Goal: Information Seeking & Learning: Understand process/instructions

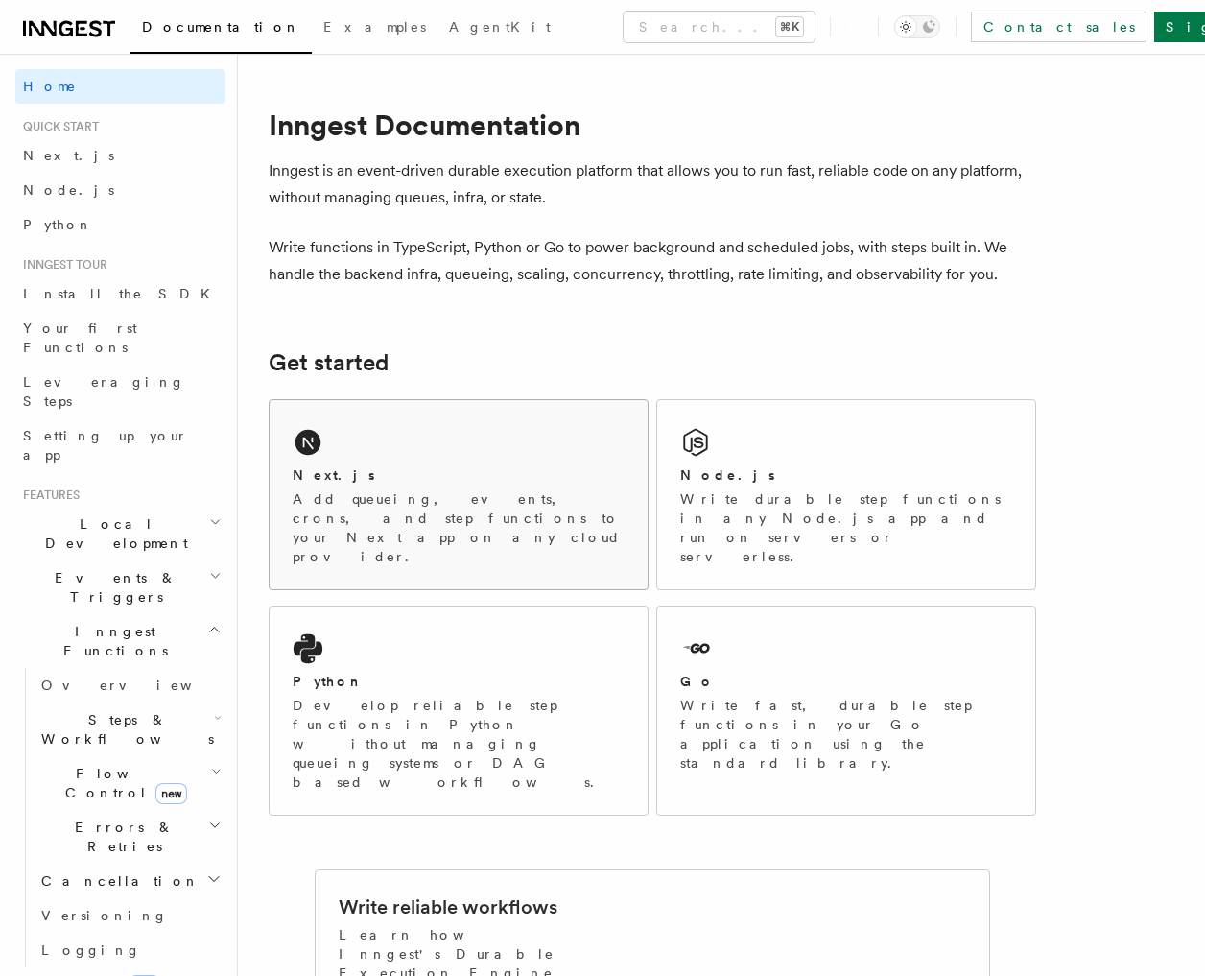
click at [428, 474] on div "Next.js" at bounding box center [459, 475] width 332 height 20
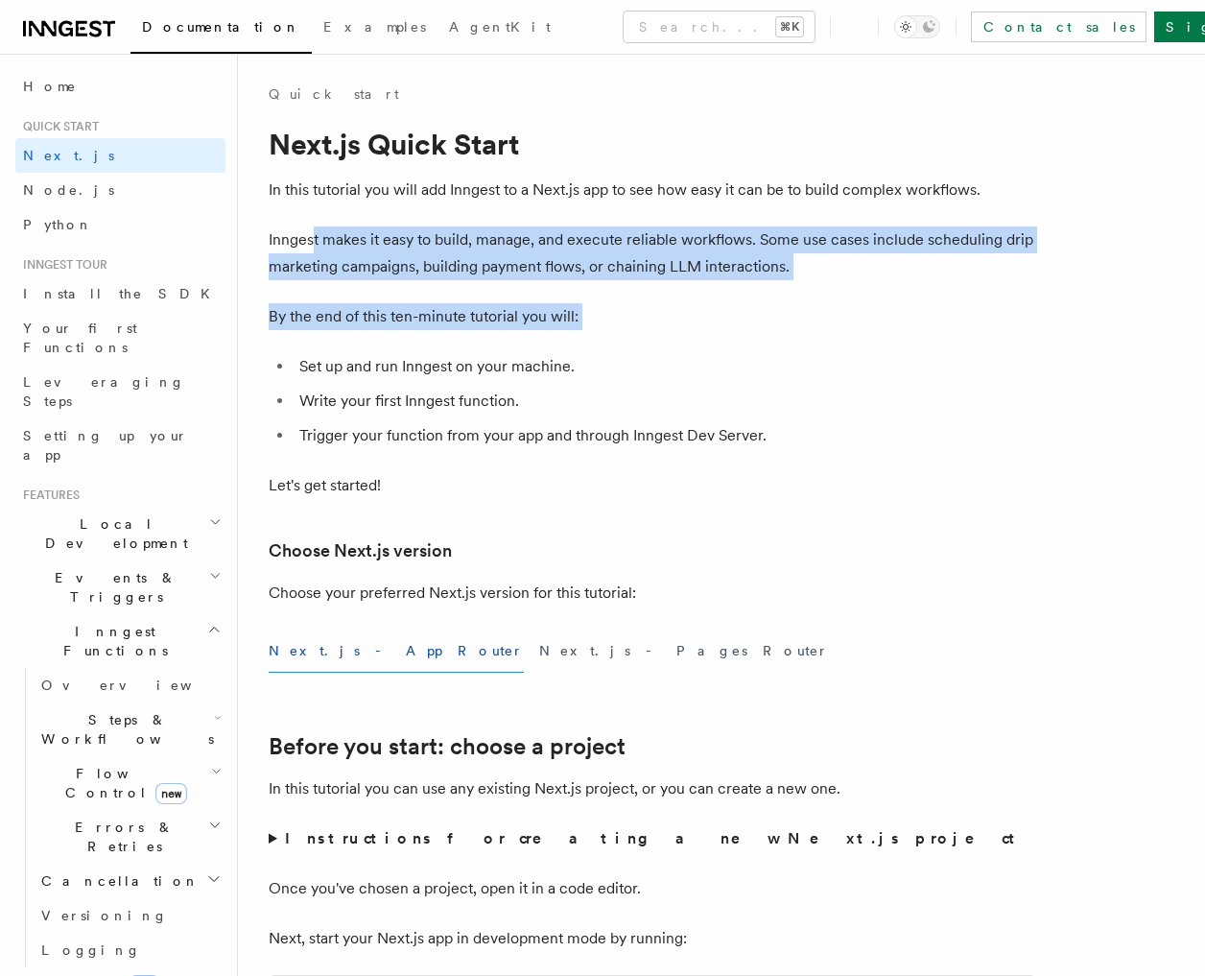
drag, startPoint x: 317, startPoint y: 255, endPoint x: 419, endPoint y: 360, distance: 146.6
click at [419, 360] on li "Set up and run Inngest on your machine." at bounding box center [665, 366] width 743 height 27
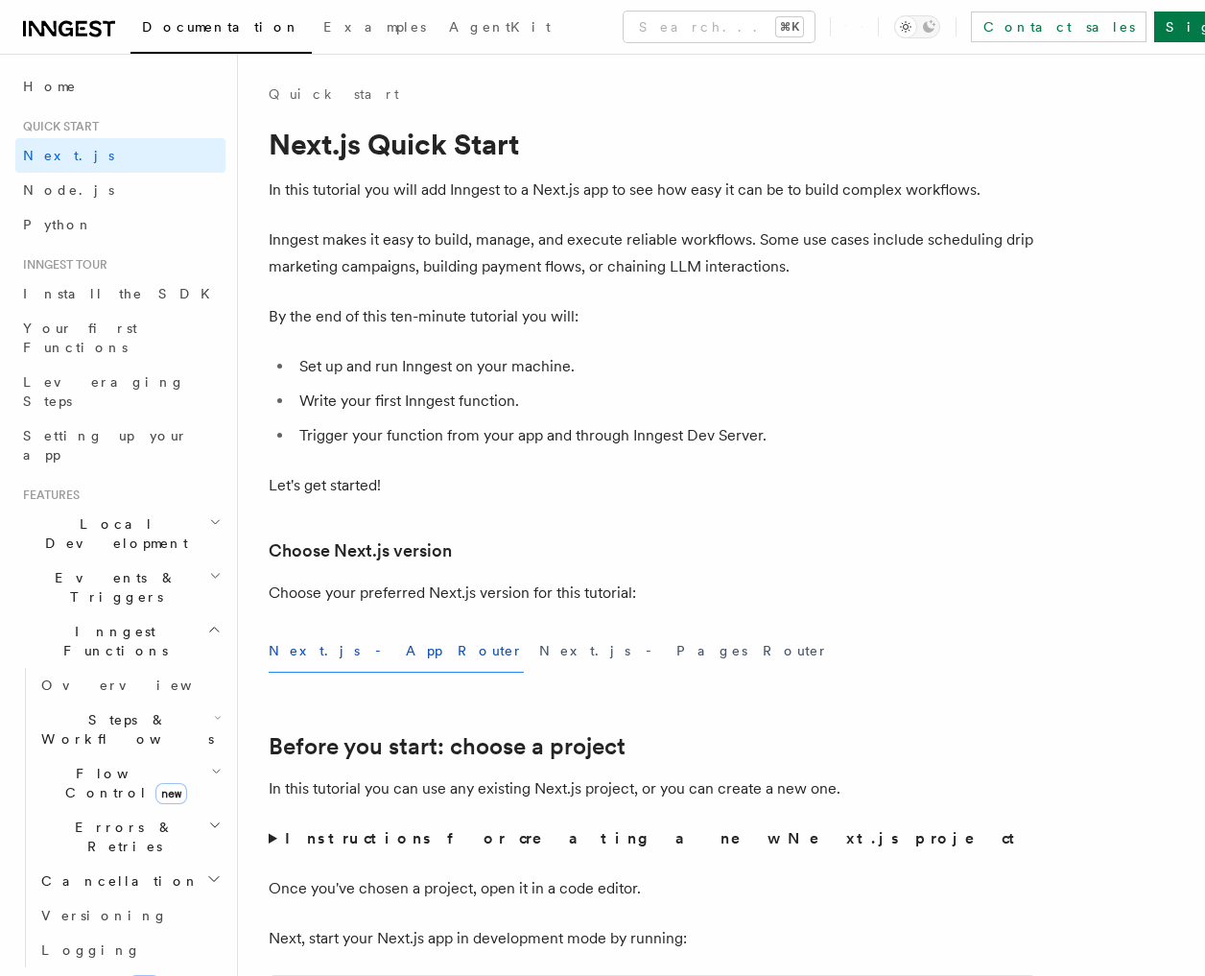
click at [435, 365] on li "Set up and run Inngest on your machine." at bounding box center [665, 366] width 743 height 27
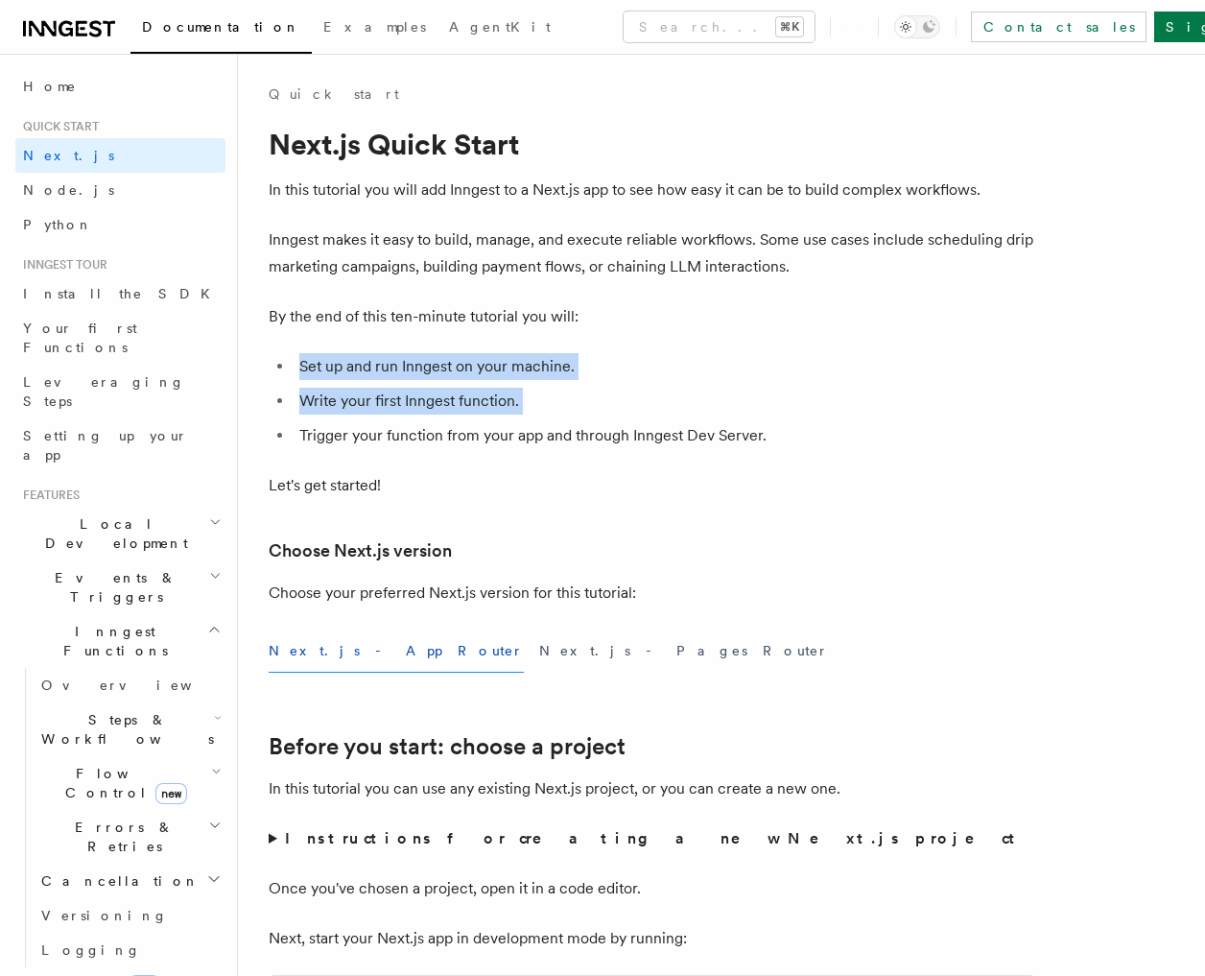
drag, startPoint x: 435, startPoint y: 365, endPoint x: 467, endPoint y: 437, distance: 79.0
click at [463, 418] on ul "Set up and run Inngest on your machine. Write your first Inngest function. Trig…" at bounding box center [653, 401] width 768 height 96
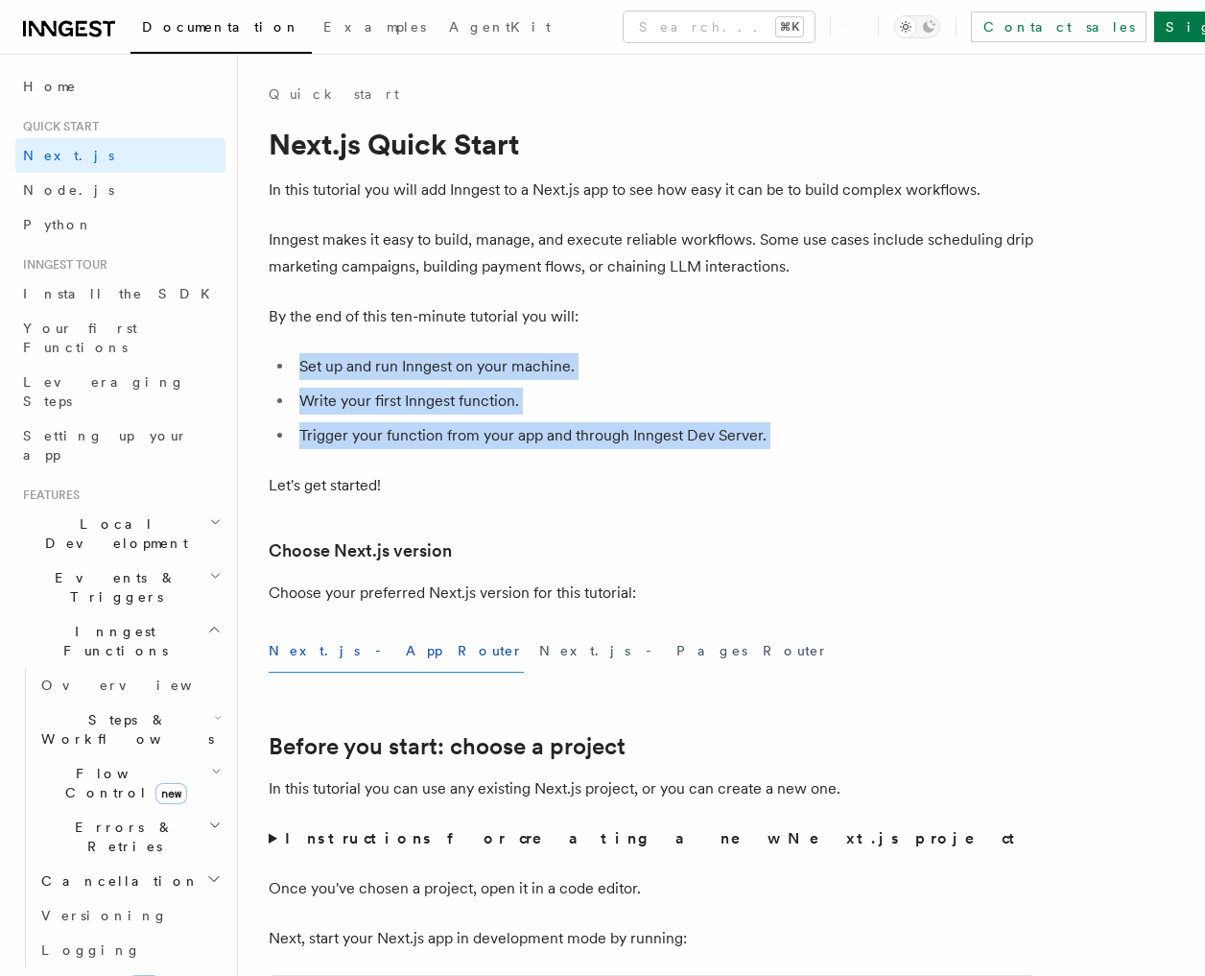
click at [464, 443] on li "Trigger your function from your app and through Inngest Dev Server." at bounding box center [665, 435] width 743 height 27
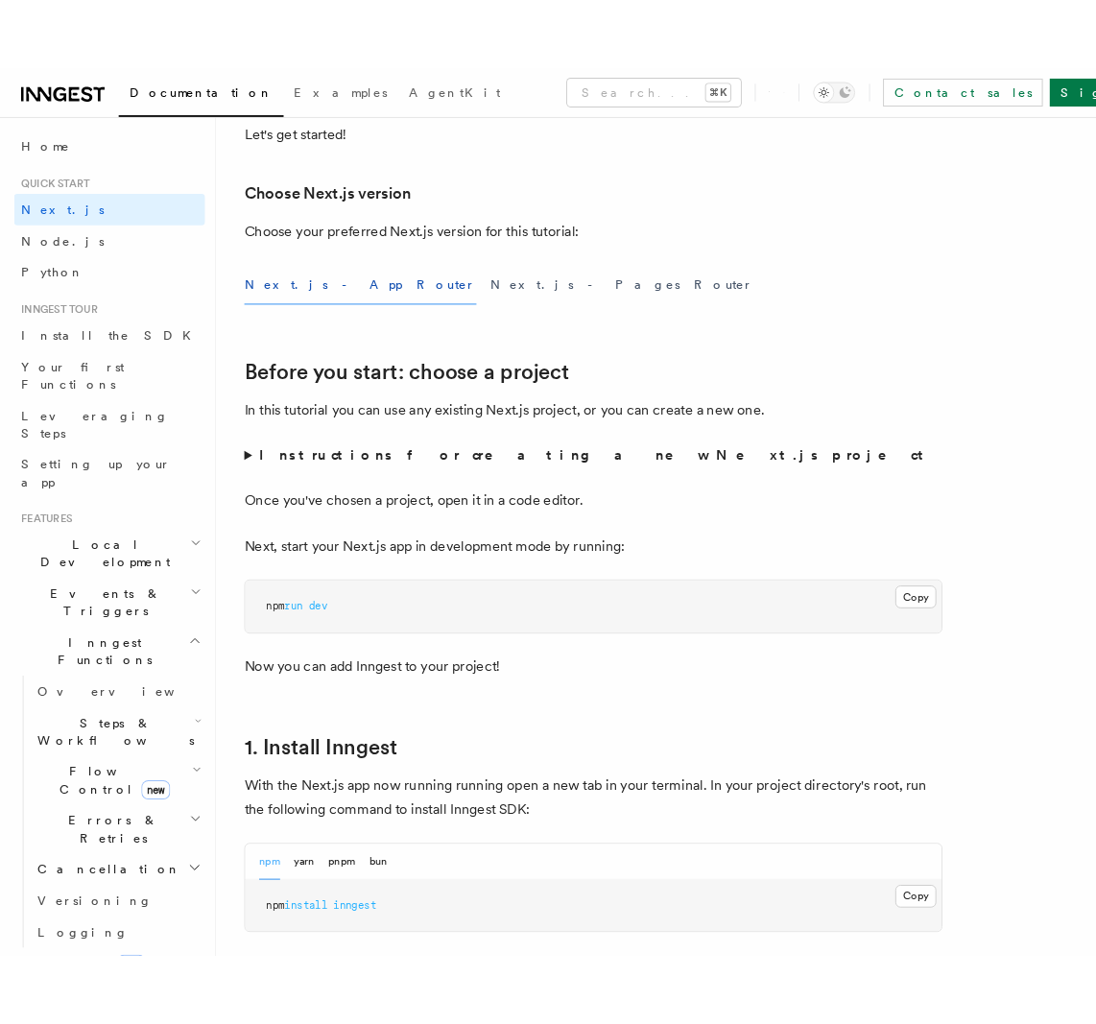
scroll to position [431, 0]
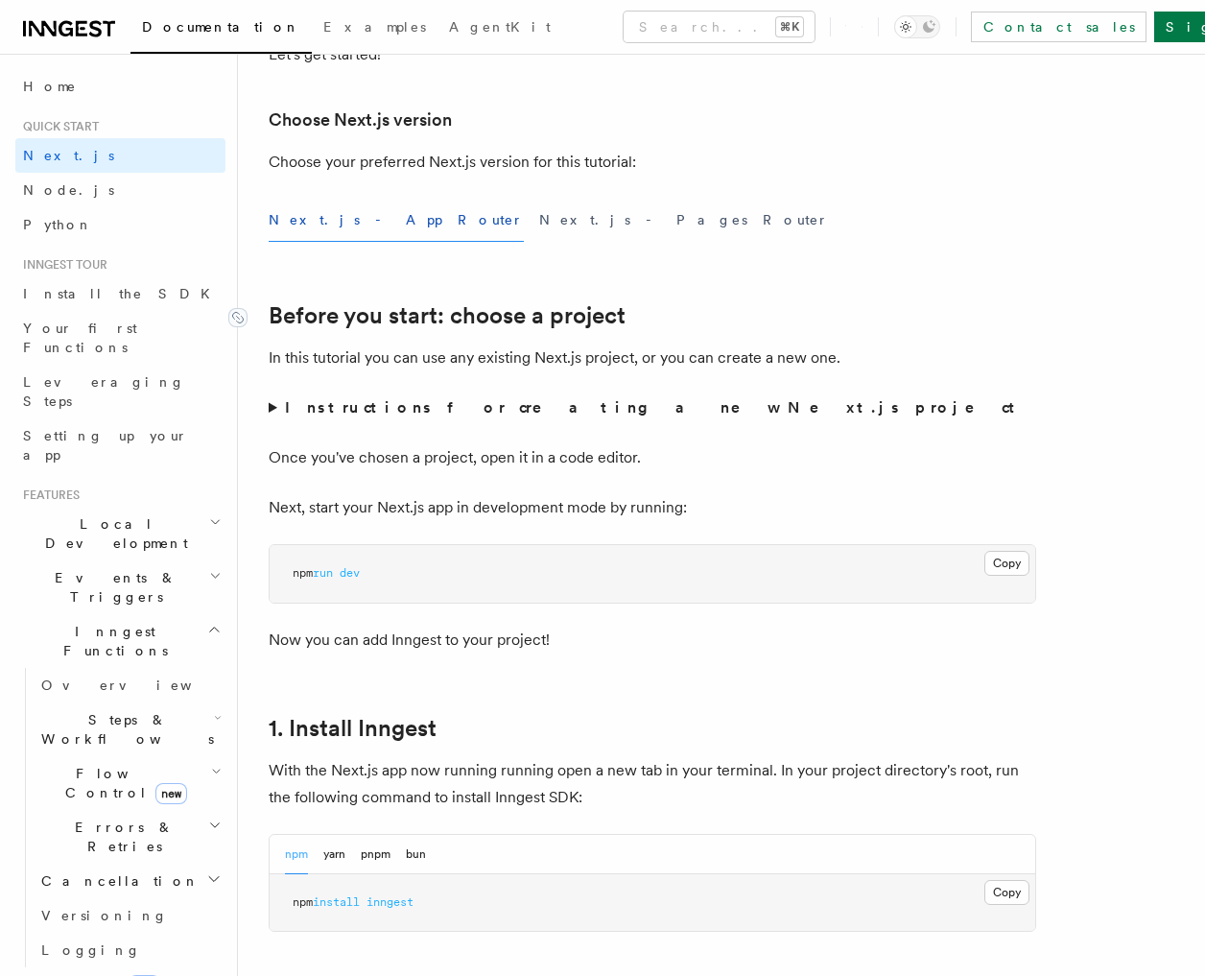
drag, startPoint x: 383, startPoint y: 297, endPoint x: 691, endPoint y: 351, distance: 312.7
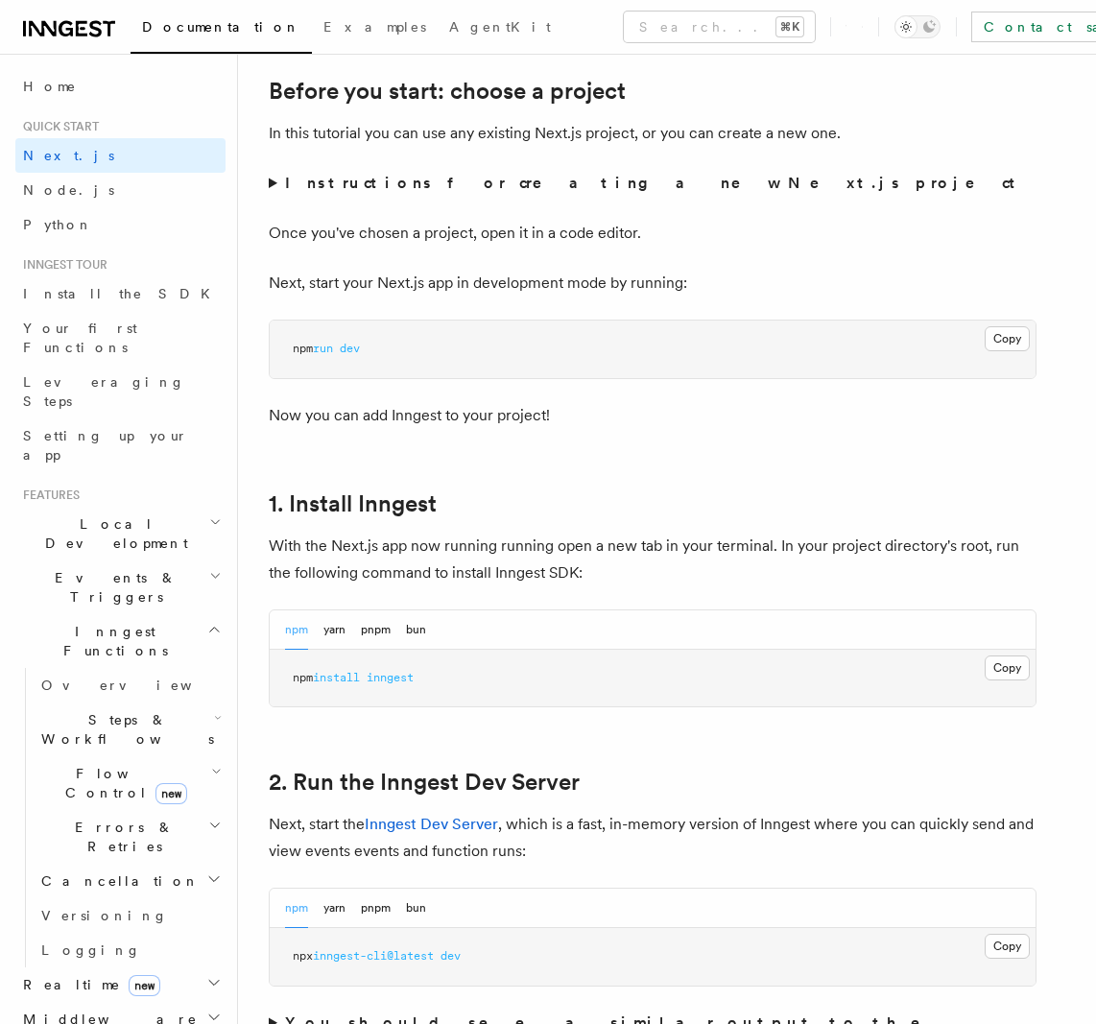
scroll to position [707, 0]
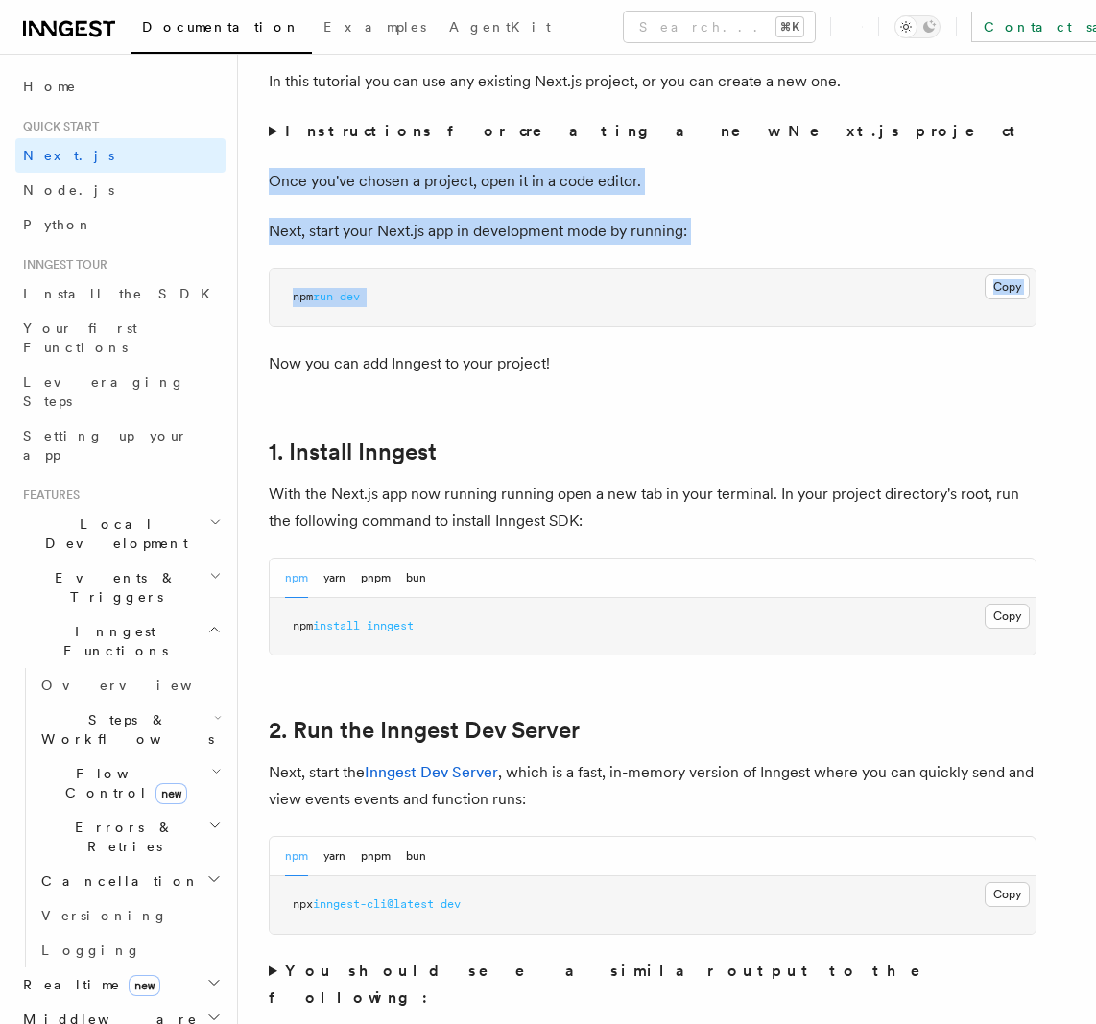
drag, startPoint x: 770, startPoint y: 344, endPoint x: 753, endPoint y: 165, distance: 179.2
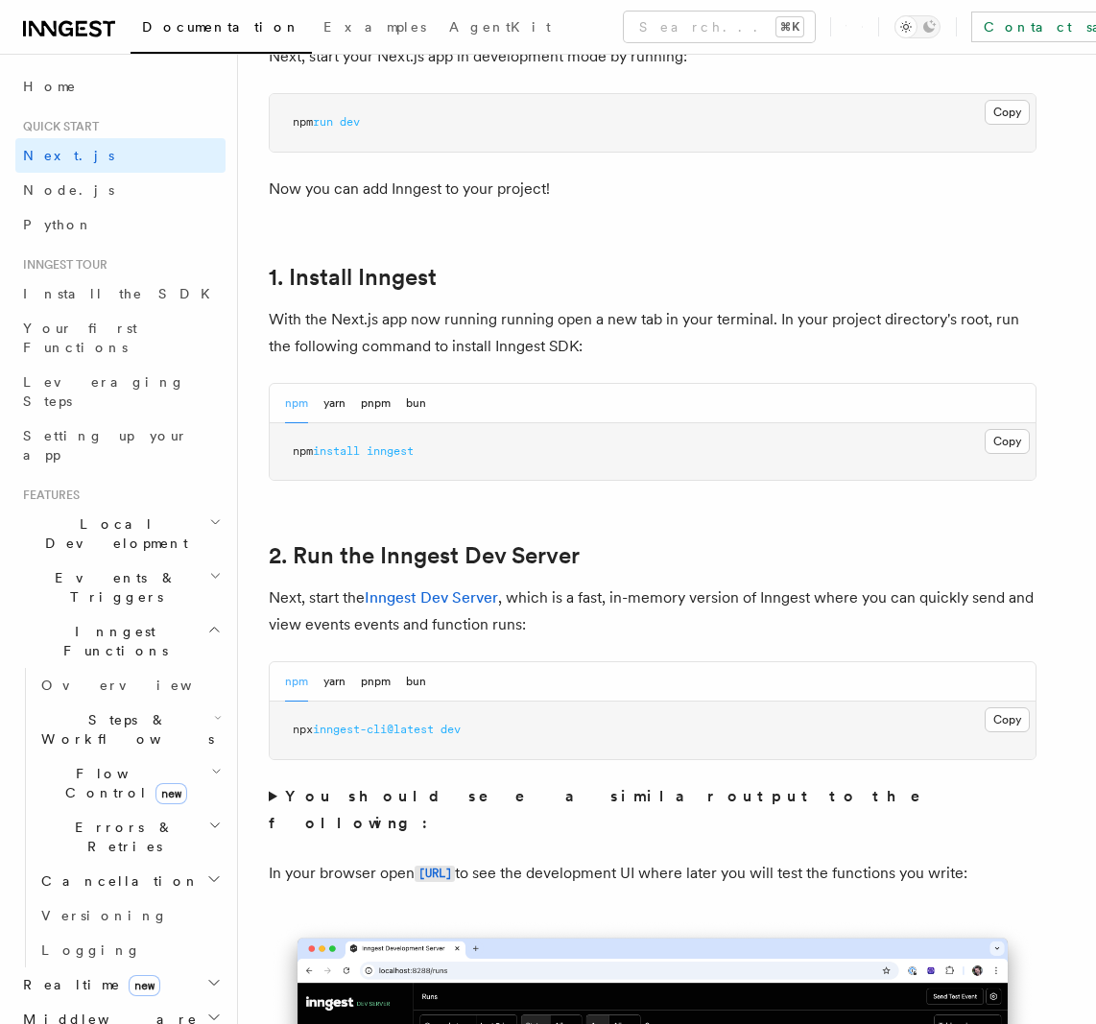
scroll to position [883, 0]
click at [482, 333] on p "With the Next.js app now running running open a new tab in your terminal. In yo…" at bounding box center [653, 332] width 768 height 54
click at [484, 332] on p "With the Next.js app now running running open a new tab in your terminal. In yo…" at bounding box center [653, 332] width 768 height 54
click at [313, 347] on p "With the Next.js app now running running open a new tab in your terminal. In yo…" at bounding box center [653, 332] width 768 height 54
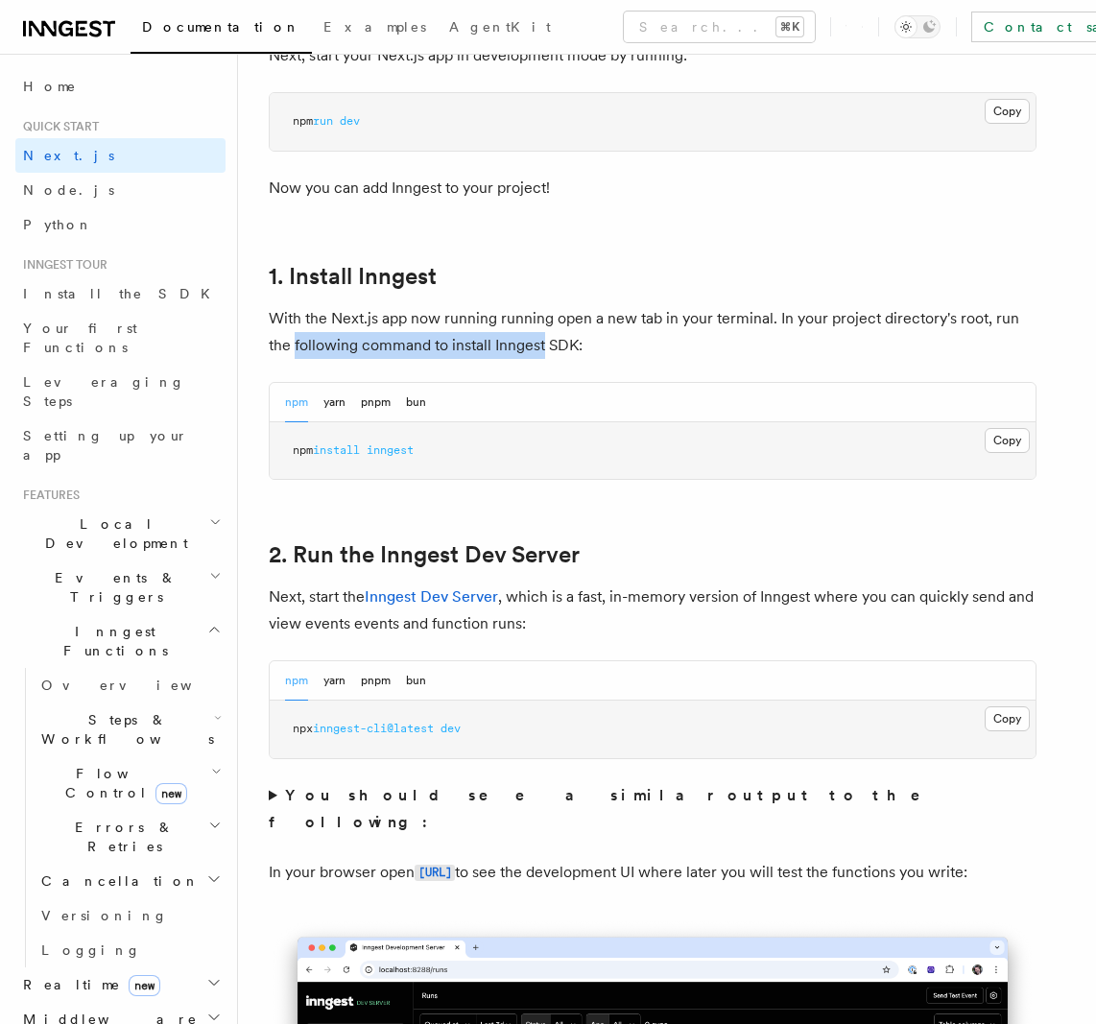
drag, startPoint x: 313, startPoint y: 347, endPoint x: 512, endPoint y: 338, distance: 199.8
click at [510, 338] on p "With the Next.js app now running running open a new tab in your terminal. In yo…" at bounding box center [653, 332] width 768 height 54
click at [512, 338] on p "With the Next.js app now running running open a new tab in your terminal. In yo…" at bounding box center [653, 332] width 768 height 54
click at [303, 453] on span "npm" at bounding box center [303, 449] width 20 height 13
drag, startPoint x: 303, startPoint y: 453, endPoint x: 422, endPoint y: 451, distance: 119.0
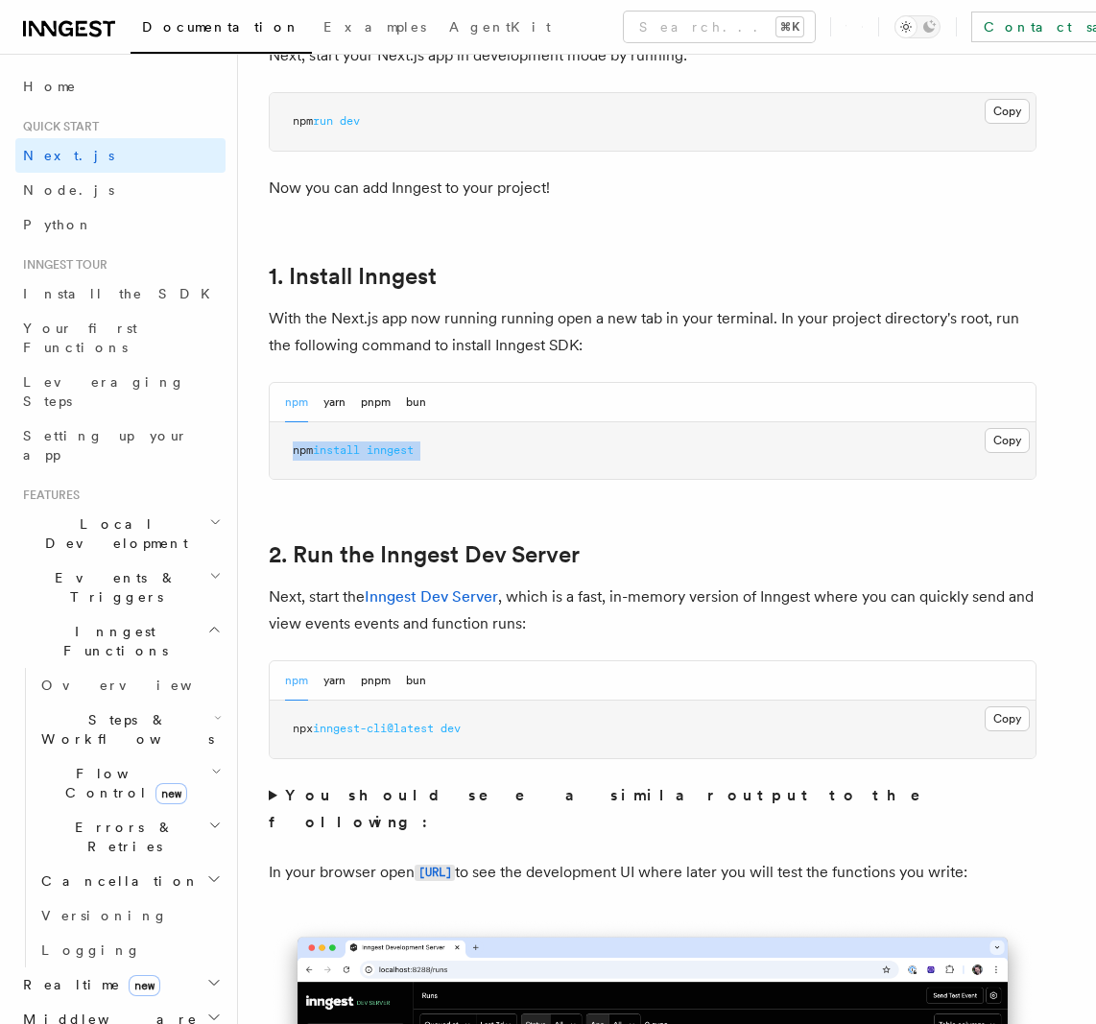
click at [414, 451] on span "npm install inngest" at bounding box center [353, 449] width 121 height 13
copy article "npm install inngest"
click at [285, 314] on p "With the Next.js app now running running open a new tab in your terminal. In yo…" at bounding box center [653, 332] width 768 height 54
drag, startPoint x: 285, startPoint y: 314, endPoint x: 885, endPoint y: 296, distance: 600.0
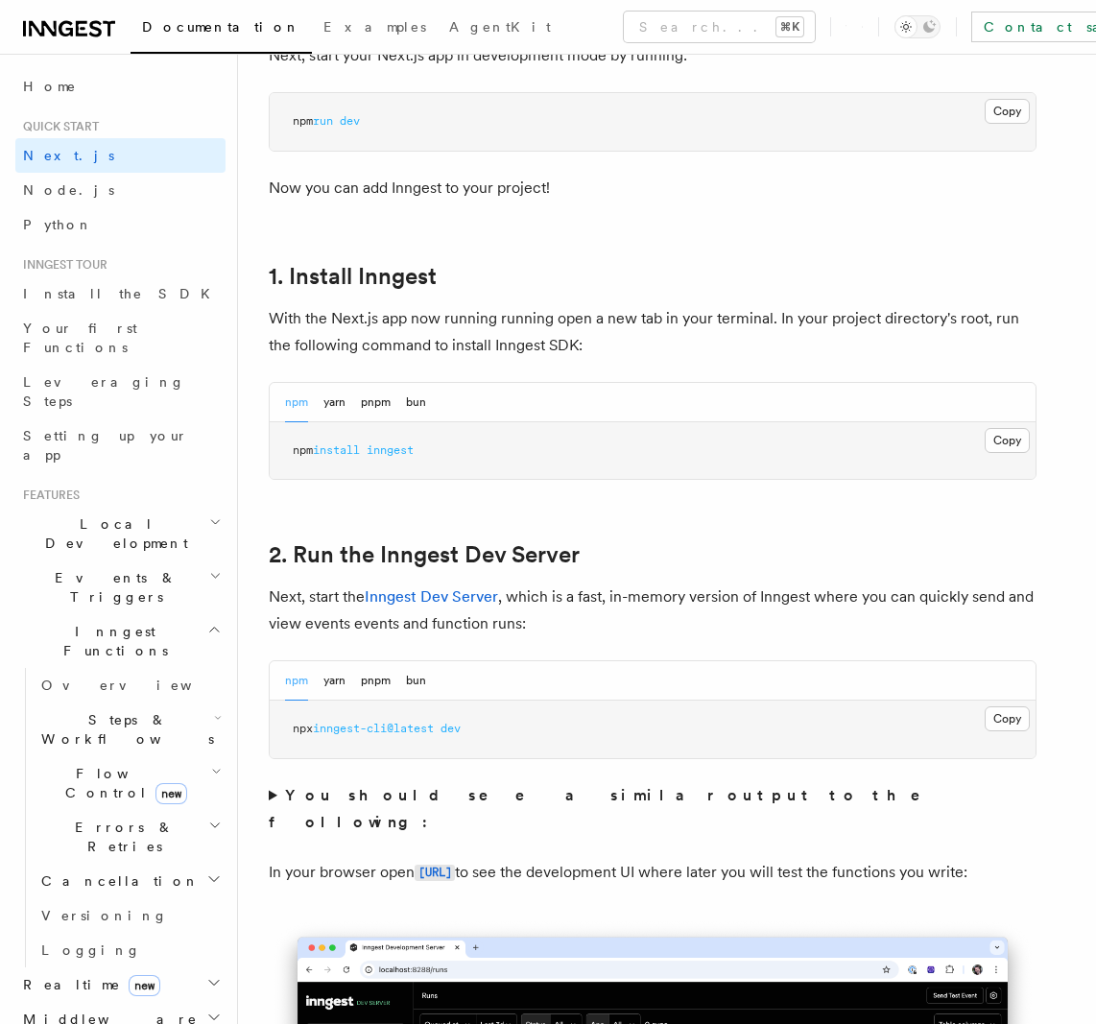
click at [904, 321] on p "With the Next.js app now running running open a new tab in your terminal. In yo…" at bounding box center [653, 332] width 768 height 54
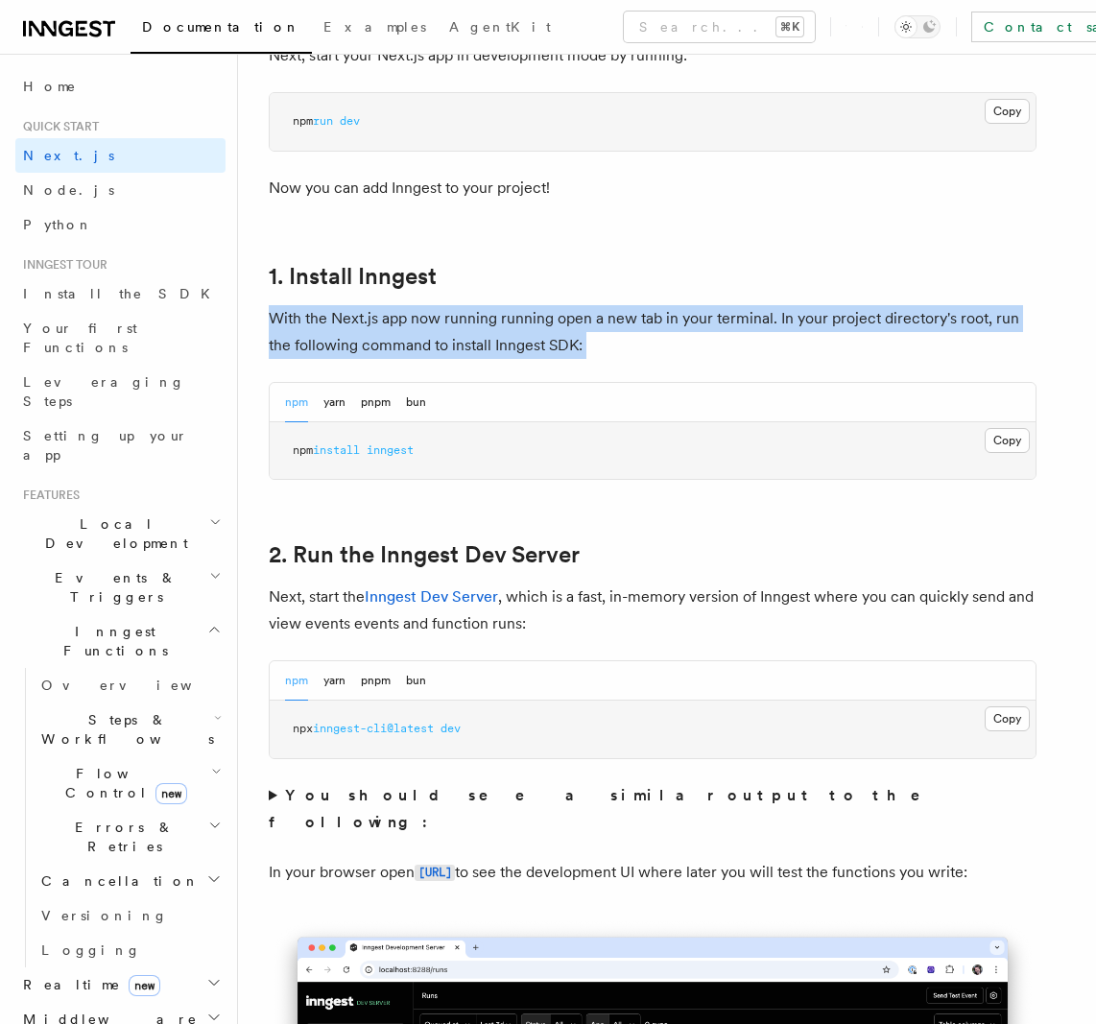
click at [904, 321] on p "With the Next.js app now running running open a new tab in your terminal. In yo…" at bounding box center [653, 332] width 768 height 54
click at [772, 315] on p "With the Next.js app now running running open a new tab in your terminal. In yo…" at bounding box center [653, 332] width 768 height 54
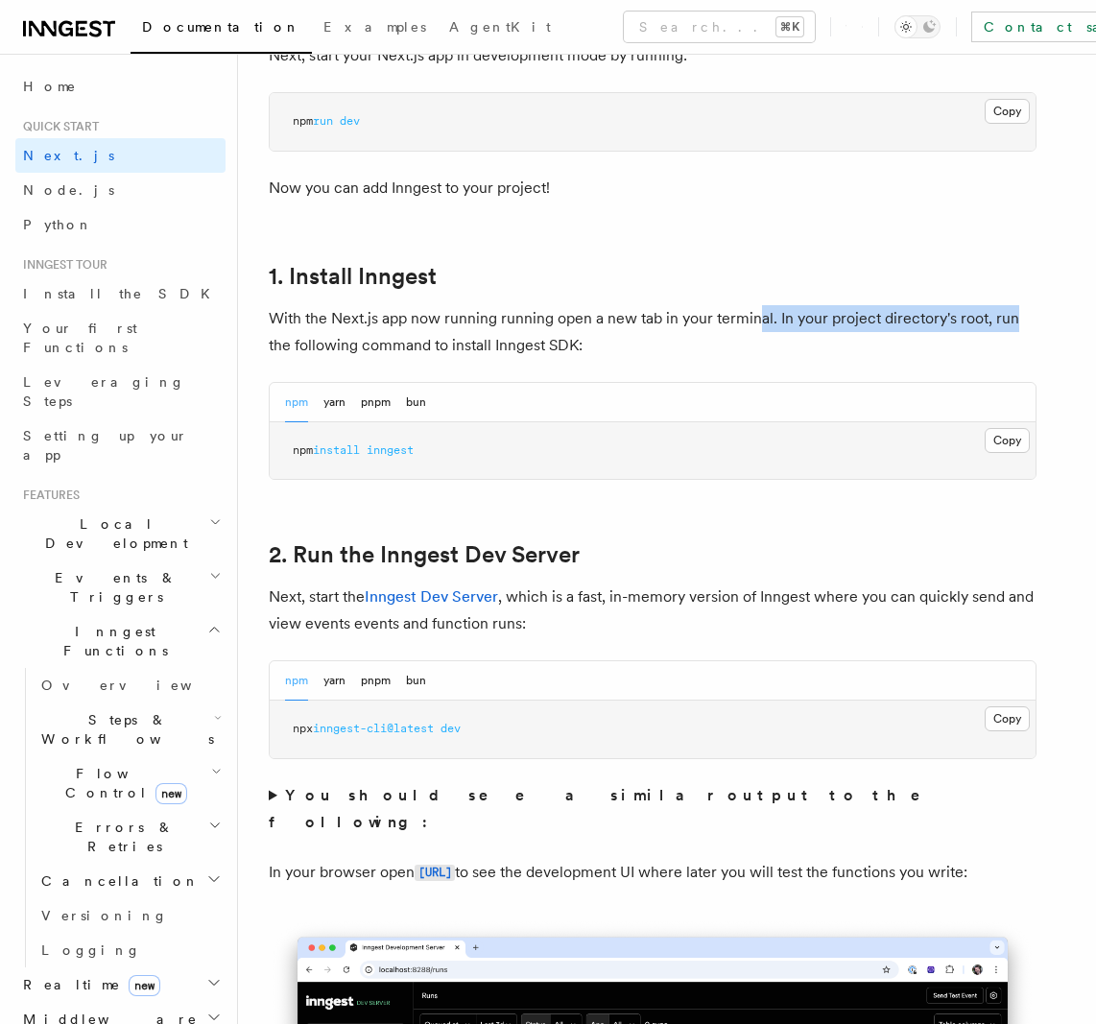
drag, startPoint x: 754, startPoint y: 319, endPoint x: 1027, endPoint y: 313, distance: 272.6
click at [1027, 313] on p "With the Next.js app now running running open a new tab in your terminal. In yo…" at bounding box center [653, 332] width 768 height 54
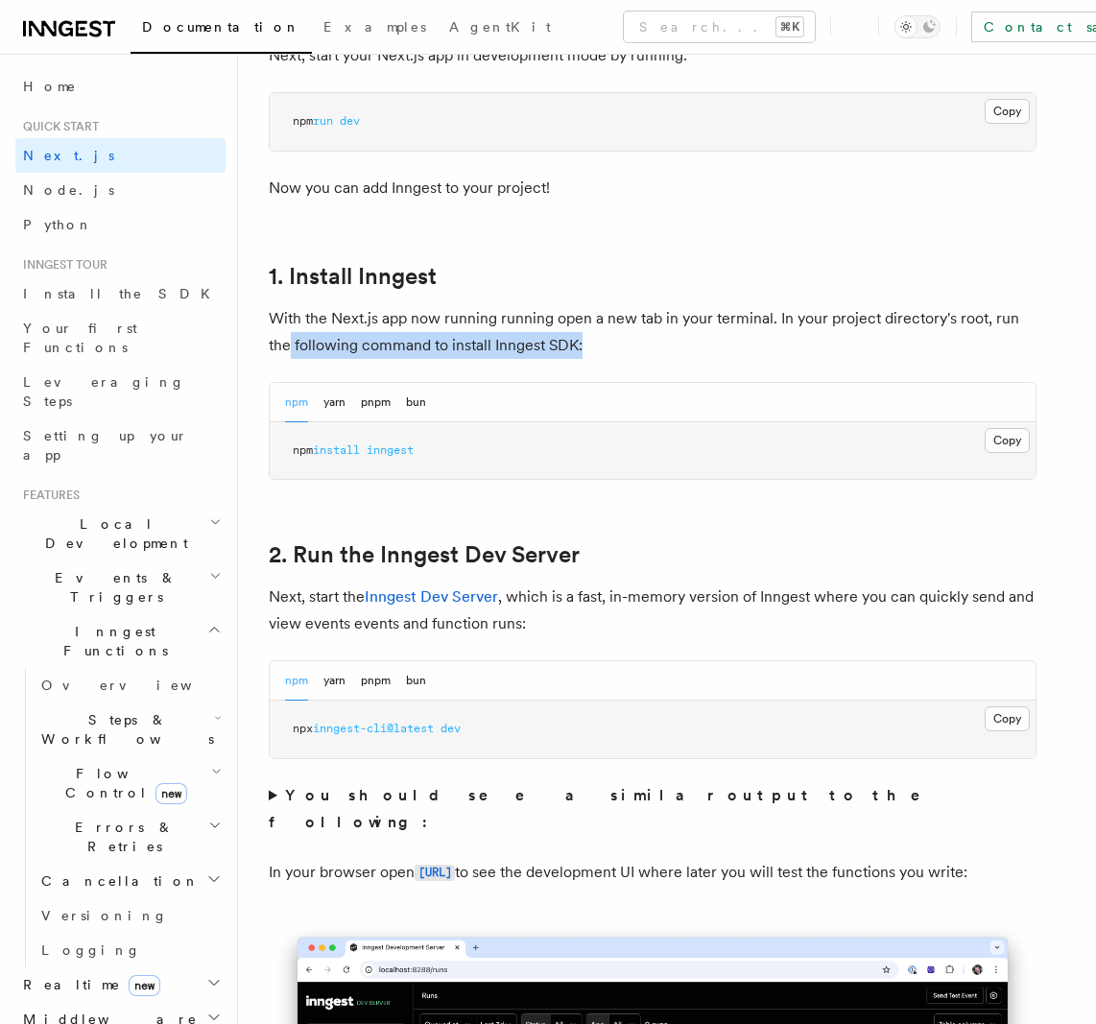
drag, startPoint x: 291, startPoint y: 349, endPoint x: 643, endPoint y: 353, distance: 352.2
click at [641, 353] on p "With the Next.js app now running running open a new tab in your terminal. In yo…" at bounding box center [653, 332] width 768 height 54
click at [462, 451] on pre "npm install inngest" at bounding box center [653, 451] width 766 height 58
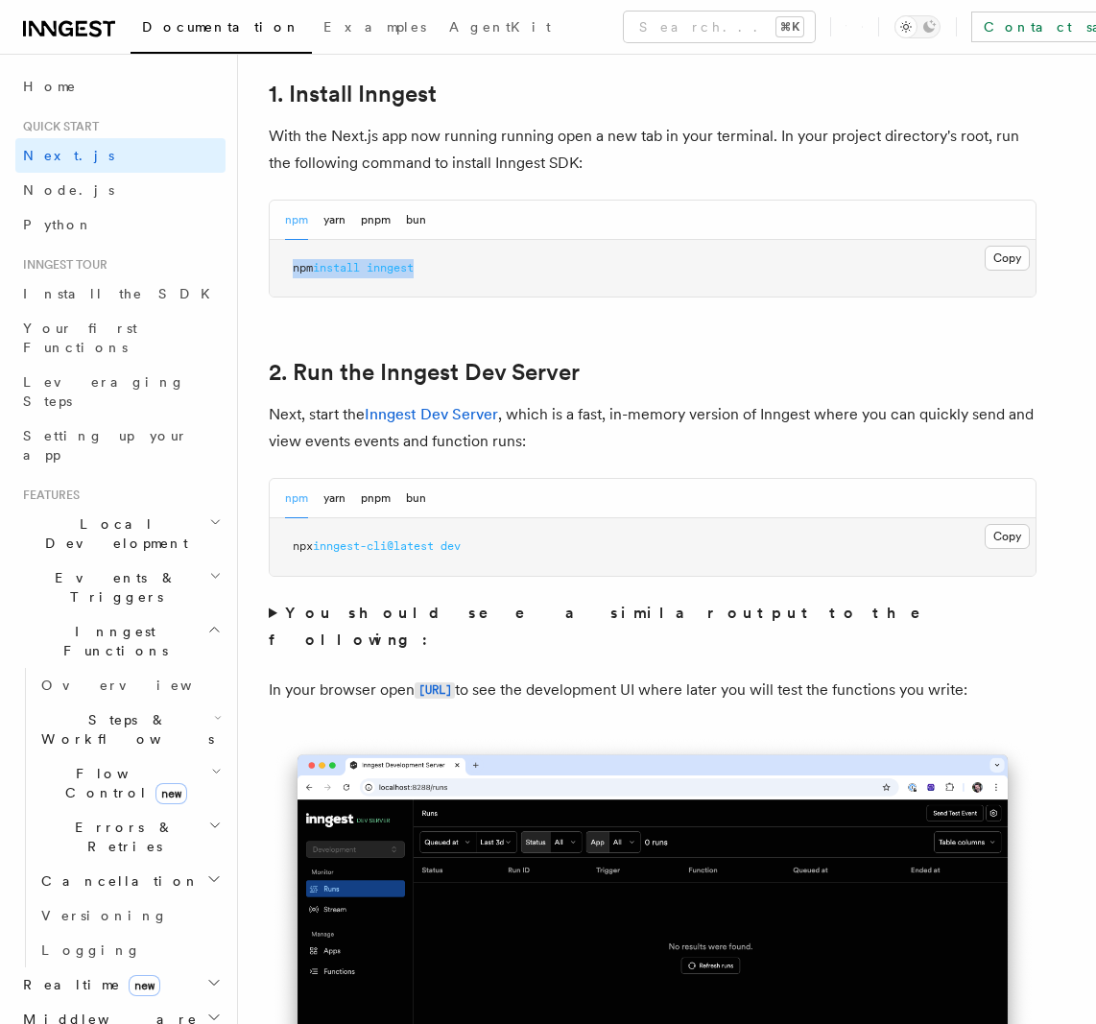
scroll to position [1066, 0]
click at [276, 411] on p "Next, start the Inngest Dev Server , which is a fast, in-memory version of Inng…" at bounding box center [653, 427] width 768 height 54
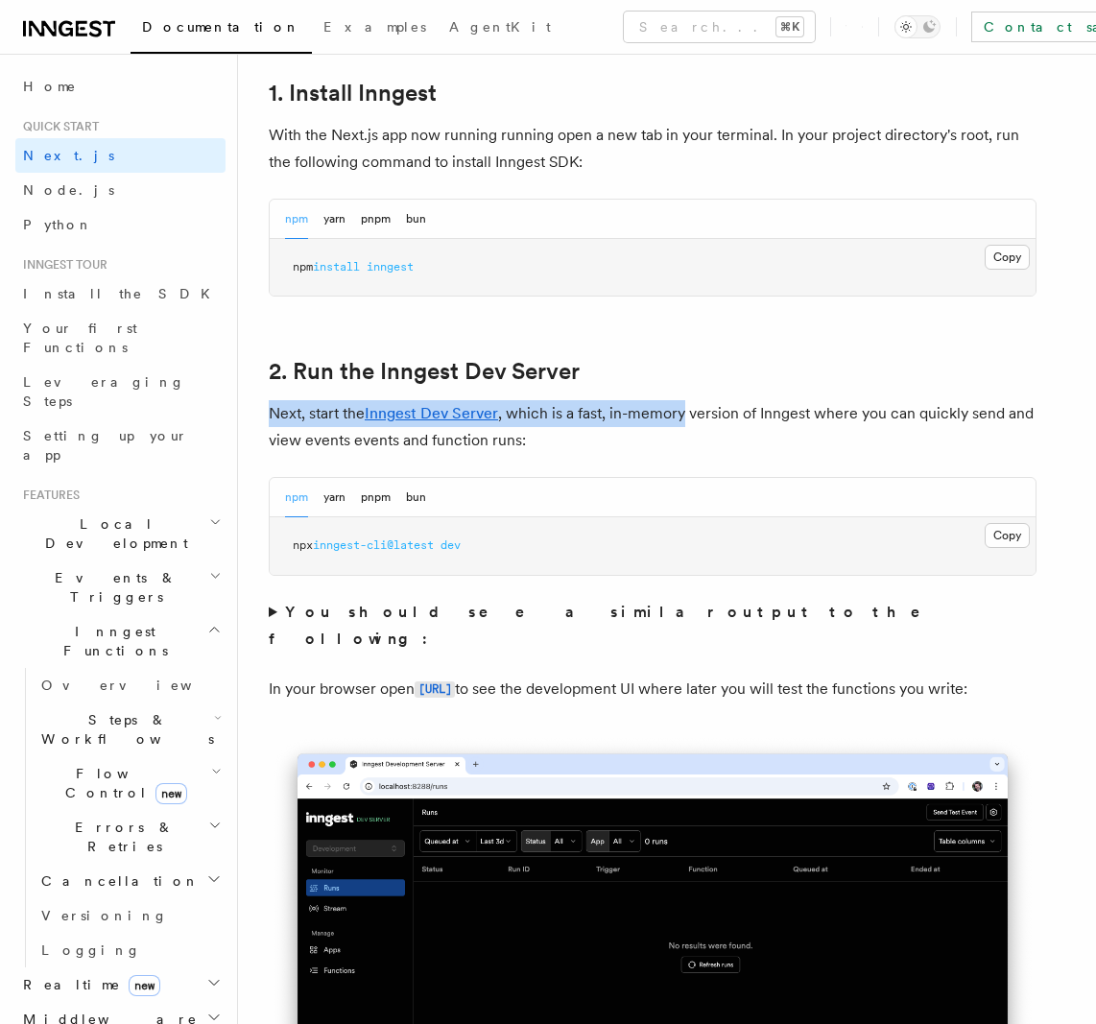
drag, startPoint x: 276, startPoint y: 411, endPoint x: 635, endPoint y: 405, distance: 358.9
click at [635, 405] on p "Next, start the Inngest Dev Server , which is a fast, in-memory version of Inng…" at bounding box center [653, 427] width 768 height 54
click at [636, 405] on p "Next, start the Inngest Dev Server , which is a fast, in-memory version of Inng…" at bounding box center [653, 427] width 768 height 54
click at [599, 416] on p "Next, start the Inngest Dev Server , which is a fast, in-memory version of Inng…" at bounding box center [653, 427] width 768 height 54
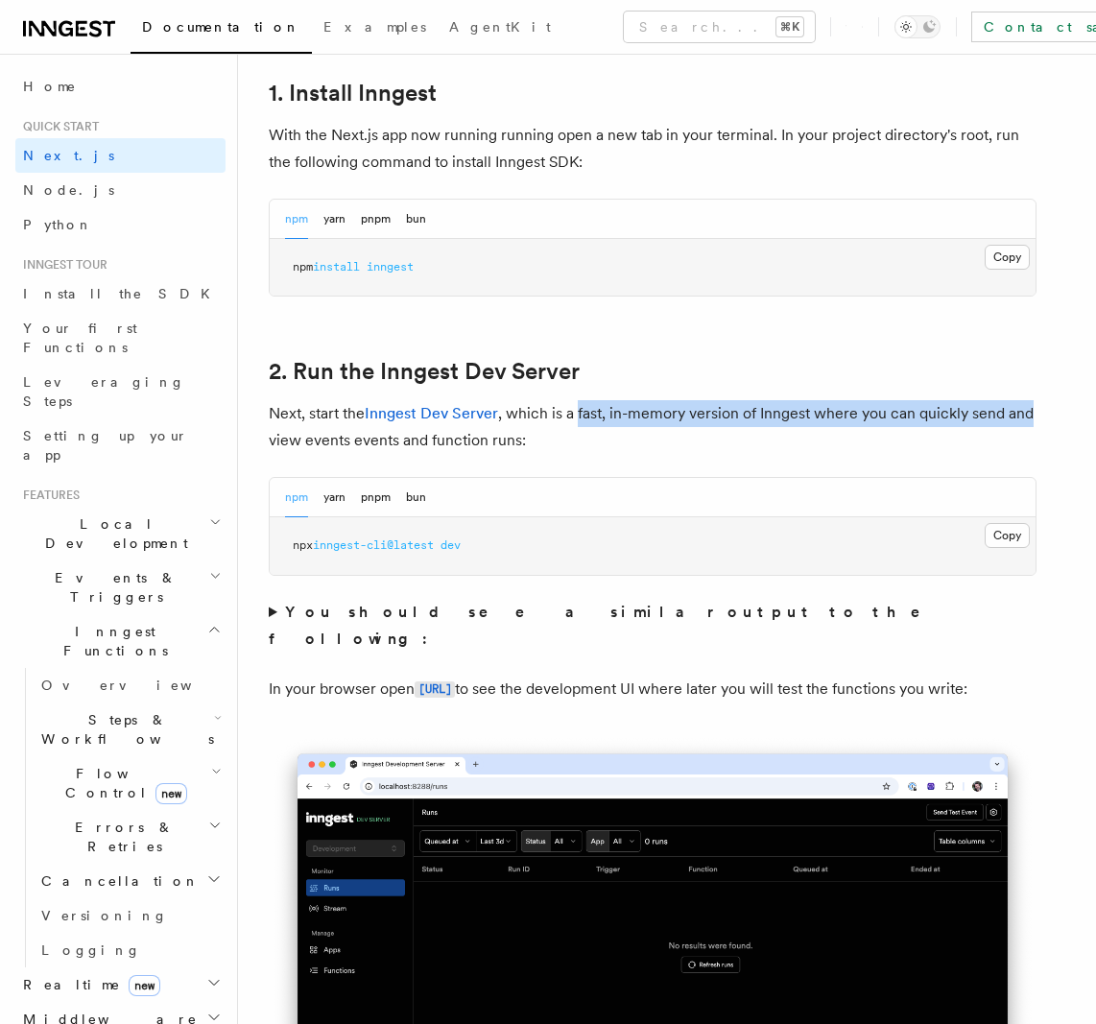
drag, startPoint x: 599, startPoint y: 416, endPoint x: 1020, endPoint y: 409, distance: 421.3
click at [1020, 409] on p "Next, start the Inngest Dev Server , which is a fast, in-memory version of Inng…" at bounding box center [653, 427] width 768 height 54
click at [283, 439] on p "Next, start the Inngest Dev Server , which is a fast, in-memory version of Inng…" at bounding box center [653, 427] width 768 height 54
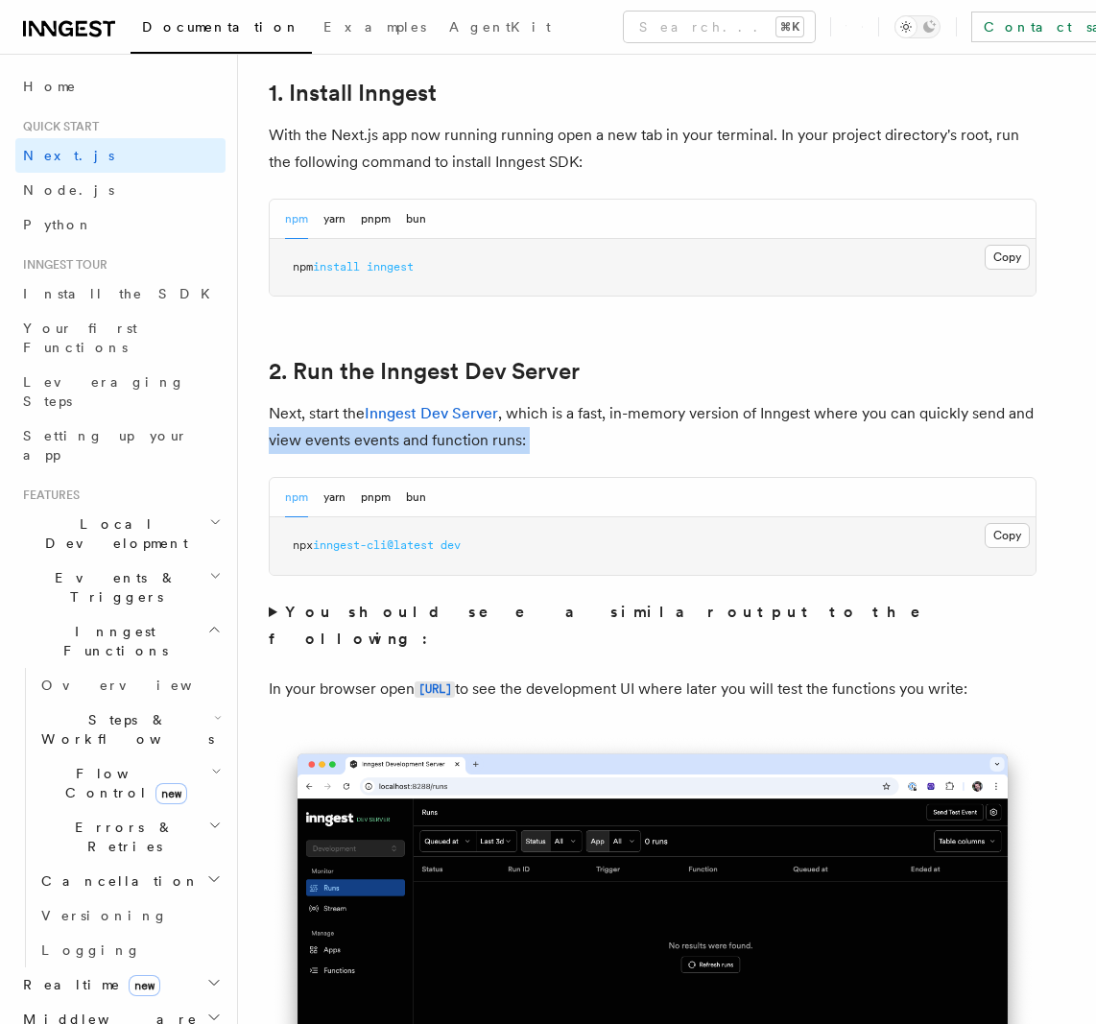
drag, startPoint x: 283, startPoint y: 439, endPoint x: 529, endPoint y: 426, distance: 246.0
click at [529, 426] on p "Next, start the Inngest Dev Server , which is a fast, in-memory version of Inng…" at bounding box center [653, 427] width 768 height 54
click at [539, 437] on p "Next, start the Inngest Dev Server , which is a fast, in-memory version of Inng…" at bounding box center [653, 427] width 768 height 54
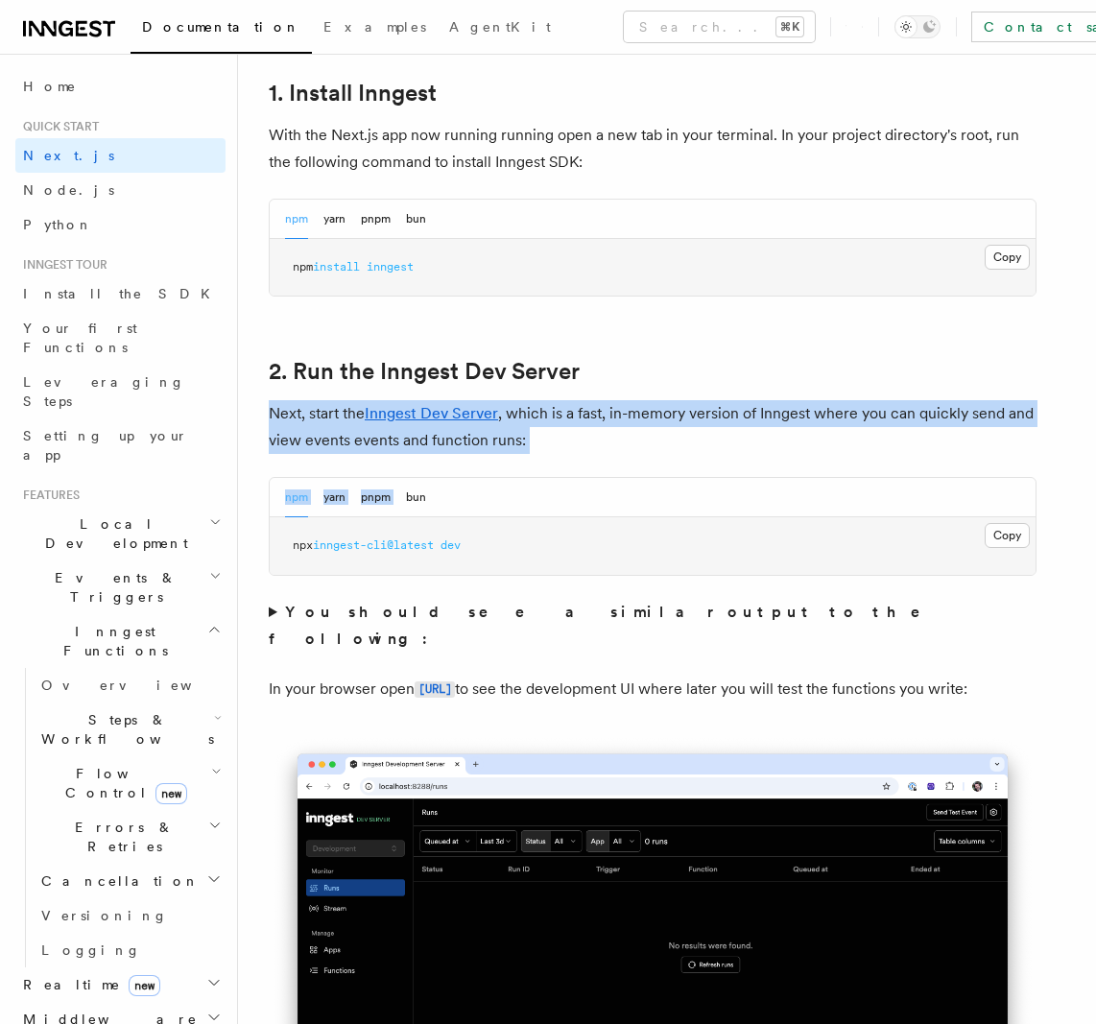
drag, startPoint x: 681, startPoint y: 404, endPoint x: 691, endPoint y: 386, distance: 20.6
drag, startPoint x: 703, startPoint y: 380, endPoint x: 708, endPoint y: 448, distance: 68.3
drag, startPoint x: 708, startPoint y: 448, endPoint x: 698, endPoint y: 456, distance: 13.1
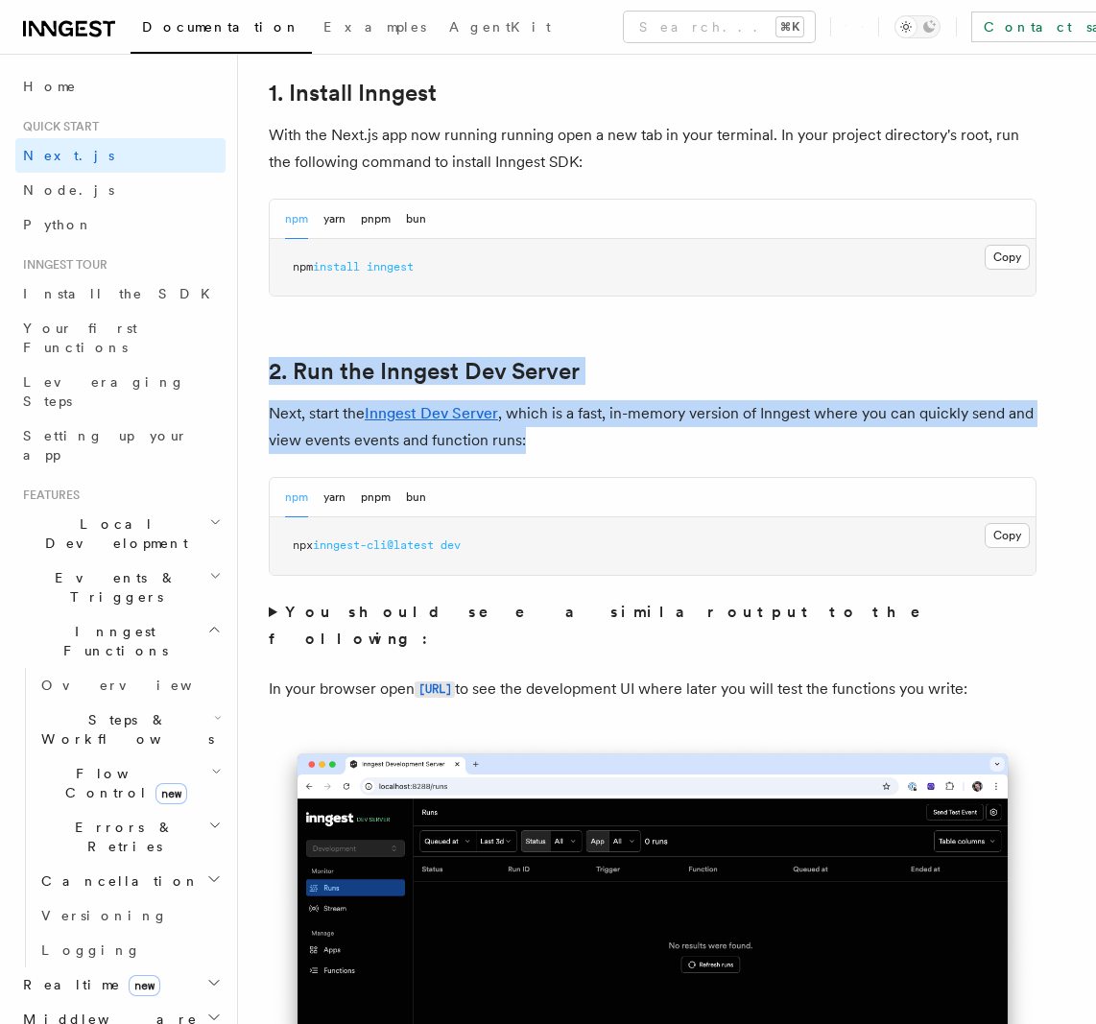
click at [708, 449] on p "Next, start the Inngest Dev Server , which is a fast, in-memory version of Inng…" at bounding box center [653, 427] width 768 height 54
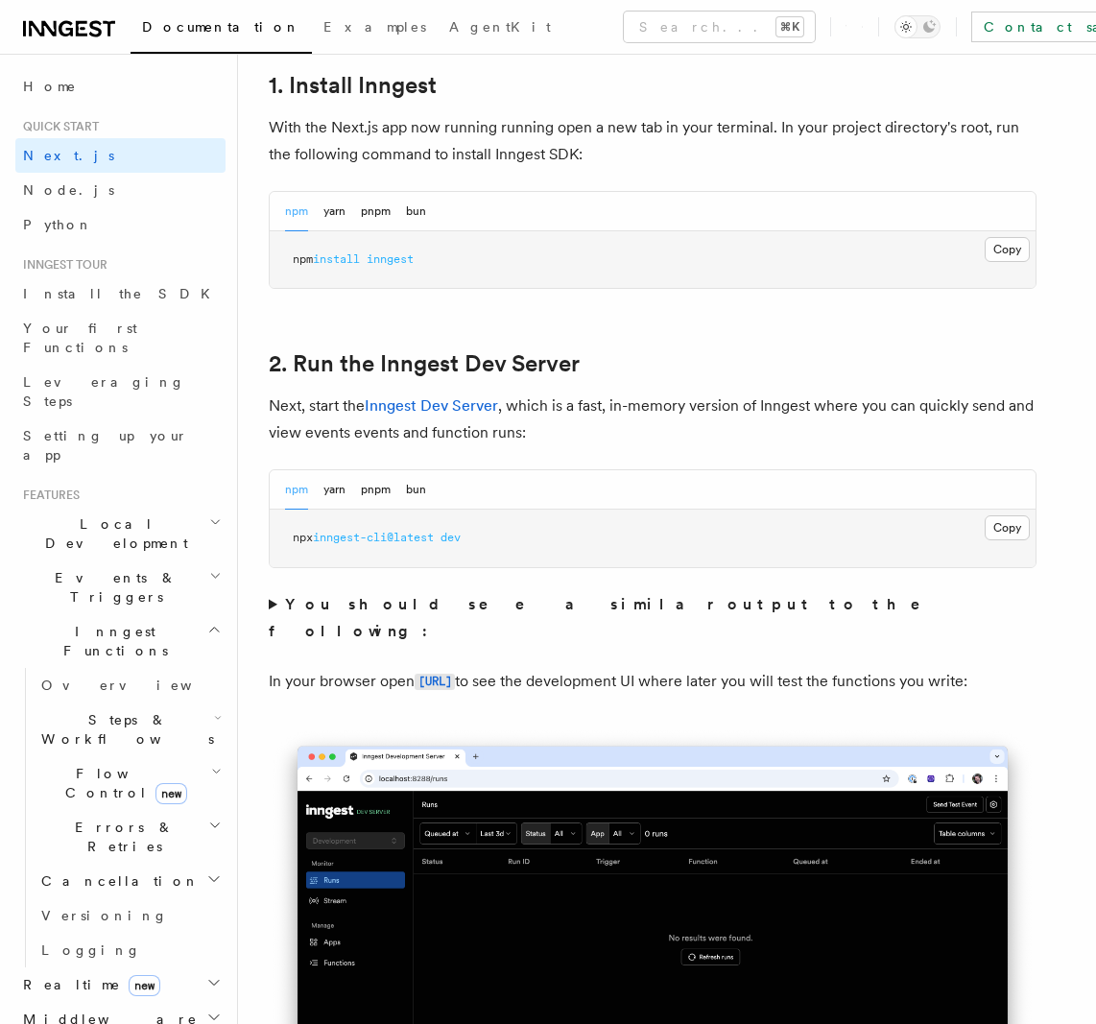
scroll to position [1082, 0]
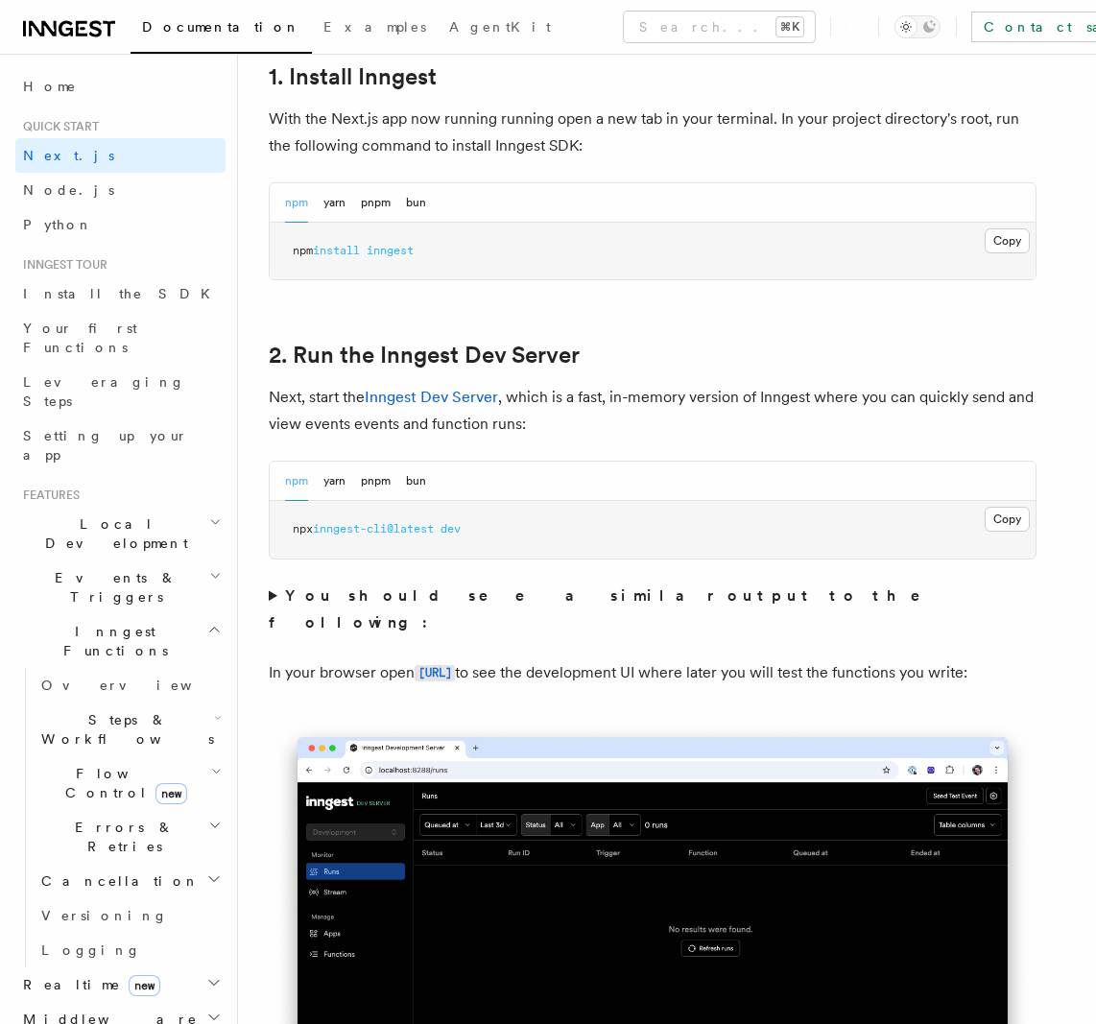
click at [330, 530] on span "inngest-cli@latest" at bounding box center [373, 528] width 121 height 13
copy div "npx inngest-cli@latest dev"
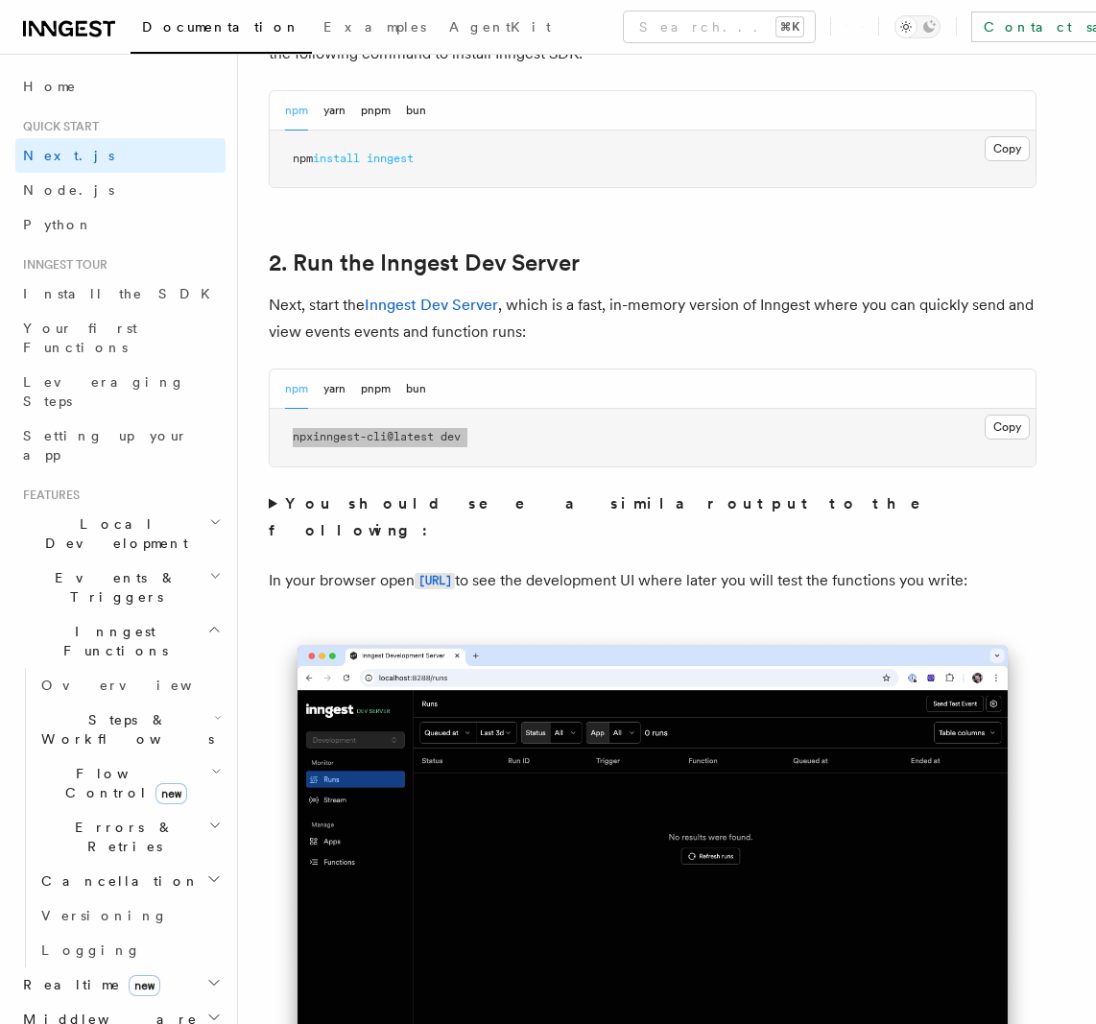
scroll to position [1187, 0]
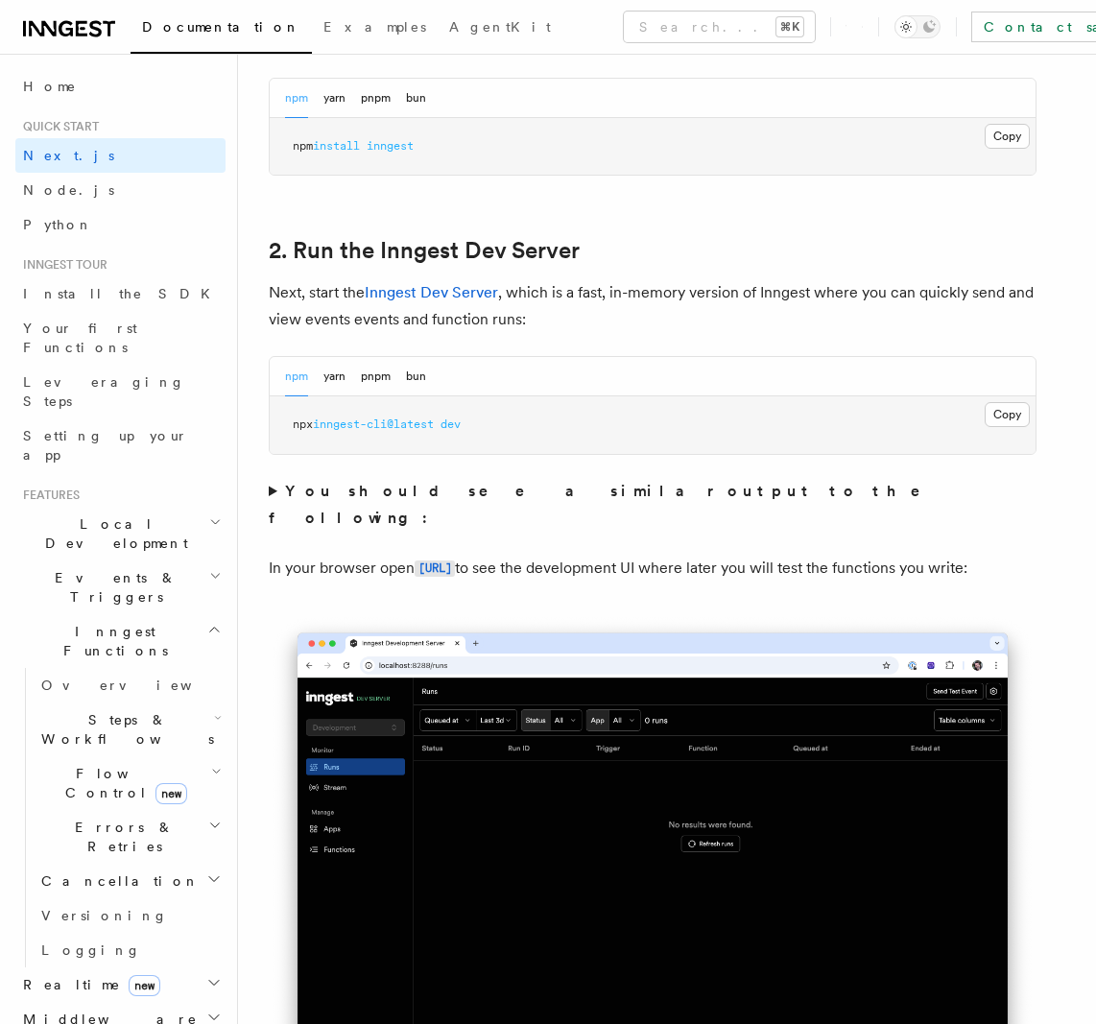
click at [733, 555] on p "In your browser open [URL] to see the development UI where later you will test …" at bounding box center [653, 569] width 768 height 28
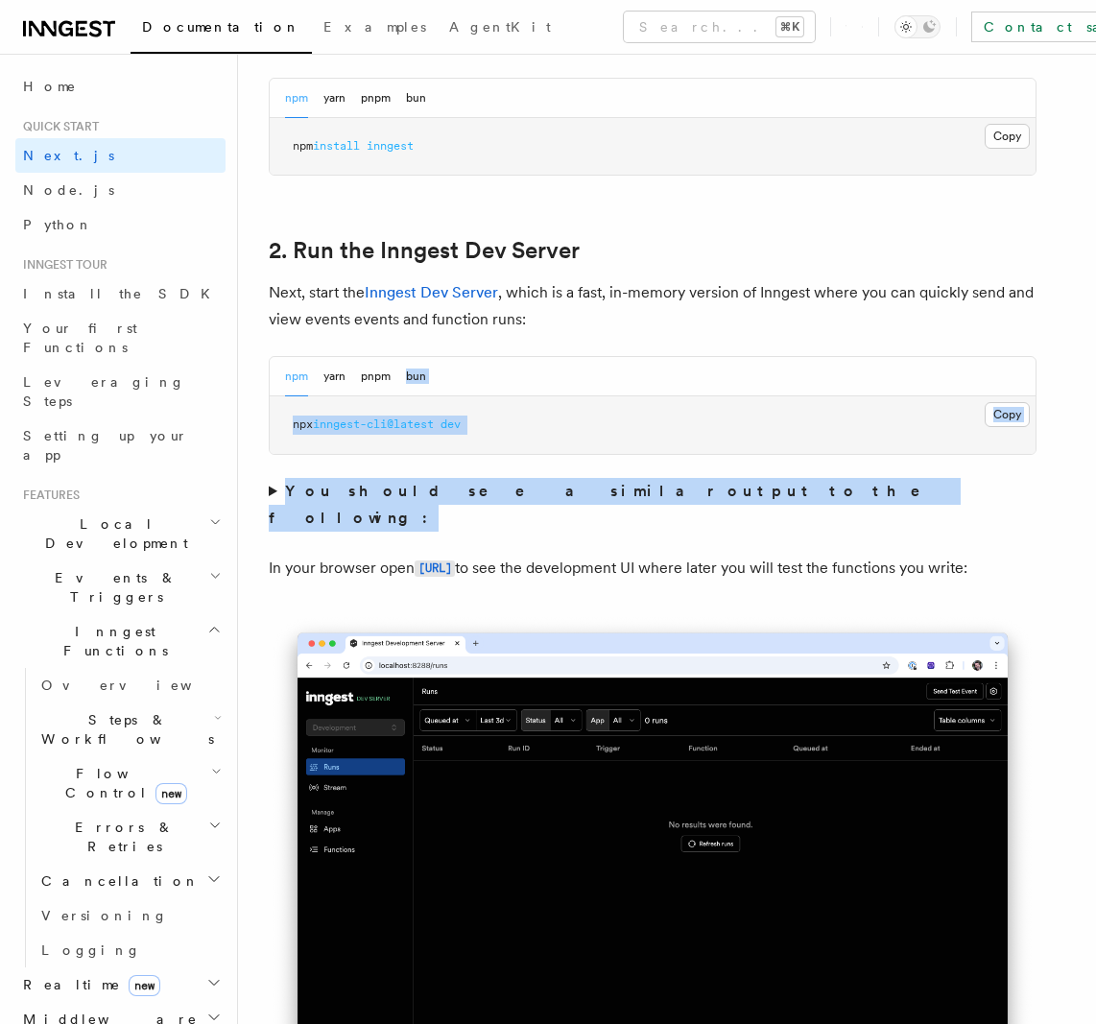
drag, startPoint x: 714, startPoint y: 474, endPoint x: 694, endPoint y: 384, distance: 92.4
click at [706, 555] on p "In your browser open [URL] to see the development UI where later you will test …" at bounding box center [653, 569] width 768 height 28
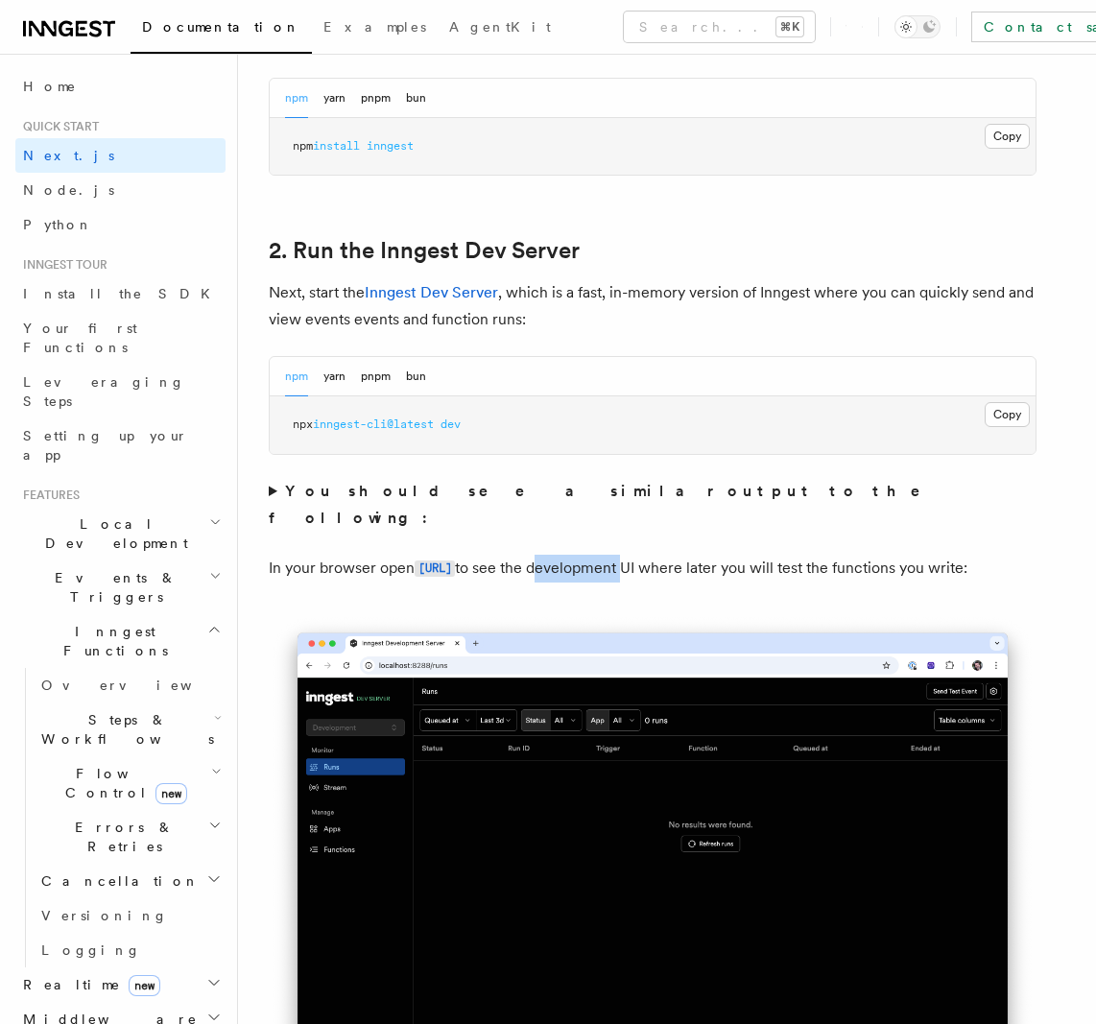
click at [707, 555] on p "In your browser open [URL] to see the development UI where later you will test …" at bounding box center [653, 569] width 768 height 28
click at [274, 555] on p "In your browser open [URL] to see the development UI where later you will test …" at bounding box center [653, 569] width 768 height 28
drag, startPoint x: 274, startPoint y: 543, endPoint x: 599, endPoint y: 533, distance: 324.5
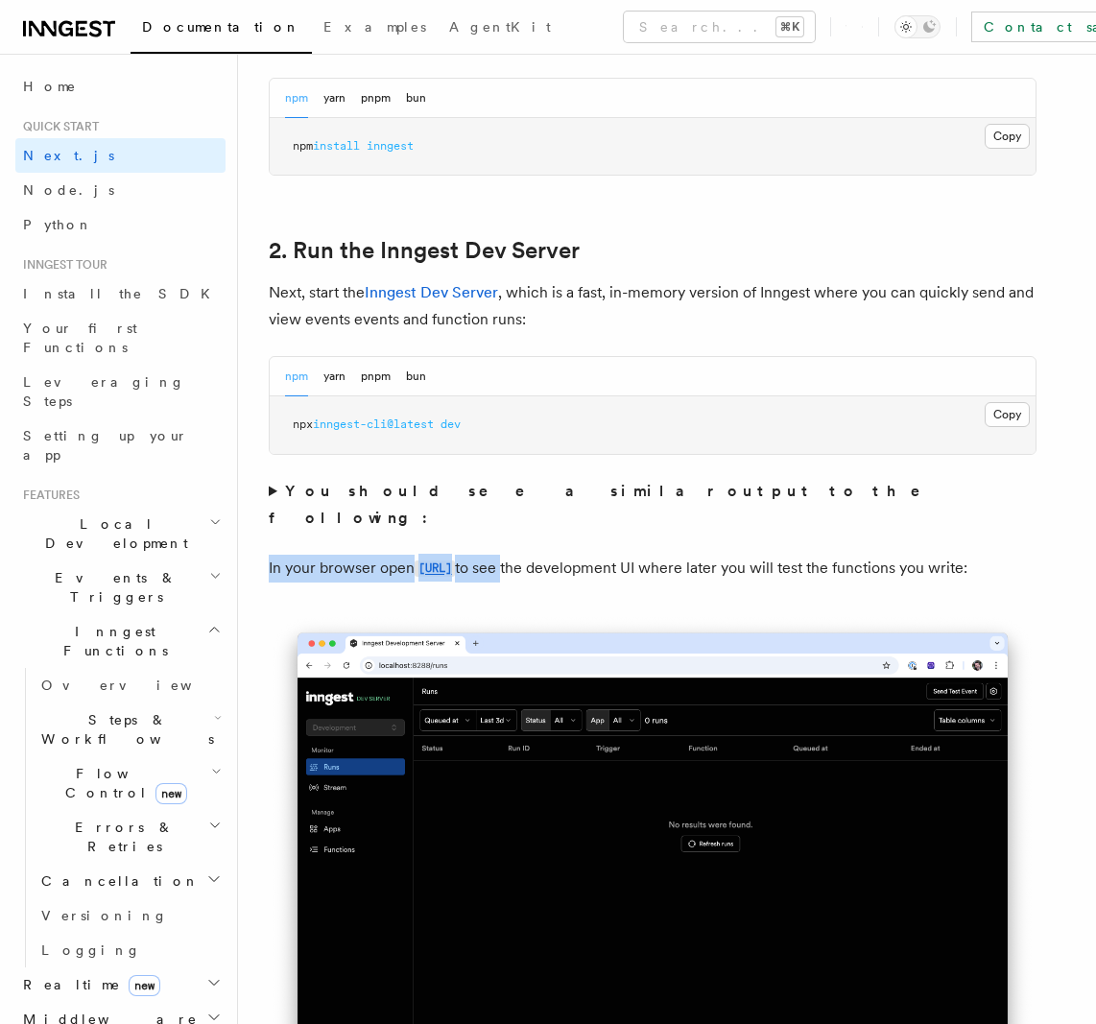
click at [599, 555] on p "In your browser open [URL] to see the development UI where later you will test …" at bounding box center [653, 569] width 768 height 28
click at [455, 560] on code "[URL]" at bounding box center [435, 568] width 40 height 16
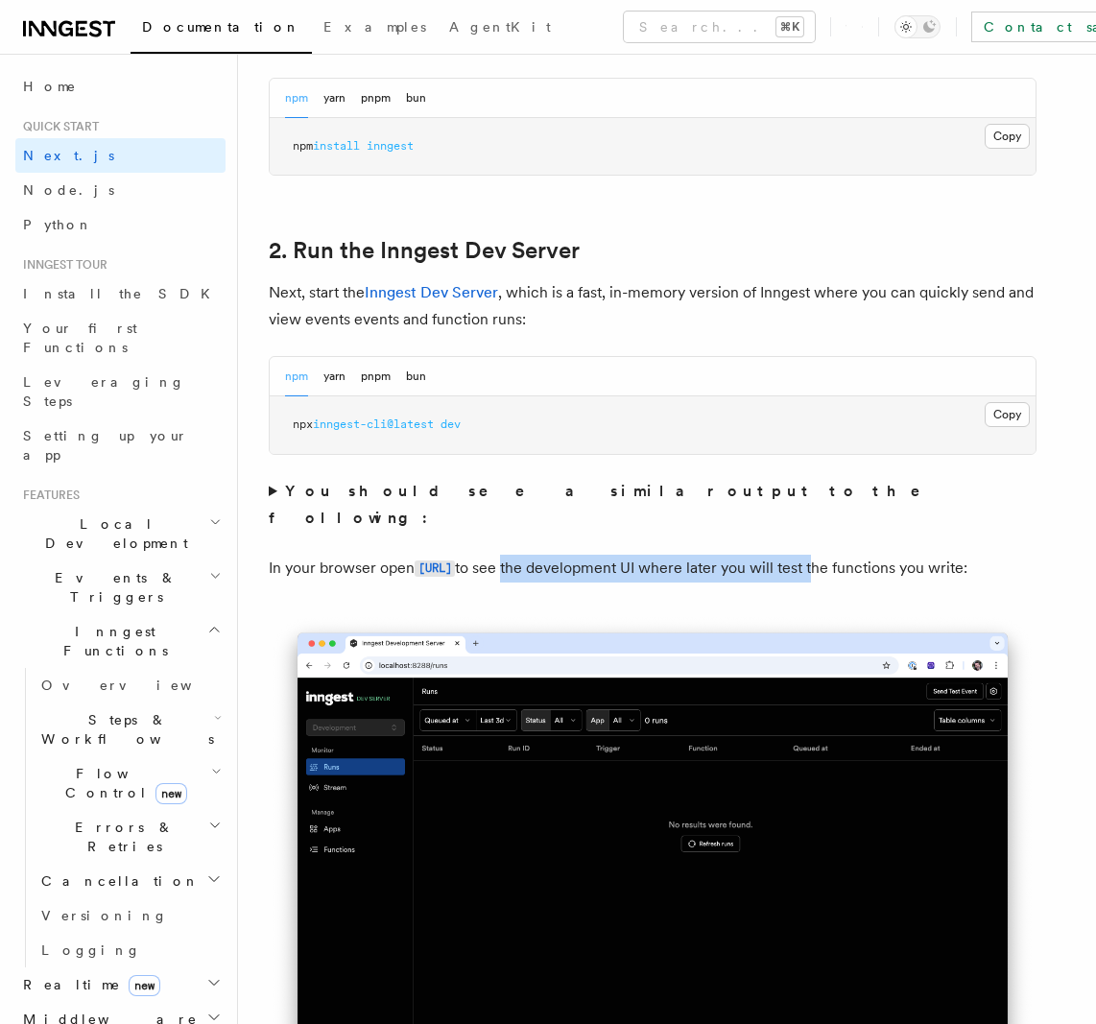
drag, startPoint x: 610, startPoint y: 545, endPoint x: 937, endPoint y: 532, distance: 327.5
click at [927, 555] on p "In your browser open [URL] to see the development UI where later you will test …" at bounding box center [653, 569] width 768 height 28
click at [937, 555] on p "In your browser open [URL] to see the development UI where later you will test …" at bounding box center [653, 569] width 768 height 28
drag, startPoint x: 937, startPoint y: 532, endPoint x: 928, endPoint y: 531, distance: 9.6
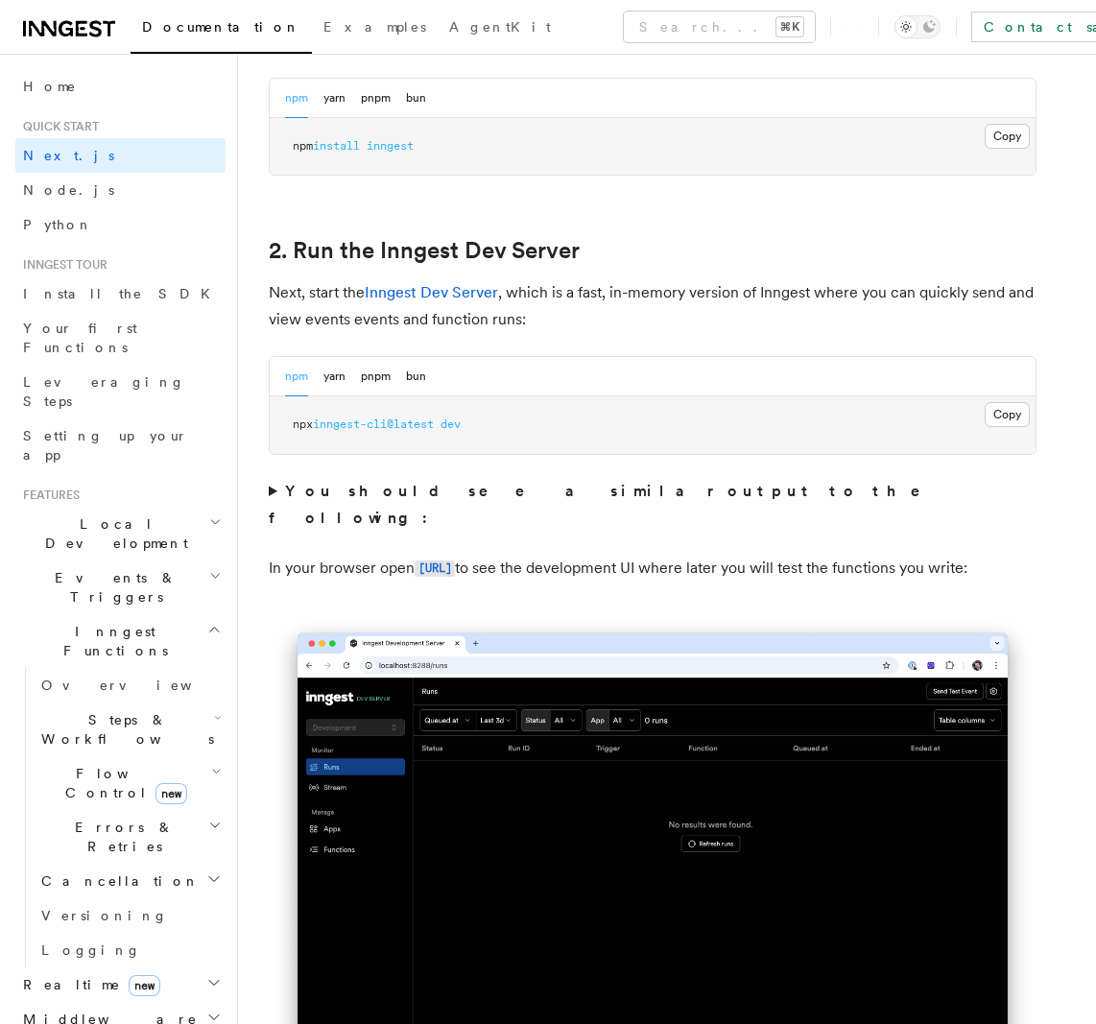
click at [938, 555] on p "In your browser open [URL] to see the development UI where later you will test …" at bounding box center [653, 569] width 768 height 28
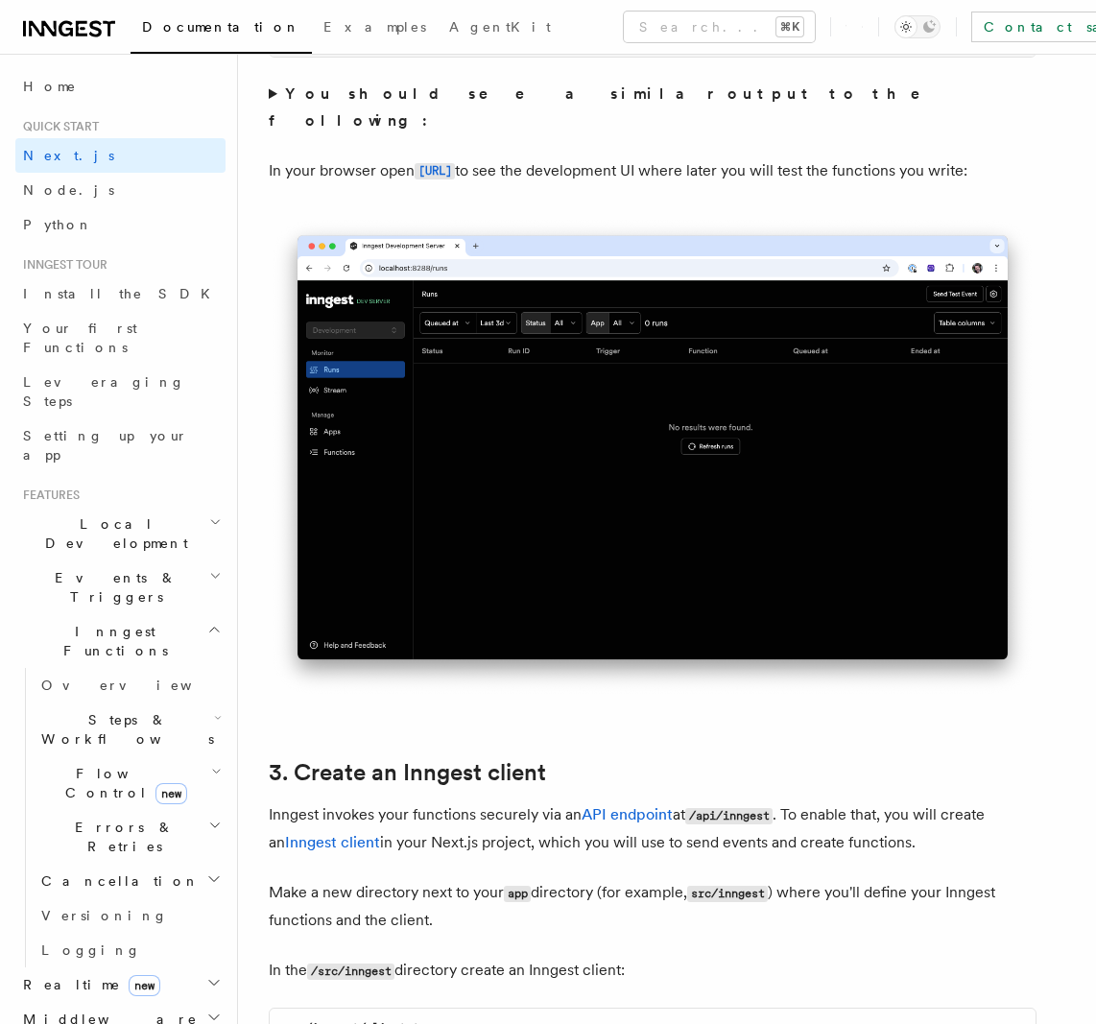
scroll to position [1663, 0]
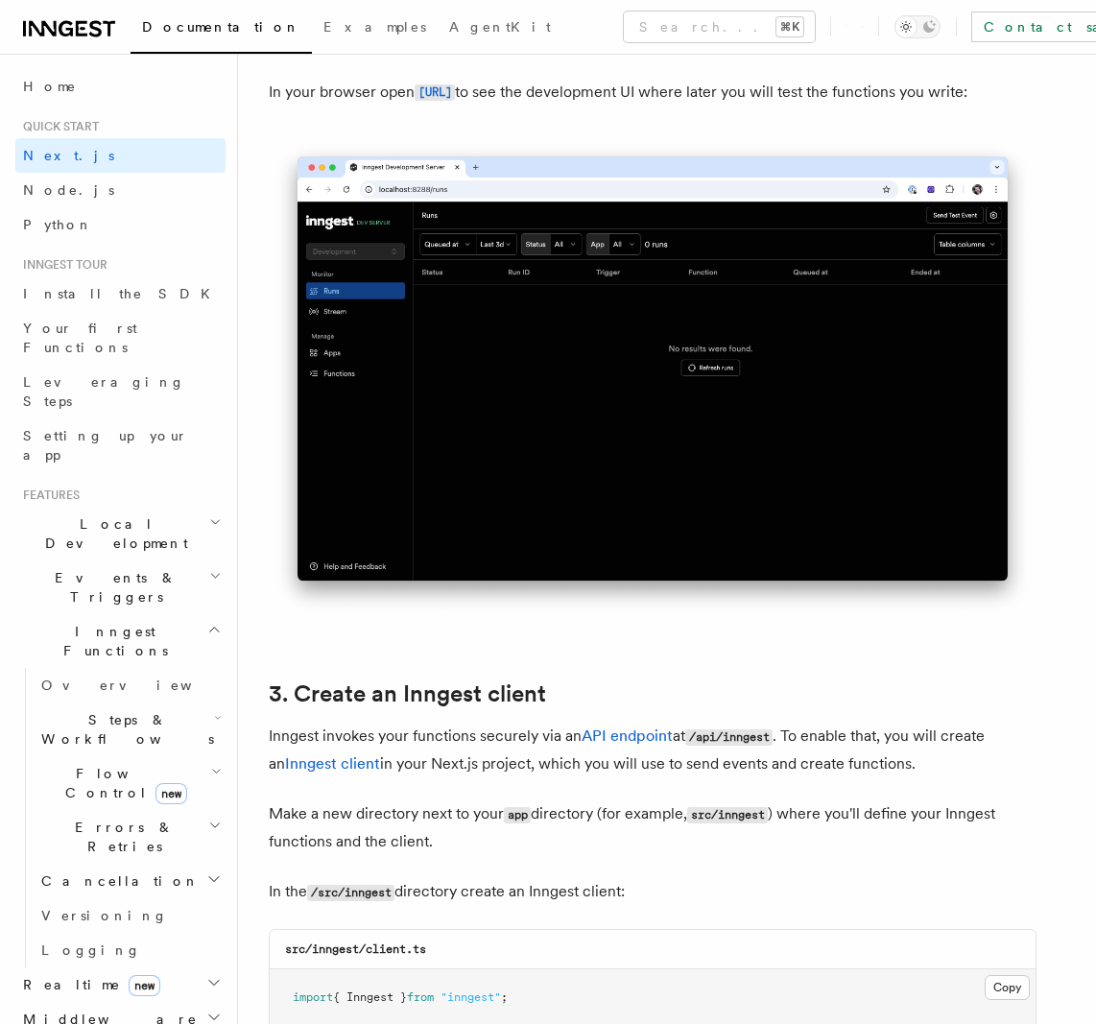
click at [270, 729] on p "Inngest invokes your functions securely via an API endpoint at /api/inngest . T…" at bounding box center [653, 750] width 768 height 55
drag, startPoint x: 270, startPoint y: 729, endPoint x: 409, endPoint y: 731, distance: 139.1
click at [406, 732] on p "Inngest invokes your functions securely via an API endpoint at /api/inngest . T…" at bounding box center [653, 750] width 768 height 55
click at [409, 731] on p "Inngest invokes your functions securely via an API endpoint at /api/inngest . T…" at bounding box center [653, 750] width 768 height 55
click at [272, 735] on p "Inngest invokes your functions securely via an API endpoint at /api/inngest . T…" at bounding box center [653, 750] width 768 height 55
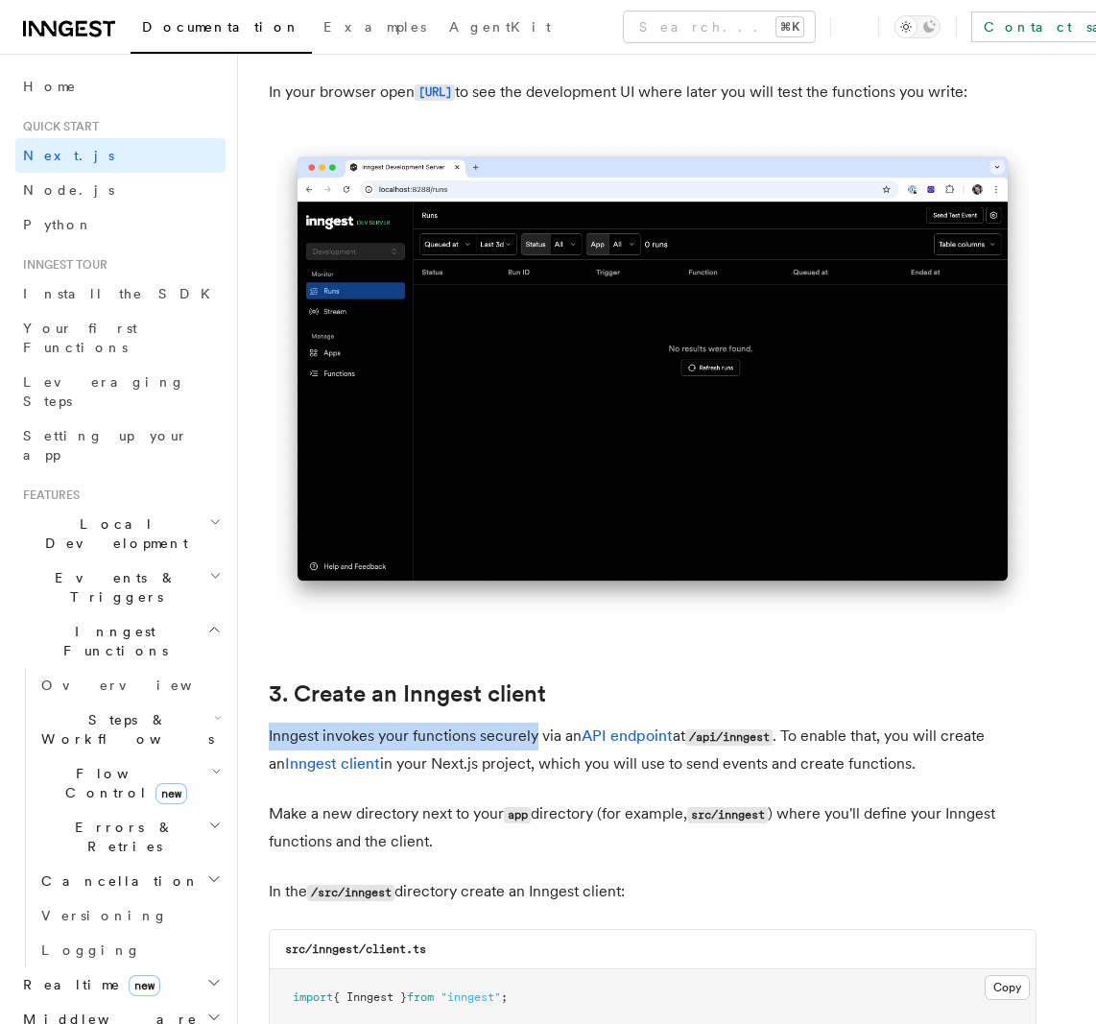
drag, startPoint x: 272, startPoint y: 735, endPoint x: 503, endPoint y: 732, distance: 231.3
click at [501, 733] on p "Inngest invokes your functions securely via an API endpoint at /api/inngest . T…" at bounding box center [653, 750] width 768 height 55
click at [504, 732] on p "Inngest invokes your functions securely via an API endpoint at /api/inngest . T…" at bounding box center [653, 750] width 768 height 55
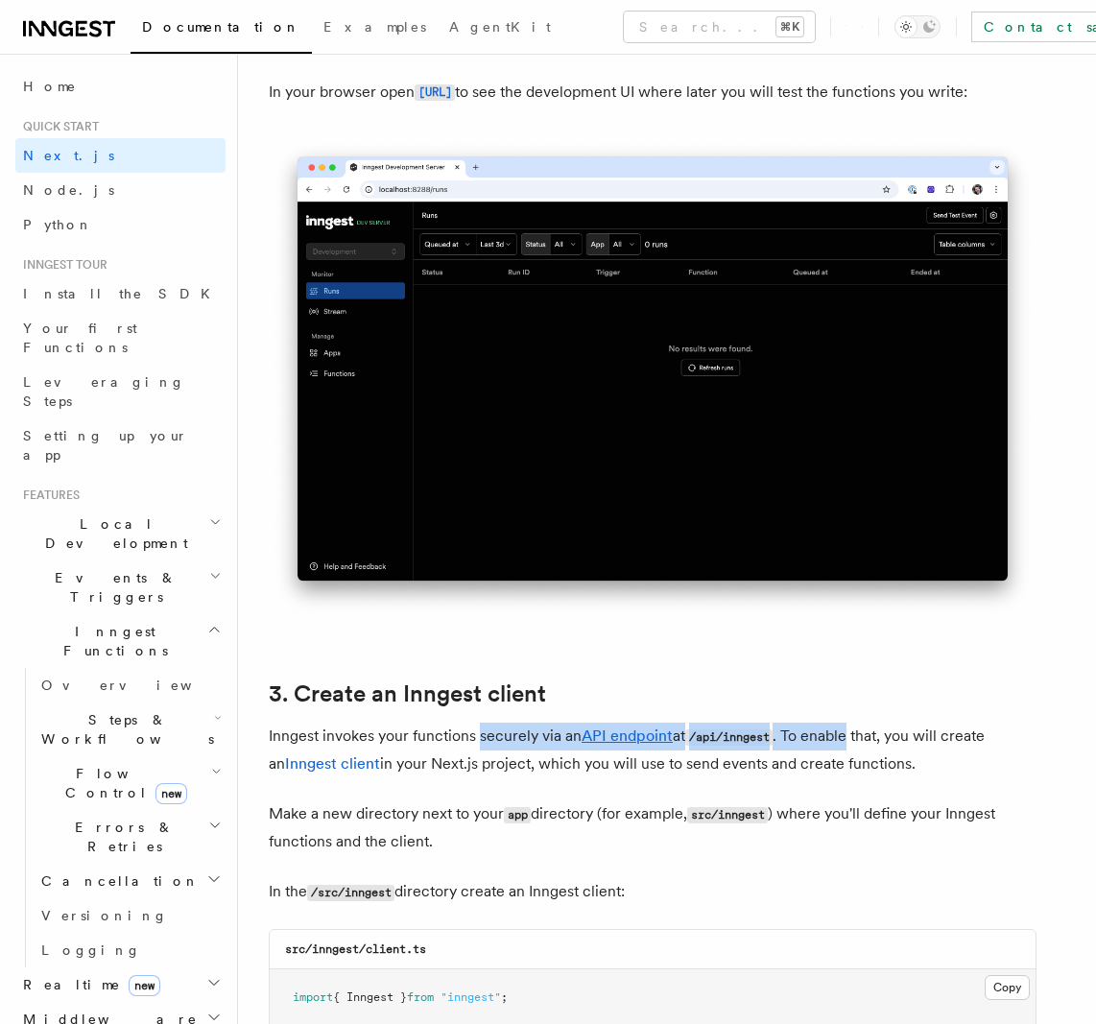
drag, startPoint x: 504, startPoint y: 732, endPoint x: 878, endPoint y: 727, distance: 374.3
click at [848, 725] on p "Inngest invokes your functions securely via an API endpoint at /api/inngest . T…" at bounding box center [653, 750] width 768 height 55
click at [881, 728] on p "Inngest invokes your functions securely via an API endpoint at /api/inngest . T…" at bounding box center [653, 750] width 768 height 55
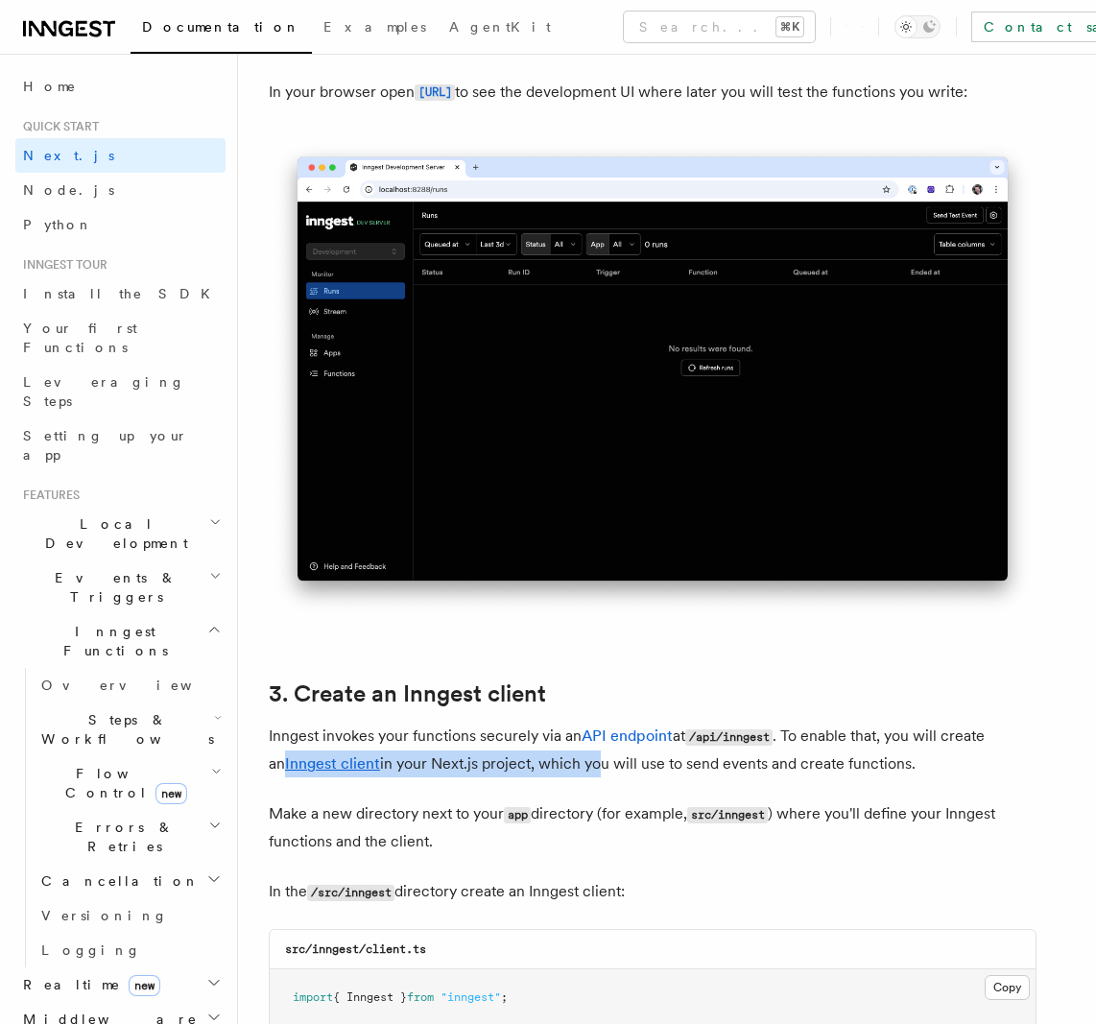
drag, startPoint x: 258, startPoint y: 763, endPoint x: 623, endPoint y: 761, distance: 364.6
click at [623, 761] on p "Inngest invokes your functions securely via an API endpoint at /api/inngest . T…" at bounding box center [653, 750] width 768 height 55
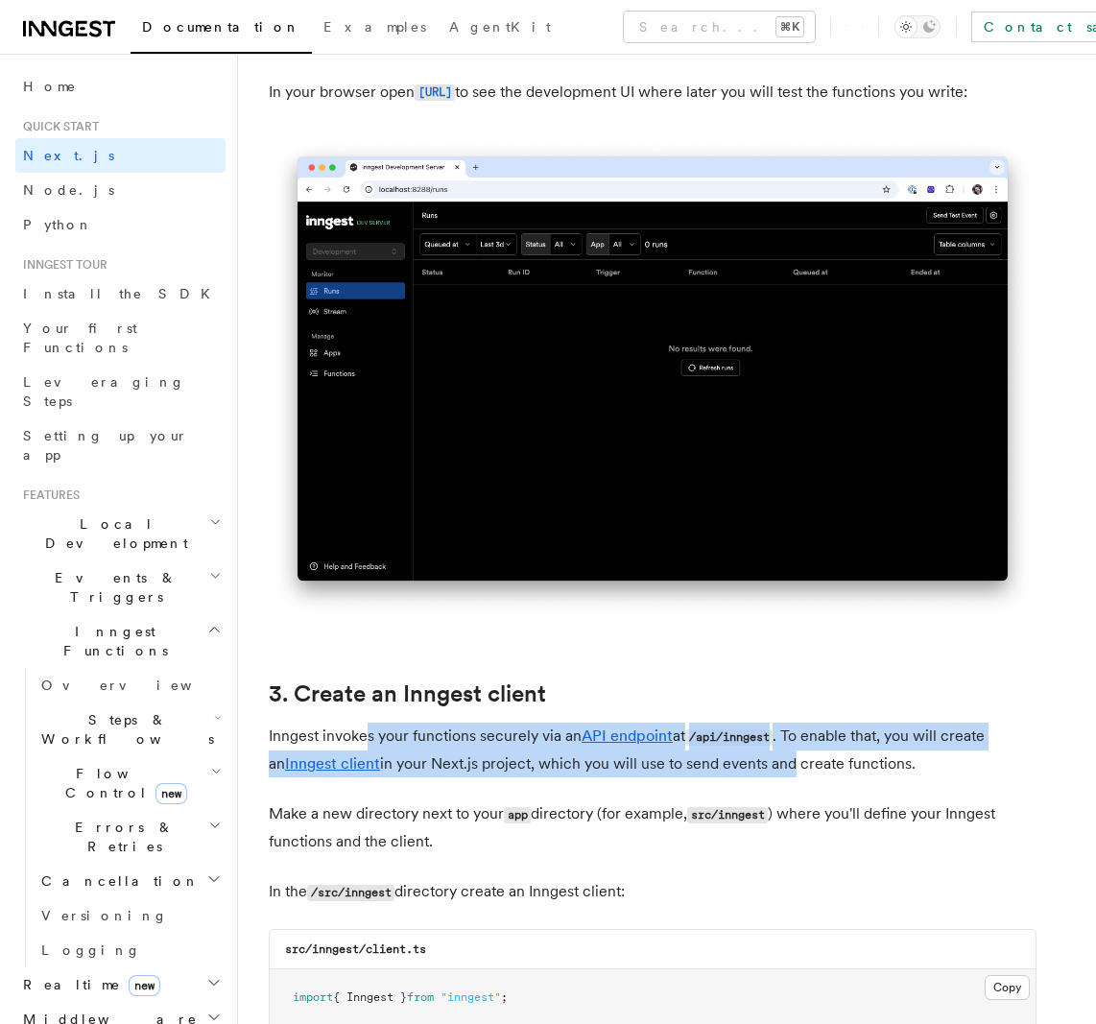
drag, startPoint x: 368, startPoint y: 749, endPoint x: 795, endPoint y: 756, distance: 427.0
click at [787, 756] on p "Inngest invokes your functions securely via an API endpoint at /api/inngest . T…" at bounding box center [653, 750] width 768 height 55
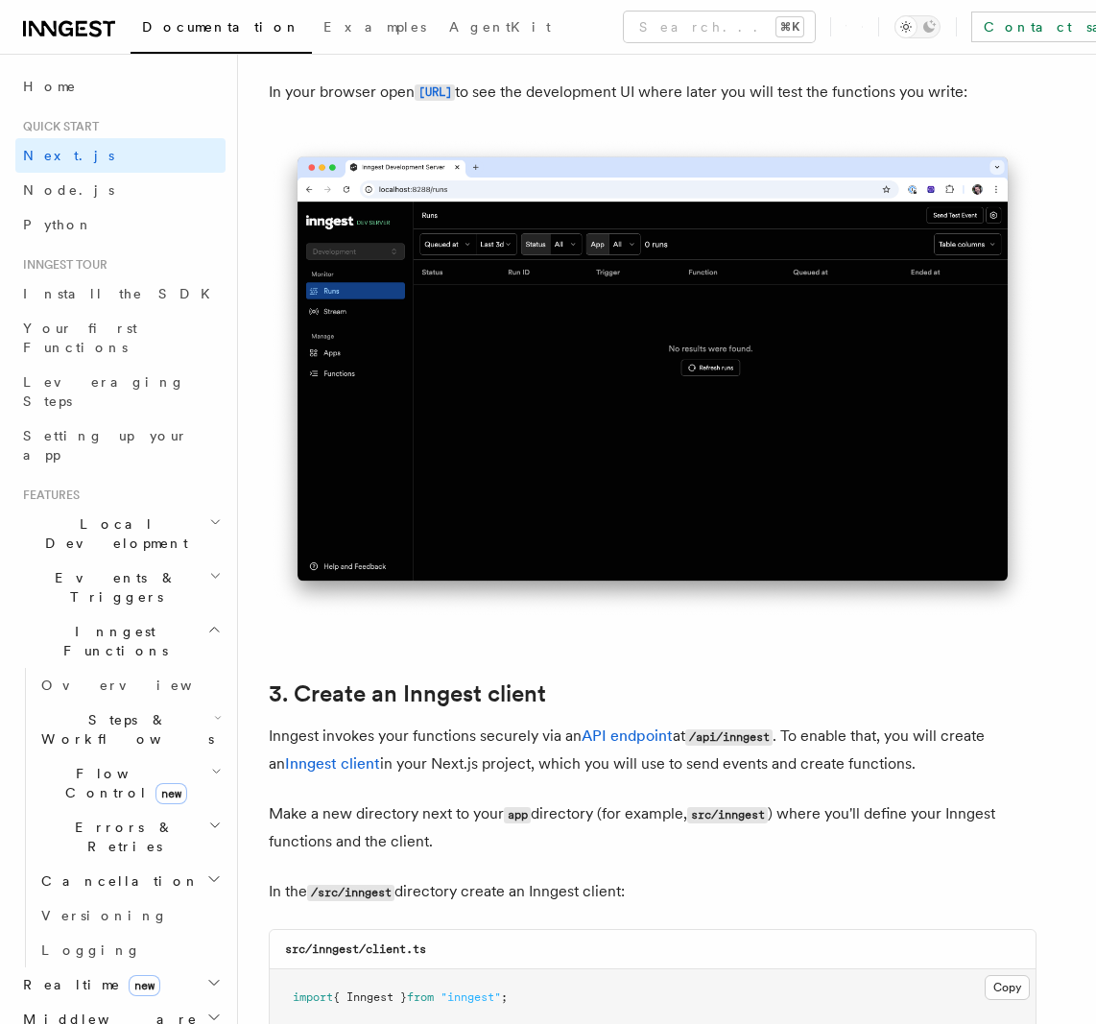
click at [818, 754] on p "Inngest invokes your functions securely via an API endpoint at /api/inngest . T…" at bounding box center [653, 750] width 768 height 55
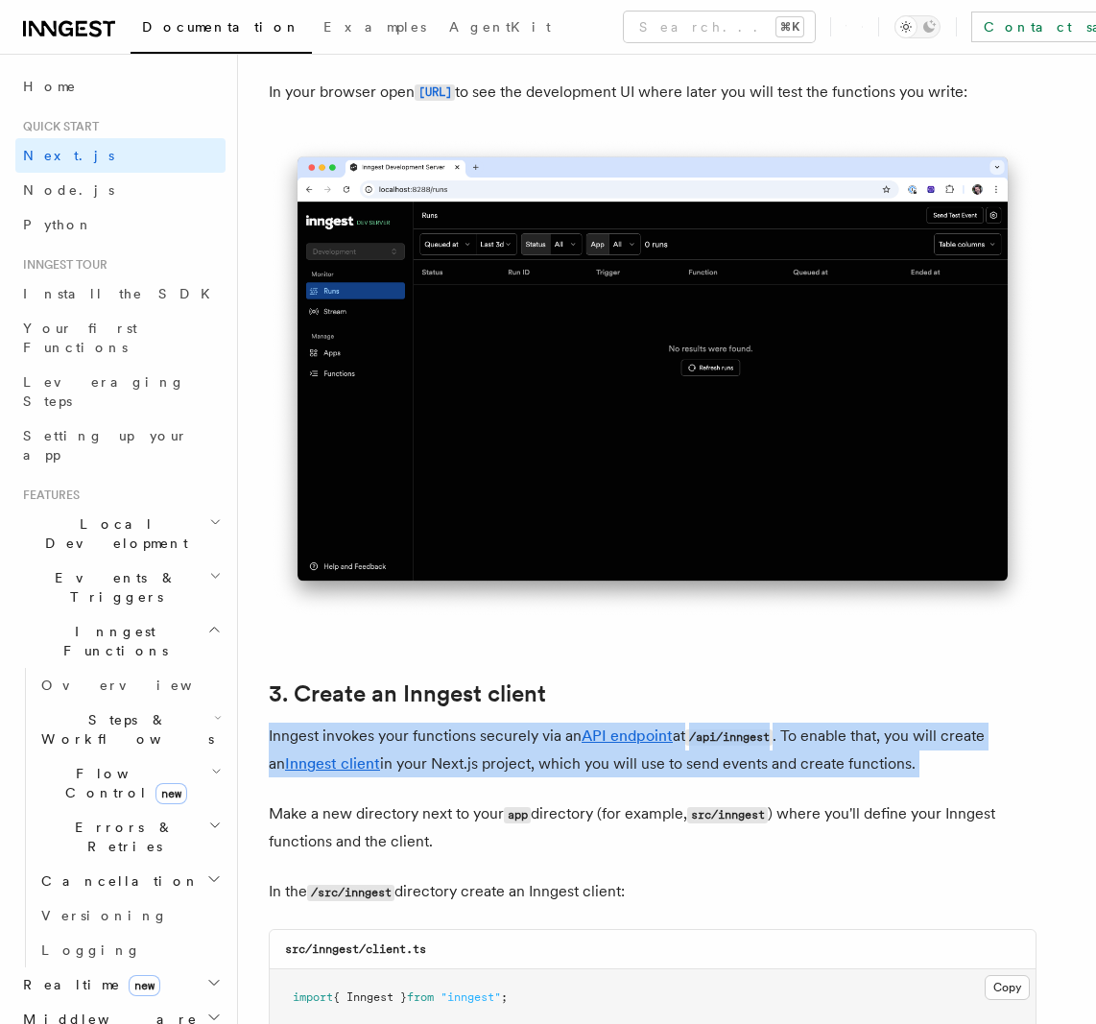
click at [818, 754] on p "Inngest invokes your functions securely via an API endpoint at /api/inngest . T…" at bounding box center [653, 750] width 768 height 55
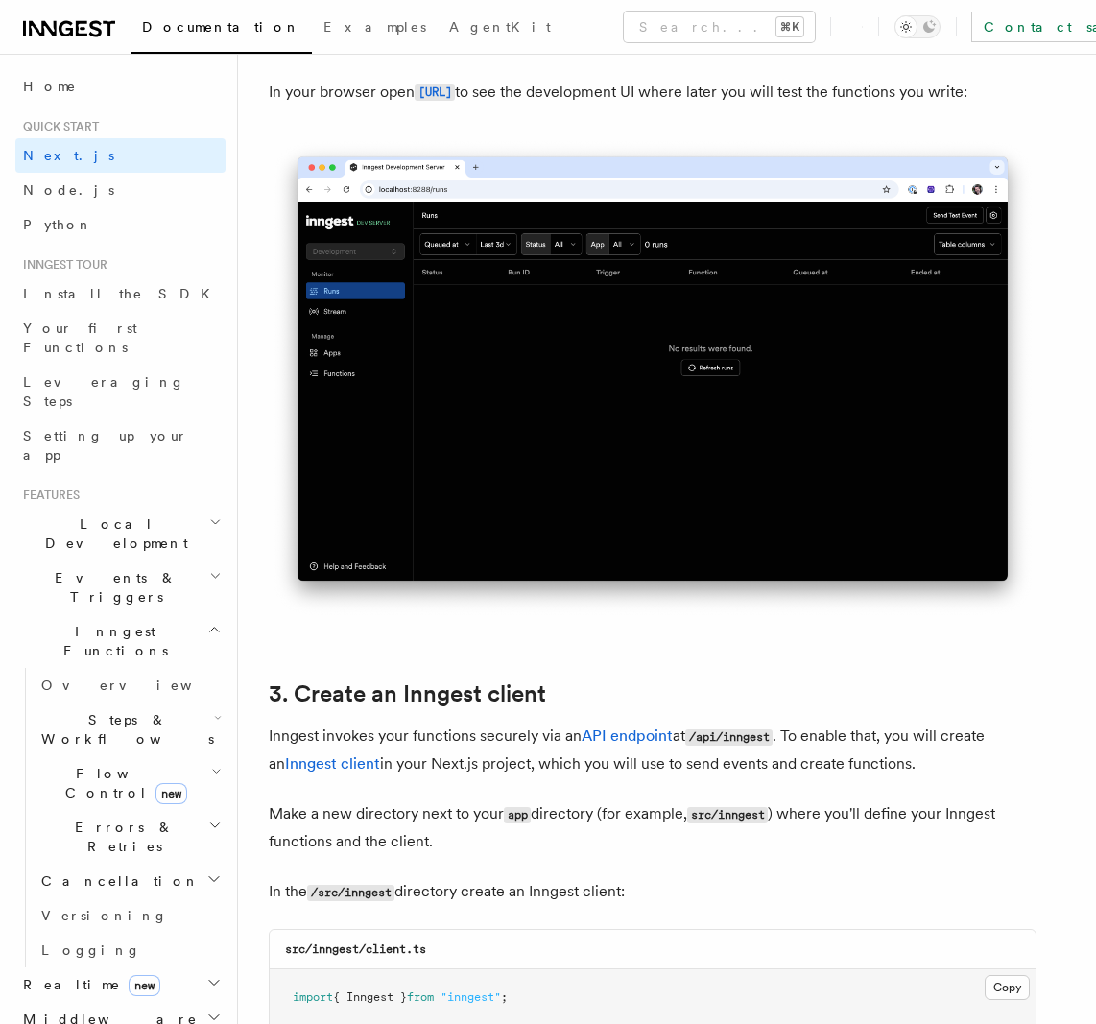
click at [288, 817] on p "Make a new directory next to your app directory (for example, src/inngest ) whe…" at bounding box center [653, 827] width 768 height 55
drag, startPoint x: 288, startPoint y: 817, endPoint x: 592, endPoint y: 806, distance: 304.4
click at [575, 807] on p "Make a new directory next to your app directory (for example, src/inngest ) whe…" at bounding box center [653, 827] width 768 height 55
click at [619, 813] on p "Make a new directory next to your app directory (for example, src/inngest ) whe…" at bounding box center [653, 827] width 768 height 55
drag, startPoint x: 619, startPoint y: 813, endPoint x: 582, endPoint y: 822, distance: 37.7
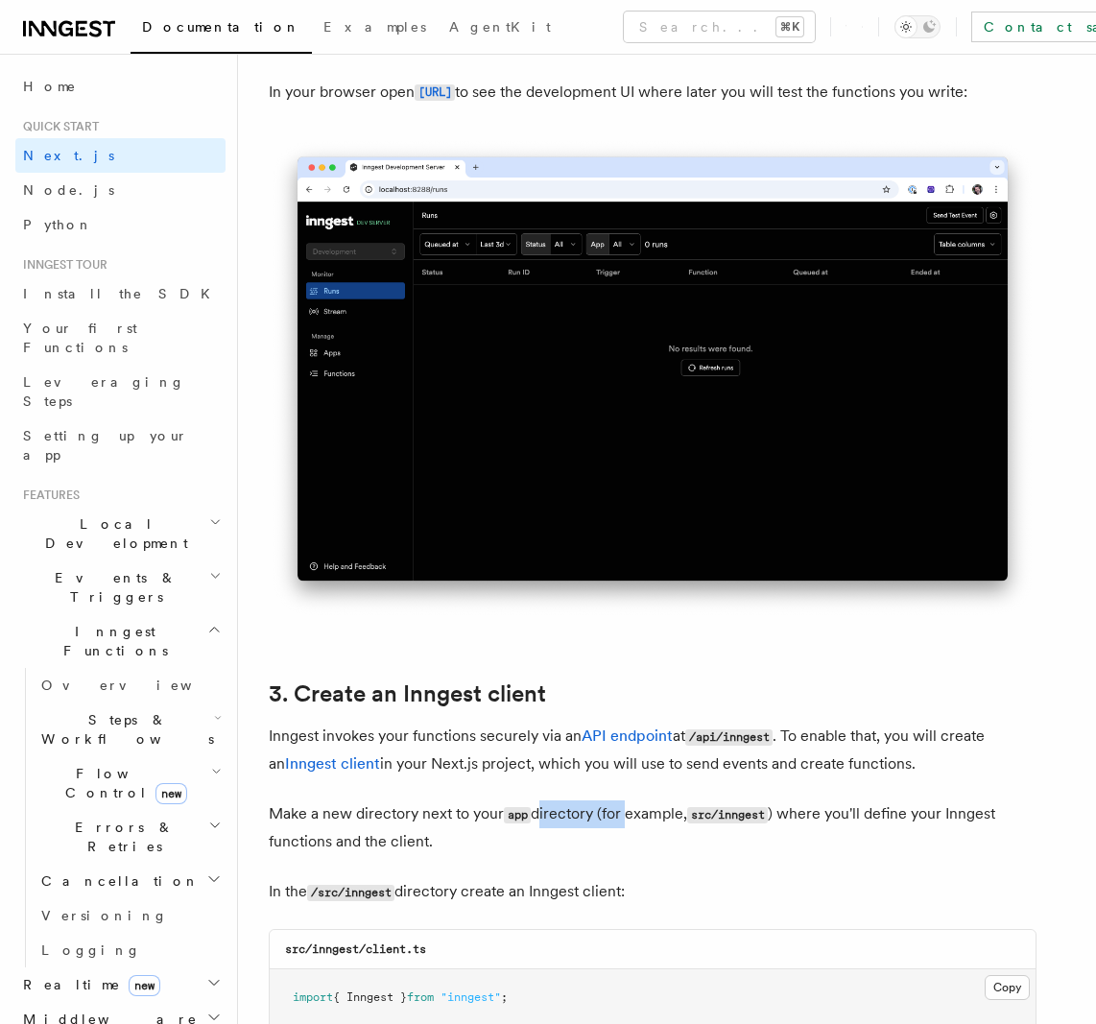
click at [582, 822] on p "Make a new directory next to your app directory (for example, src/inngest ) whe…" at bounding box center [653, 827] width 768 height 55
drag, startPoint x: 582, startPoint y: 822, endPoint x: 869, endPoint y: 822, distance: 286.9
click at [868, 822] on p "Make a new directory next to your app directory (for example, src/inngest ) whe…" at bounding box center [653, 827] width 768 height 55
click at [869, 822] on p "Make a new directory next to your app directory (for example, src/inngest ) whe…" at bounding box center [653, 827] width 768 height 55
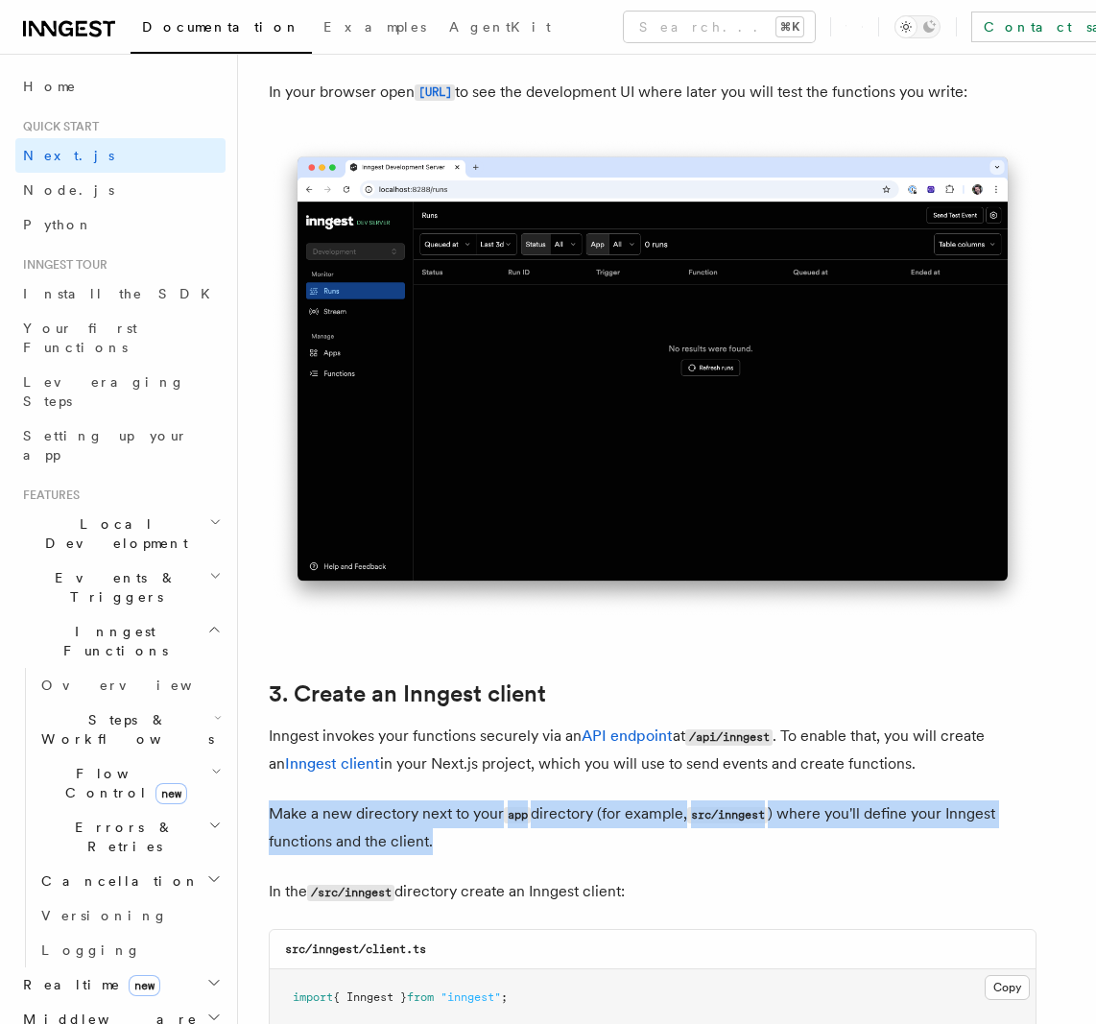
drag, startPoint x: 426, startPoint y: 833, endPoint x: 364, endPoint y: 800, distance: 70.4
click at [364, 800] on p "Make a new directory next to your app directory (for example, src/inngest ) whe…" at bounding box center [653, 827] width 768 height 55
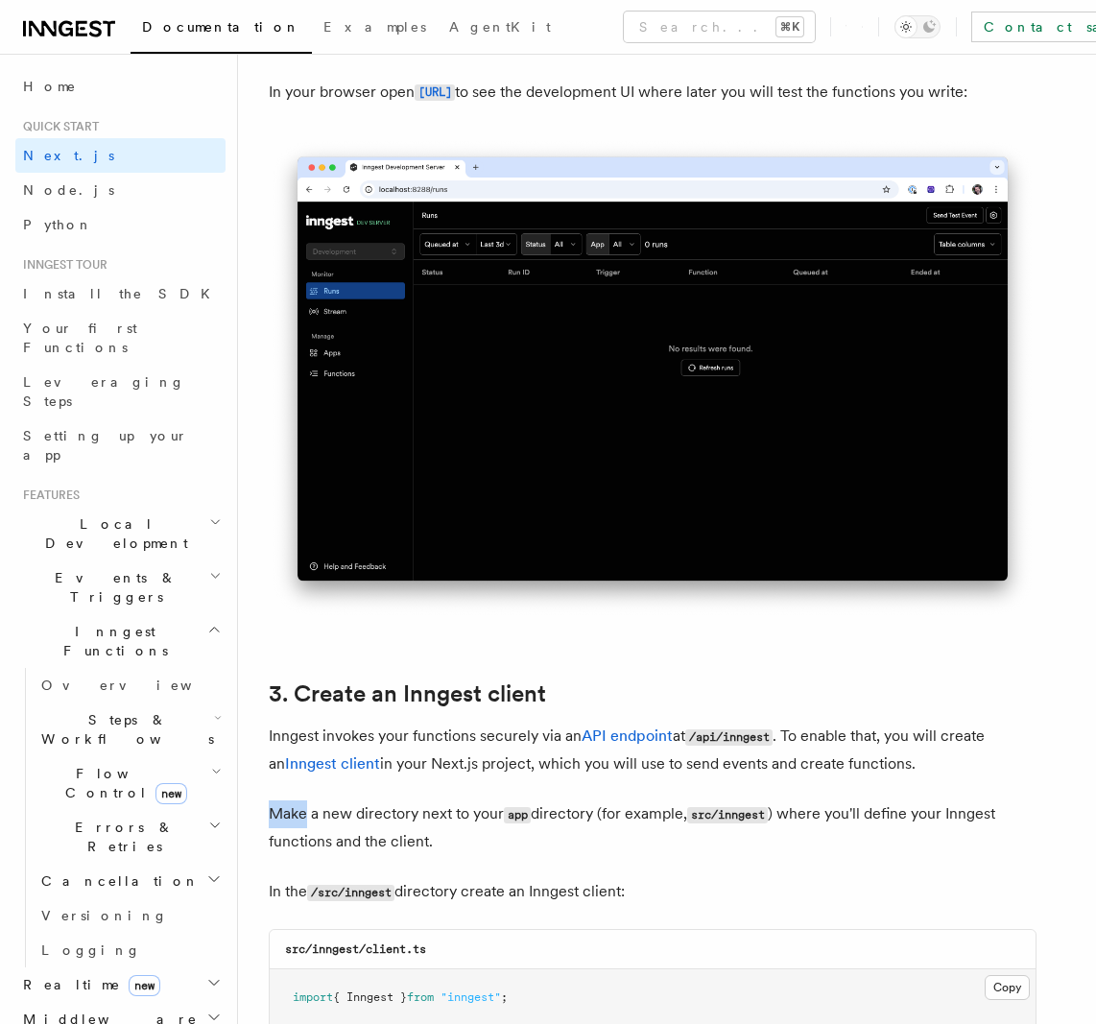
click at [365, 800] on p "Make a new directory next to your app directory (for example, src/inngest ) whe…" at bounding box center [653, 827] width 768 height 55
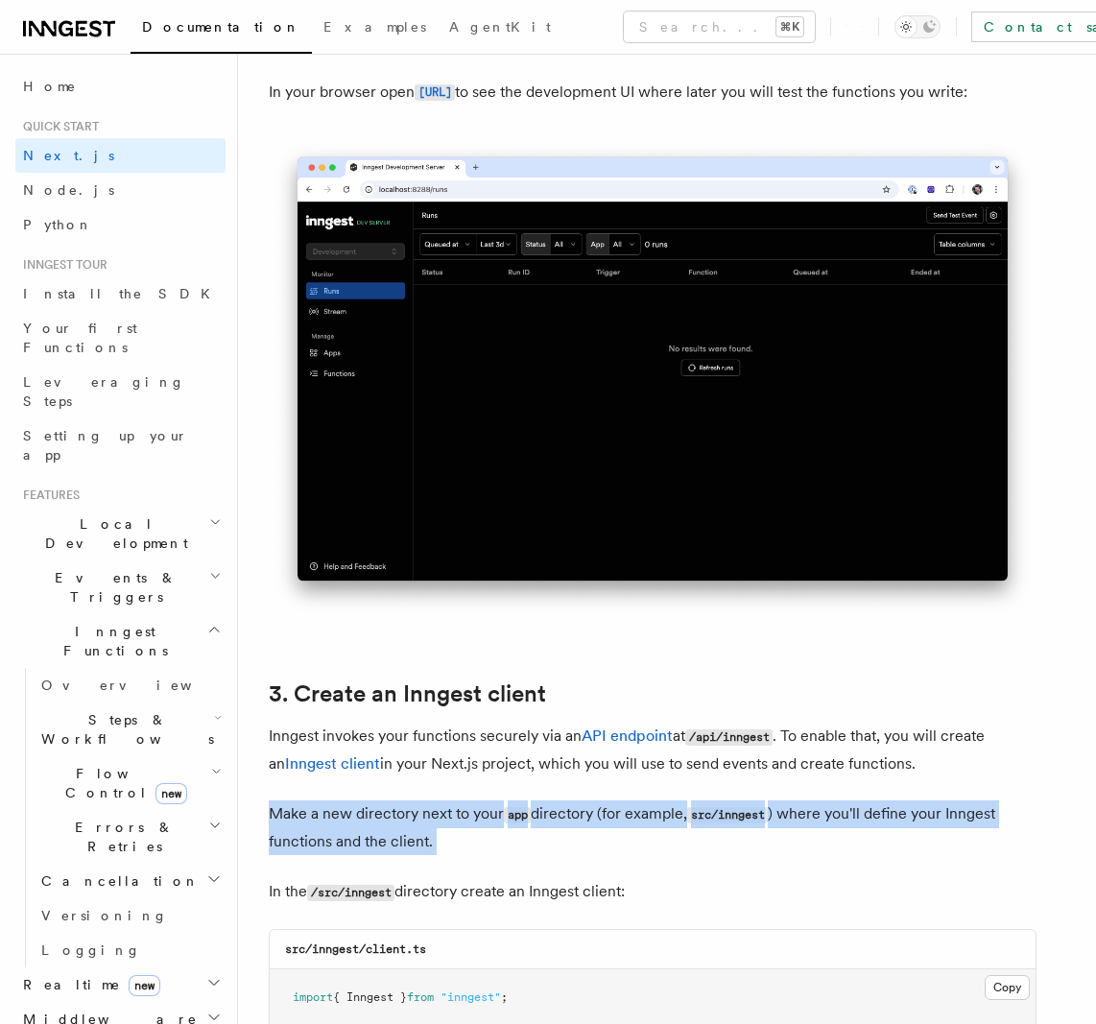
drag, startPoint x: 365, startPoint y: 799, endPoint x: 385, endPoint y: 834, distance: 40.0
click at [384, 833] on p "Make a new directory next to your app directory (for example, src/inngest ) whe…" at bounding box center [653, 827] width 768 height 55
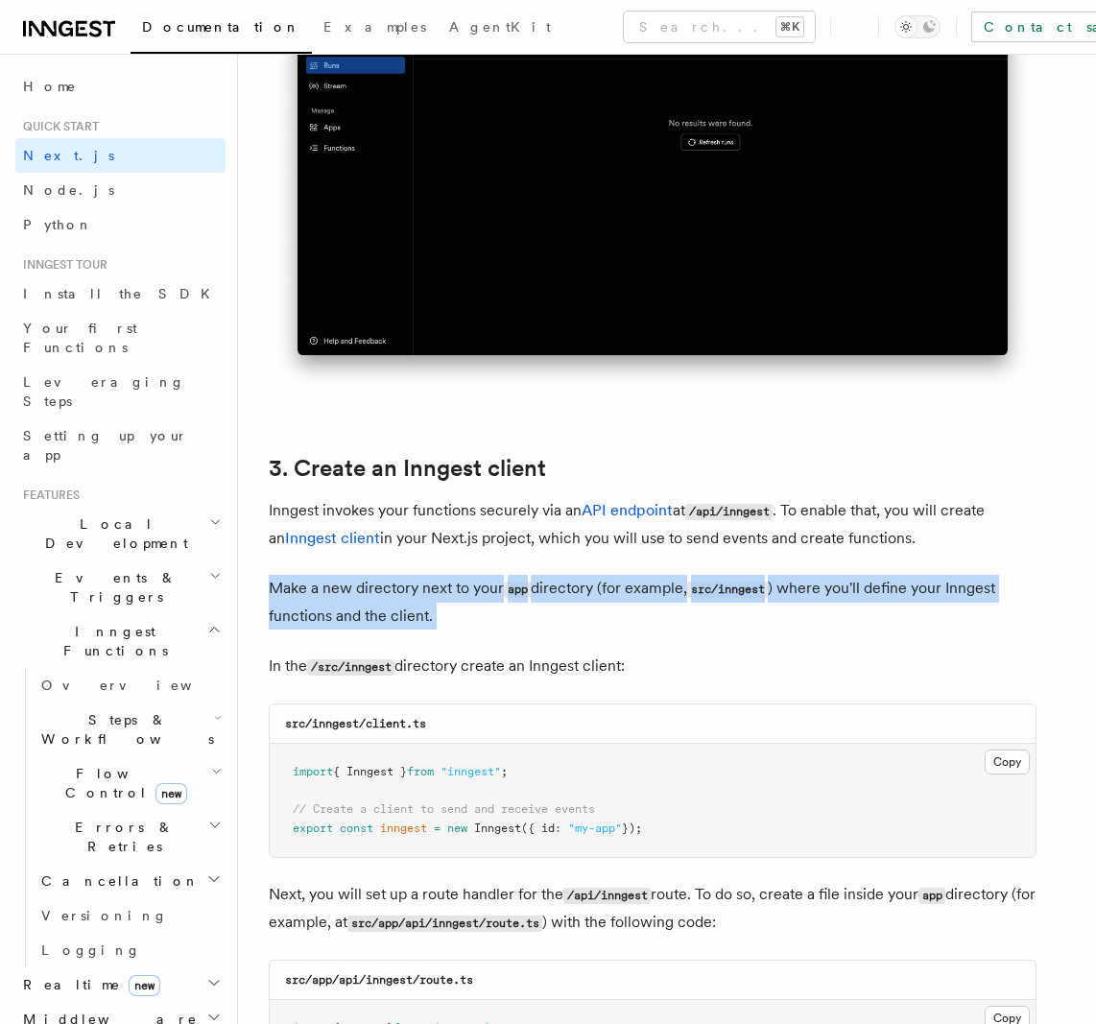
scroll to position [1890, 0]
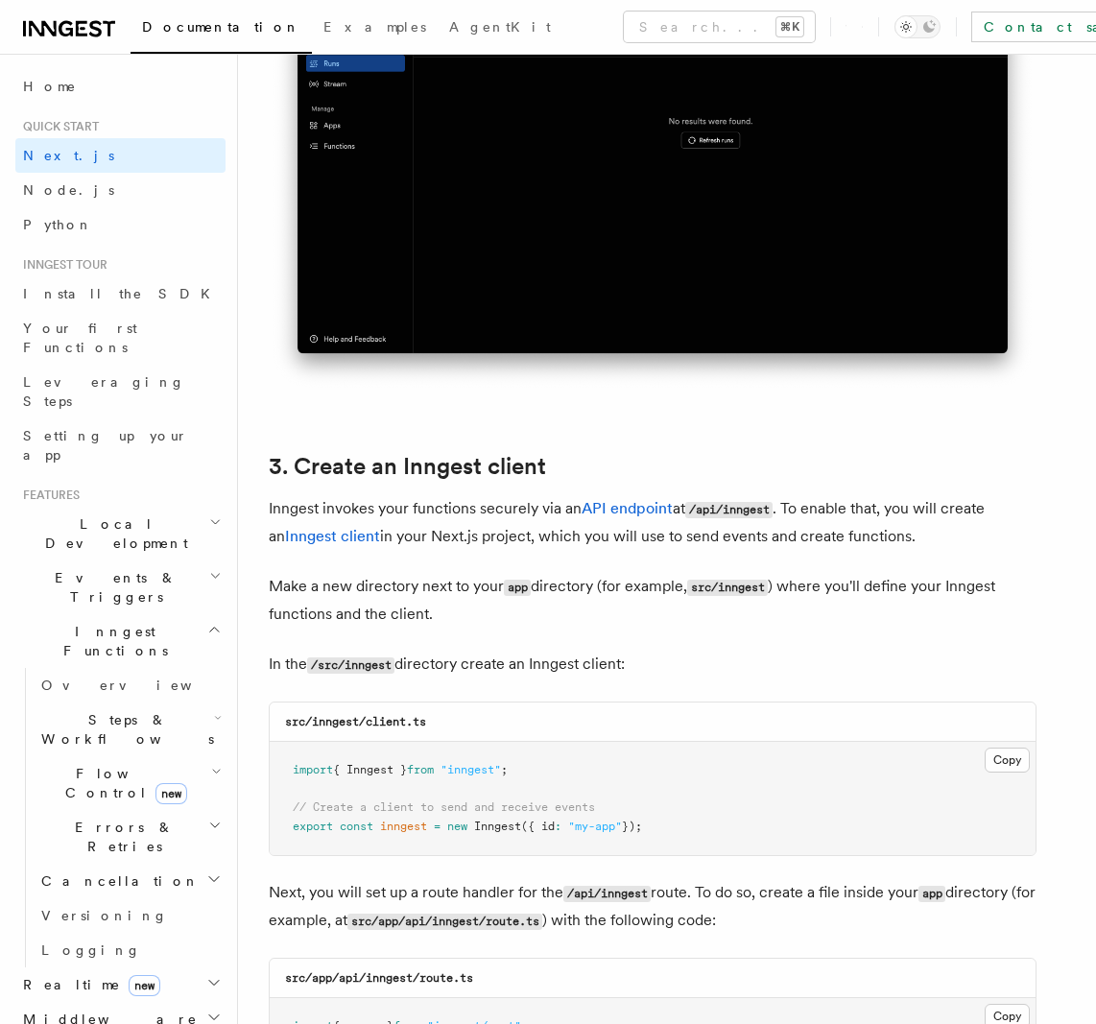
click at [421, 654] on p "In the /src/inngest directory create an Inngest client:" at bounding box center [653, 665] width 768 height 28
drag, startPoint x: 421, startPoint y: 654, endPoint x: 696, endPoint y: 652, distance: 274.4
click at [688, 651] on p "In the /src/inngest directory create an Inngest client:" at bounding box center [653, 665] width 768 height 28
click at [659, 675] on p "In the /src/inngest directory create an Inngest client:" at bounding box center [653, 665] width 768 height 28
click at [397, 763] on span "{ Inngest }" at bounding box center [370, 769] width 74 height 13
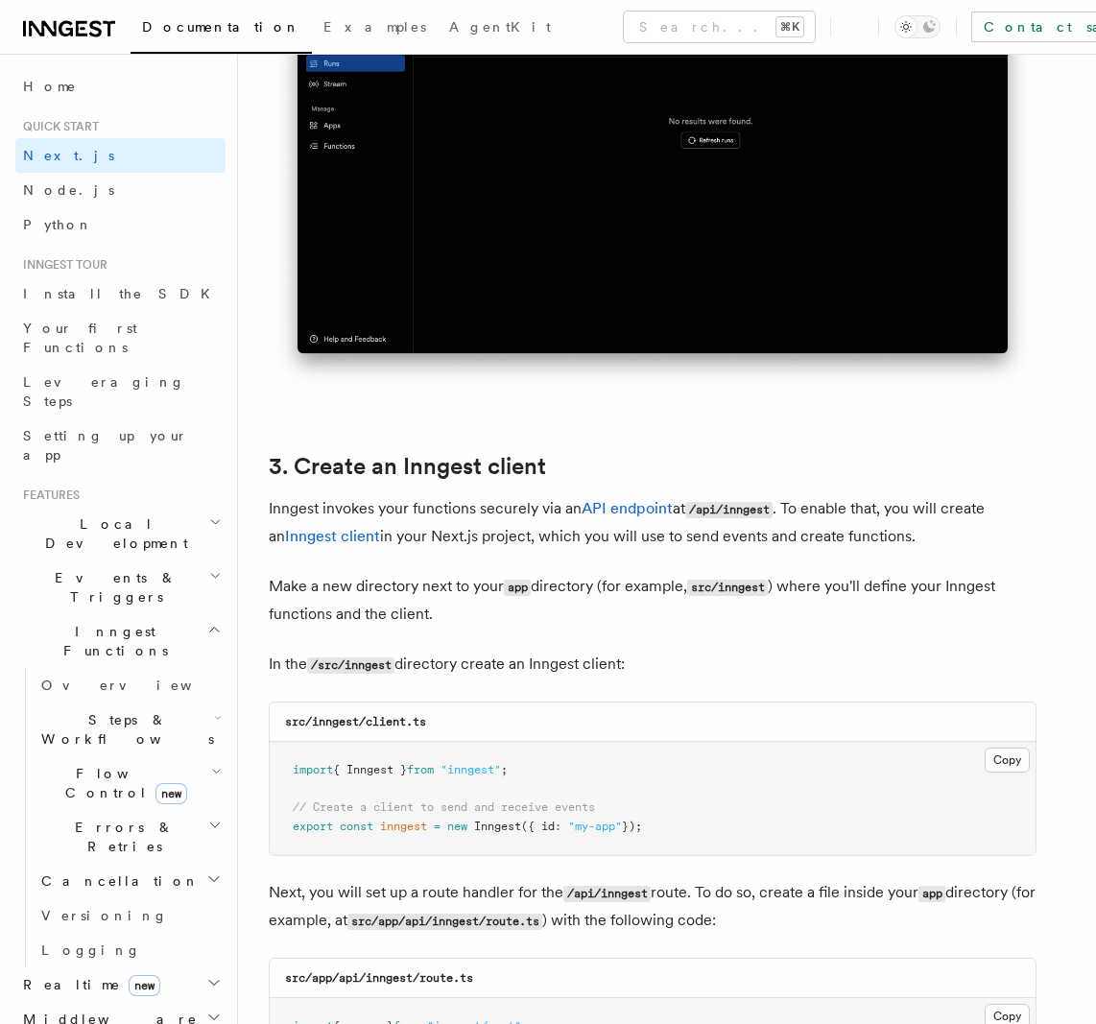
click at [397, 763] on span "{ Inngest }" at bounding box center [370, 769] width 74 height 13
drag, startPoint x: 397, startPoint y: 762, endPoint x: 415, endPoint y: 835, distance: 75.2
click at [415, 832] on code "import { Inngest } from "inngest" ; // Create a client to send and receive even…" at bounding box center [467, 798] width 349 height 70
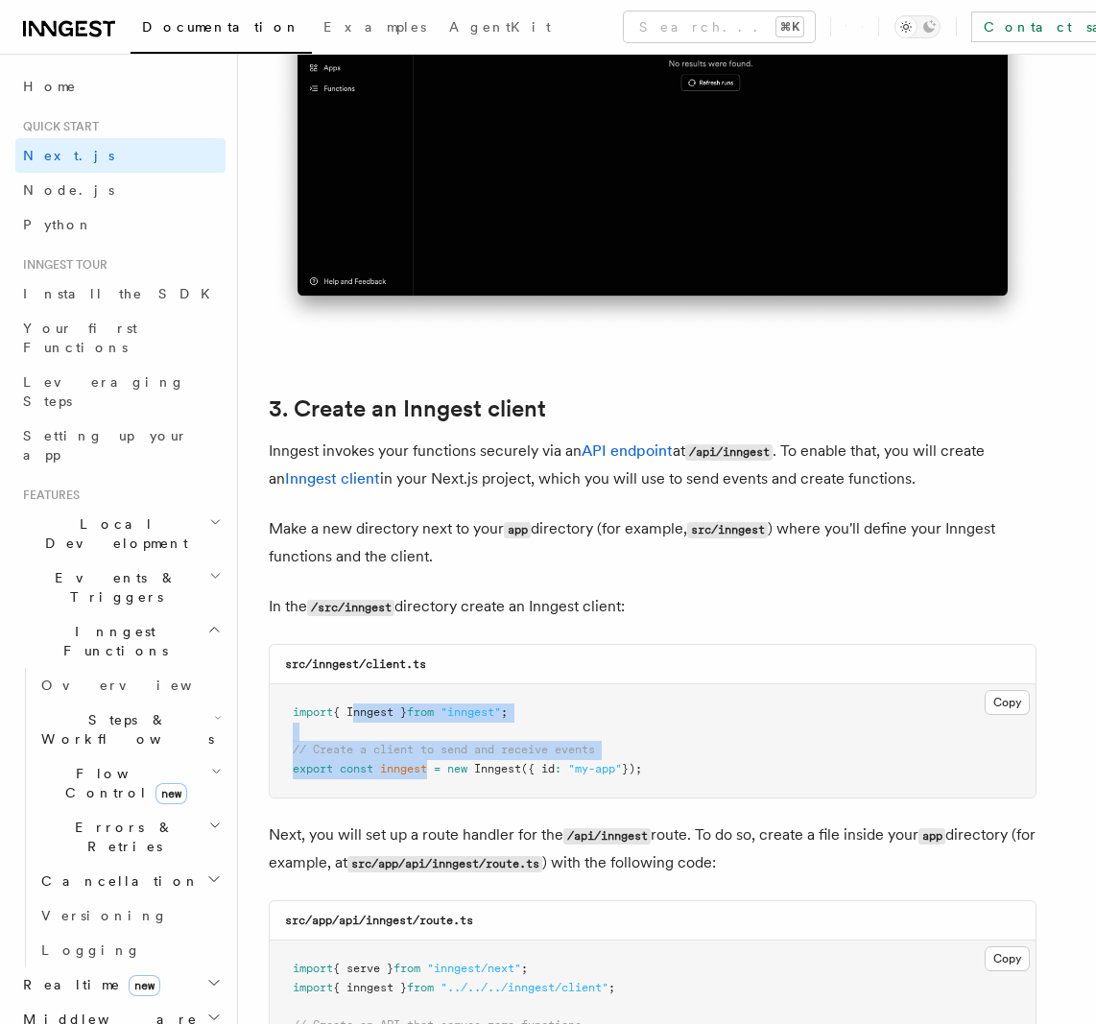
scroll to position [1959, 0]
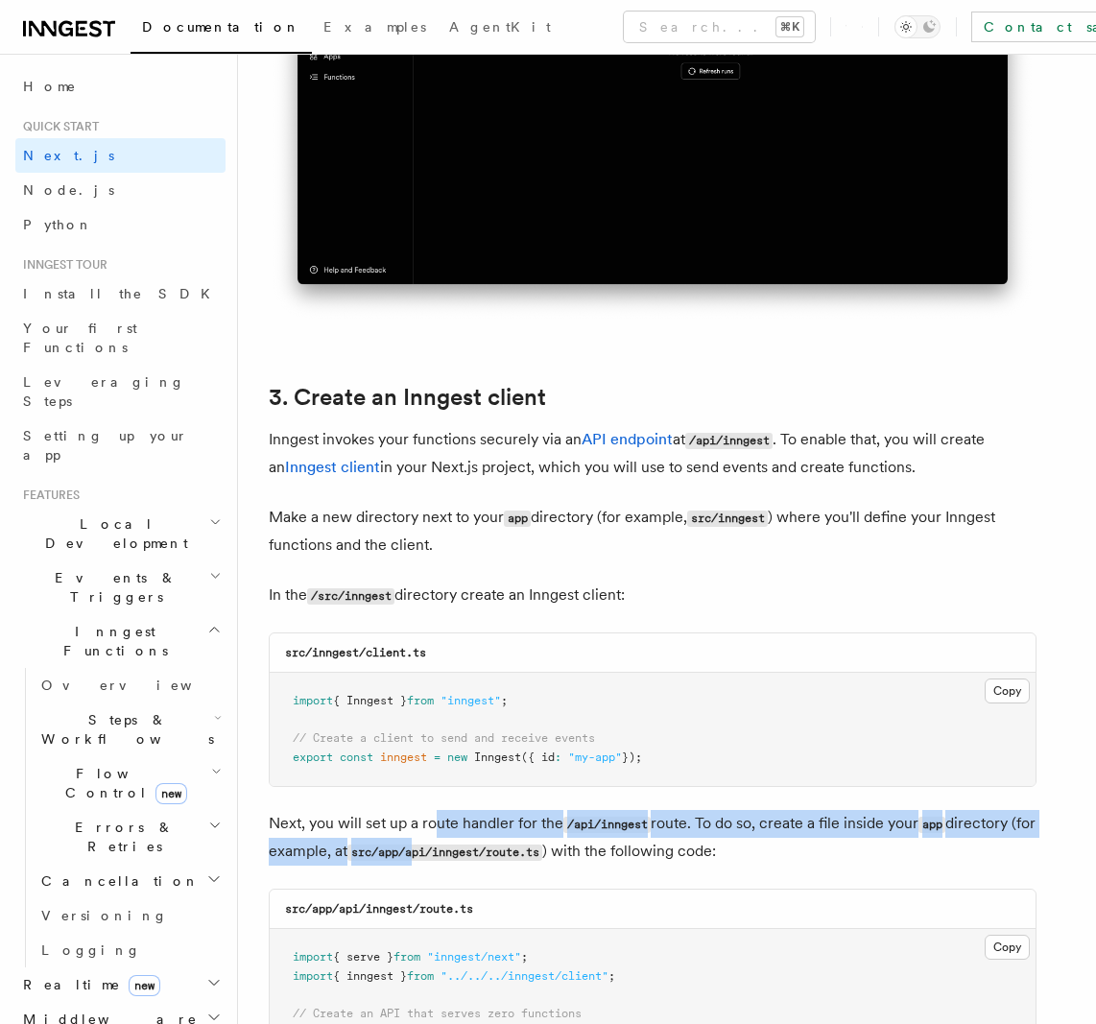
drag, startPoint x: 438, startPoint y: 841, endPoint x: 442, endPoint y: 860, distance: 19.8
click at [441, 859] on p "Next, you will set up a route handler for the /api/inngest route. To do so, cre…" at bounding box center [653, 838] width 768 height 56
click at [442, 860] on code "src/app/api/inngest/route.ts" at bounding box center [444, 852] width 195 height 16
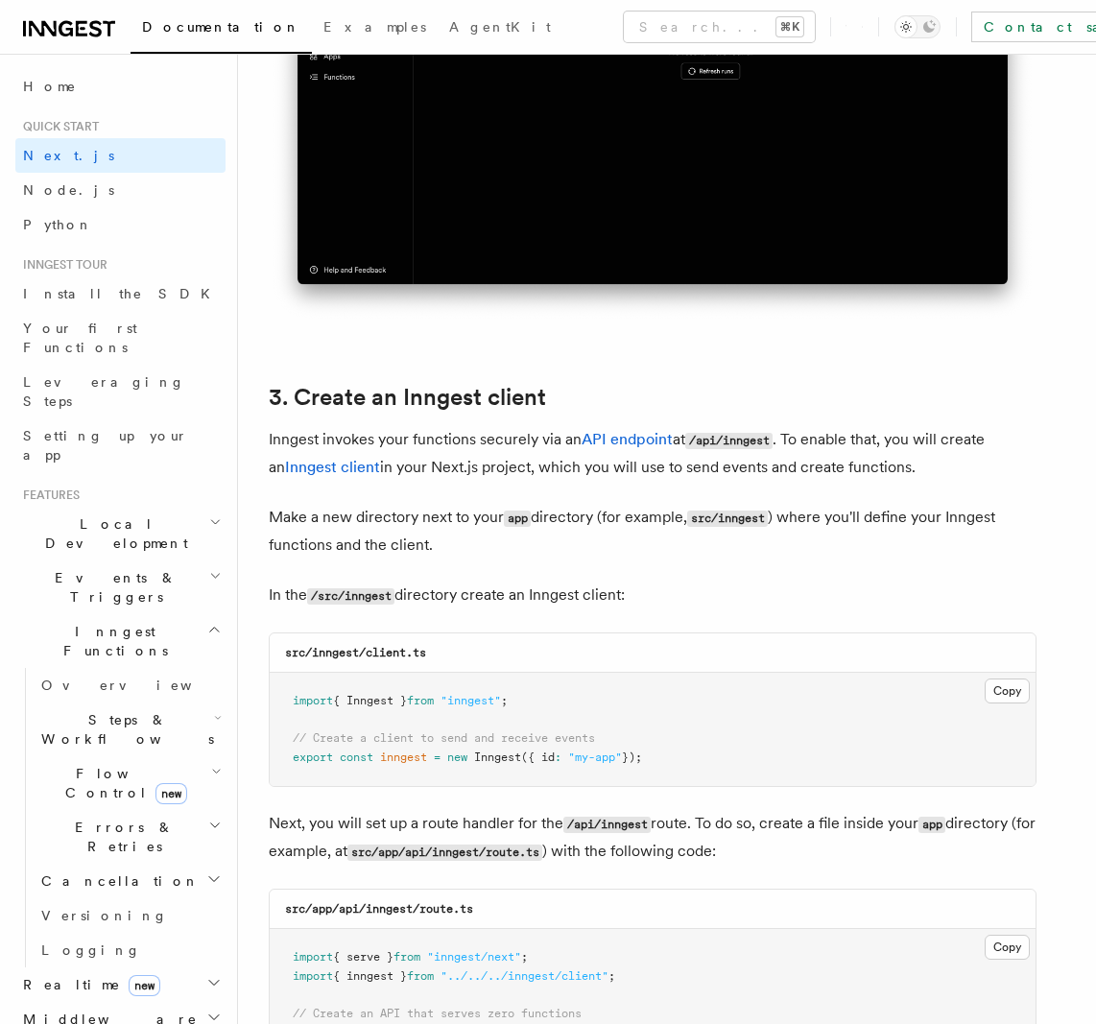
click at [442, 858] on code "src/app/api/inngest/route.ts" at bounding box center [444, 852] width 195 height 16
click at [435, 821] on p "Next, you will set up a route handler for the /api/inngest route. To do so, cre…" at bounding box center [653, 838] width 768 height 56
drag, startPoint x: 435, startPoint y: 821, endPoint x: 525, endPoint y: 820, distance: 90.2
click at [525, 820] on p "Next, you will set up a route handler for the /api/inngest route. To do so, cre…" at bounding box center [653, 838] width 768 height 56
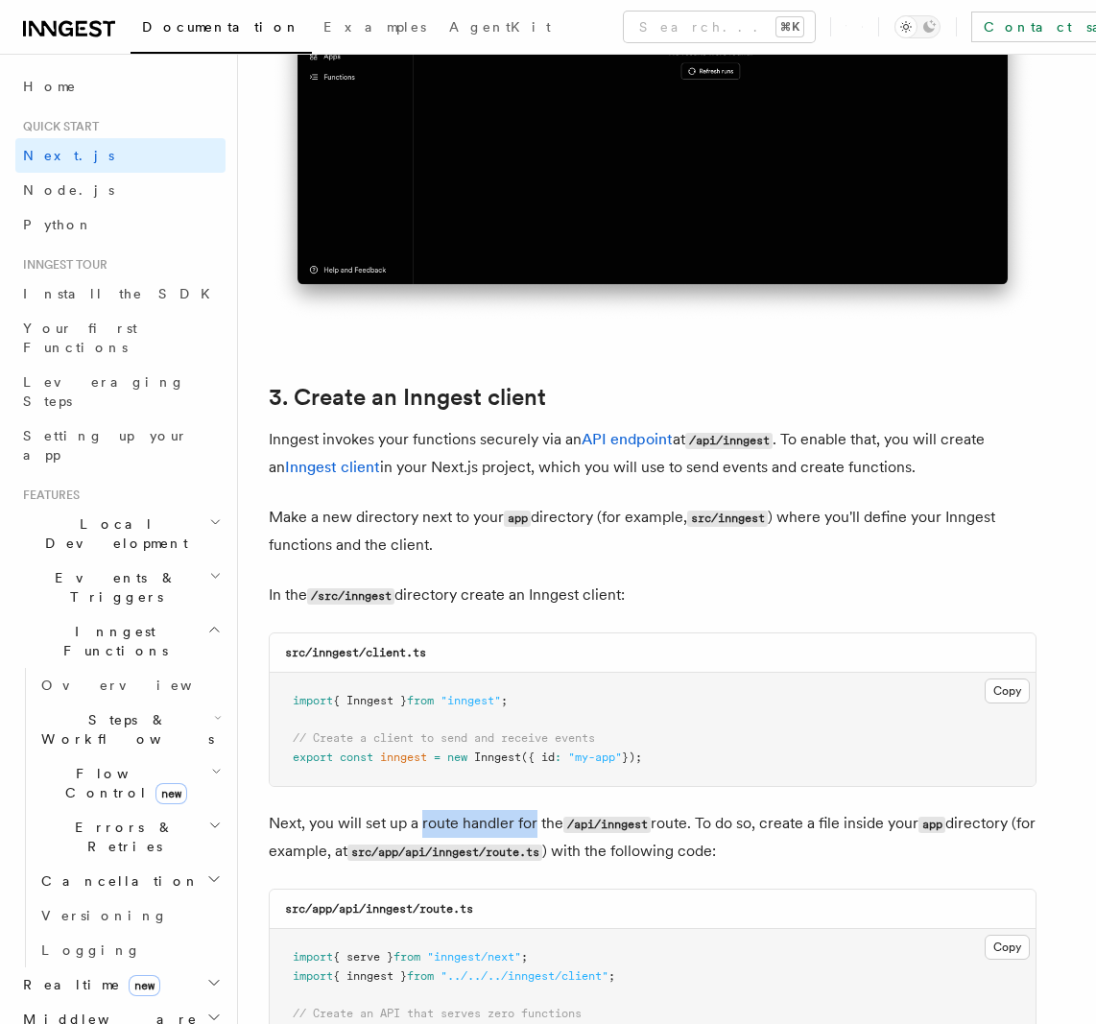
click at [526, 820] on p "Next, you will set up a route handler for the /api/inngest route. To do so, cre…" at bounding box center [653, 838] width 768 height 56
drag, startPoint x: 304, startPoint y: 822, endPoint x: 685, endPoint y: 828, distance: 381.0
click at [685, 828] on p "Next, you will set up a route handler for the /api/inngest route. To do so, cre…" at bounding box center [653, 838] width 768 height 56
drag, startPoint x: 709, startPoint y: 824, endPoint x: 1044, endPoint y: 818, distance: 334.9
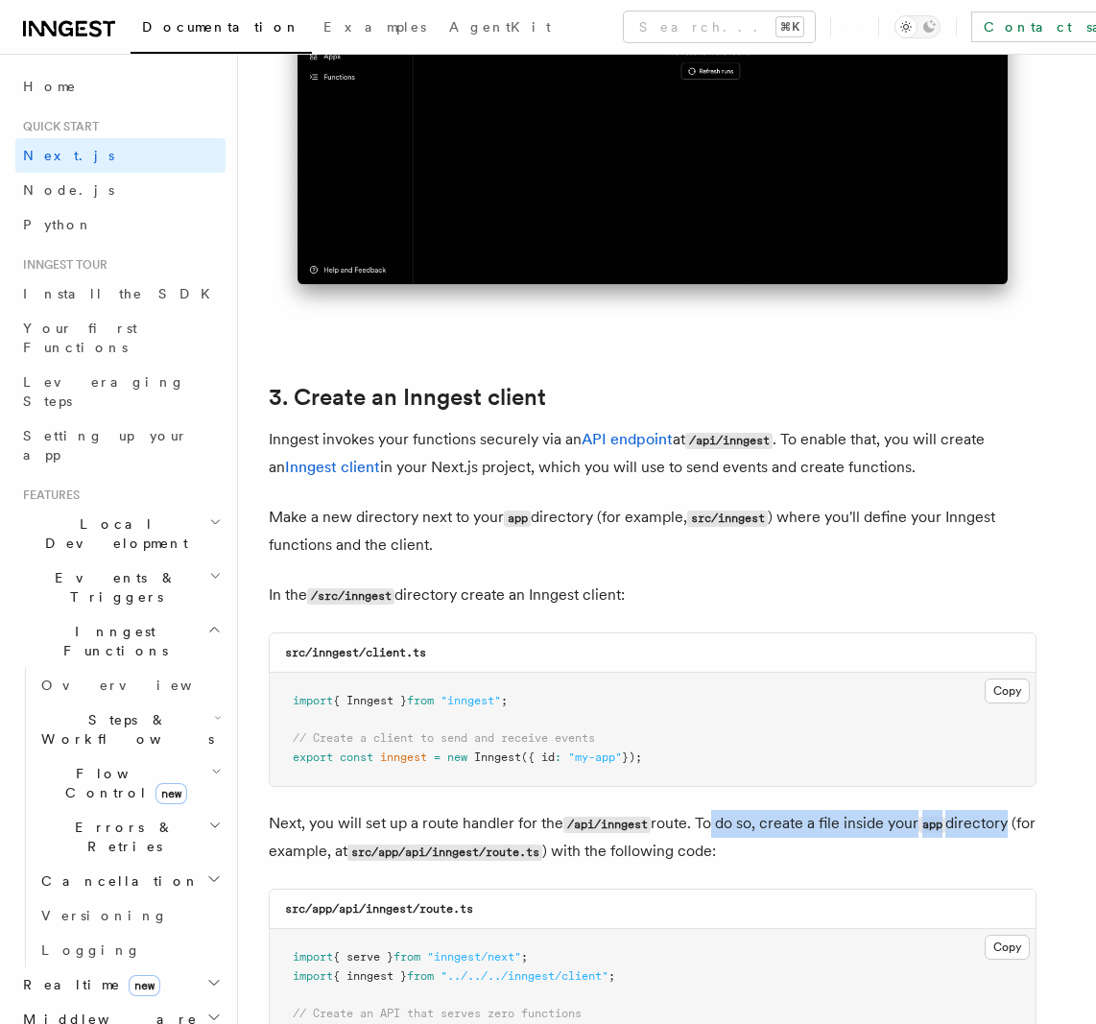
click at [1030, 819] on p "Next, you will set up a route handler for the /api/inngest route. To do so, cre…" at bounding box center [653, 838] width 768 height 56
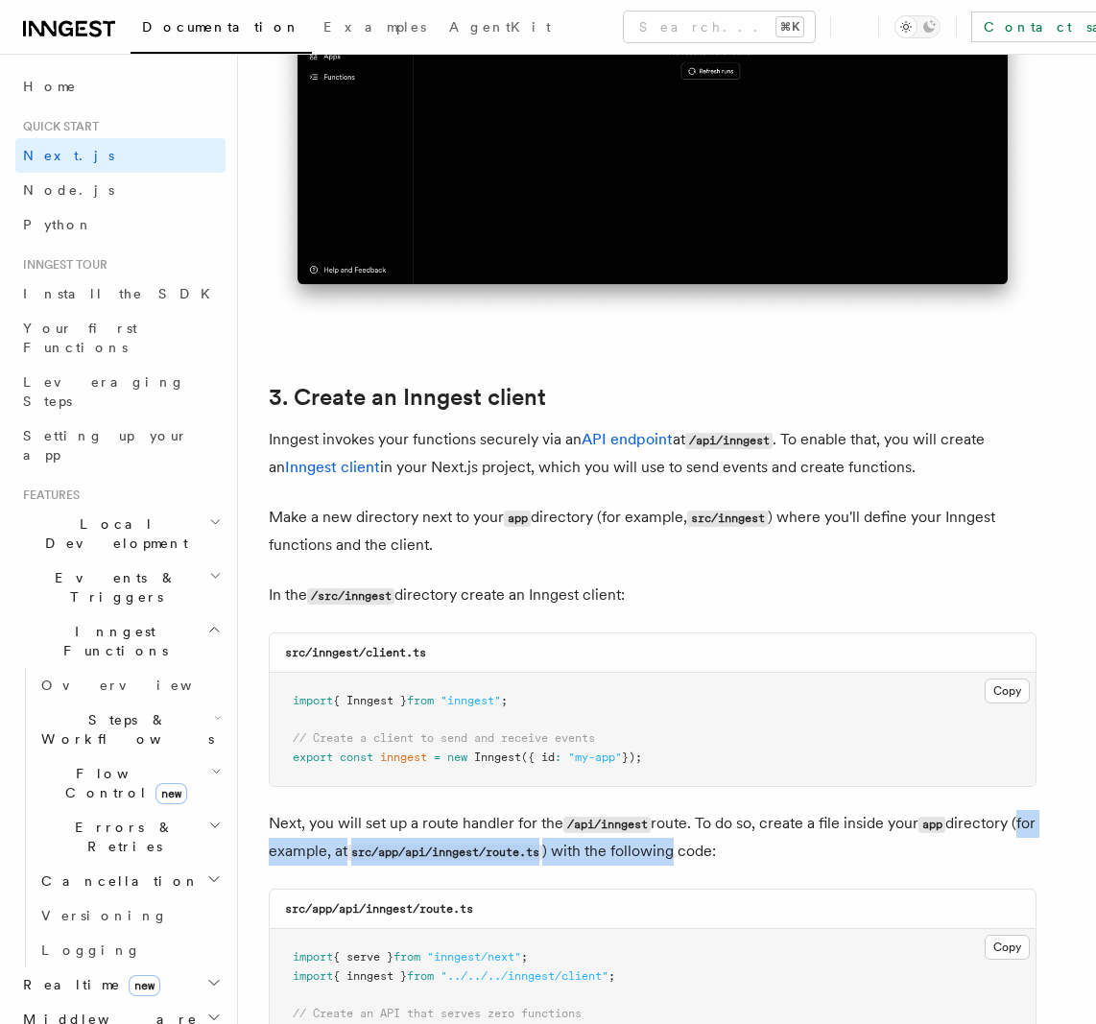
drag, startPoint x: 292, startPoint y: 847, endPoint x: 730, endPoint y: 848, distance: 438.5
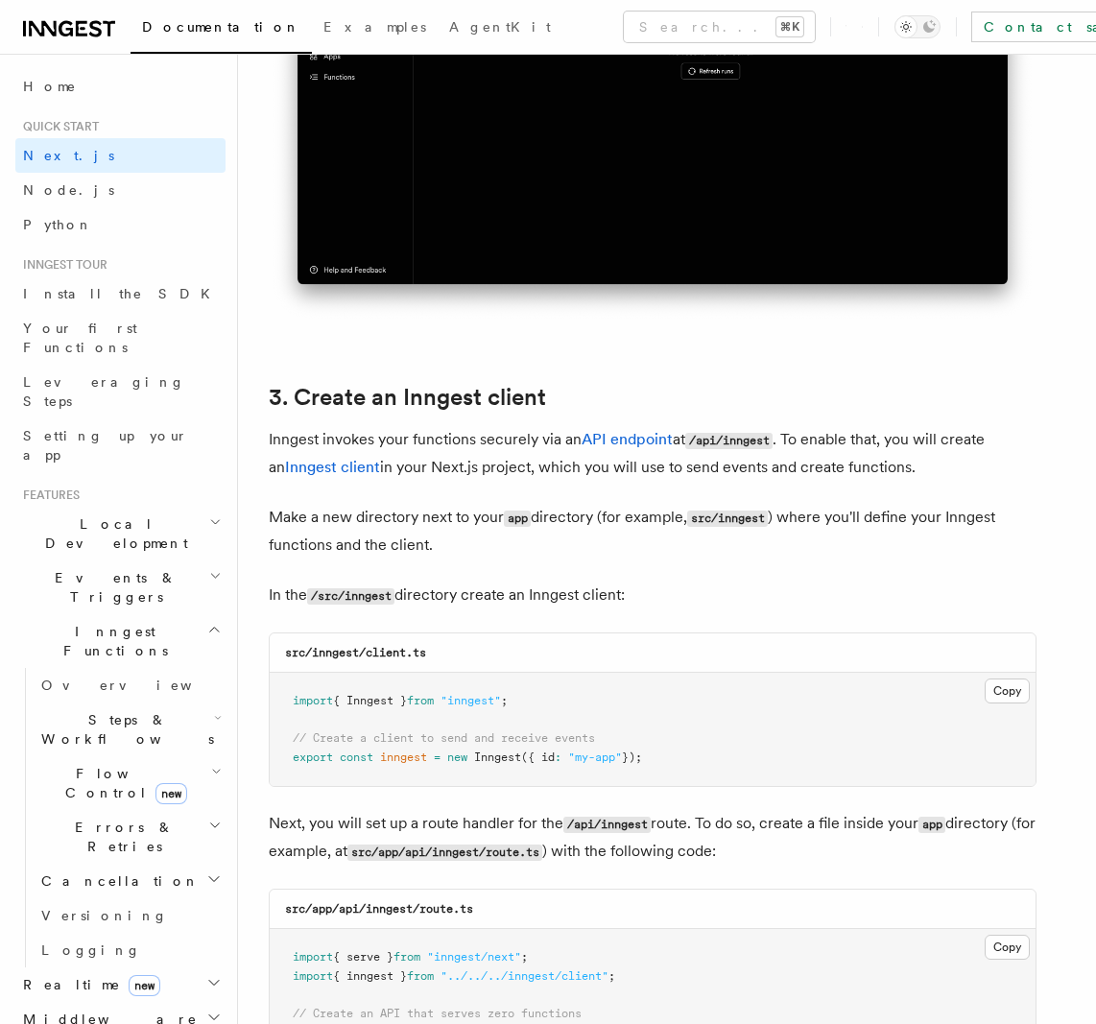
click at [735, 846] on p "Next, you will set up a route handler for the /api/inngest route. To do so, cre…" at bounding box center [653, 838] width 768 height 56
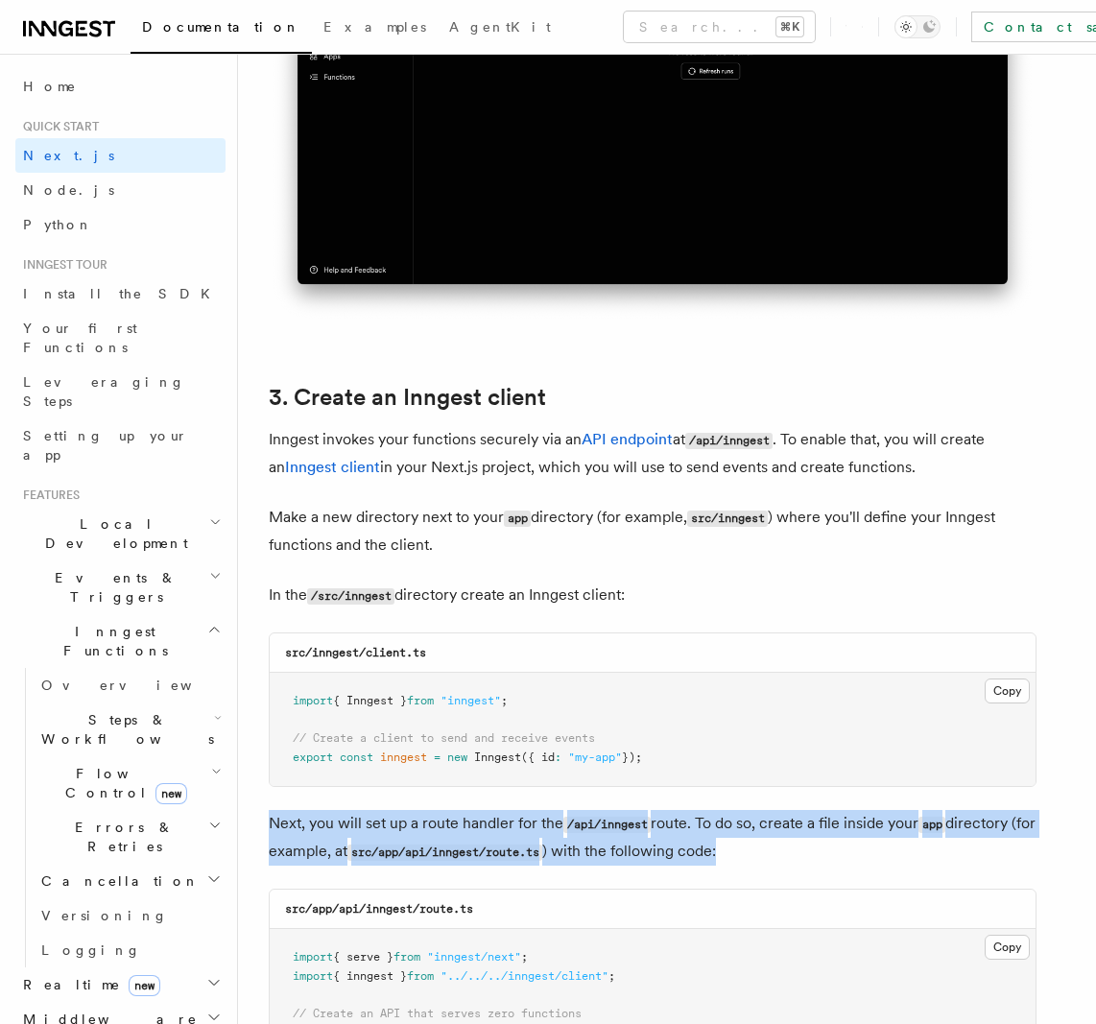
click at [735, 846] on p "Next, you will set up a route handler for the /api/inngest route. To do so, cre…" at bounding box center [653, 838] width 768 height 56
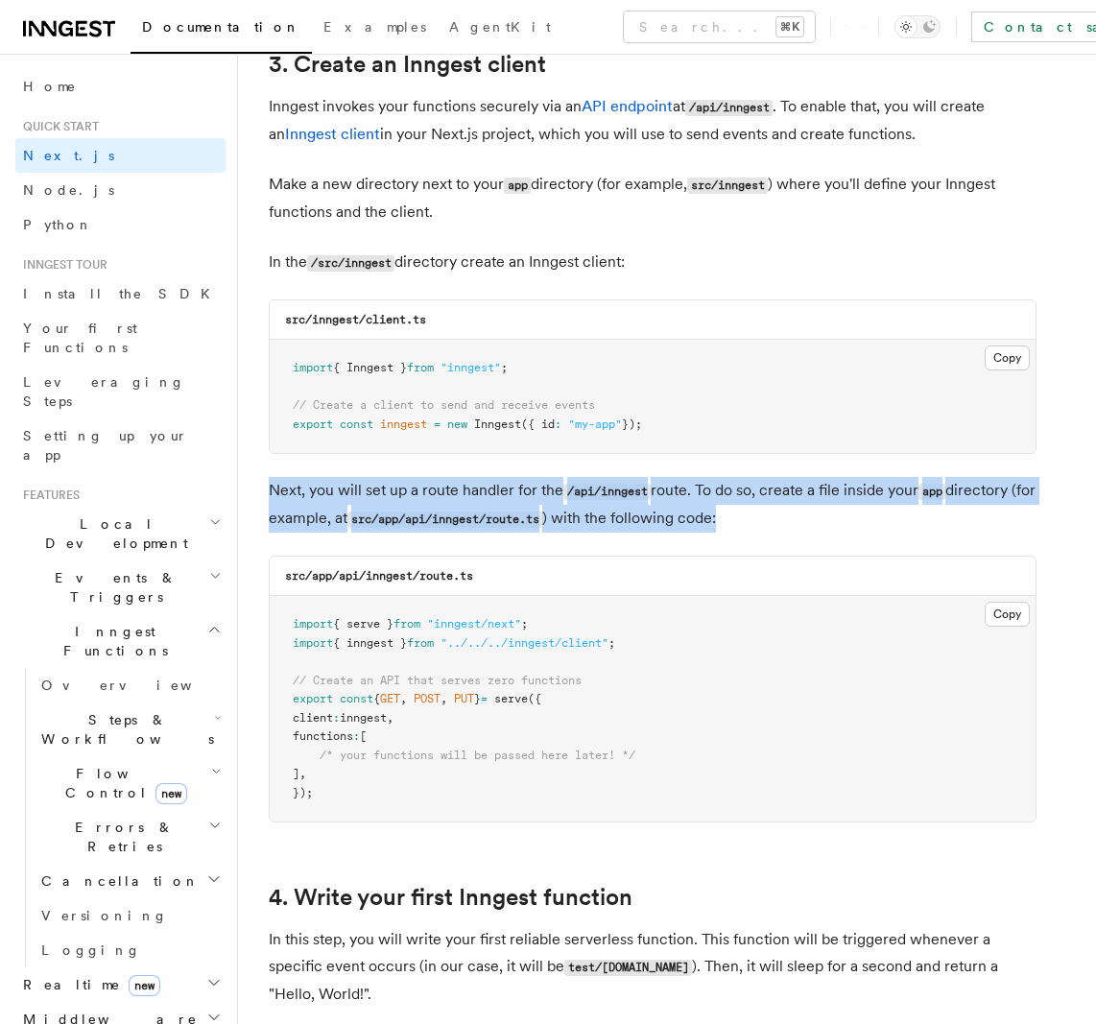
scroll to position [2431, 0]
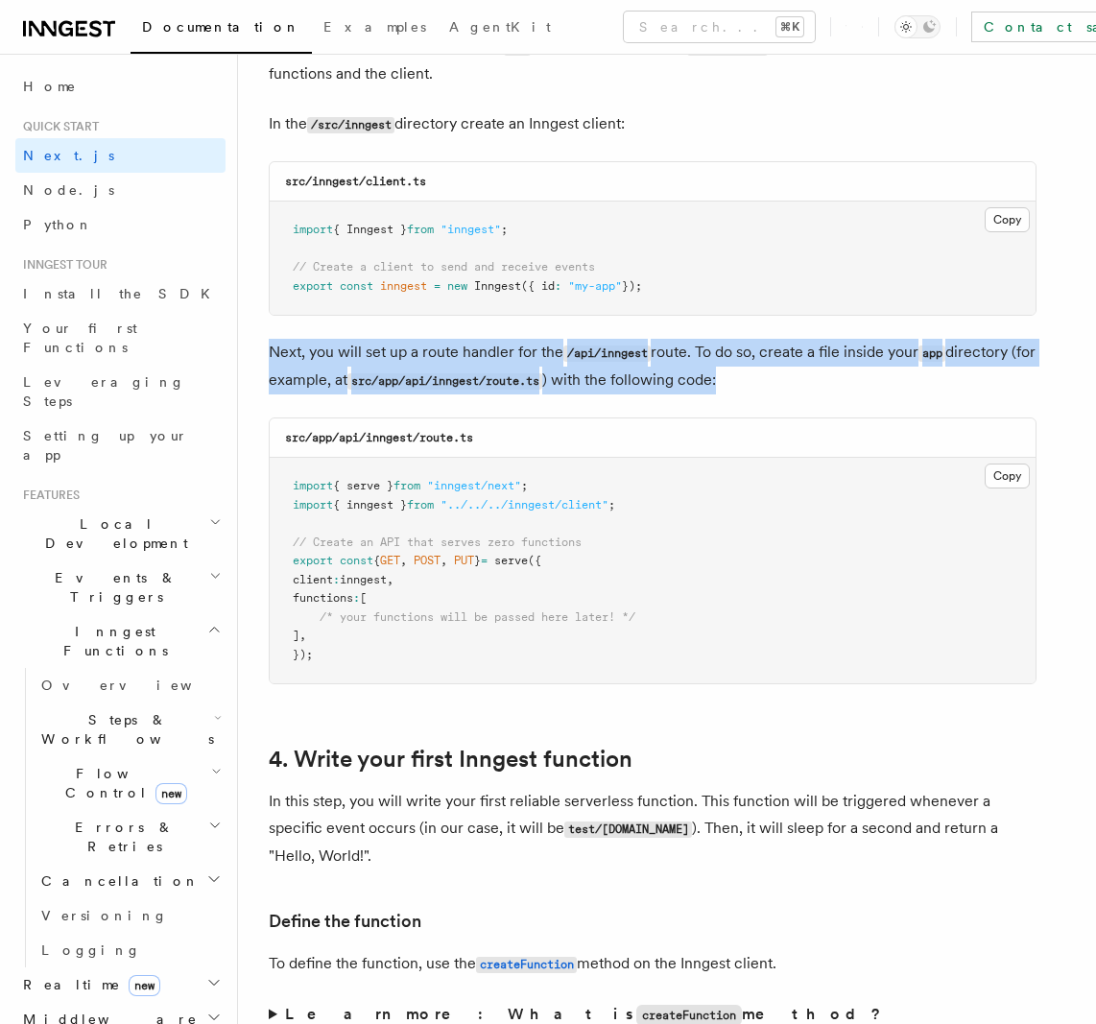
click at [786, 369] on p "Next, you will set up a route handler for the /api/inngest route. To do so, cre…" at bounding box center [653, 367] width 768 height 56
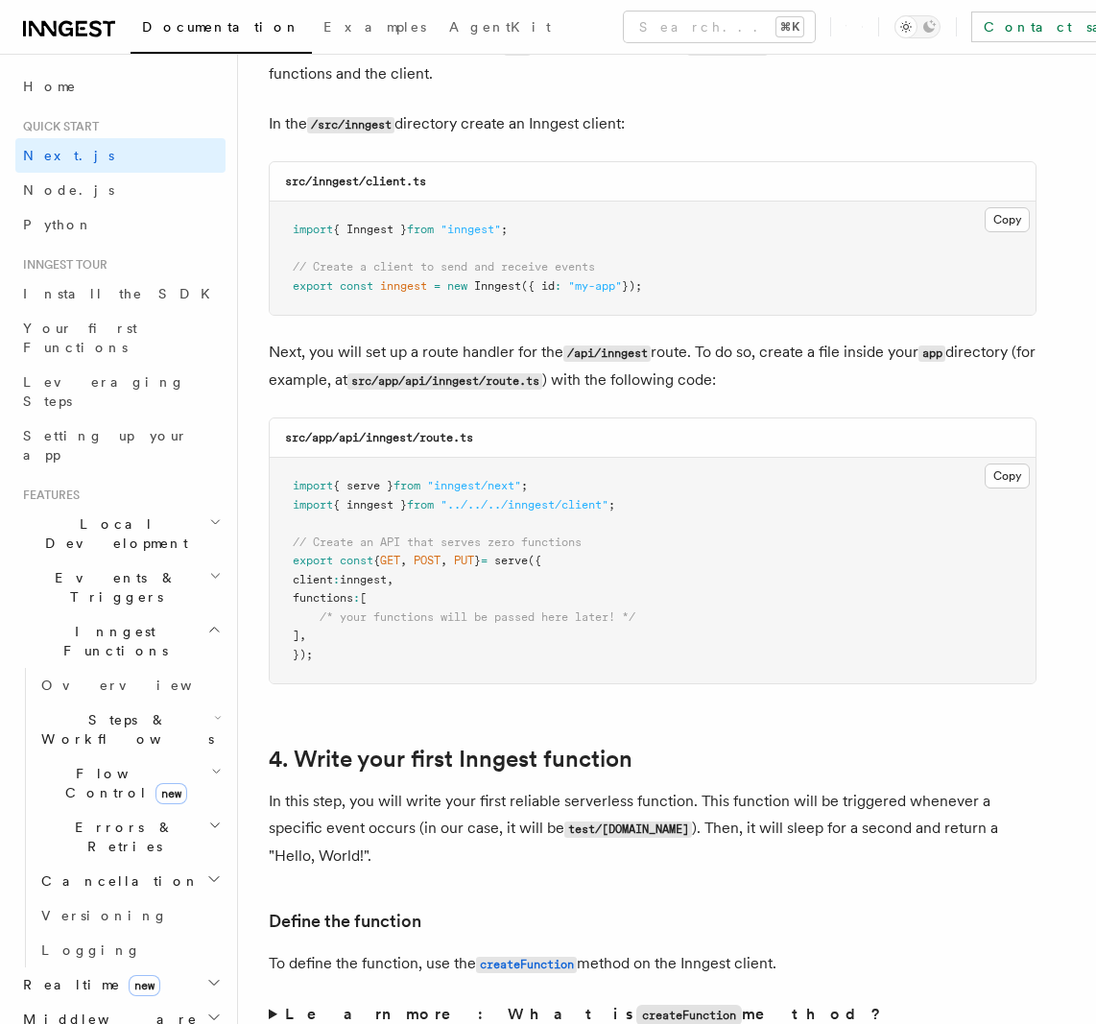
click at [786, 369] on p "Next, you will set up a route handler for the /api/inngest route. To do so, cre…" at bounding box center [653, 367] width 768 height 56
drag, startPoint x: 296, startPoint y: 372, endPoint x: 741, endPoint y: 385, distance: 445.4
click at [740, 385] on p "Next, you will set up a route handler for the /api/inngest route. To do so, cre…" at bounding box center [653, 367] width 768 height 56
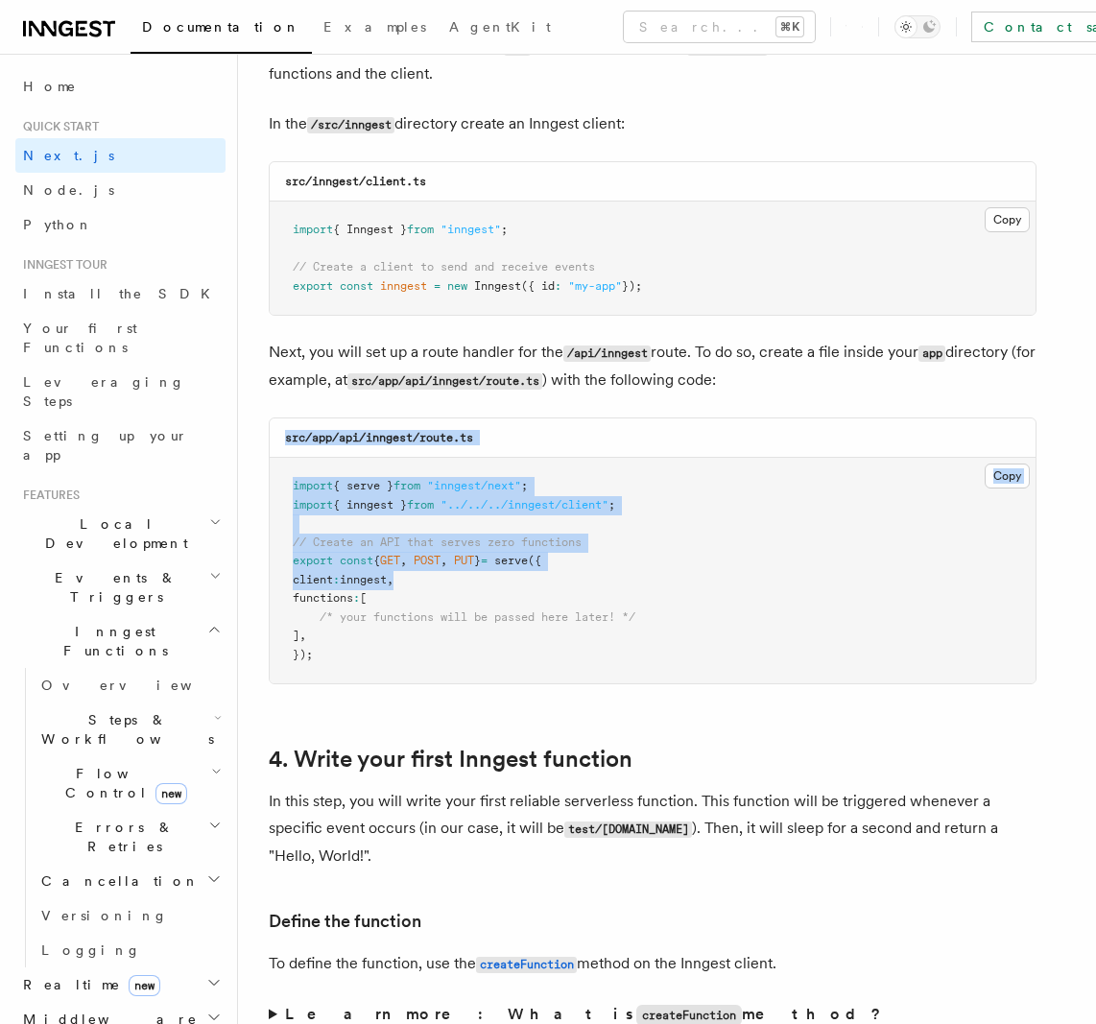
drag, startPoint x: 303, startPoint y: 438, endPoint x: 623, endPoint y: 626, distance: 370.8
click at [620, 620] on div "src/app/api/inngest/route.ts Copy Copied import { serve } from "inngest/next" ;…" at bounding box center [653, 550] width 768 height 267
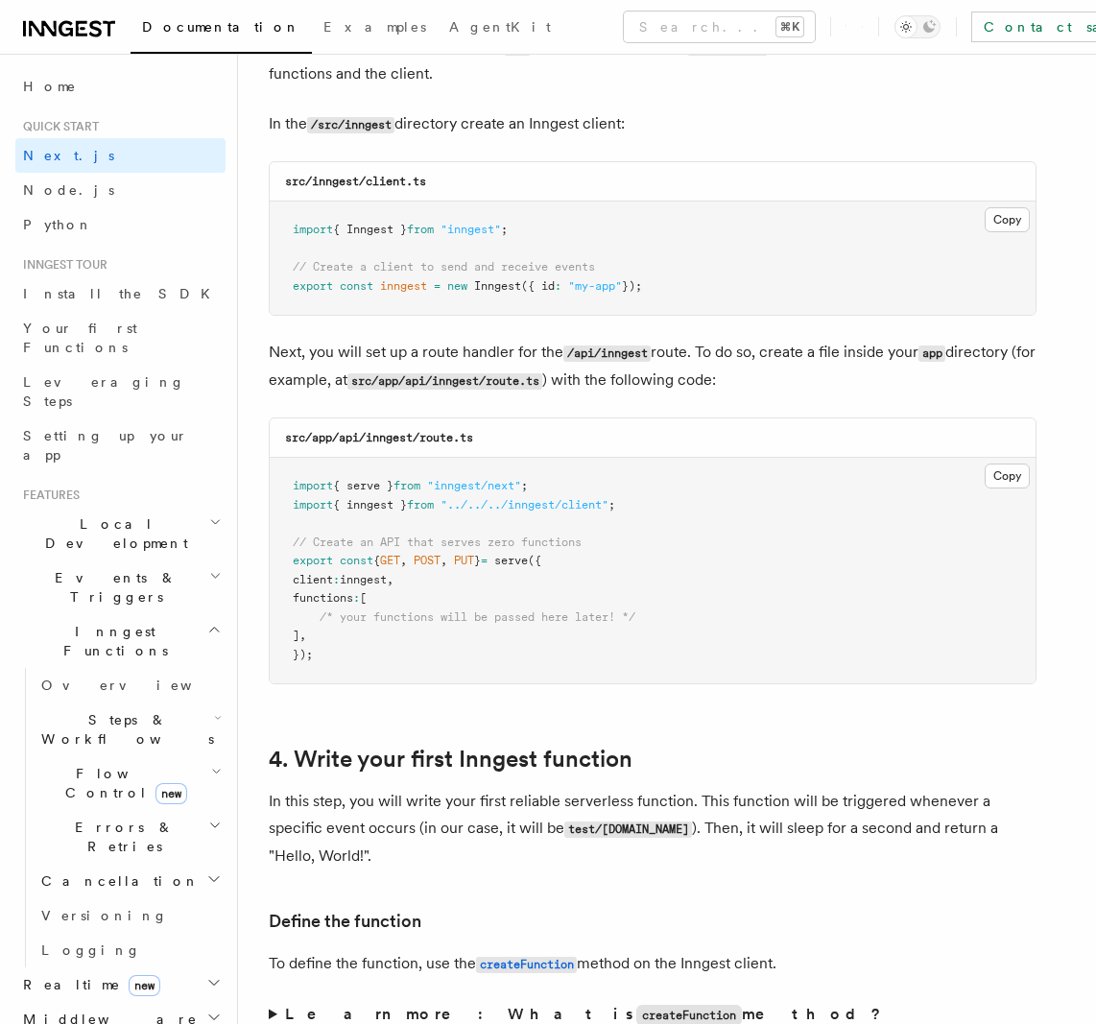
click at [629, 633] on pre "import { serve } from "inngest/next" ; import { inngest } from "../../../innges…" at bounding box center [653, 570] width 766 height 225
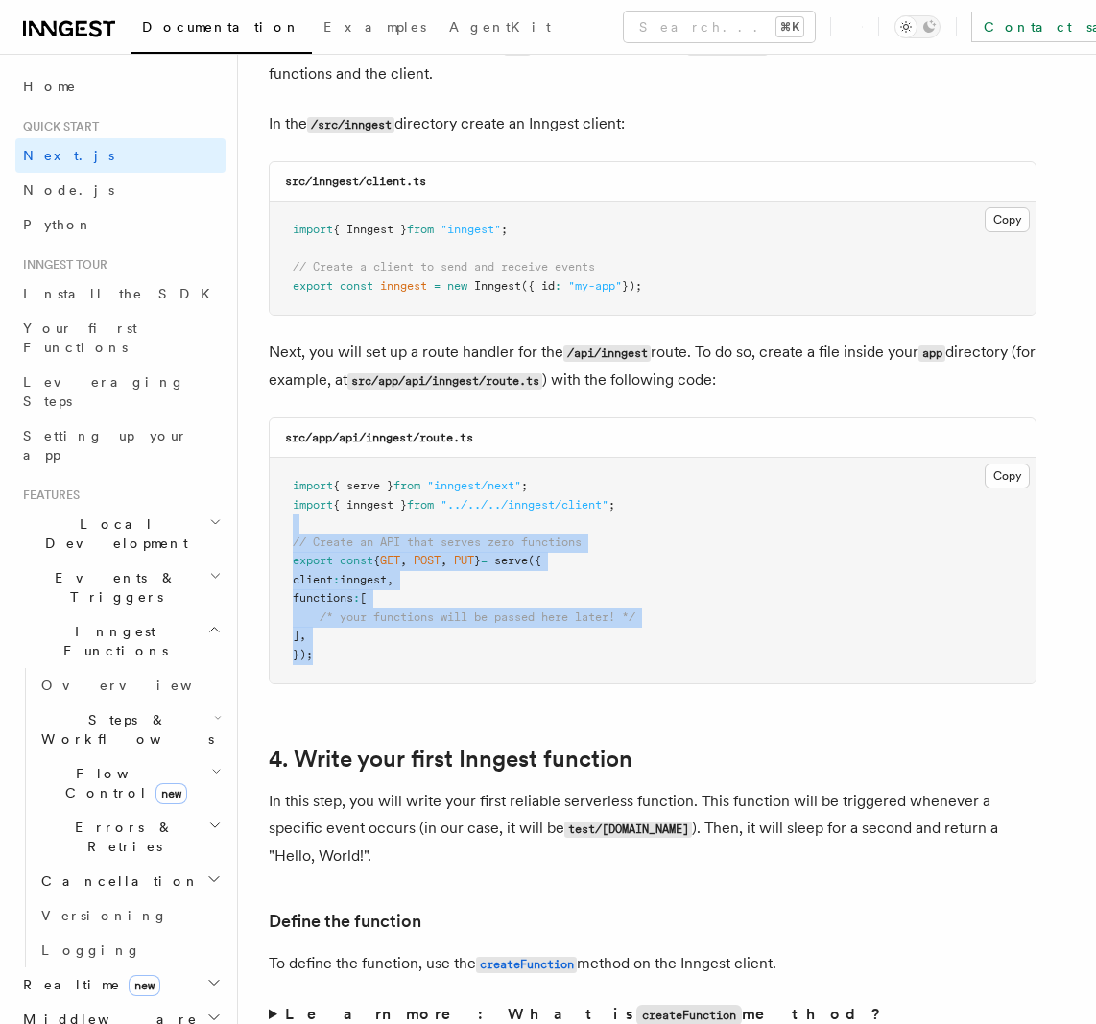
drag, startPoint x: 631, startPoint y: 648, endPoint x: 630, endPoint y: 474, distance: 173.7
click at [632, 519] on pre "import { serve } from "inngest/next" ; import { inngest } from "../../../innges…" at bounding box center [653, 570] width 766 height 225
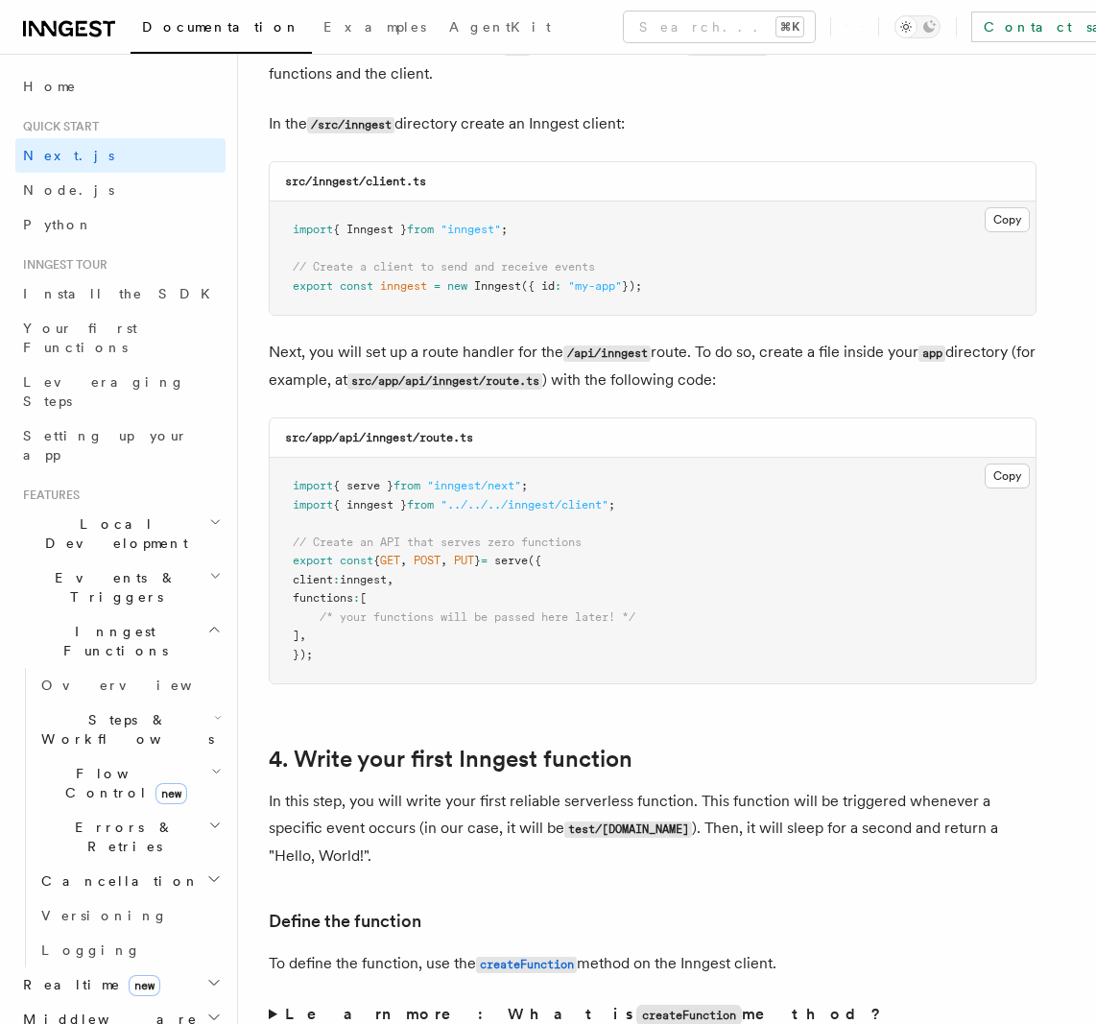
click at [630, 474] on pre "import { serve } from "inngest/next" ; import { inngest } from "../../../innges…" at bounding box center [653, 570] width 766 height 225
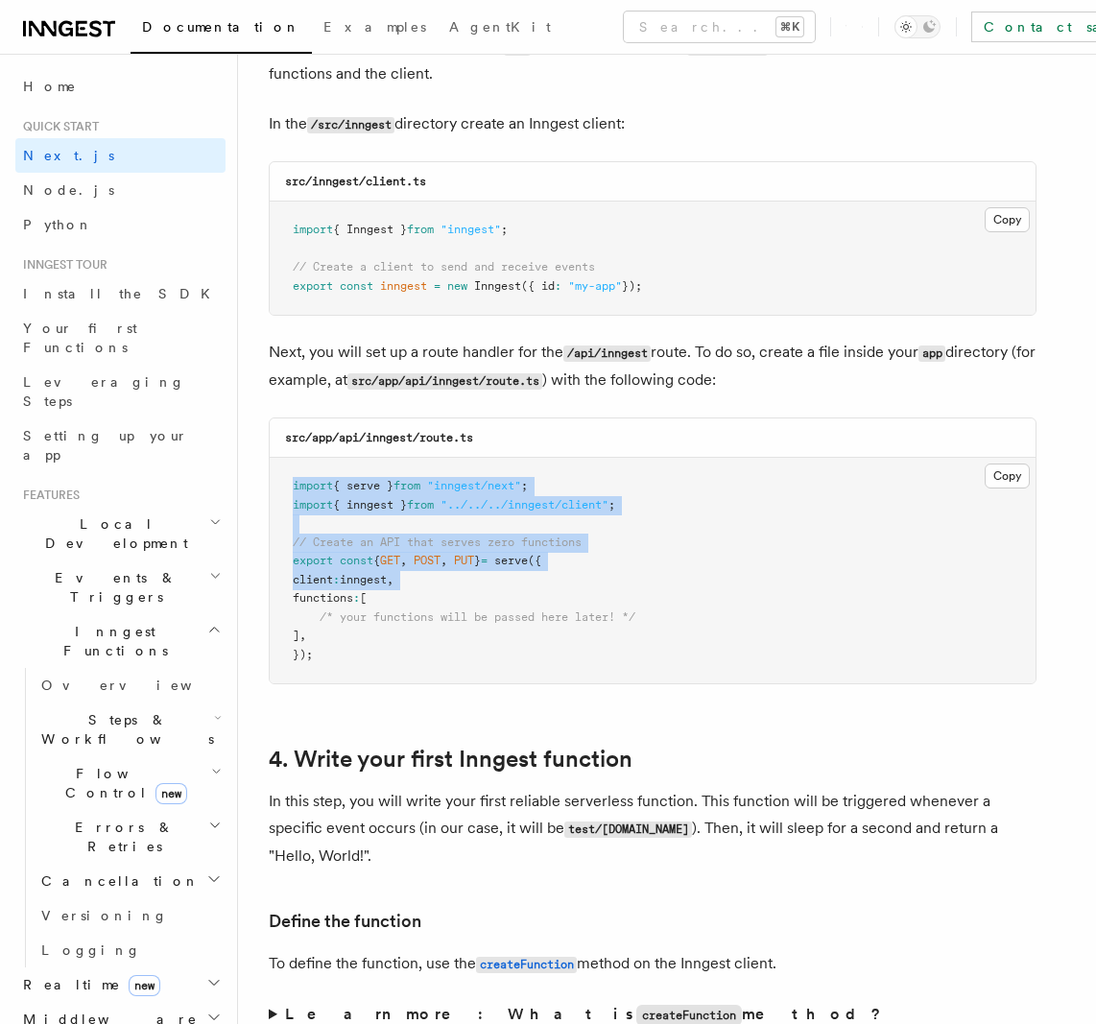
drag, startPoint x: 630, startPoint y: 474, endPoint x: 650, endPoint y: 610, distance: 137.6
click at [650, 609] on pre "import { serve } from "inngest/next" ; import { inngest } from "../../../innges…" at bounding box center [653, 570] width 766 height 225
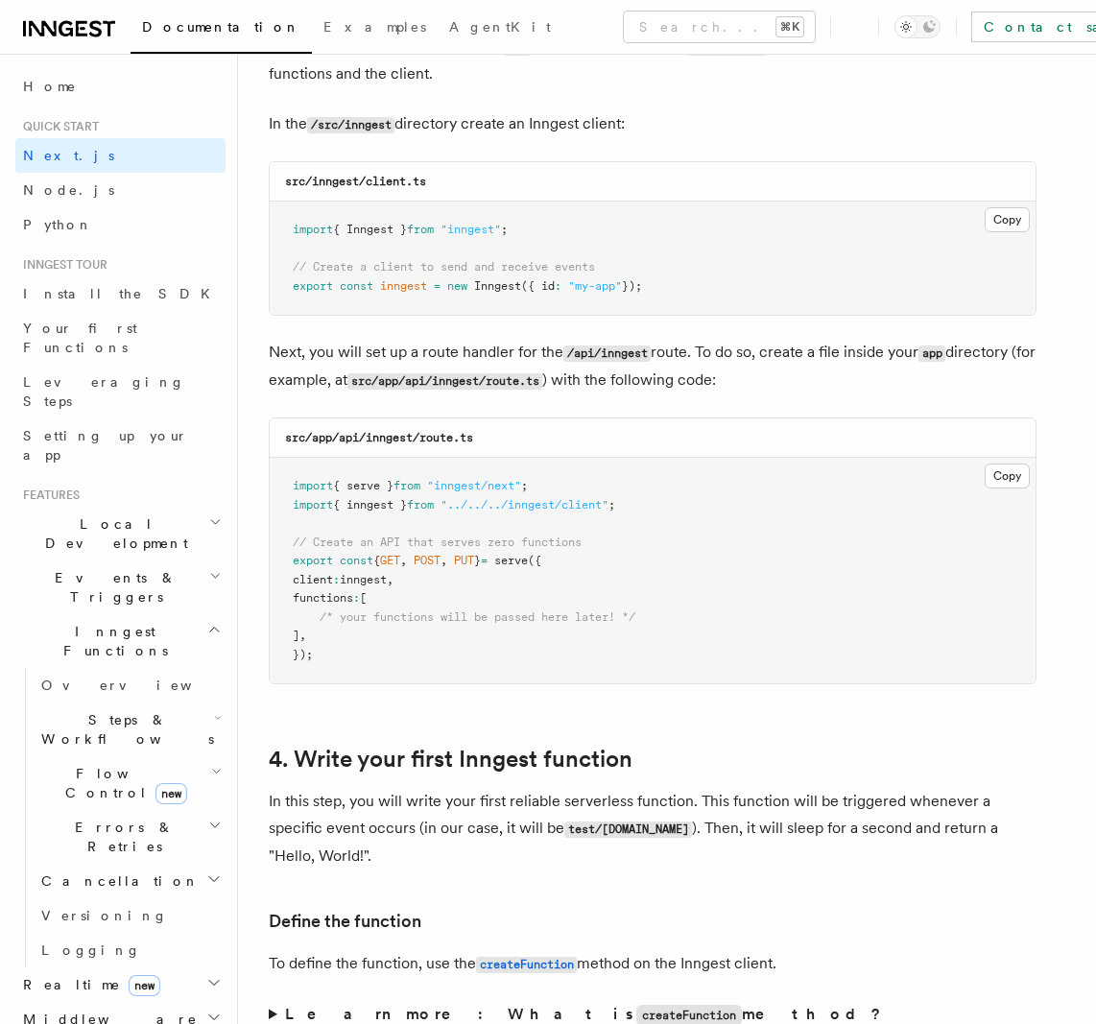
click at [338, 438] on code "src/app/api/inngest/route.ts" at bounding box center [379, 437] width 188 height 13
drag, startPoint x: 338, startPoint y: 438, endPoint x: 443, endPoint y: 434, distance: 105.6
click at [441, 433] on code "src/app/api/inngest/route.ts" at bounding box center [379, 437] width 188 height 13
click at [365, 436] on code "src/app/api/inngest/route.ts" at bounding box center [379, 437] width 188 height 13
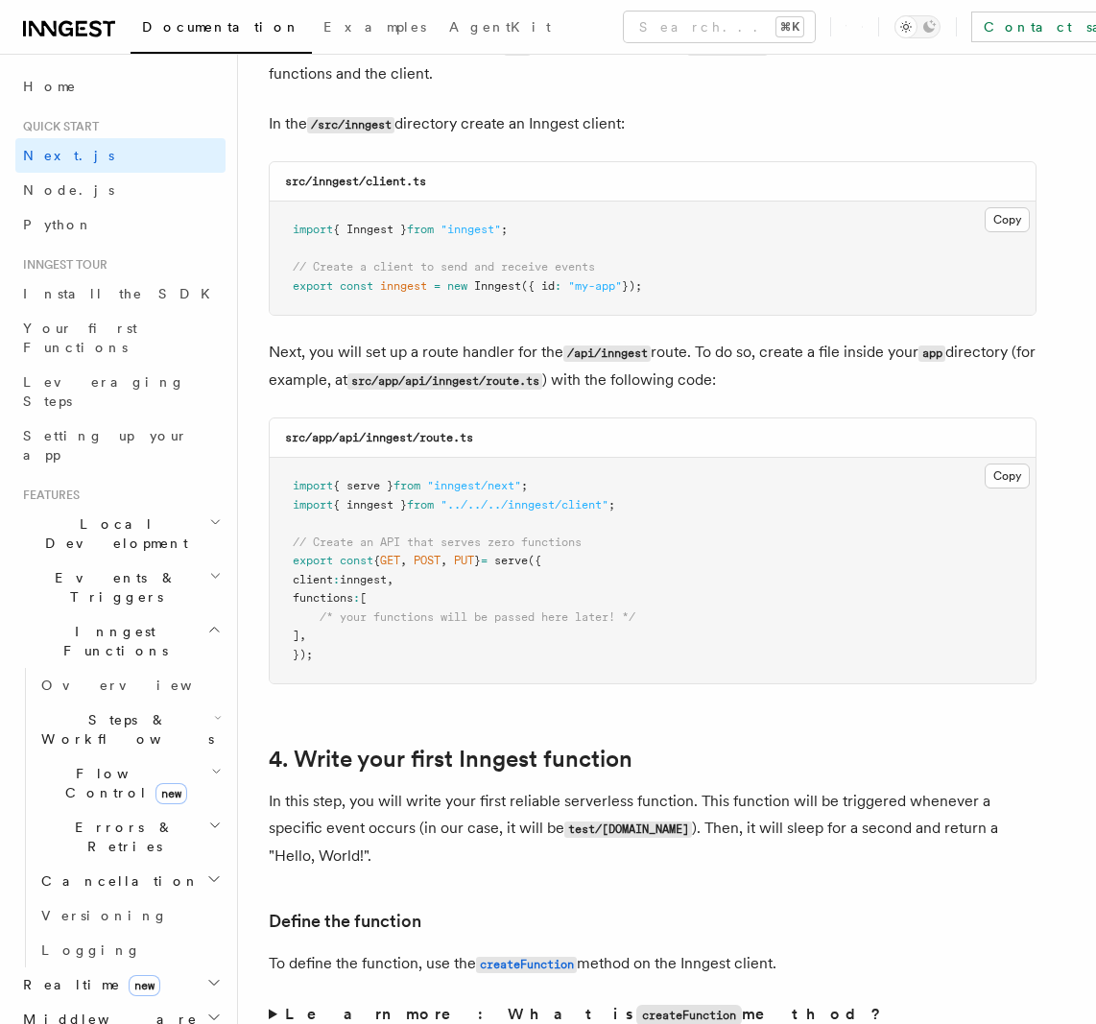
click at [356, 439] on code "src/app/api/inngest/route.ts" at bounding box center [379, 437] width 188 height 13
drag, startPoint x: 356, startPoint y: 439, endPoint x: 485, endPoint y: 434, distance: 128.7
click at [485, 434] on div "src/app/api/inngest/route.ts" at bounding box center [653, 437] width 766 height 39
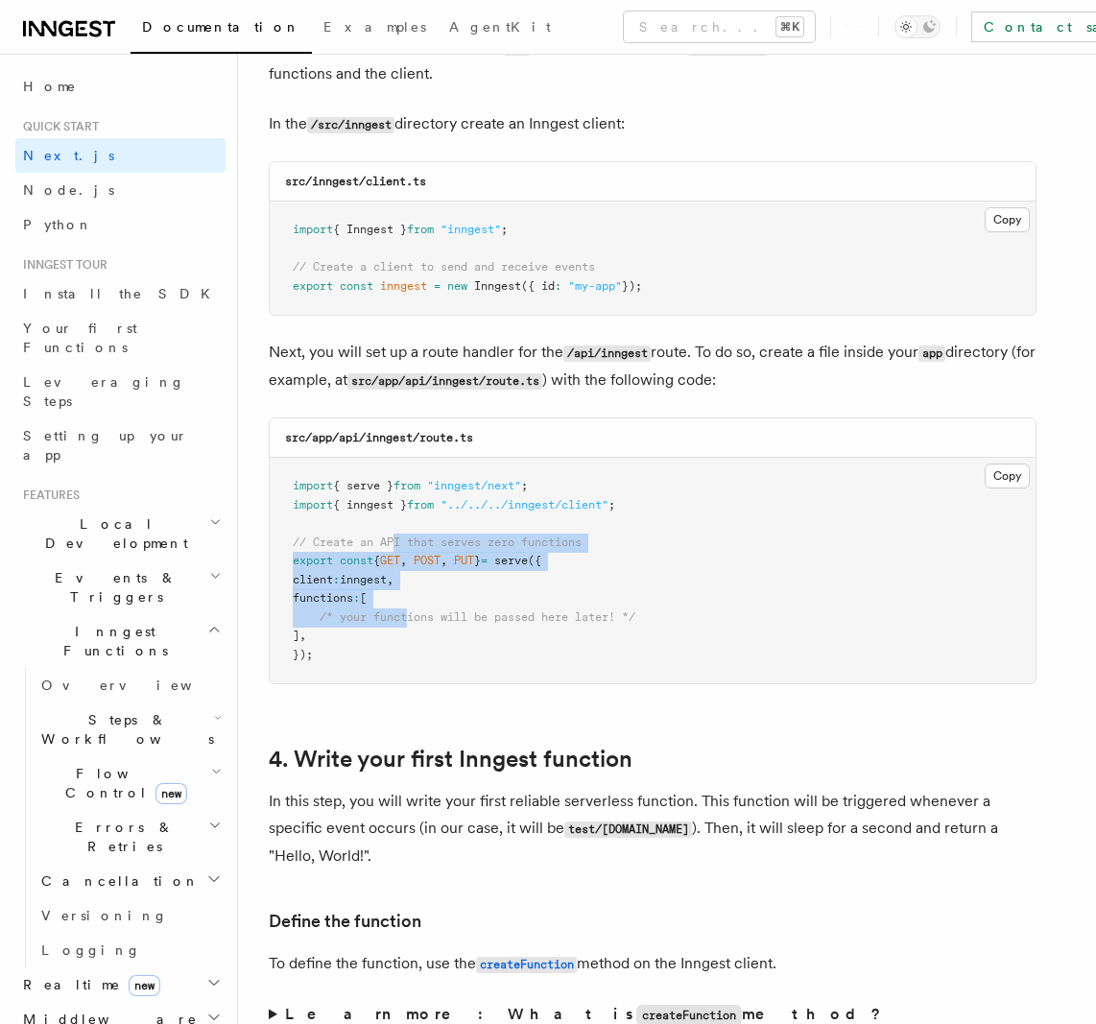
drag, startPoint x: 409, startPoint y: 606, endPoint x: 406, endPoint y: 621, distance: 14.7
click at [408, 617] on code "import { serve } from "inngest/next" ; import { inngest } from "../../../innges…" at bounding box center [464, 570] width 343 height 182
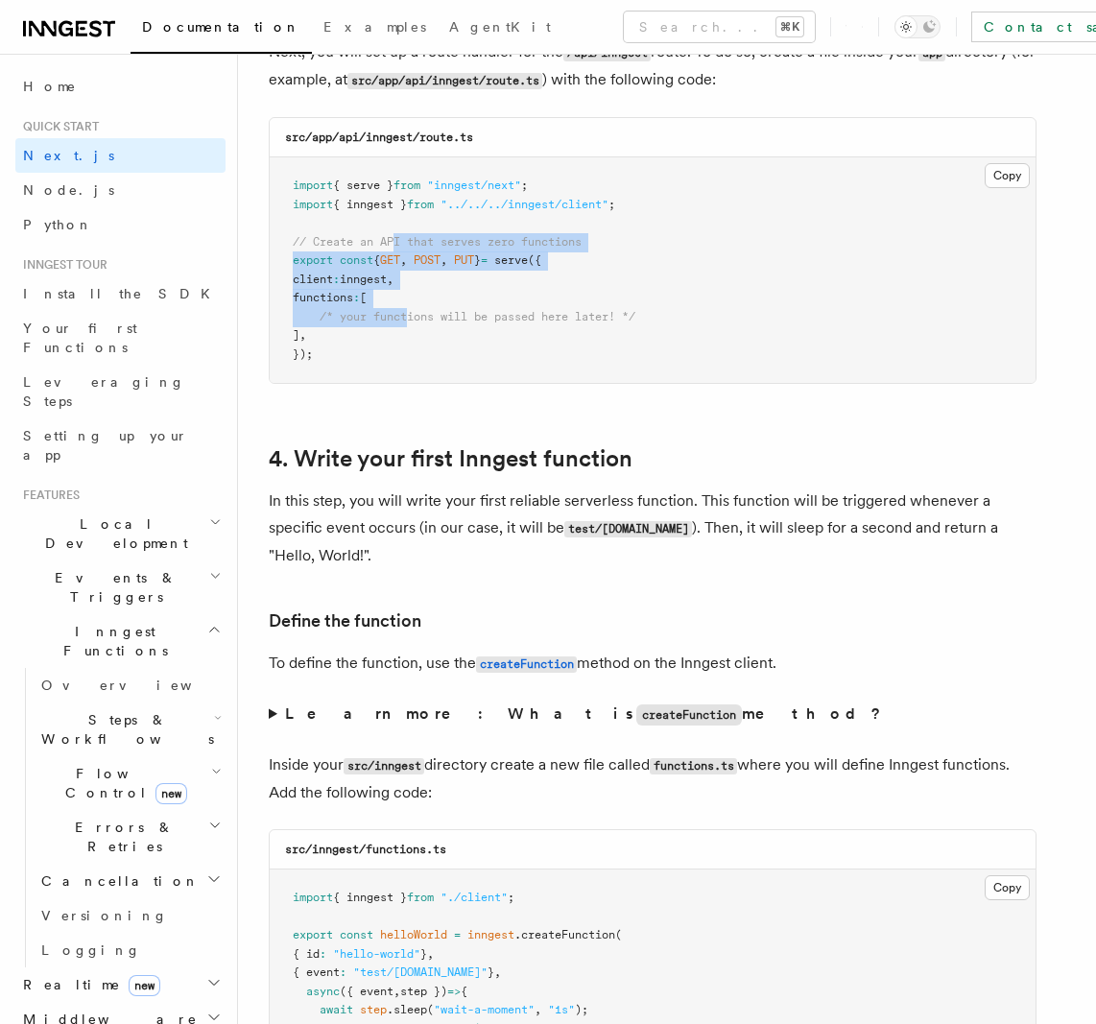
scroll to position [2783, 0]
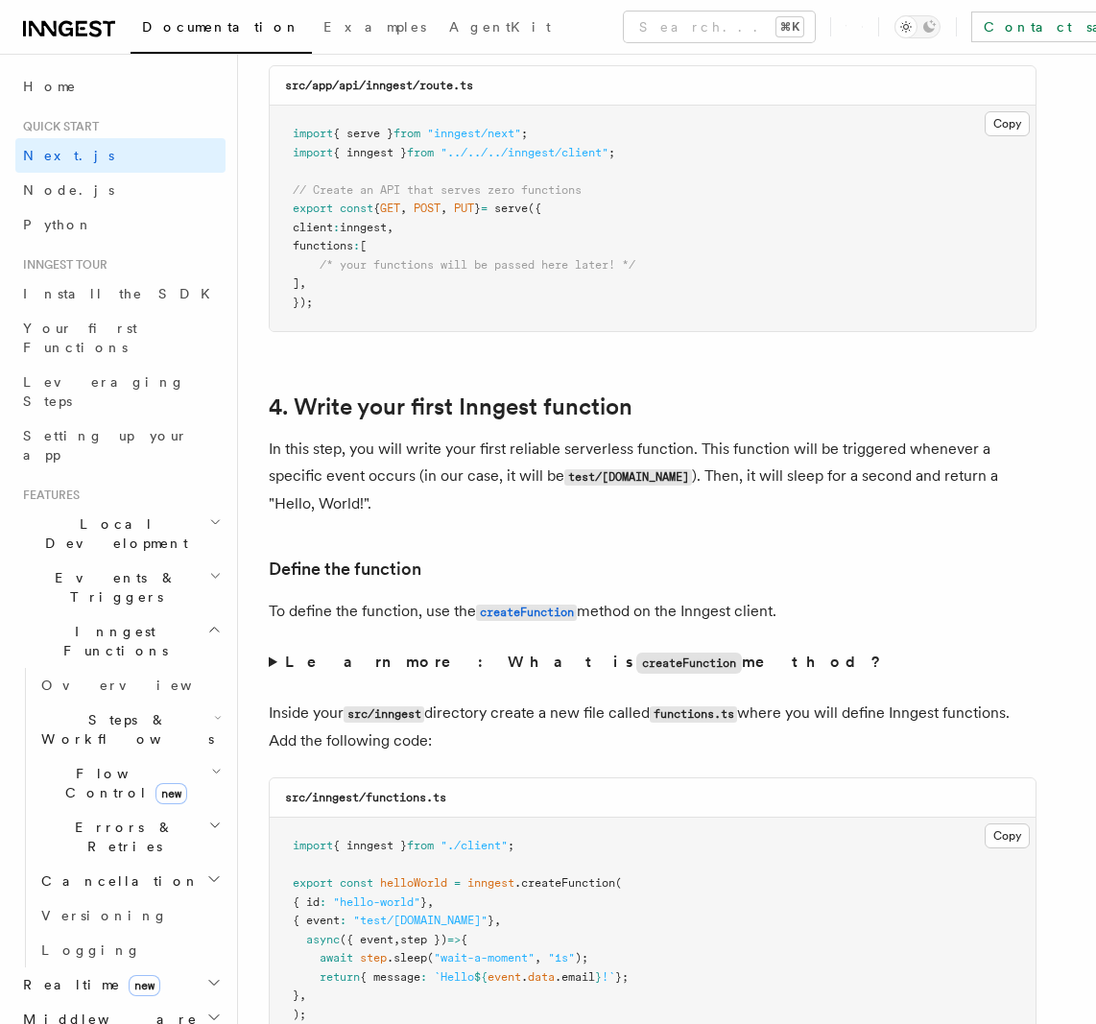
click at [622, 477] on code "test/[DOMAIN_NAME]" at bounding box center [628, 477] width 128 height 16
drag, startPoint x: 622, startPoint y: 477, endPoint x: 660, endPoint y: 477, distance: 38.4
click at [660, 477] on code "test/[DOMAIN_NAME]" at bounding box center [628, 477] width 128 height 16
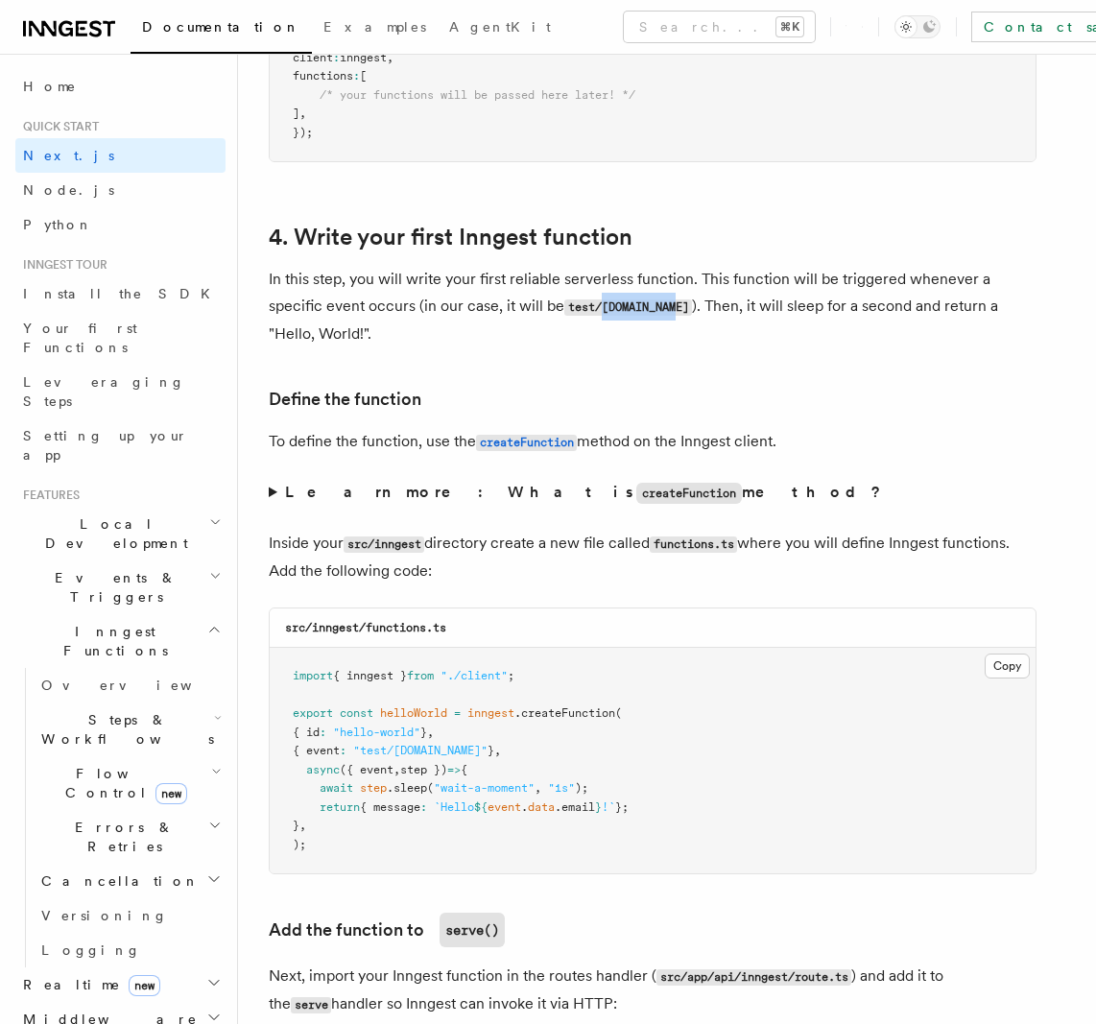
scroll to position [2997, 0]
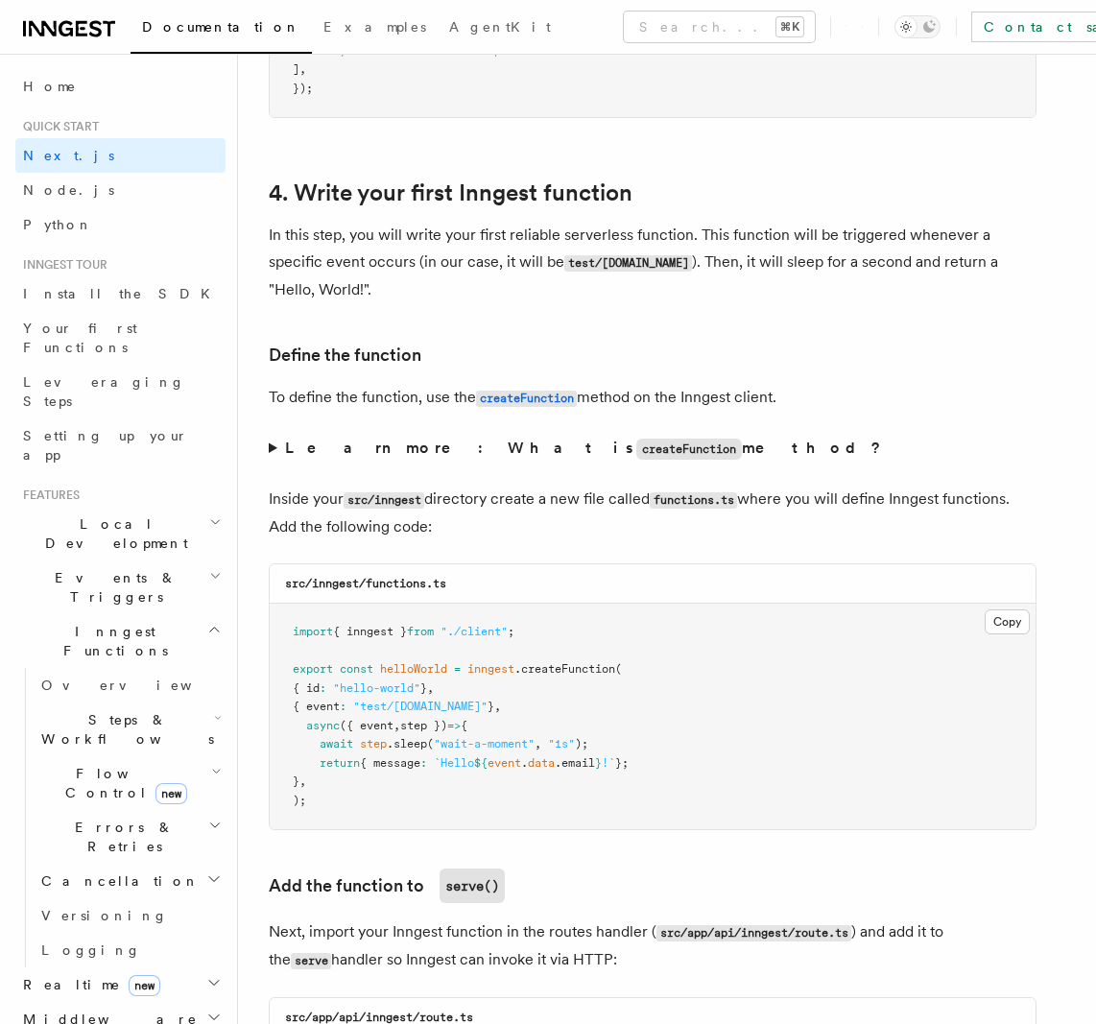
click at [384, 669] on span "helloWorld" at bounding box center [413, 668] width 67 height 13
click at [383, 669] on span "helloWorld" at bounding box center [413, 668] width 67 height 13
click at [489, 666] on span "inngest" at bounding box center [490, 668] width 47 height 13
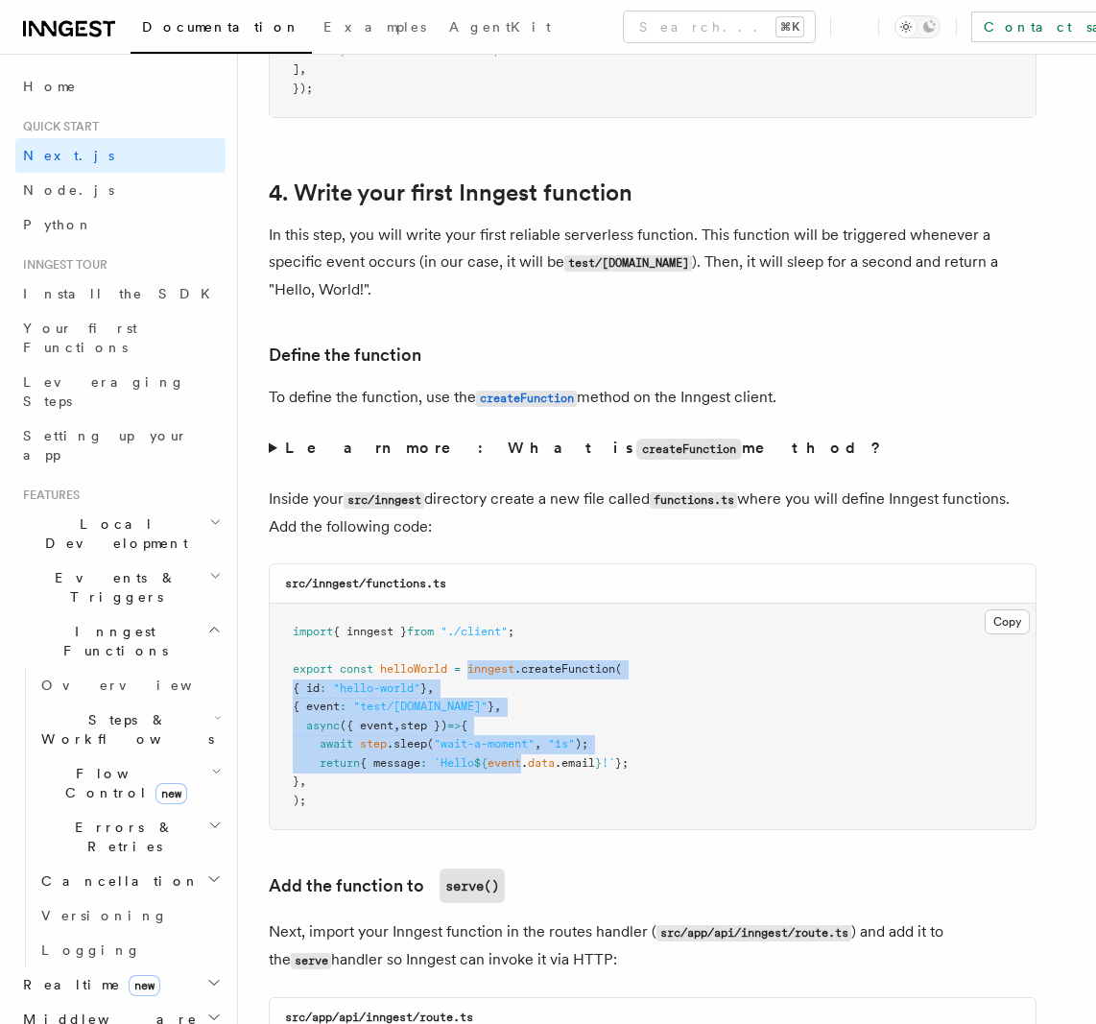
drag, startPoint x: 489, startPoint y: 666, endPoint x: 508, endPoint y: 765, distance: 100.5
click at [506, 762] on code "import { inngest } from "./client" ; export const helloWorld = inngest .createF…" at bounding box center [461, 716] width 336 height 182
click at [492, 687] on pre "import { inngest } from "./client" ; export const helloWorld = inngest .createF…" at bounding box center [653, 716] width 766 height 225
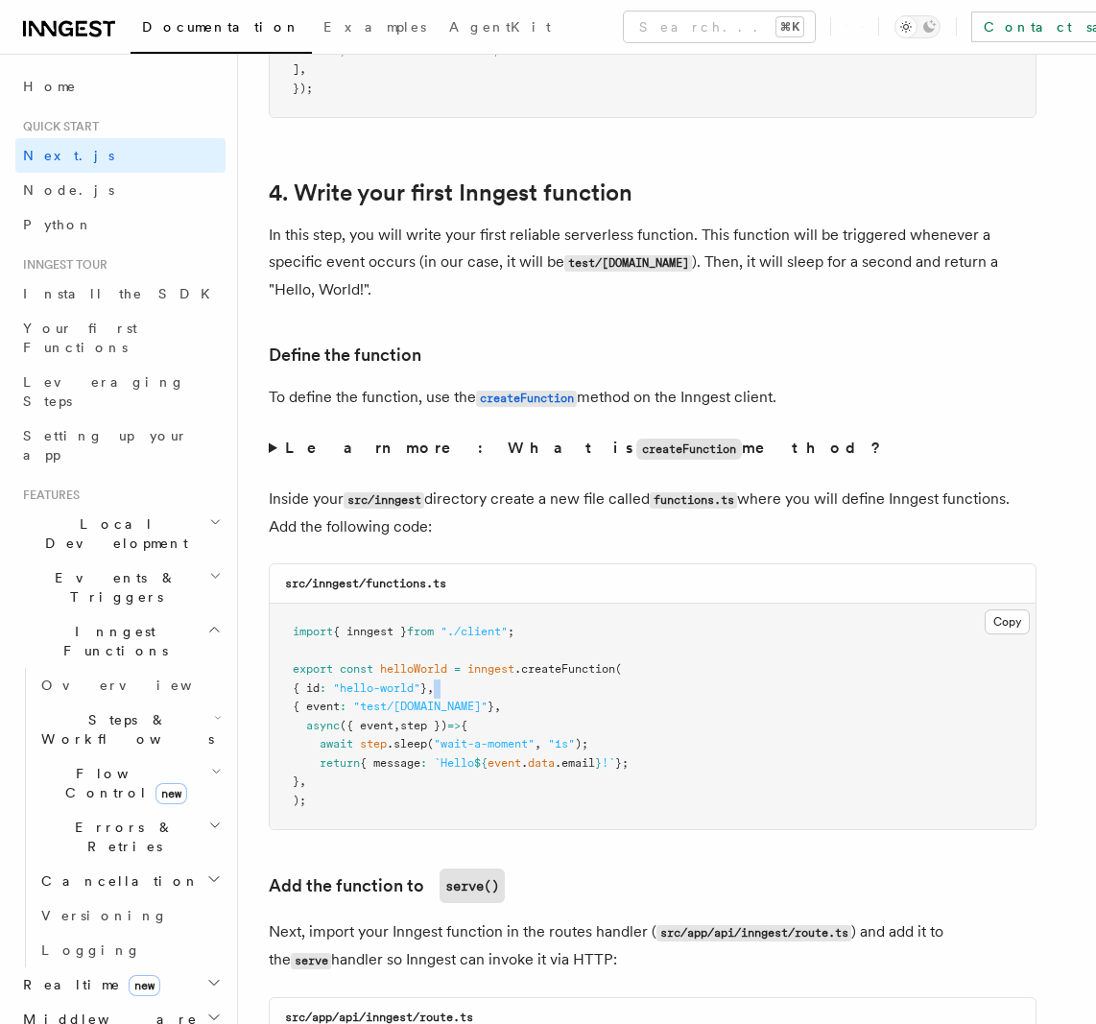
click at [492, 687] on pre "import { inngest } from "./client" ; export const helloWorld = inngest .createF…" at bounding box center [653, 716] width 766 height 225
click at [491, 688] on pre "import { inngest } from "./client" ; export const helloWorld = inngest .createF…" at bounding box center [653, 716] width 766 height 225
click at [514, 705] on pre "import { inngest } from "./client" ; export const helloWorld = inngest .createF…" at bounding box center [653, 716] width 766 height 225
click at [515, 704] on pre "import { inngest } from "./client" ; export const helloWorld = inngest .createF…" at bounding box center [653, 716] width 766 height 225
click at [518, 705] on pre "import { inngest } from "./client" ; export const helloWorld = inngest .createF…" at bounding box center [653, 716] width 766 height 225
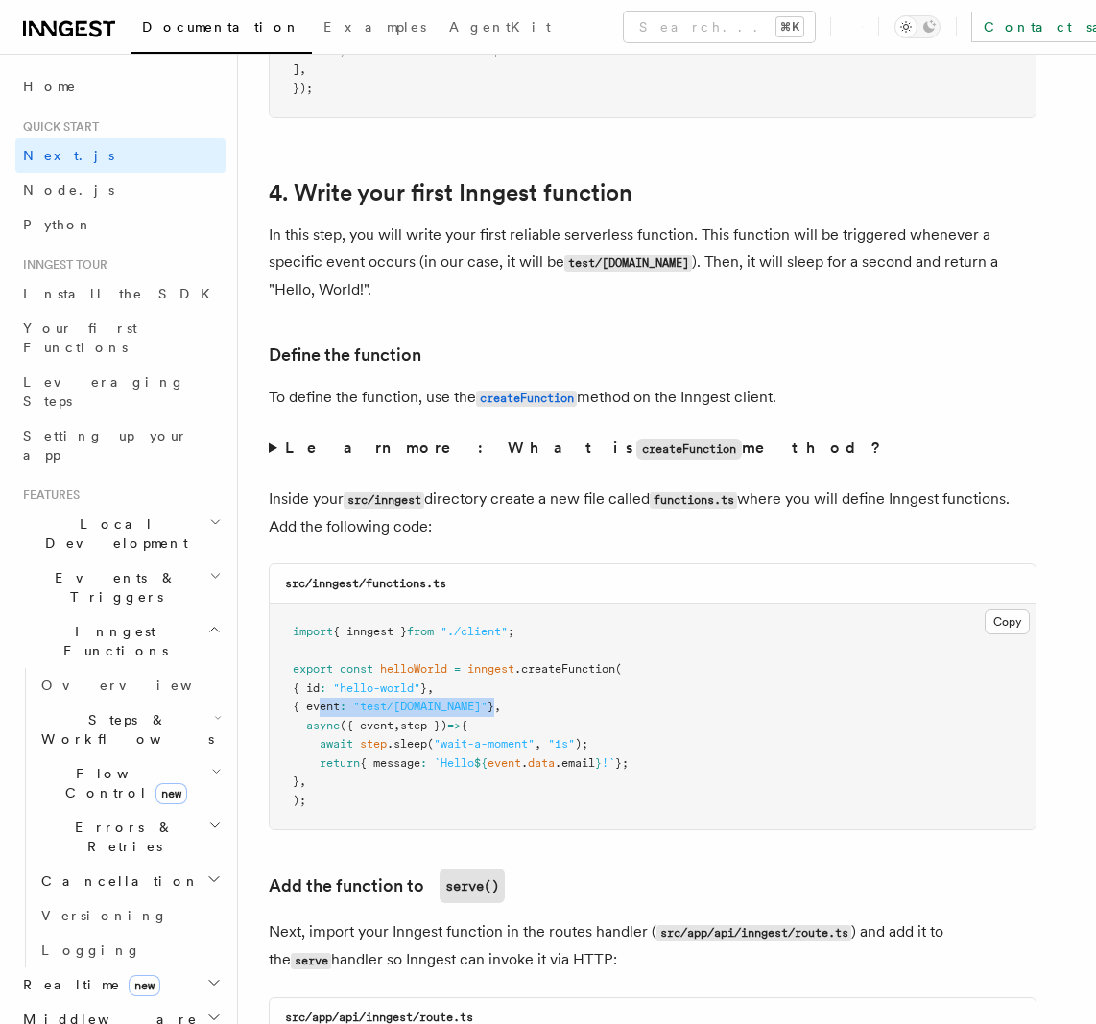
drag, startPoint x: 320, startPoint y: 708, endPoint x: 500, endPoint y: 712, distance: 180.4
click at [500, 712] on span "{ event : "test/[DOMAIN_NAME]" } ," at bounding box center [397, 706] width 208 height 13
click at [338, 740] on span "await" at bounding box center [337, 743] width 34 height 13
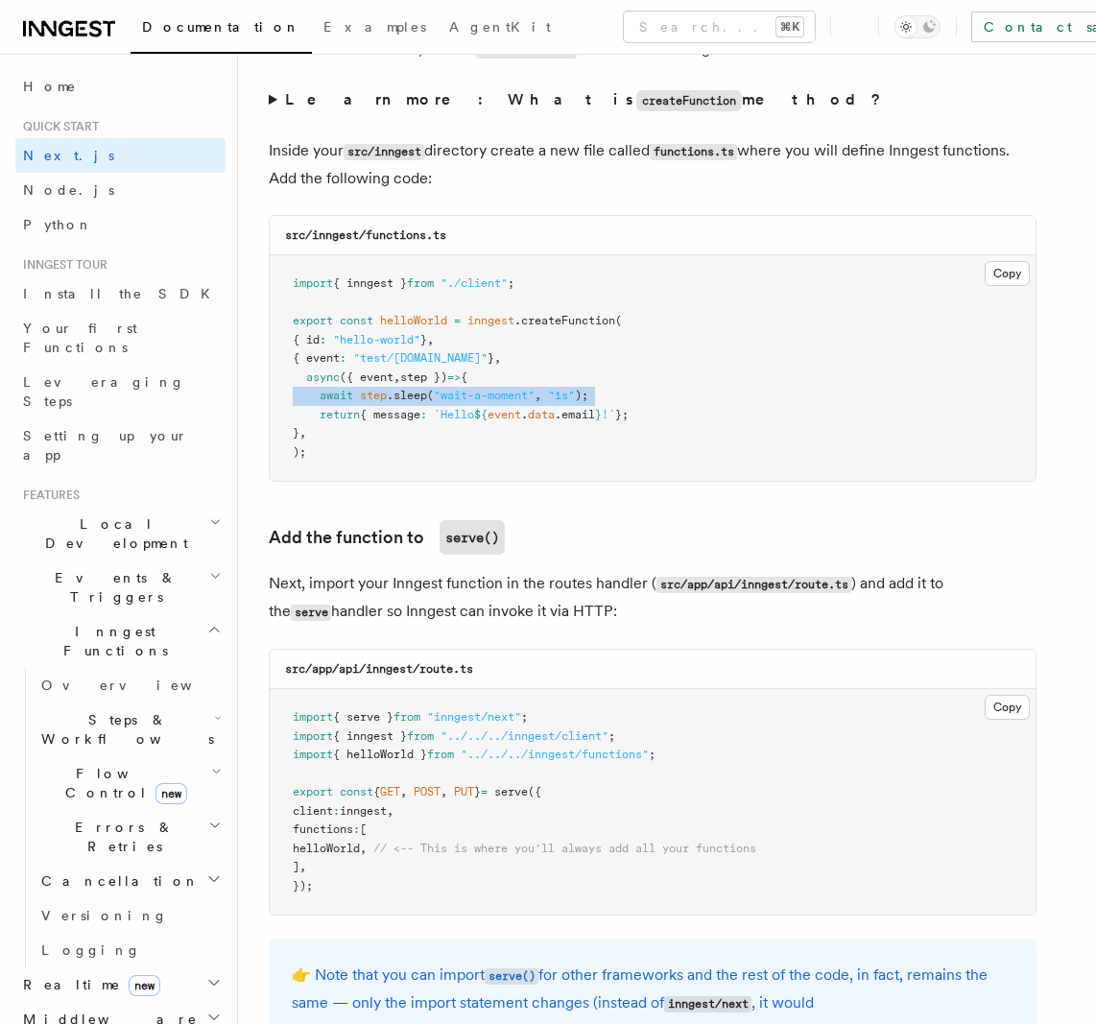
scroll to position [3346, 0]
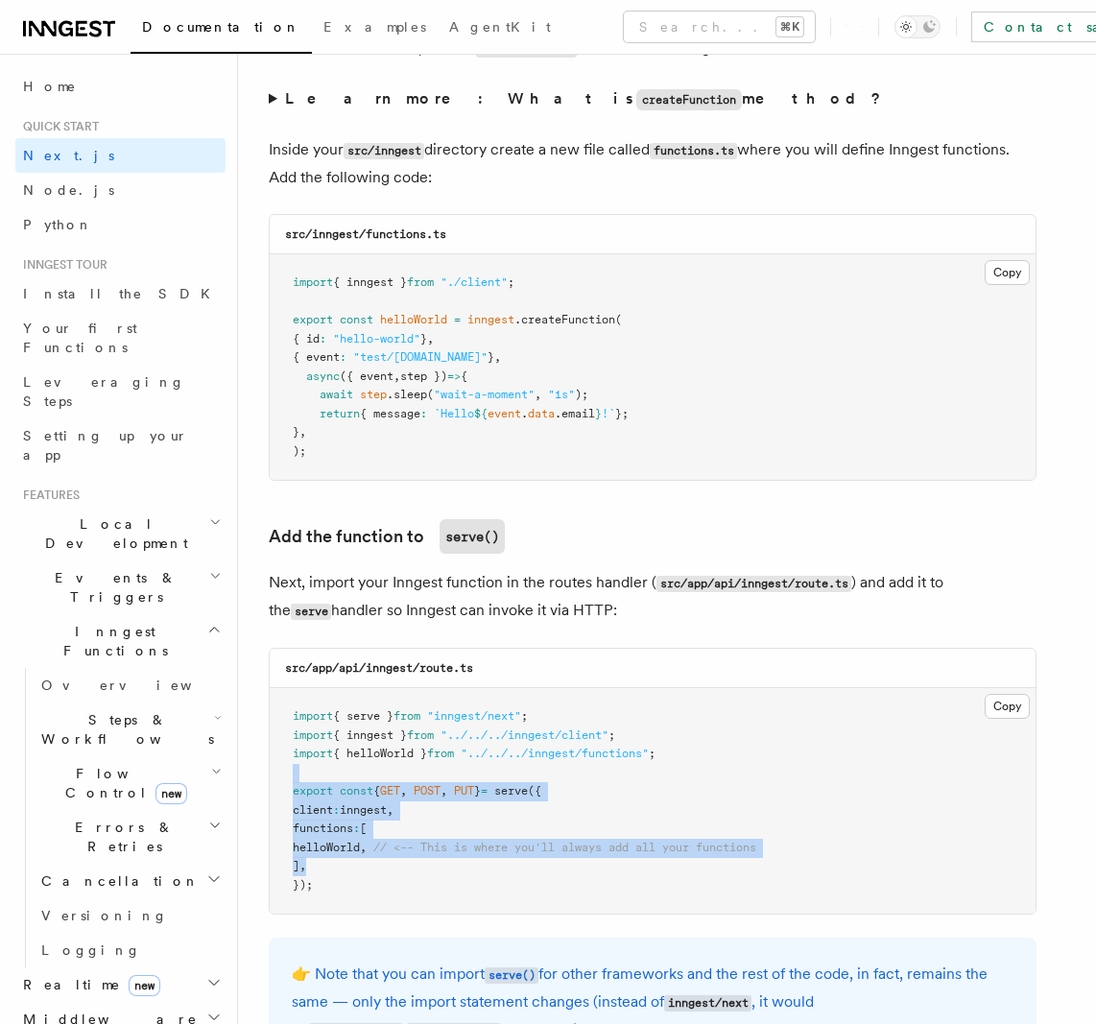
drag, startPoint x: 510, startPoint y: 829, endPoint x: 513, endPoint y: 861, distance: 31.8
click at [514, 861] on pre "import { serve } from "inngest/next" ; import { inngest } from "../../../innges…" at bounding box center [653, 800] width 766 height 225
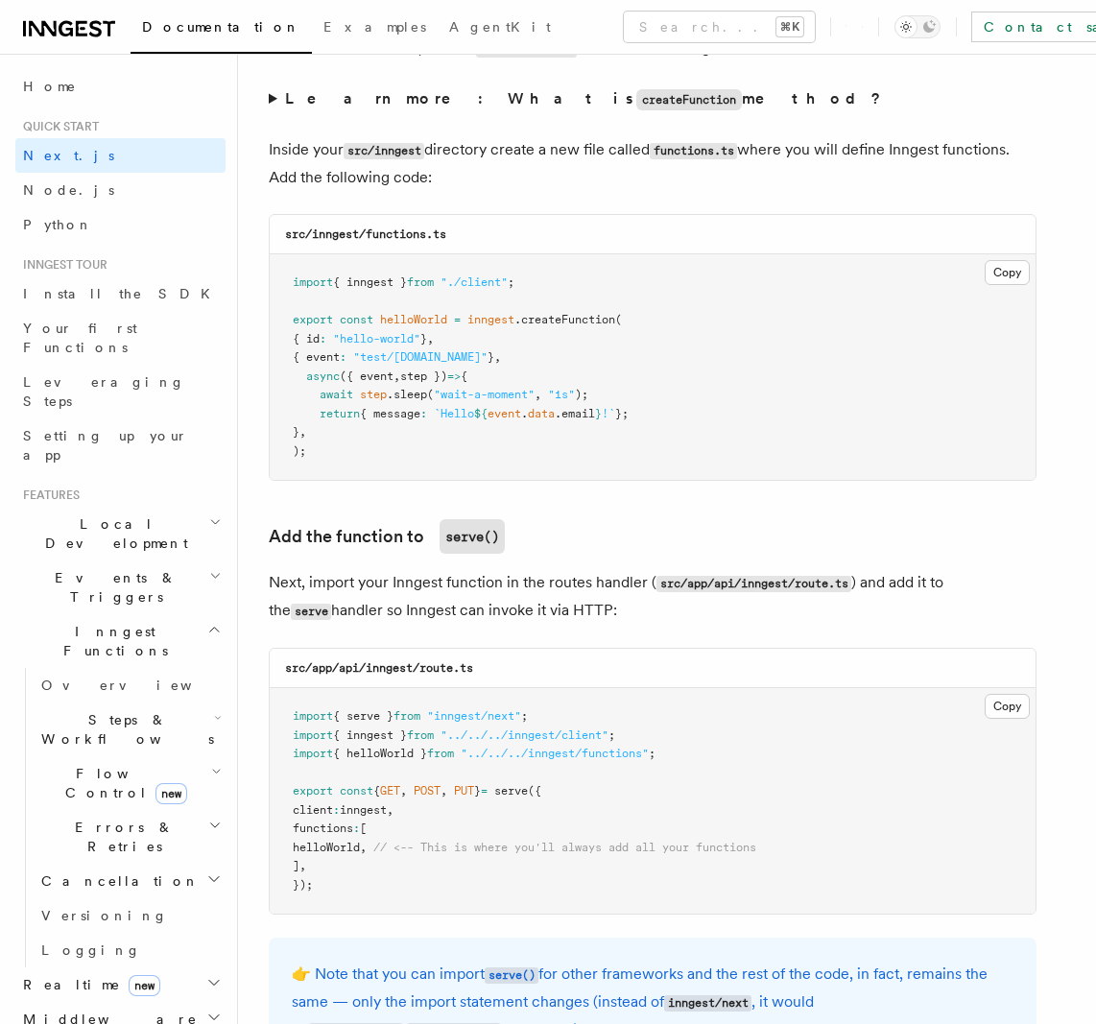
click at [514, 858] on pre "import { serve } from "inngest/next" ; import { inngest } from "../../../innges…" at bounding box center [653, 800] width 766 height 225
click at [338, 842] on span "helloWorld" at bounding box center [326, 847] width 67 height 13
click at [337, 841] on span "helloWorld" at bounding box center [326, 847] width 67 height 13
click at [279, 582] on p "Next, import your Inngest function in the routes handler ( src/app/api/inngest/…" at bounding box center [653, 597] width 768 height 56
drag, startPoint x: 291, startPoint y: 584, endPoint x: 594, endPoint y: 589, distance: 303.3
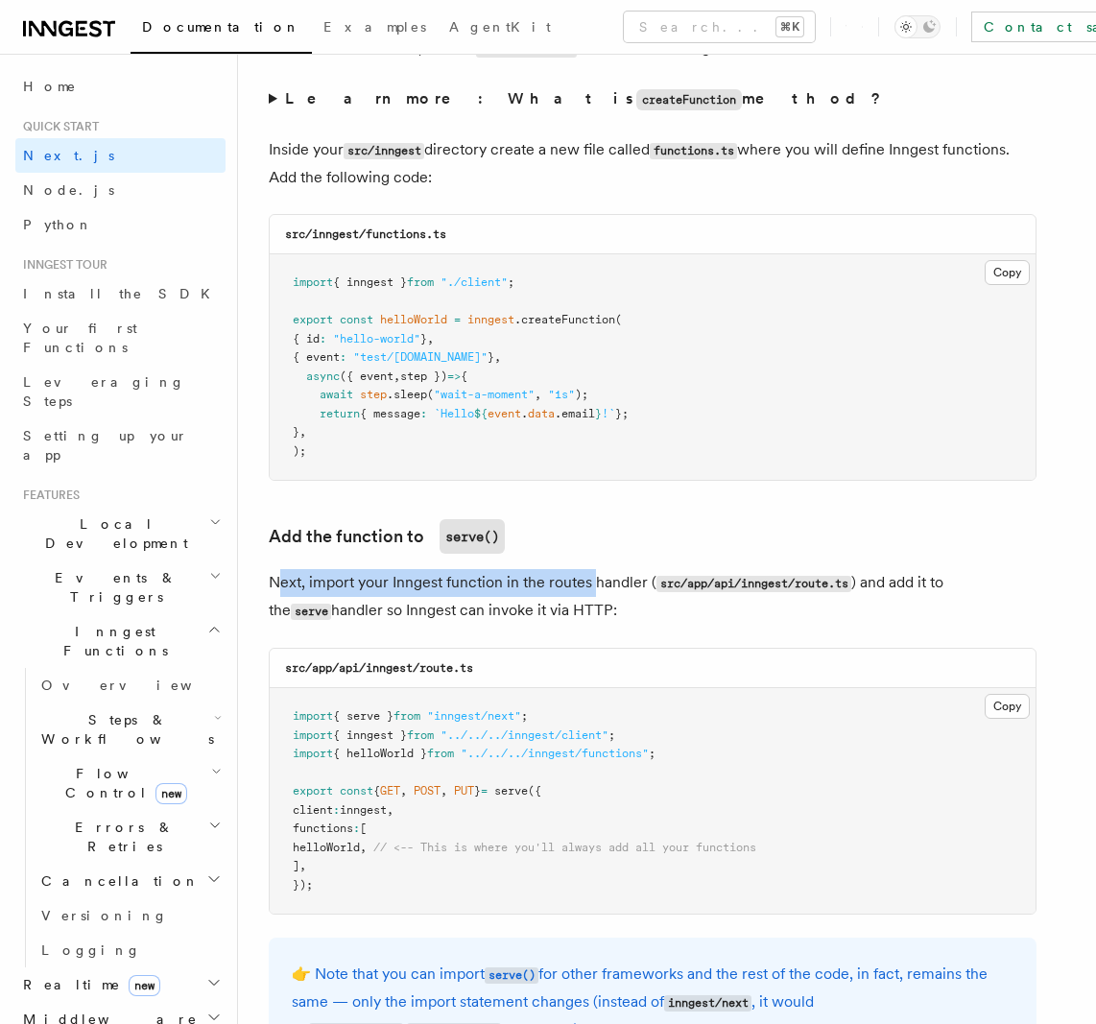
click at [594, 589] on p "Next, import your Inngest function in the routes handler ( src/app/api/inngest/…" at bounding box center [653, 597] width 768 height 56
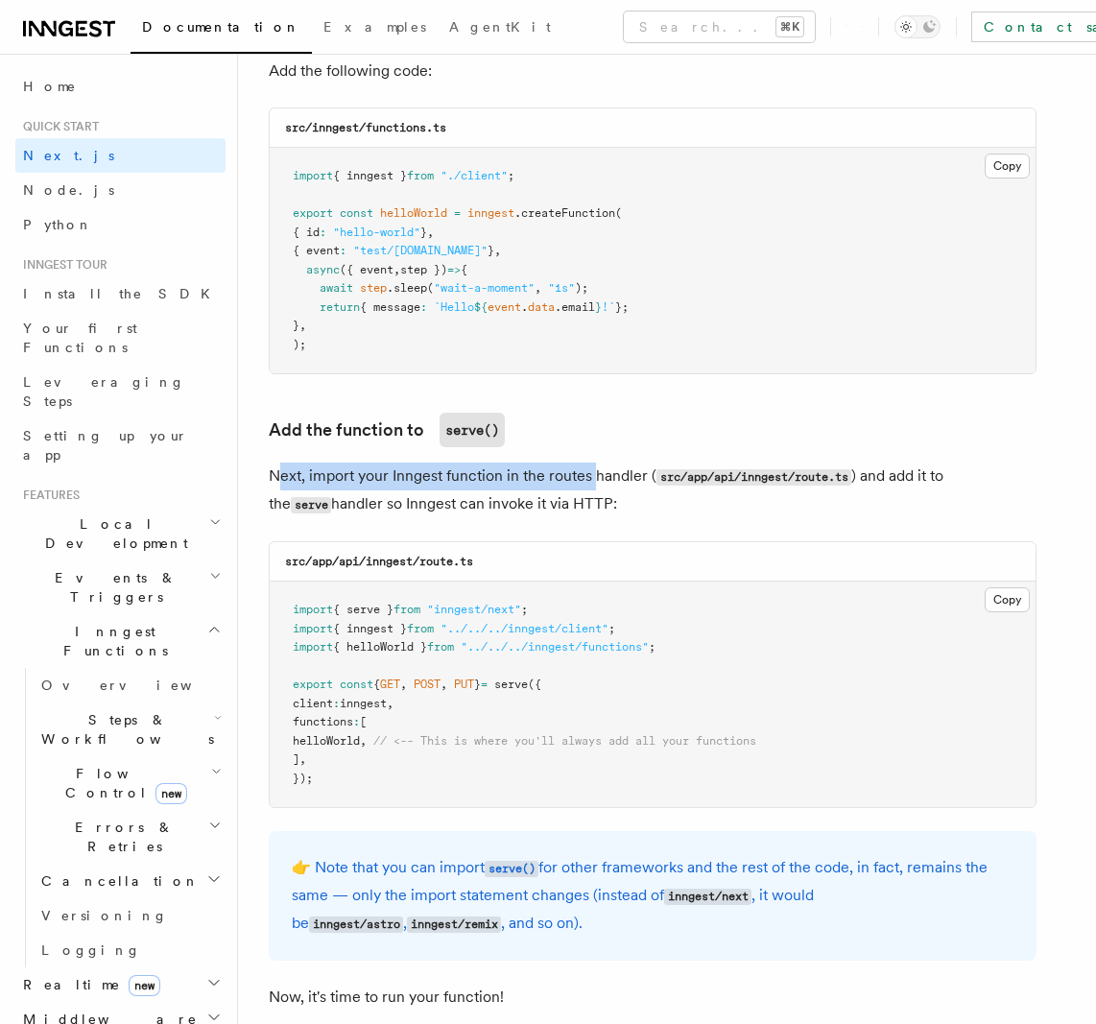
scroll to position [3453, 0]
click at [319, 559] on code "src/app/api/inngest/route.ts" at bounding box center [379, 560] width 188 height 13
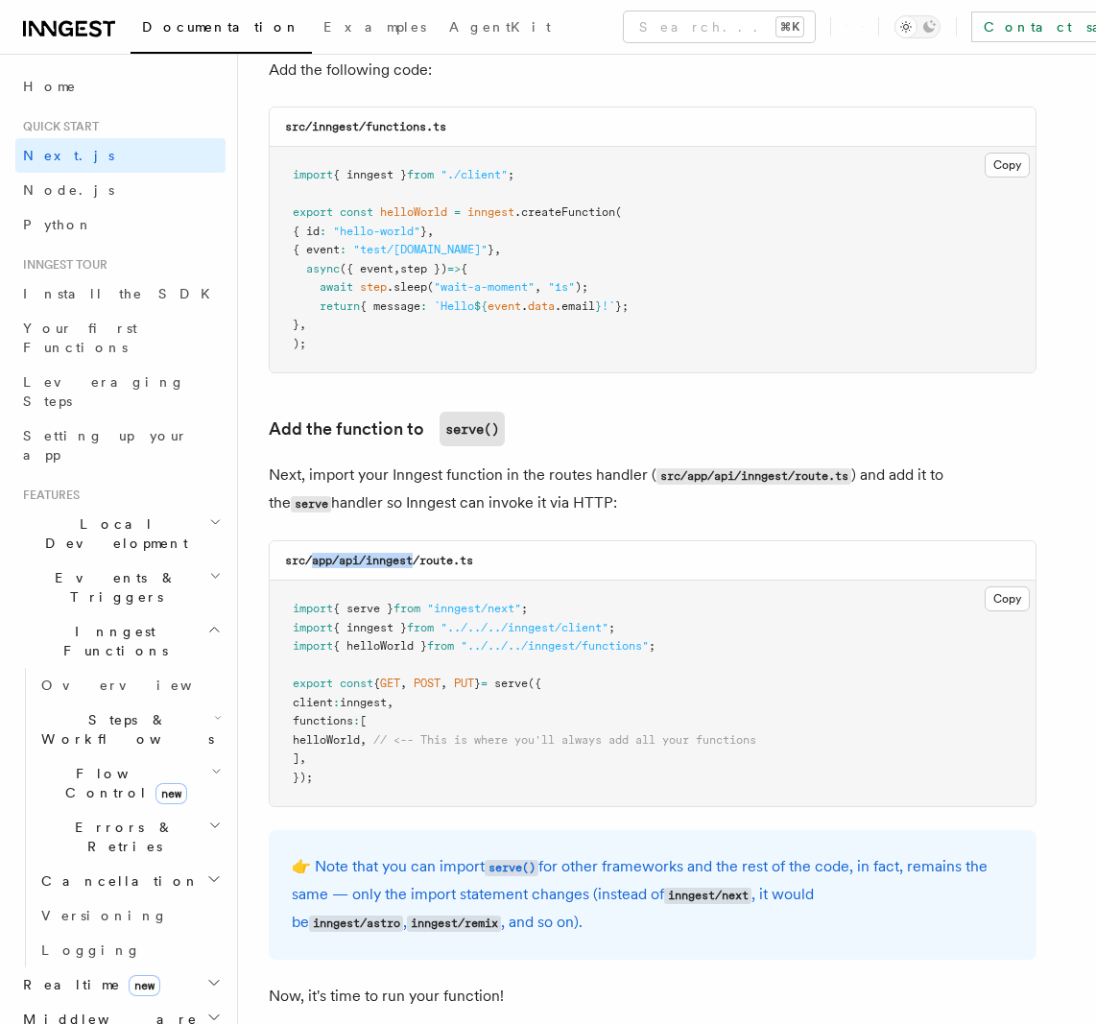
drag, startPoint x: 320, startPoint y: 559, endPoint x: 412, endPoint y: 567, distance: 91.5
click at [410, 567] on h3 "src/app/api/inngest/route.ts" at bounding box center [379, 560] width 188 height 15
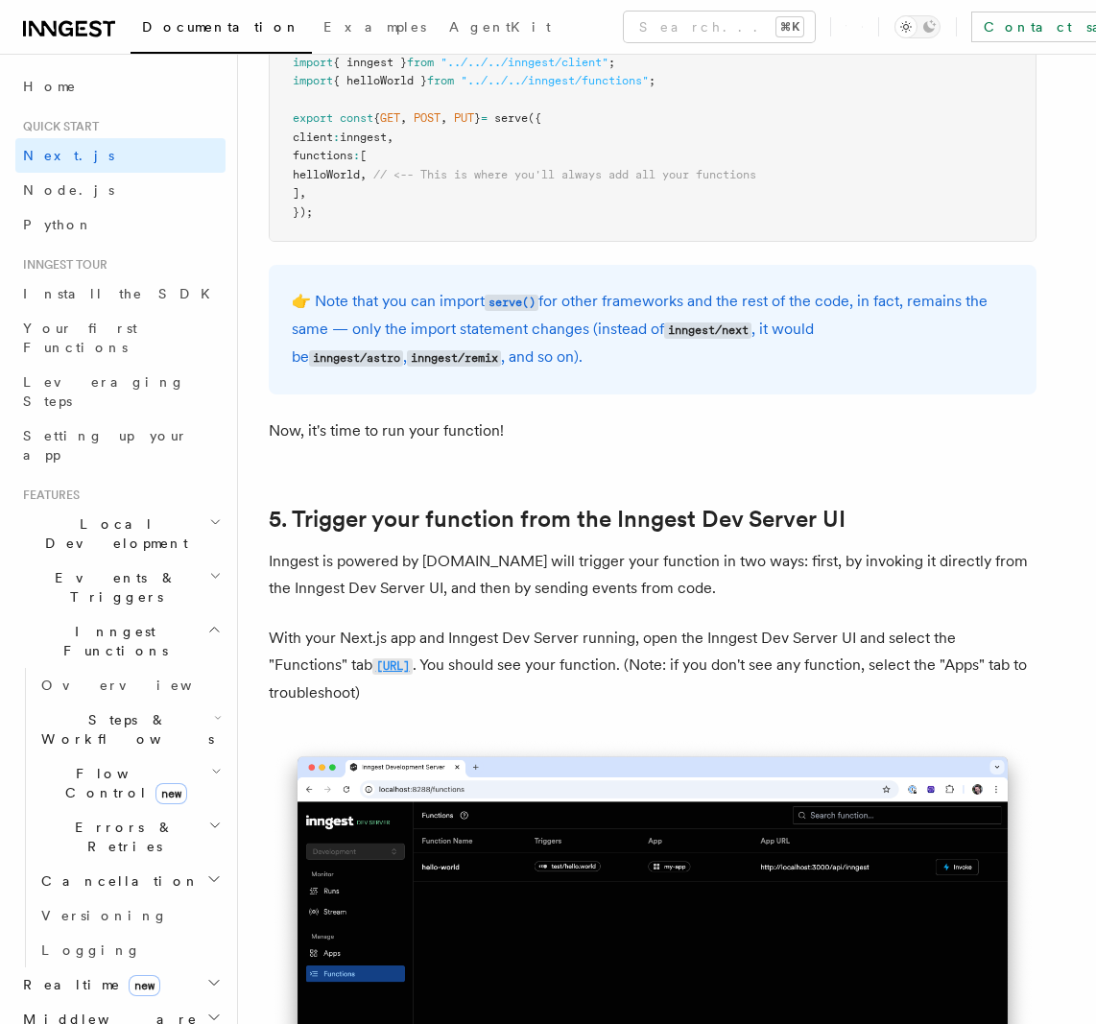
scroll to position [4055, 0]
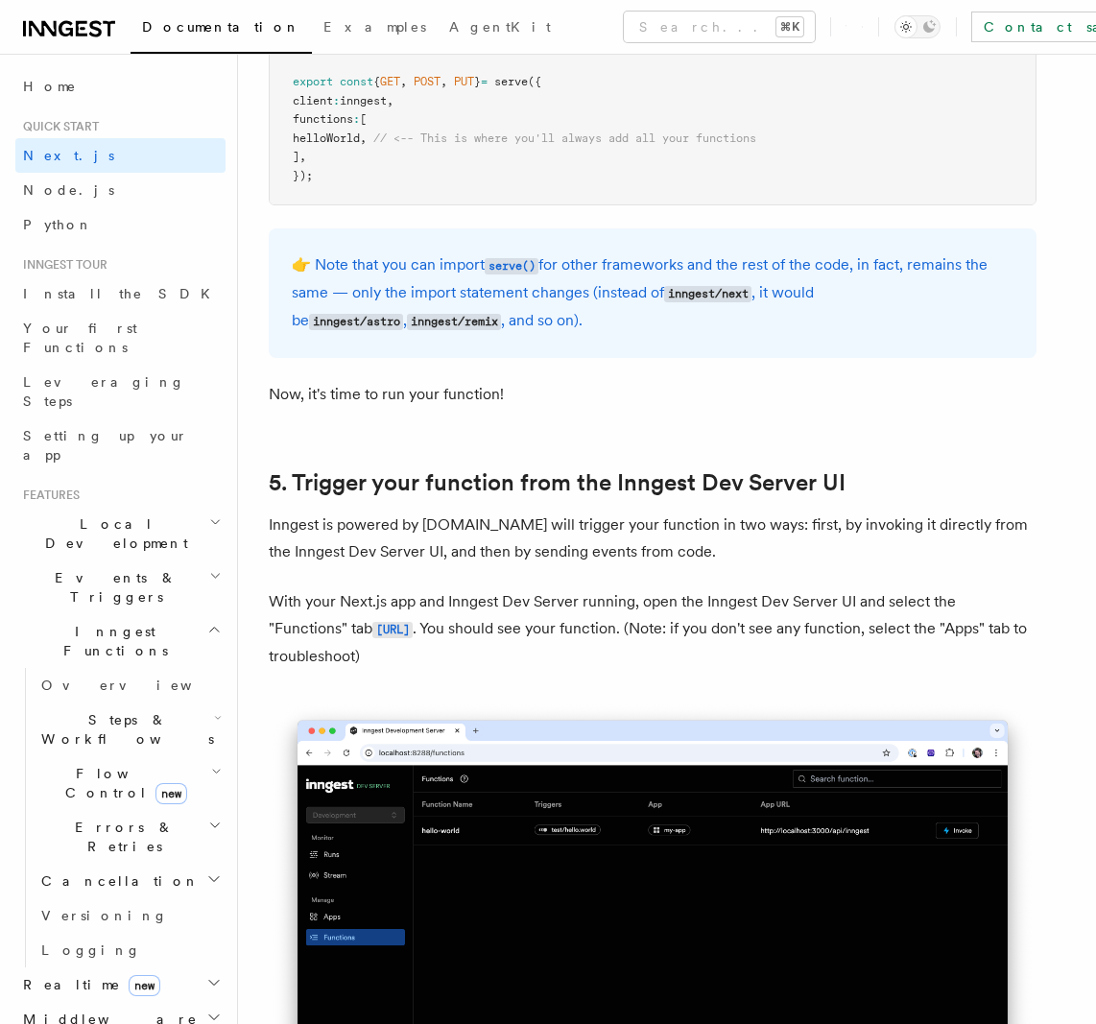
click at [291, 522] on p "Inngest is powered by [DOMAIN_NAME] will trigger your function in two ways: fir…" at bounding box center [653, 538] width 768 height 54
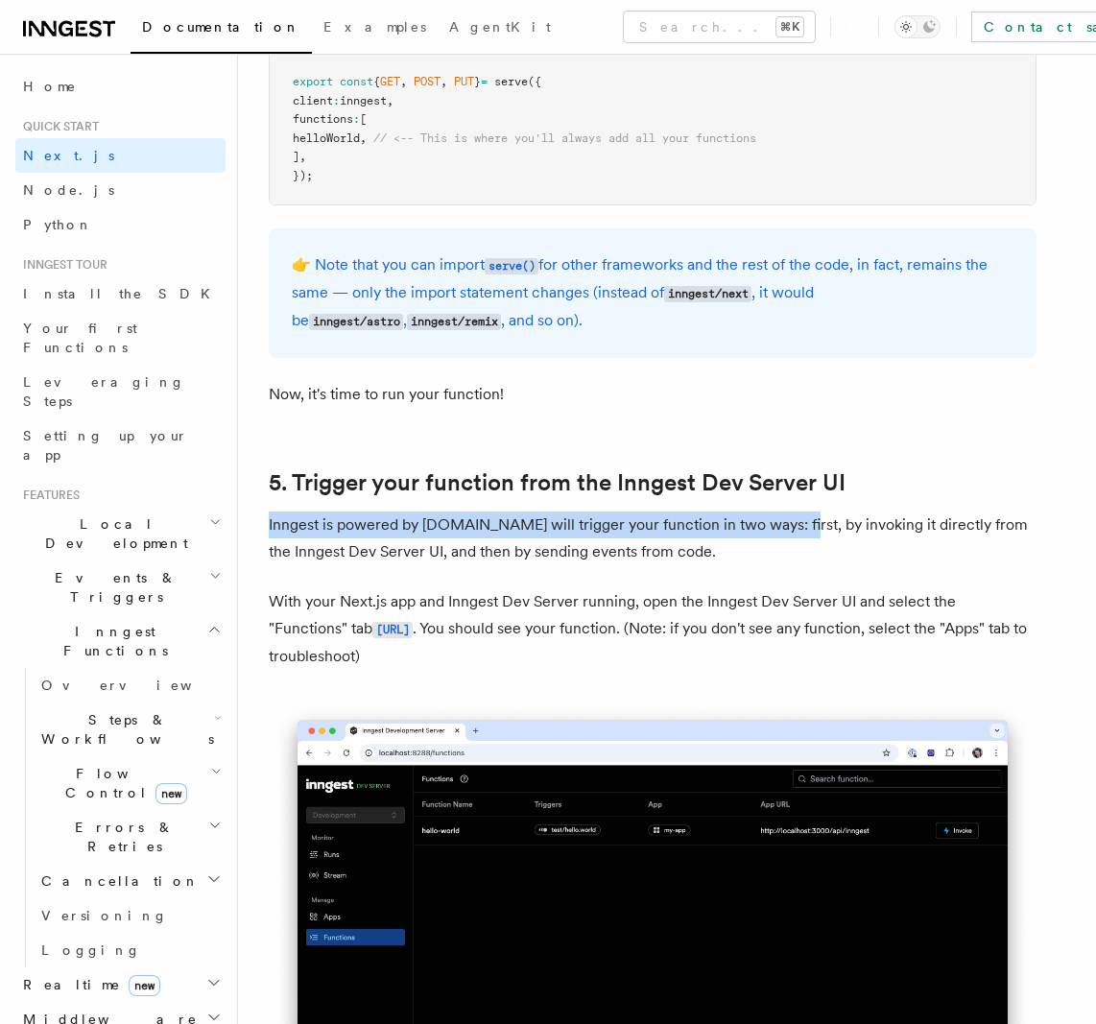
drag, startPoint x: 291, startPoint y: 522, endPoint x: 758, endPoint y: 514, distance: 467.4
click at [753, 515] on p "Inngest is powered by [DOMAIN_NAME] will trigger your function in two ways: fir…" at bounding box center [653, 538] width 768 height 54
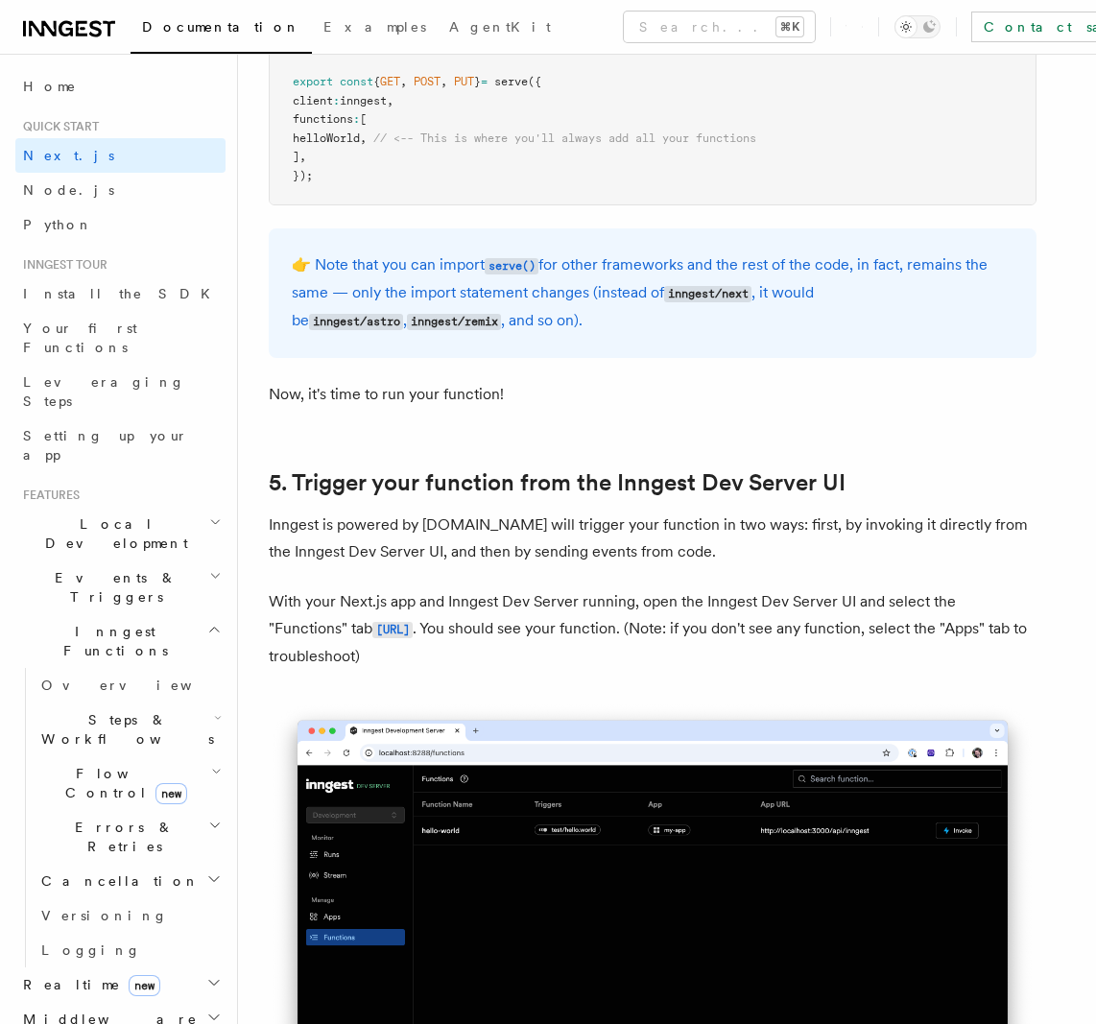
drag, startPoint x: 266, startPoint y: 547, endPoint x: 412, endPoint y: 547, distance: 145.9
click at [571, 543] on p "Inngest is powered by [DOMAIN_NAME] will trigger your function in two ways: fir…" at bounding box center [653, 538] width 768 height 54
drag, startPoint x: 514, startPoint y: 588, endPoint x: 701, endPoint y: 586, distance: 187.1
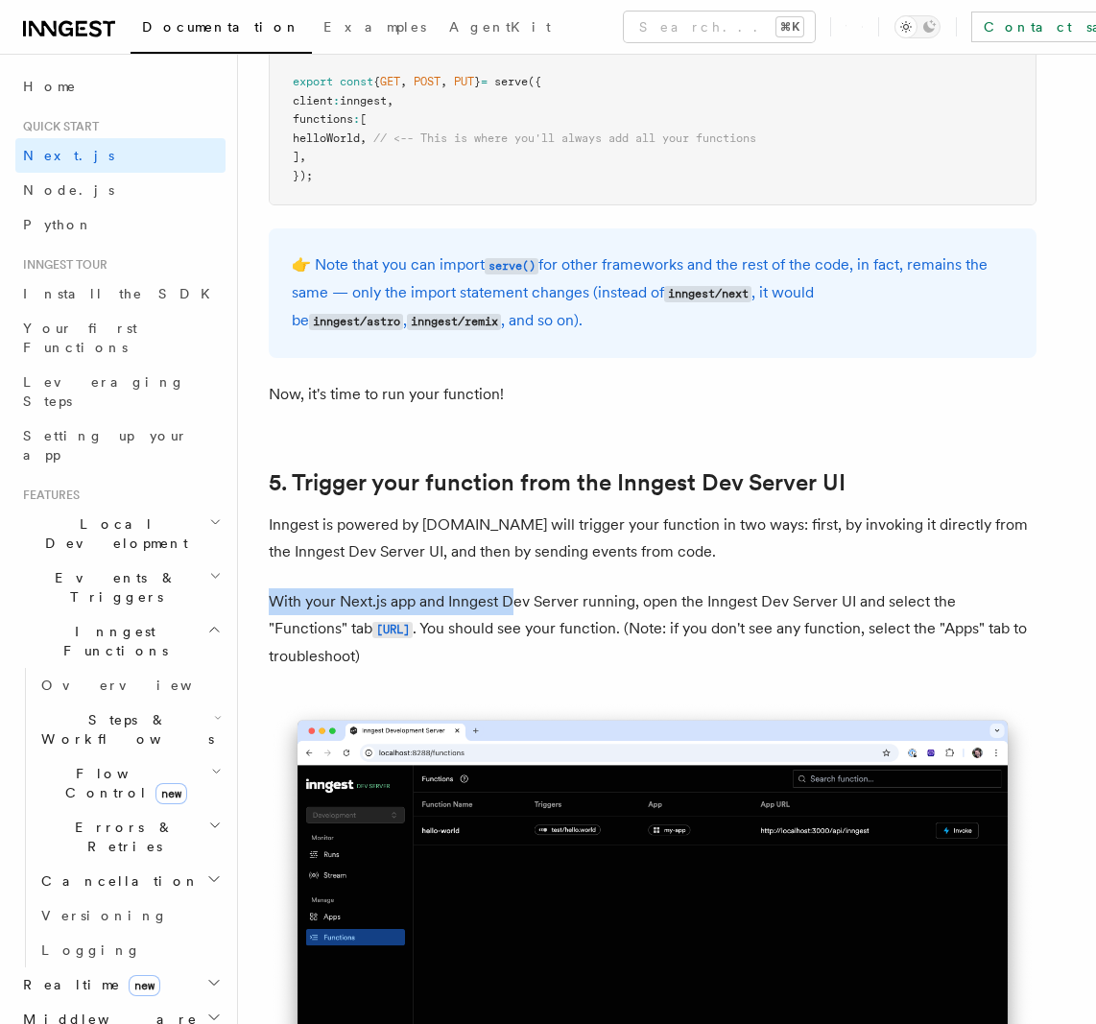
click at [696, 588] on p "With your Next.js app and Inngest Dev Server running, open the Inngest Dev Serv…" at bounding box center [653, 629] width 768 height 82
click at [649, 598] on p "With your Next.js app and Inngest Dev Server running, open the Inngest Dev Serv…" at bounding box center [653, 629] width 768 height 82
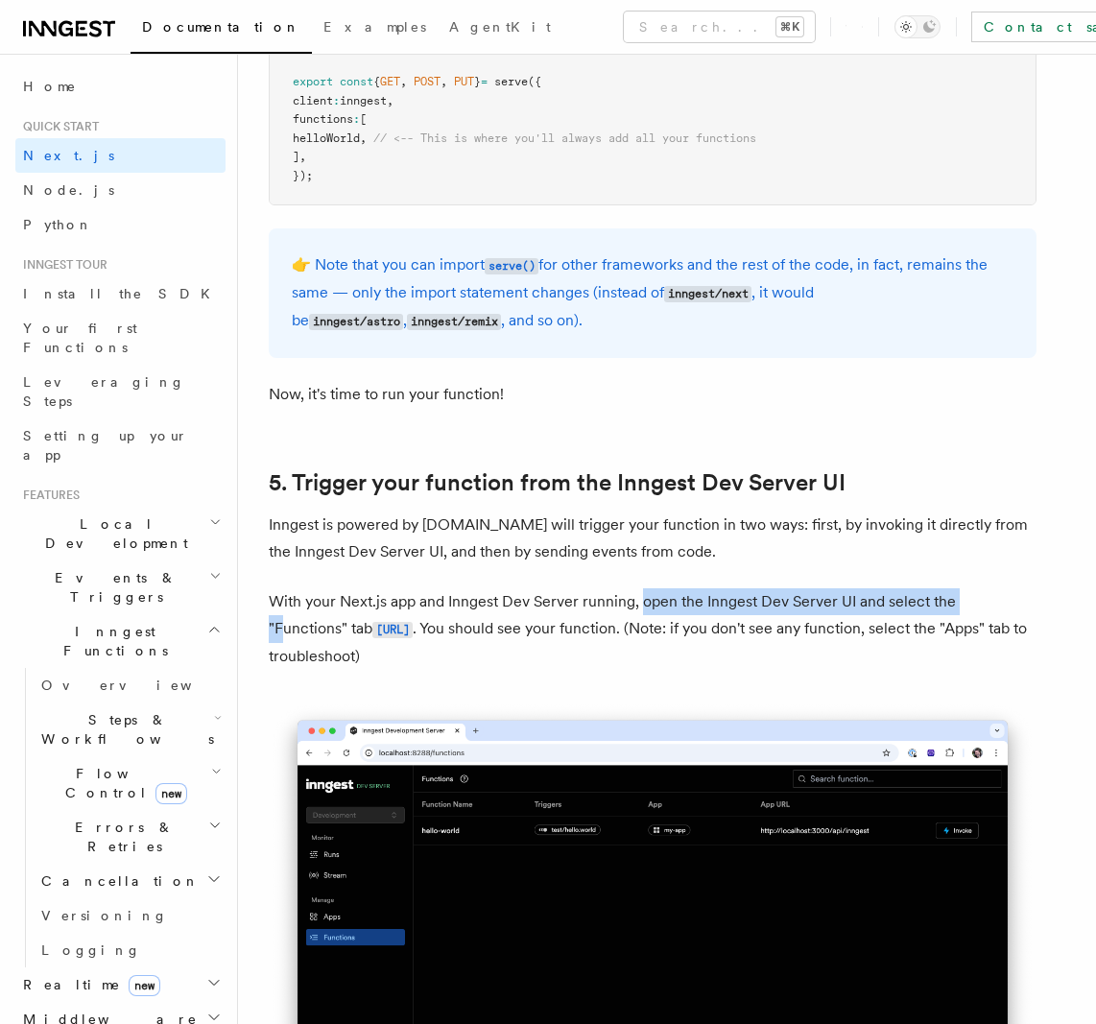
drag, startPoint x: 641, startPoint y: 599, endPoint x: 1049, endPoint y: 604, distance: 407.8
click at [1016, 604] on p "With your Next.js app and Inngest Dev Server running, open the Inngest Dev Serv…" at bounding box center [653, 629] width 768 height 82
drag, startPoint x: 1065, startPoint y: 626, endPoint x: 991, endPoint y: 614, distance: 74.8
click at [622, 630] on p "With your Next.js app and Inngest Dev Server running, open the Inngest Dev Serv…" at bounding box center [653, 629] width 768 height 82
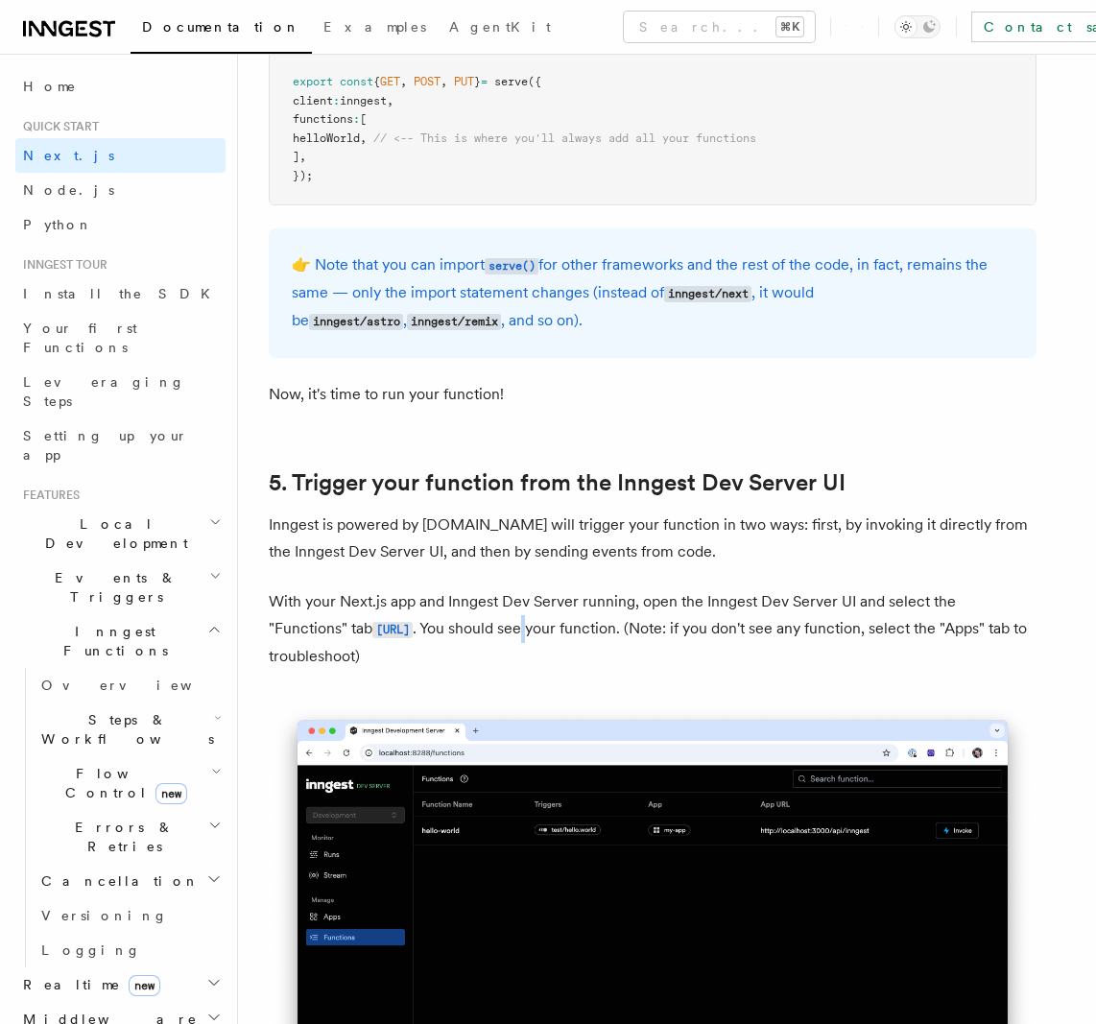
click at [622, 629] on p "With your Next.js app and Inngest Dev Server running, open the Inngest Dev Serv…" at bounding box center [653, 629] width 768 height 82
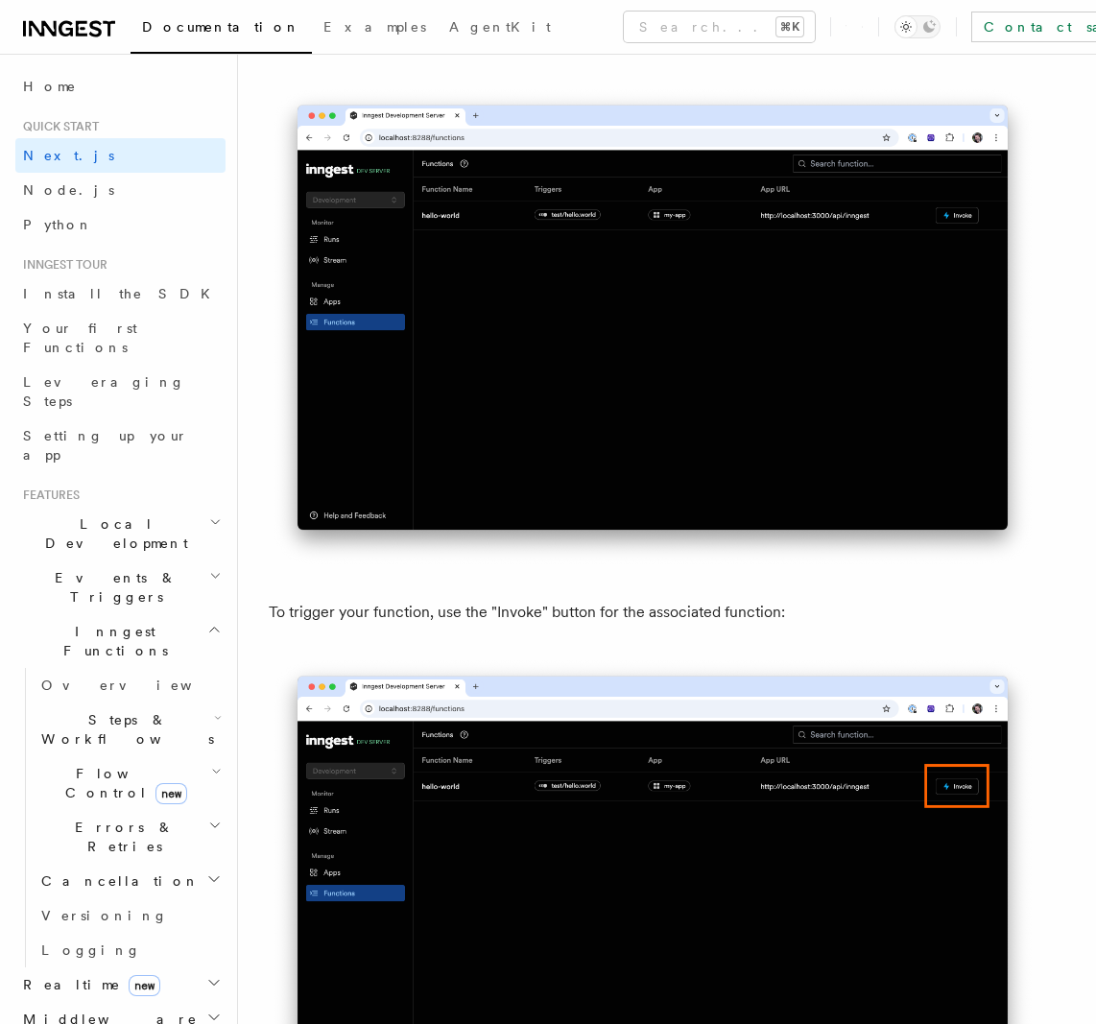
scroll to position [4674, 0]
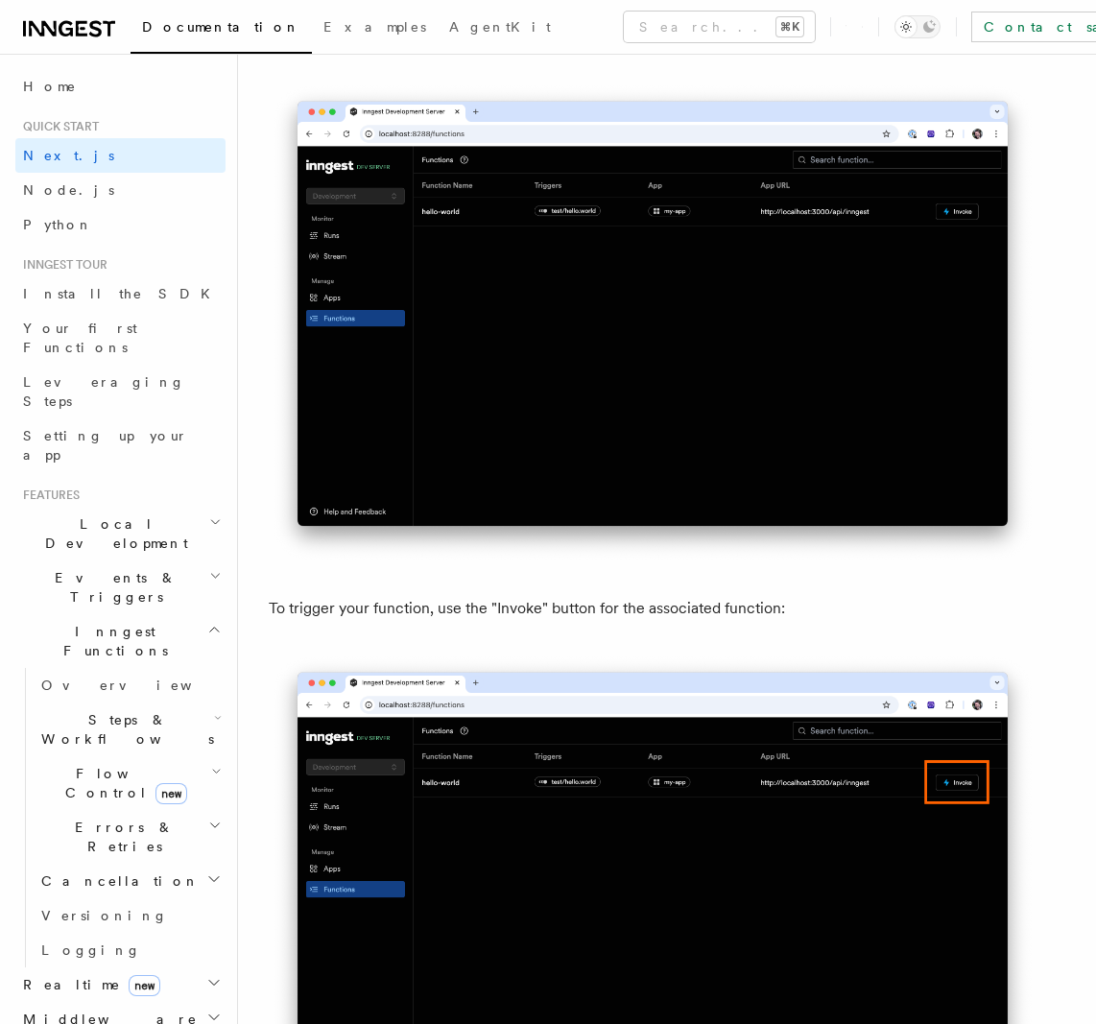
click at [551, 613] on p "To trigger your function, use the "Invoke" button for the associated function:" at bounding box center [653, 608] width 768 height 27
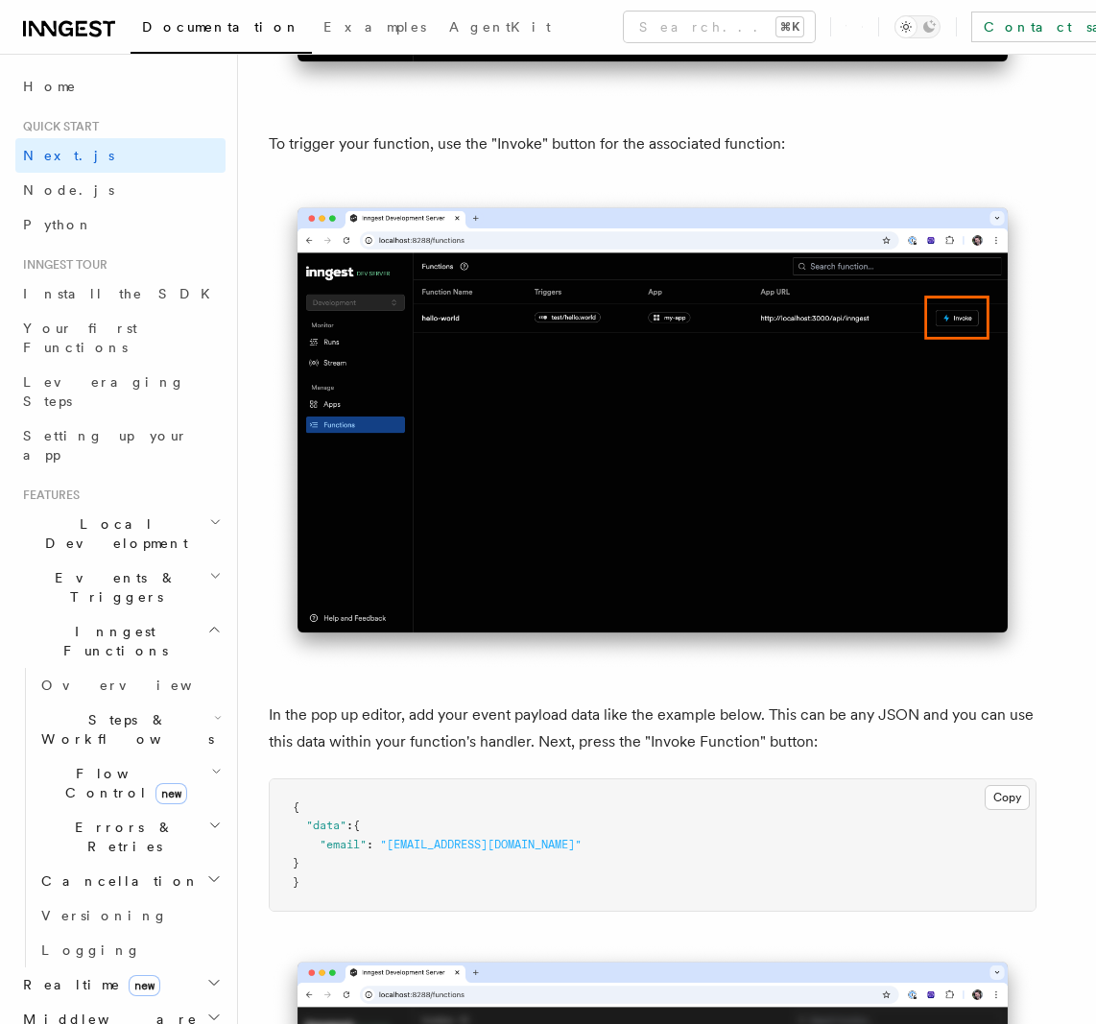
scroll to position [5141, 0]
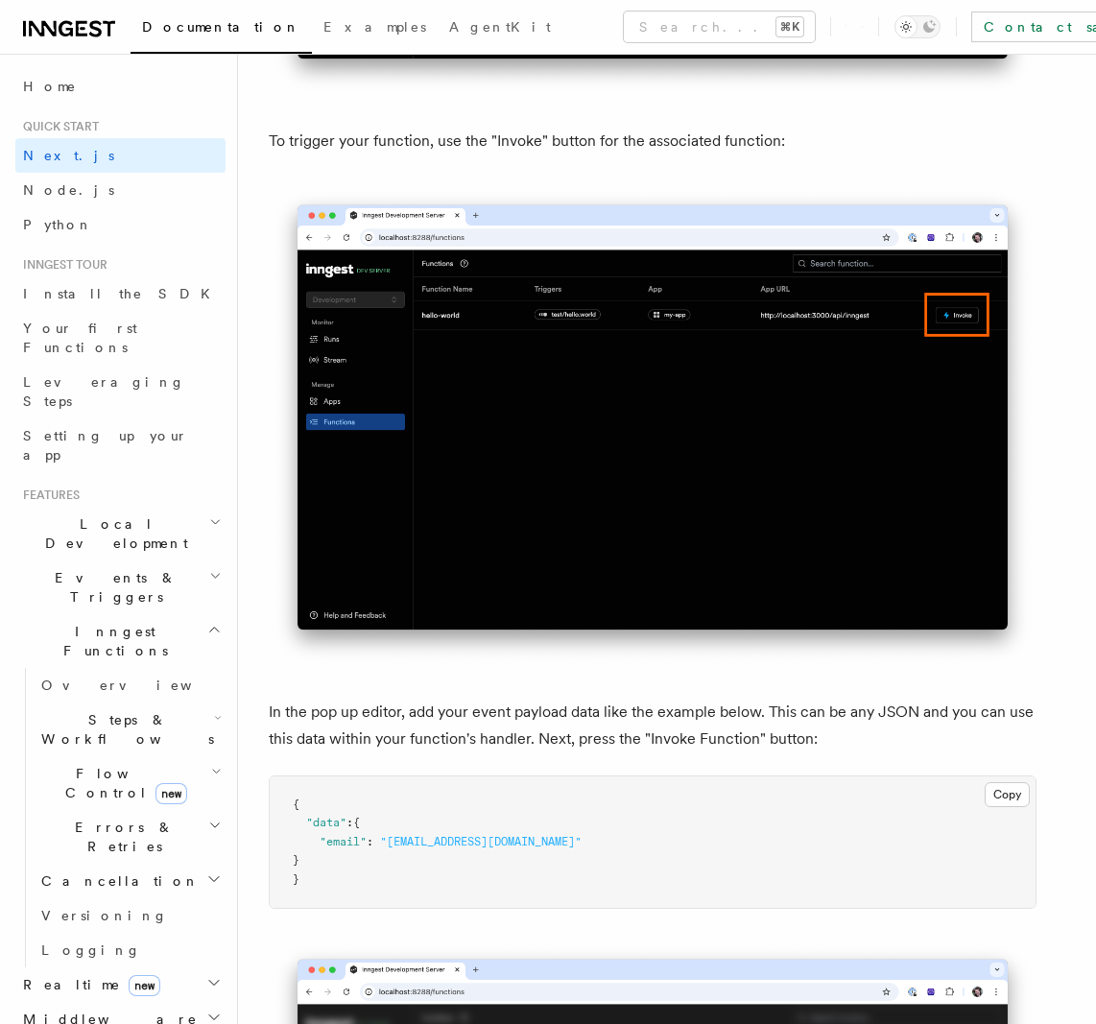
drag, startPoint x: 341, startPoint y: 774, endPoint x: 452, endPoint y: 866, distance: 144.5
click at [452, 866] on pre "{ "data" : { "email" : "[EMAIL_ADDRESS][DOMAIN_NAME]" } }" at bounding box center [653, 842] width 766 height 132
drag, startPoint x: 454, startPoint y: 867, endPoint x: 453, endPoint y: 855, distance: 12.5
click at [454, 866] on pre "{ "data" : { "email" : "[EMAIL_ADDRESS][DOMAIN_NAME]" } }" at bounding box center [653, 842] width 766 height 132
click at [373, 706] on p "In the pop up editor, add your event payload data like the example below. This …" at bounding box center [653, 726] width 768 height 54
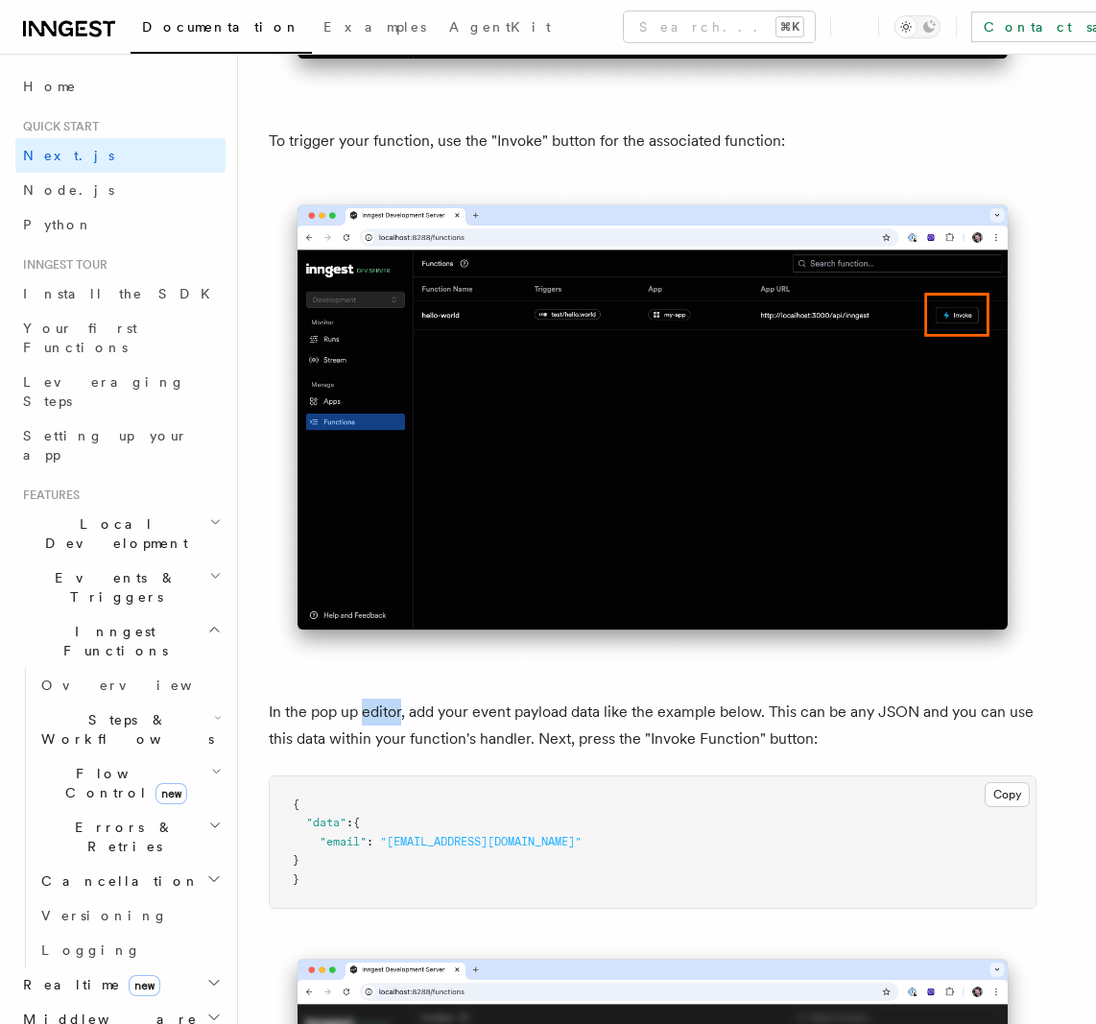
click at [373, 706] on p "In the pop up editor, add your event payload data like the example below. This …" at bounding box center [653, 726] width 768 height 54
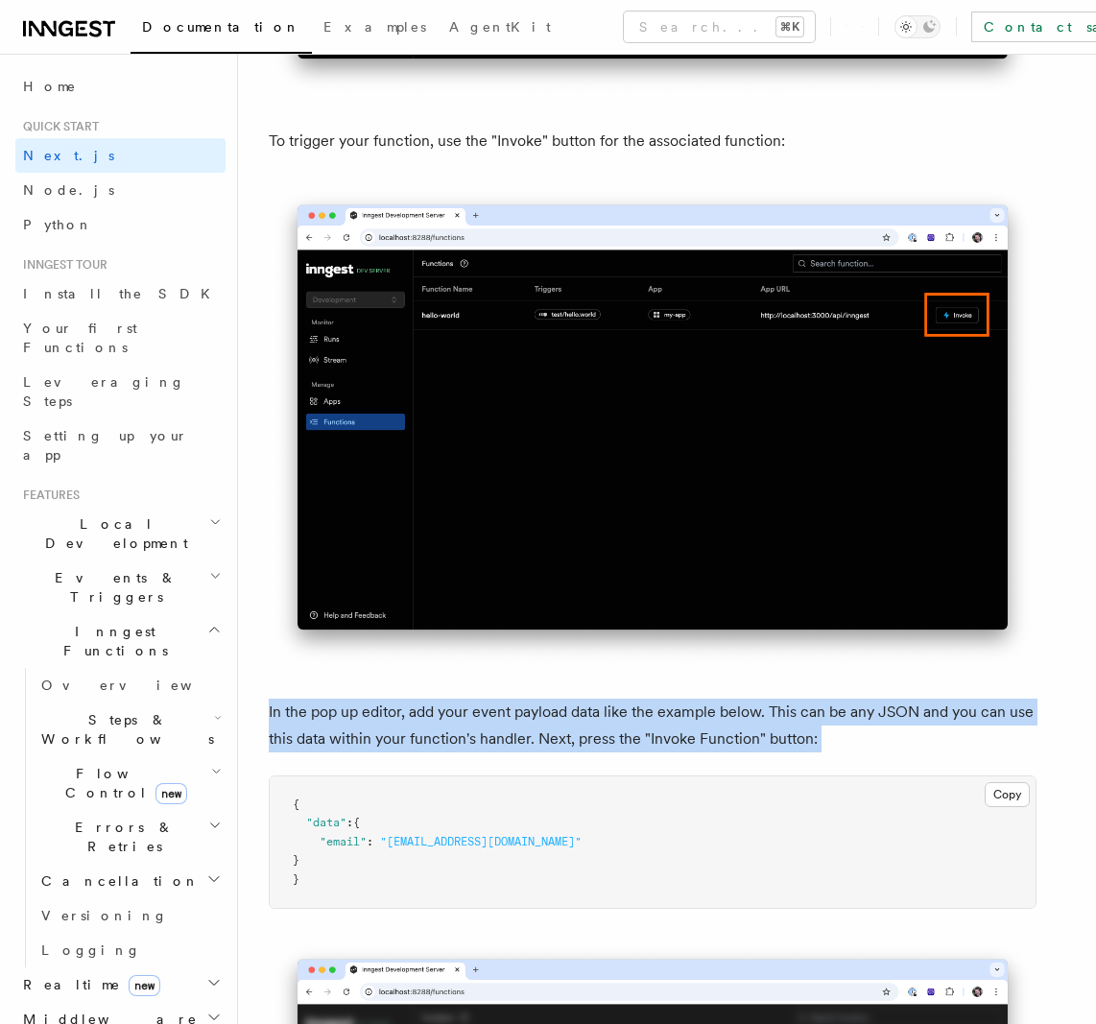
click at [373, 706] on p "In the pop up editor, add your event payload data like the example below. This …" at bounding box center [653, 726] width 768 height 54
click at [356, 711] on p "In the pop up editor, add your event payload data like the example below. This …" at bounding box center [653, 726] width 768 height 54
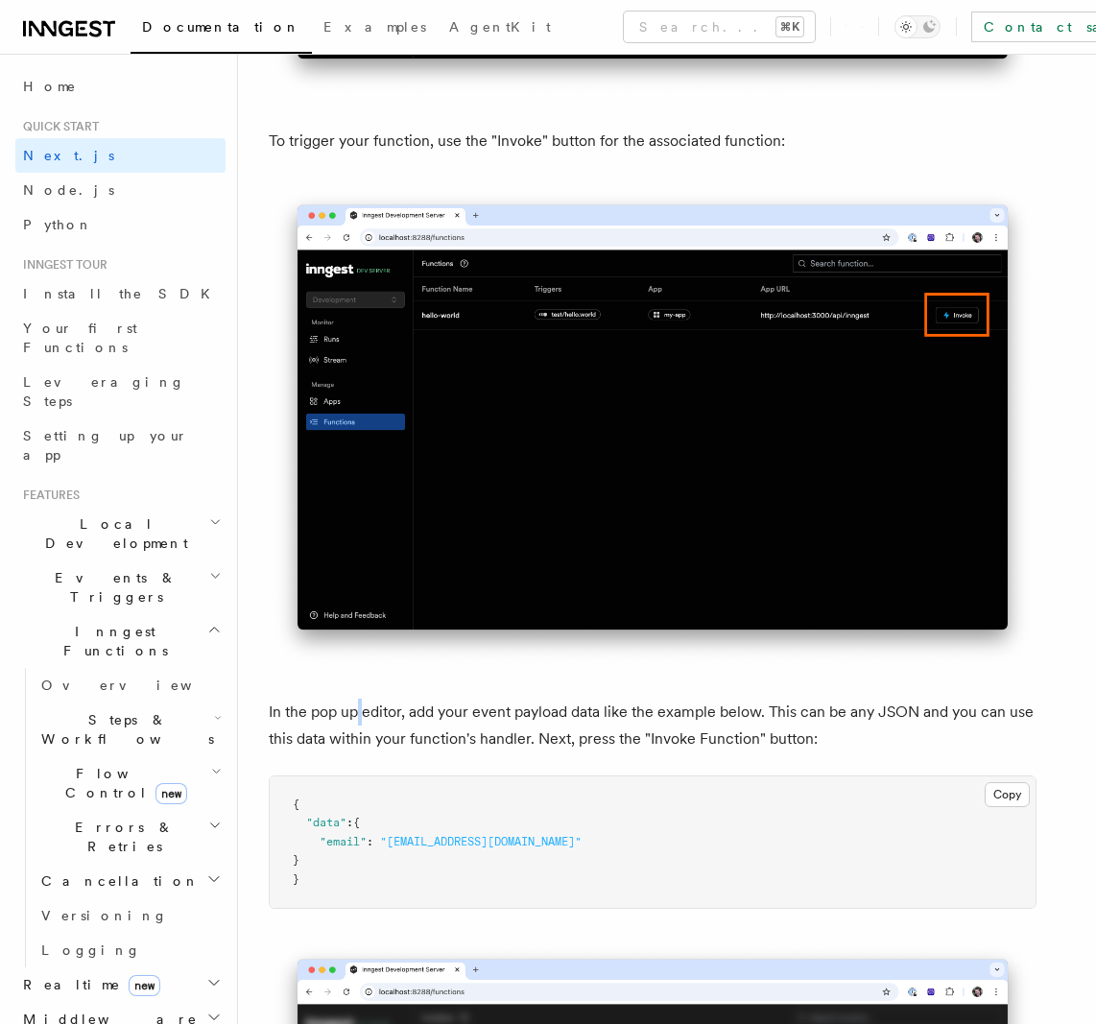
click at [357, 711] on p "In the pop up editor, add your event payload data like the example below. This …" at bounding box center [653, 726] width 768 height 54
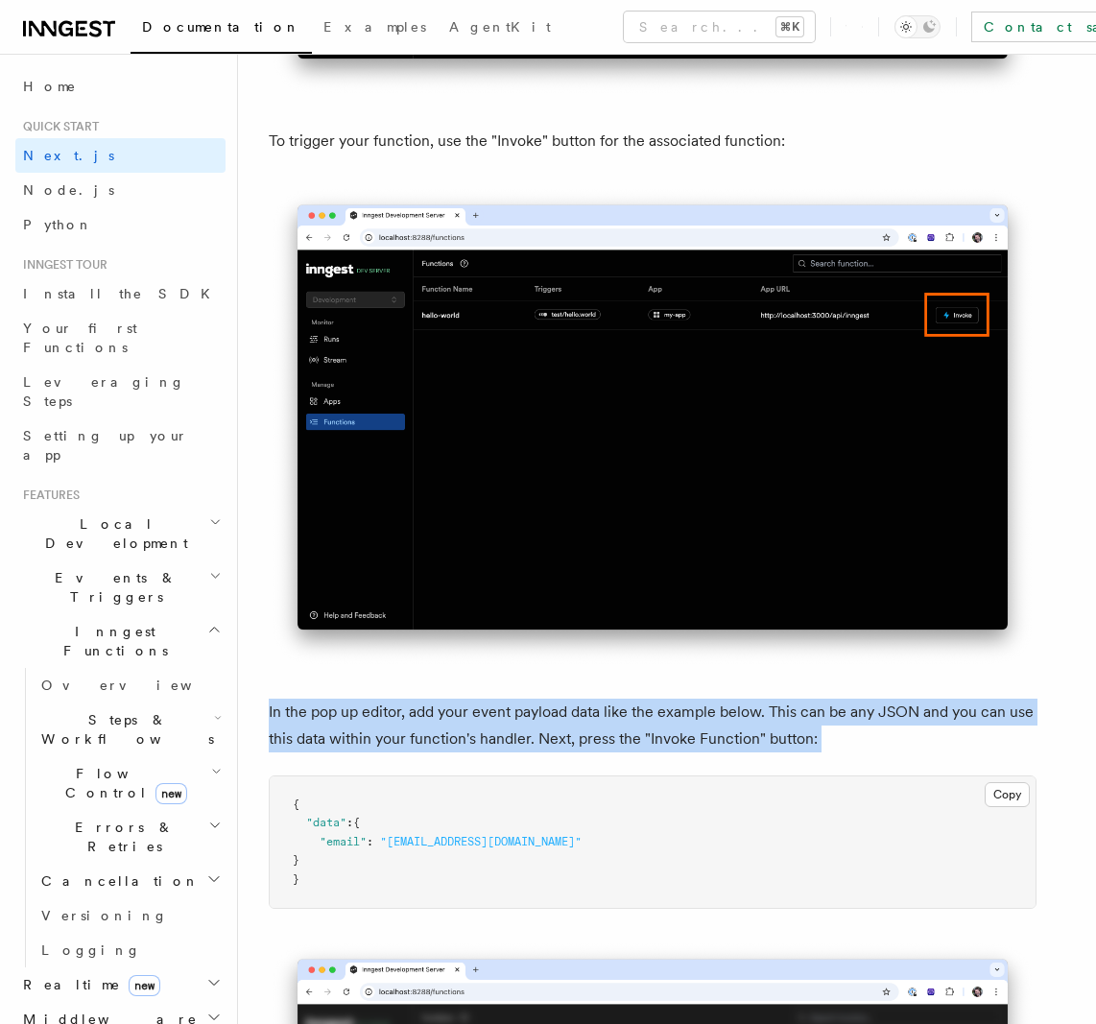
drag, startPoint x: 357, startPoint y: 711, endPoint x: 433, endPoint y: 701, distance: 76.4
click at [433, 701] on p "In the pop up editor, add your event payload data like the example below. This …" at bounding box center [653, 726] width 768 height 54
click at [434, 701] on p "In the pop up editor, add your event payload data like the example below. This …" at bounding box center [653, 726] width 768 height 54
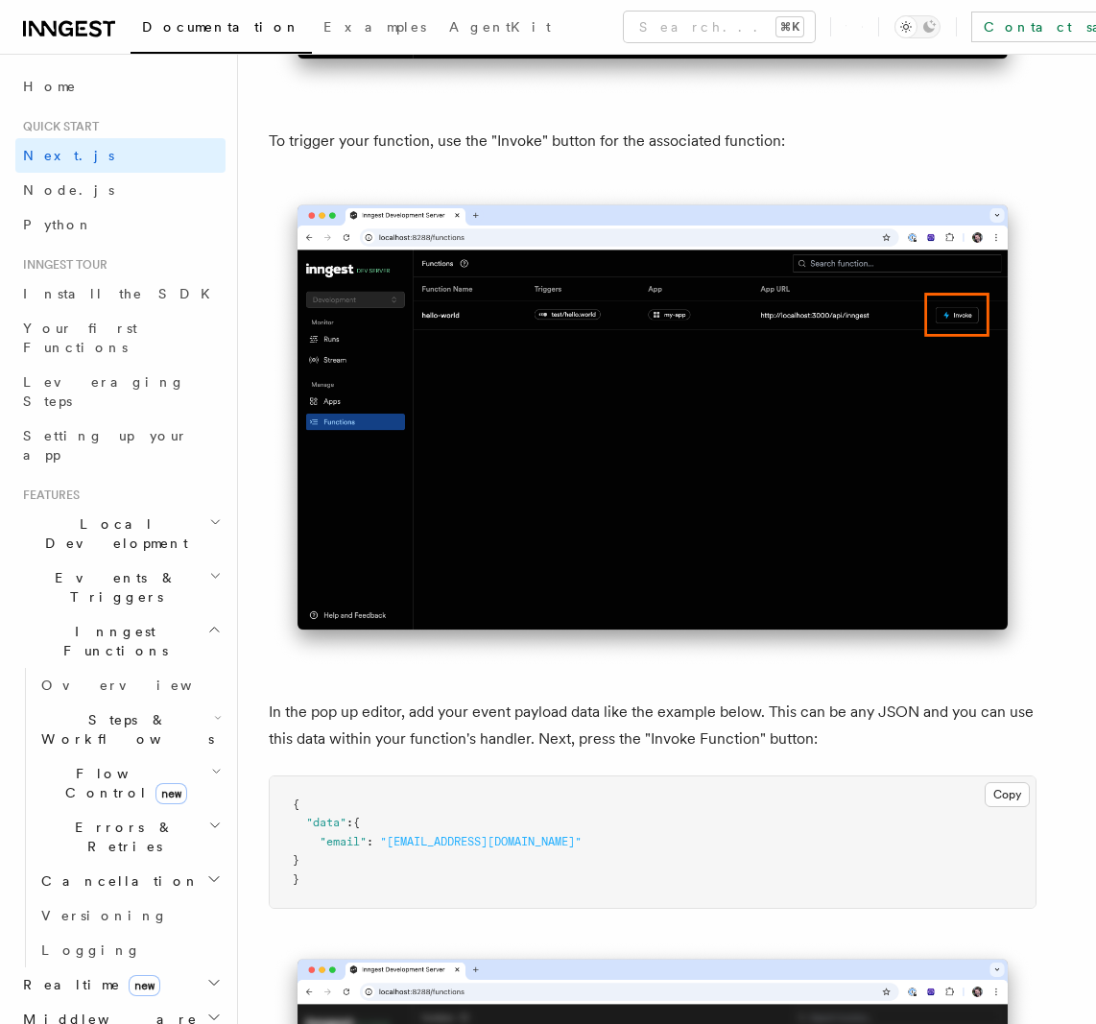
click at [410, 712] on p "In the pop up editor, add your event payload data like the example below. This …" at bounding box center [653, 726] width 768 height 54
drag, startPoint x: 410, startPoint y: 712, endPoint x: 723, endPoint y: 709, distance: 313.8
click at [723, 709] on p "In the pop up editor, add your event payload data like the example below. This …" at bounding box center [653, 726] width 768 height 54
click at [427, 716] on p "In the pop up editor, add your event payload data like the example below. This …" at bounding box center [653, 726] width 768 height 54
drag, startPoint x: 427, startPoint y: 716, endPoint x: 727, endPoint y: 715, distance: 300.3
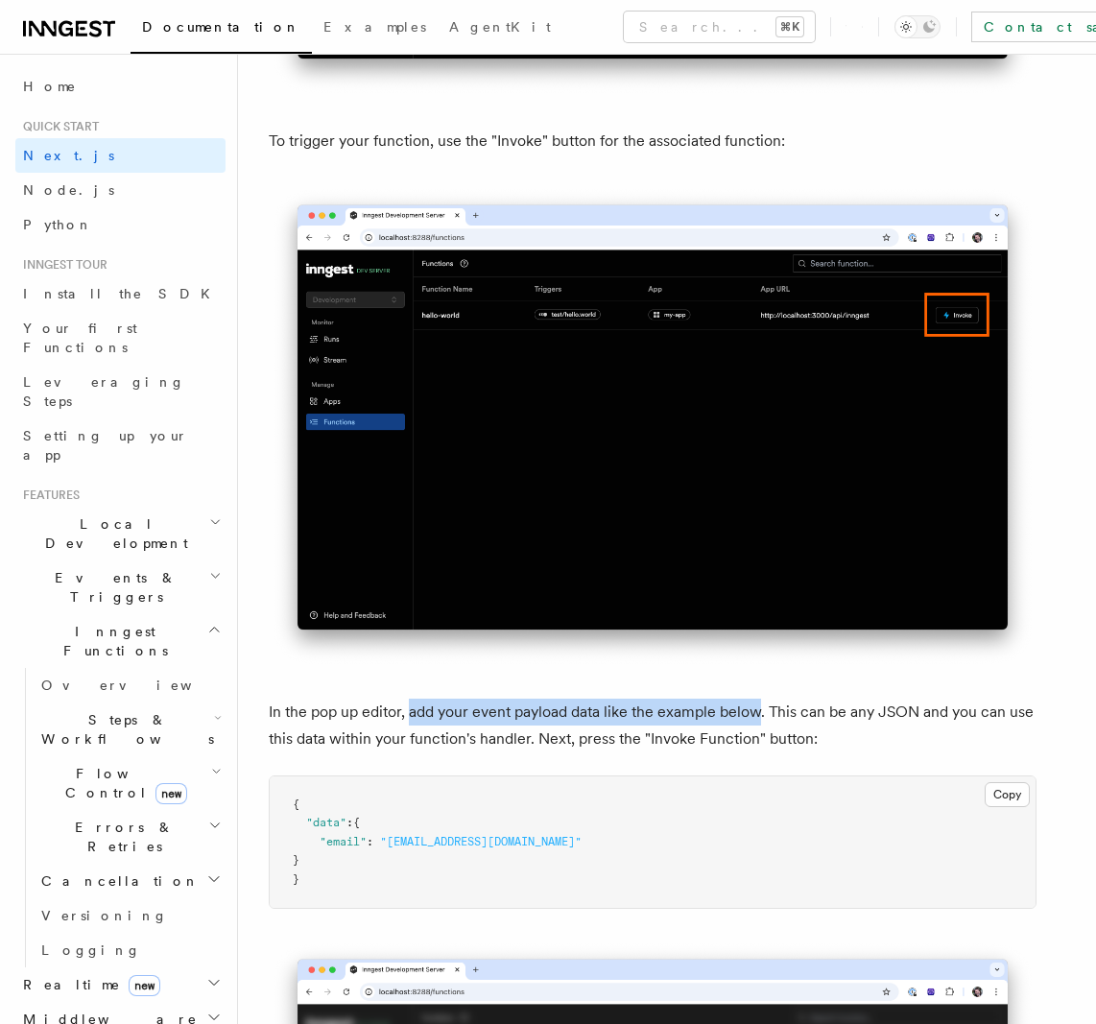
click at [726, 715] on p "In the pop up editor, add your event payload data like the example below. This …" at bounding box center [653, 726] width 768 height 54
click at [753, 713] on p "In the pop up editor, add your event payload data like the example below. This …" at bounding box center [653, 726] width 768 height 54
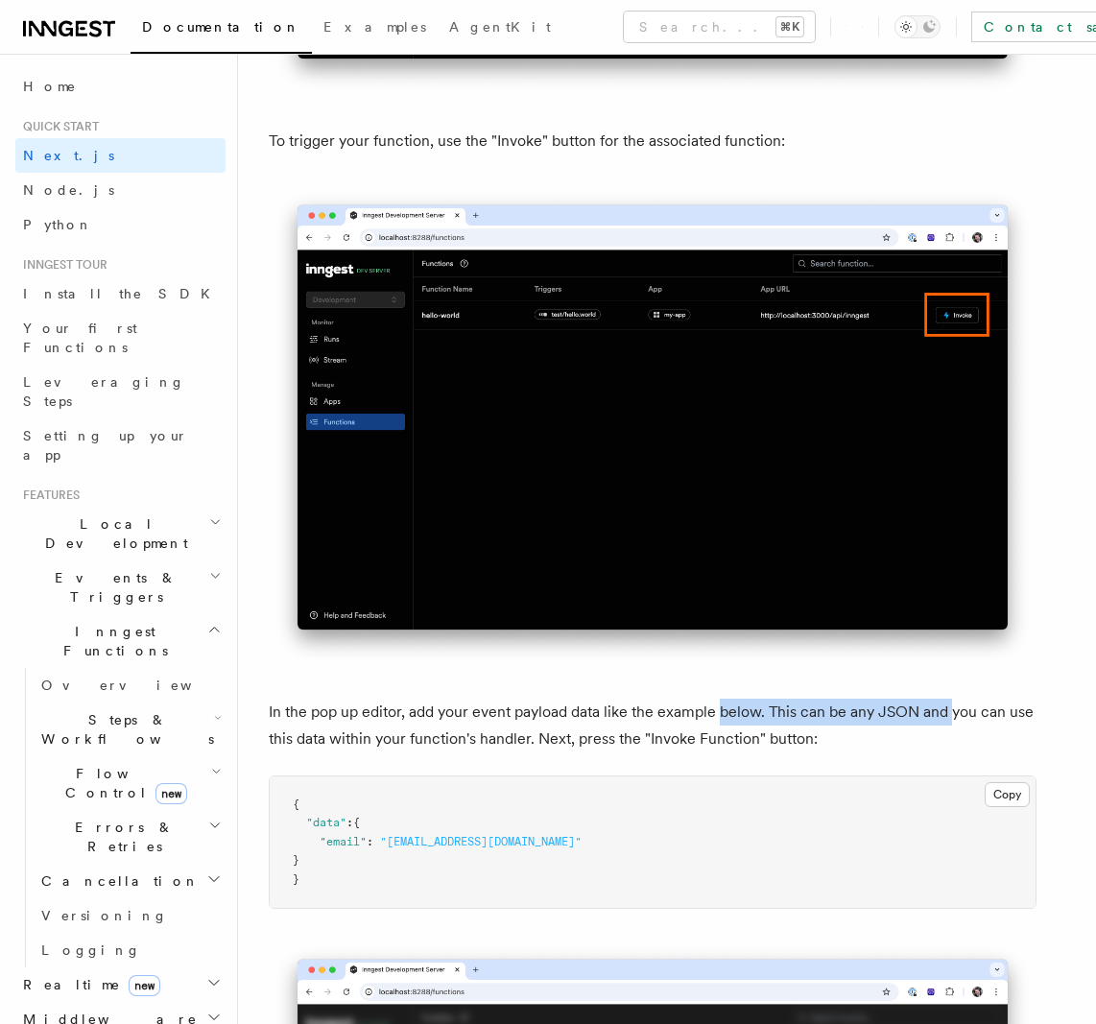
drag, startPoint x: 753, startPoint y: 713, endPoint x: 950, endPoint y: 714, distance: 196.7
click at [950, 713] on p "In the pop up editor, add your event payload data like the example below. This …" at bounding box center [653, 726] width 768 height 54
click at [276, 742] on p "In the pop up editor, add your event payload data like the example below. This …" at bounding box center [653, 726] width 768 height 54
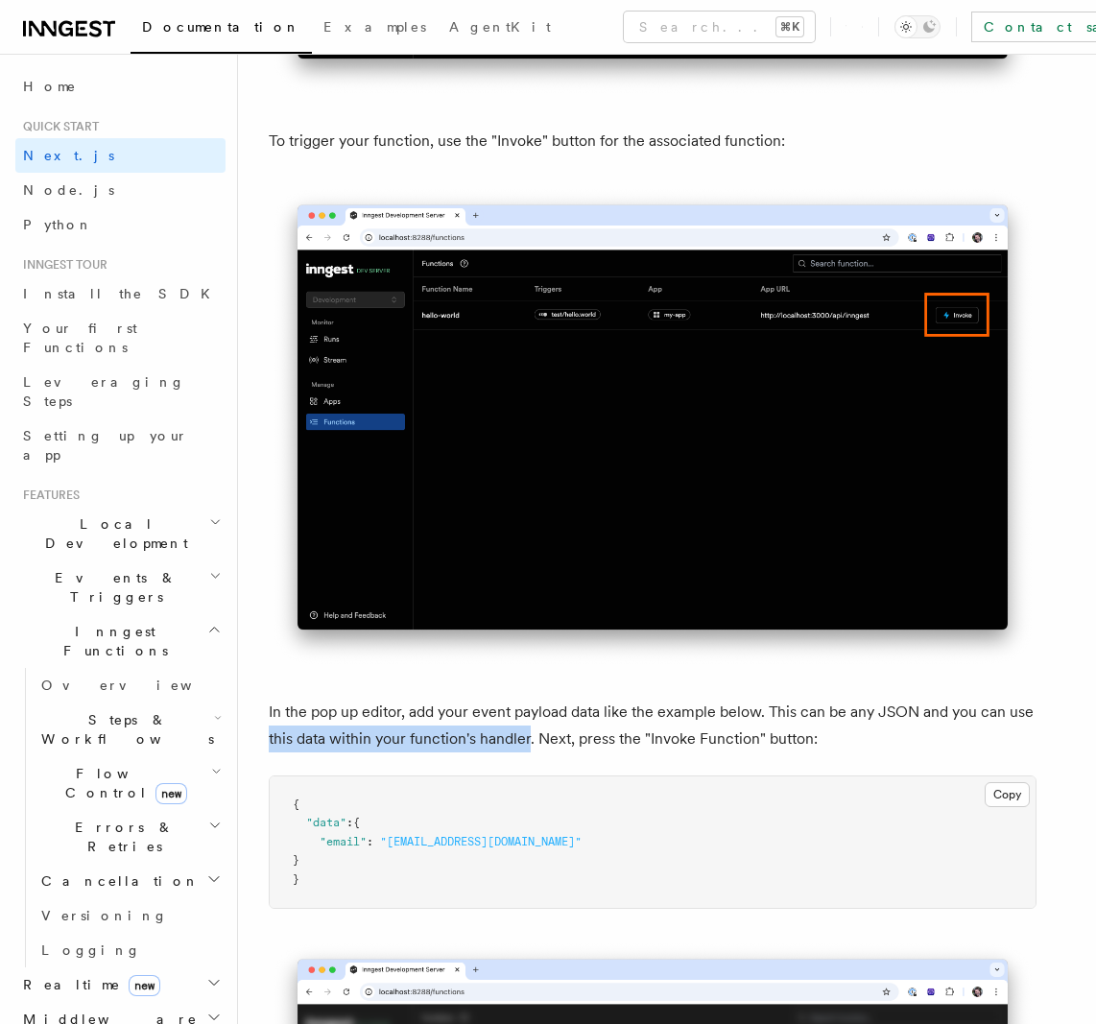
drag, startPoint x: 276, startPoint y: 742, endPoint x: 500, endPoint y: 735, distance: 223.7
click at [500, 735] on p "In the pop up editor, add your event payload data like the example below. This …" at bounding box center [653, 726] width 768 height 54
click at [501, 735] on p "In the pop up editor, add your event payload data like the example below. This …" at bounding box center [653, 726] width 768 height 54
click at [549, 738] on p "In the pop up editor, add your event payload data like the example below. This …" at bounding box center [653, 726] width 768 height 54
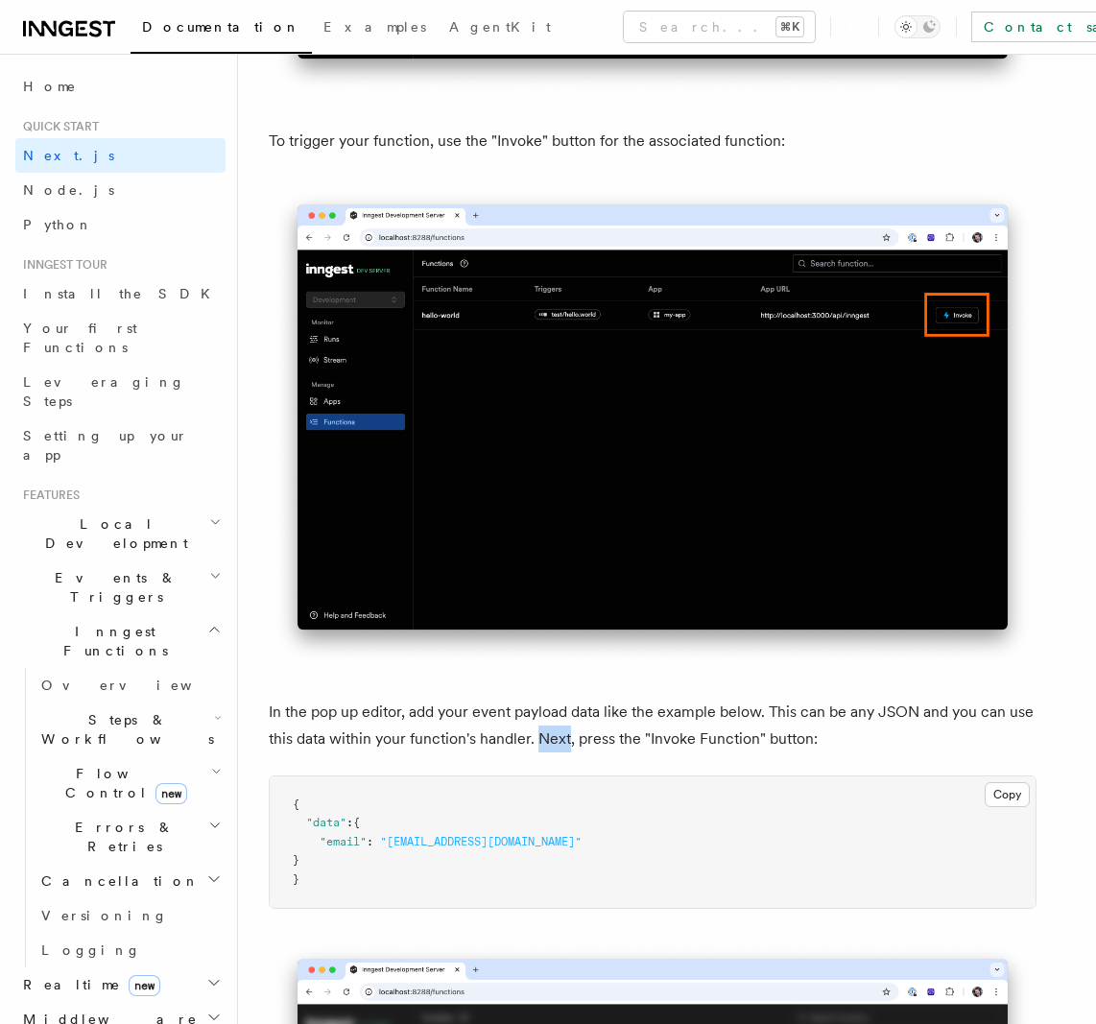
drag, startPoint x: 549, startPoint y: 738, endPoint x: 687, endPoint y: 735, distance: 138.2
click at [581, 735] on p "In the pop up editor, add your event payload data like the example below. This …" at bounding box center [653, 726] width 768 height 54
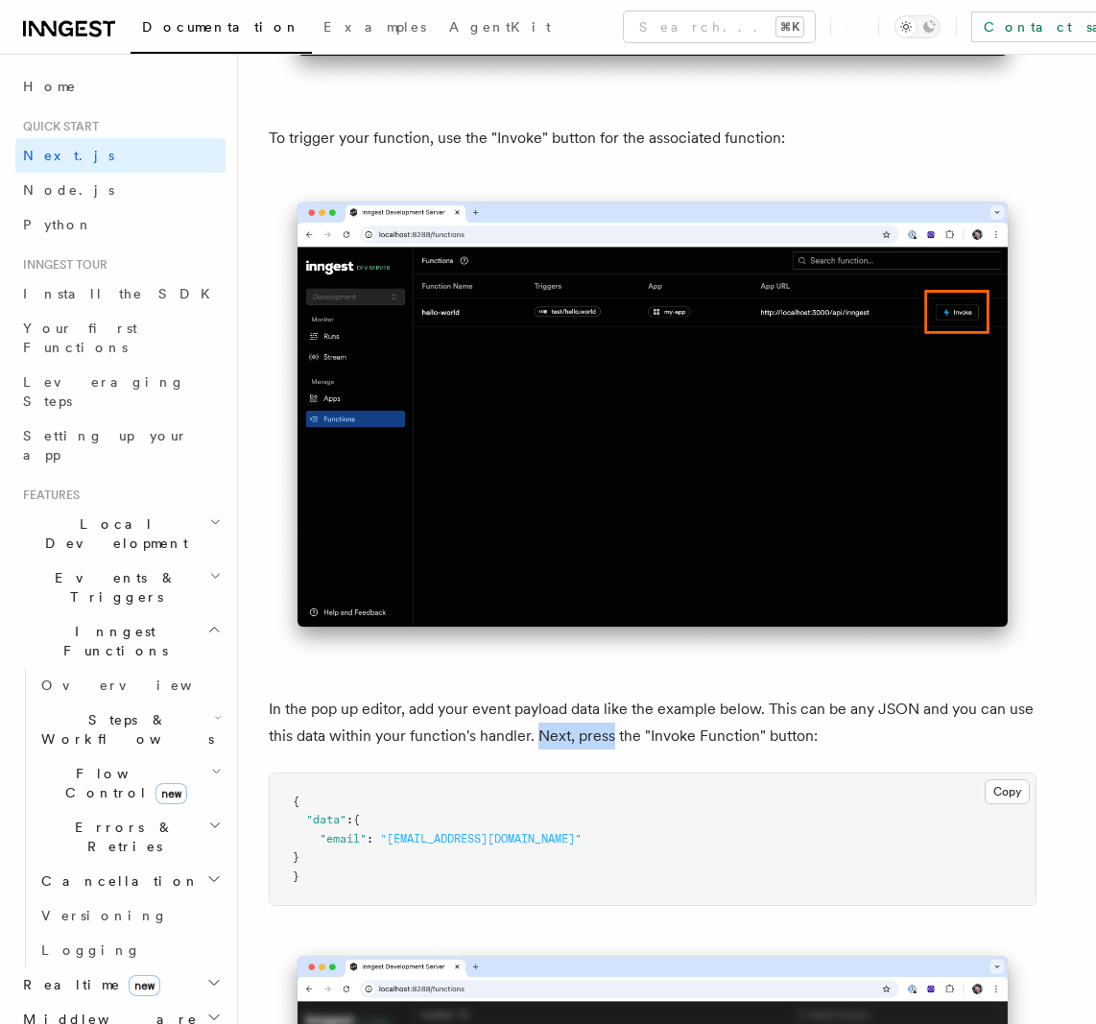
scroll to position [5145, 0]
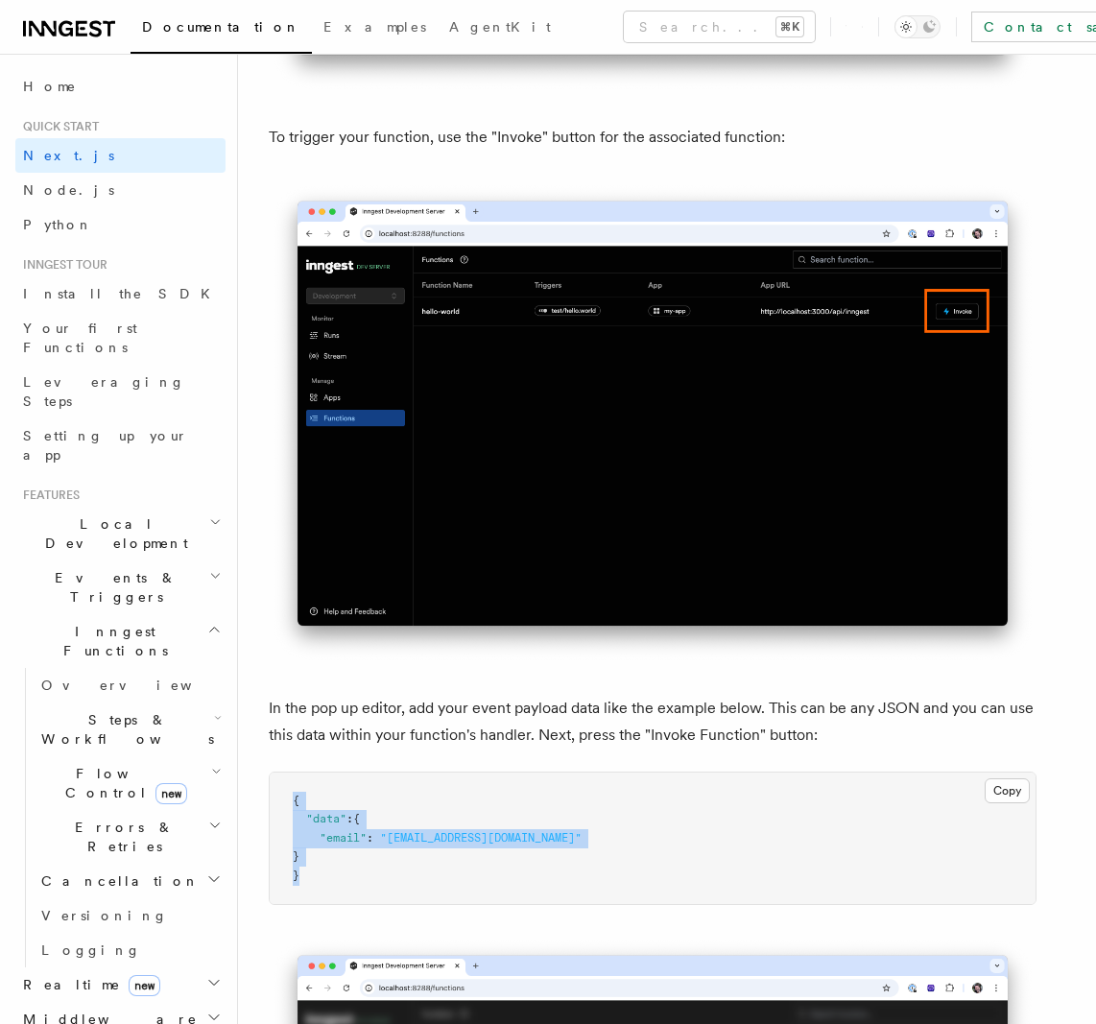
drag, startPoint x: 333, startPoint y: 785, endPoint x: 382, endPoint y: 872, distance: 100.1
click at [382, 872] on pre "{ "data" : { "email" : "[EMAIL_ADDRESS][DOMAIN_NAME]" } }" at bounding box center [653, 838] width 766 height 132
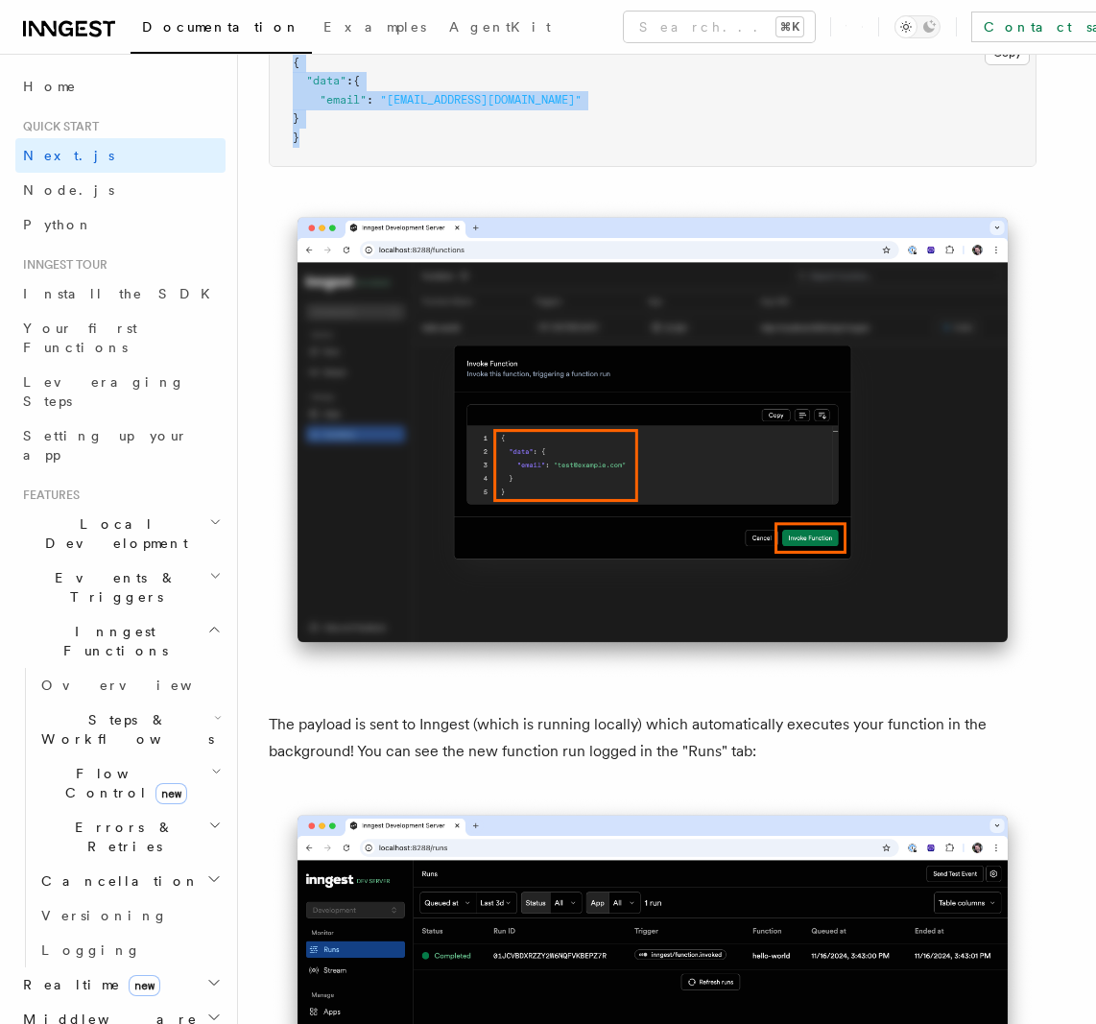
scroll to position [6125, 0]
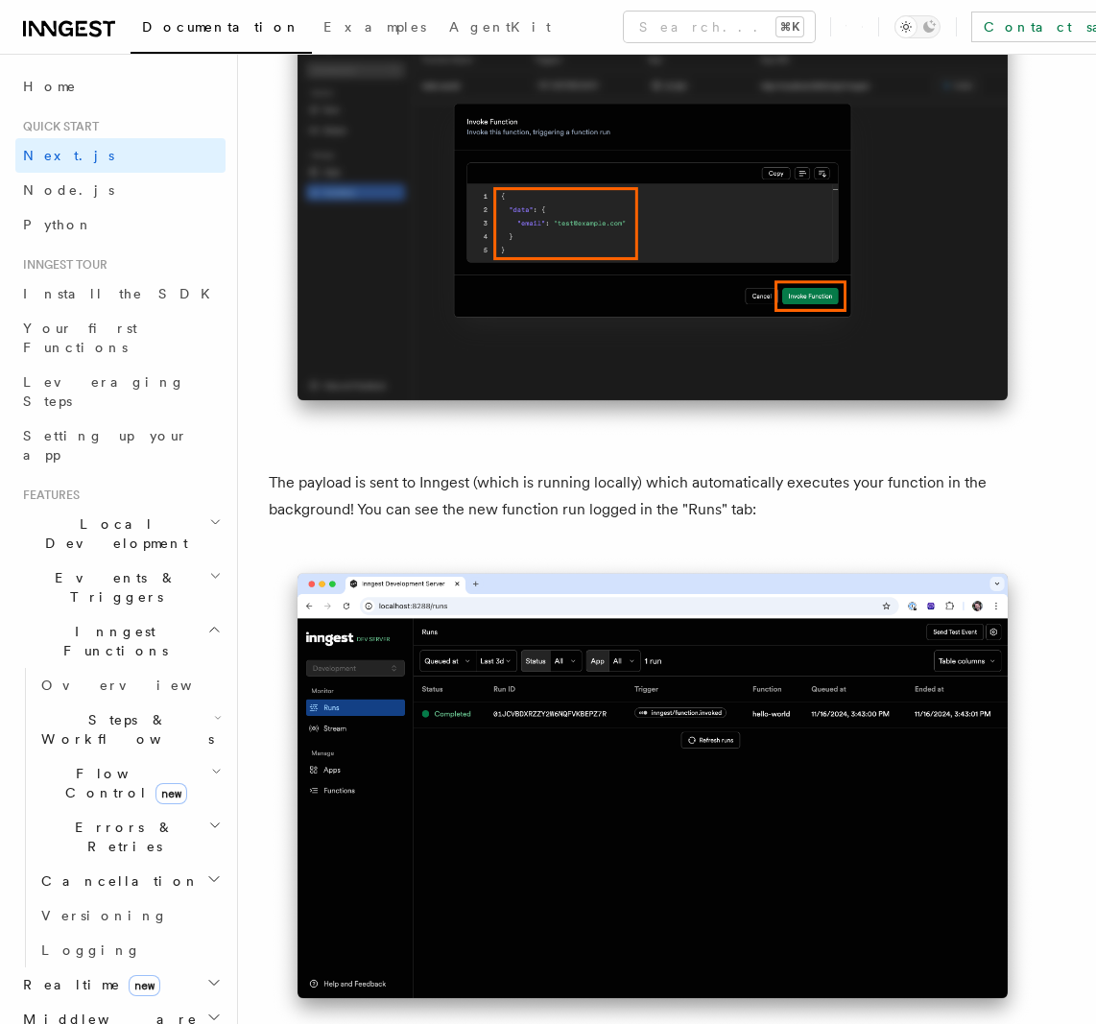
click at [320, 517] on p "The payload is sent to Inngest (which is running locally) which automatically e…" at bounding box center [653, 496] width 768 height 54
click at [385, 505] on p "The payload is sent to Inngest (which is running locally) which automatically e…" at bounding box center [653, 496] width 768 height 54
click at [354, 514] on p "The payload is sent to Inngest (which is running locally) which automatically e…" at bounding box center [653, 496] width 768 height 54
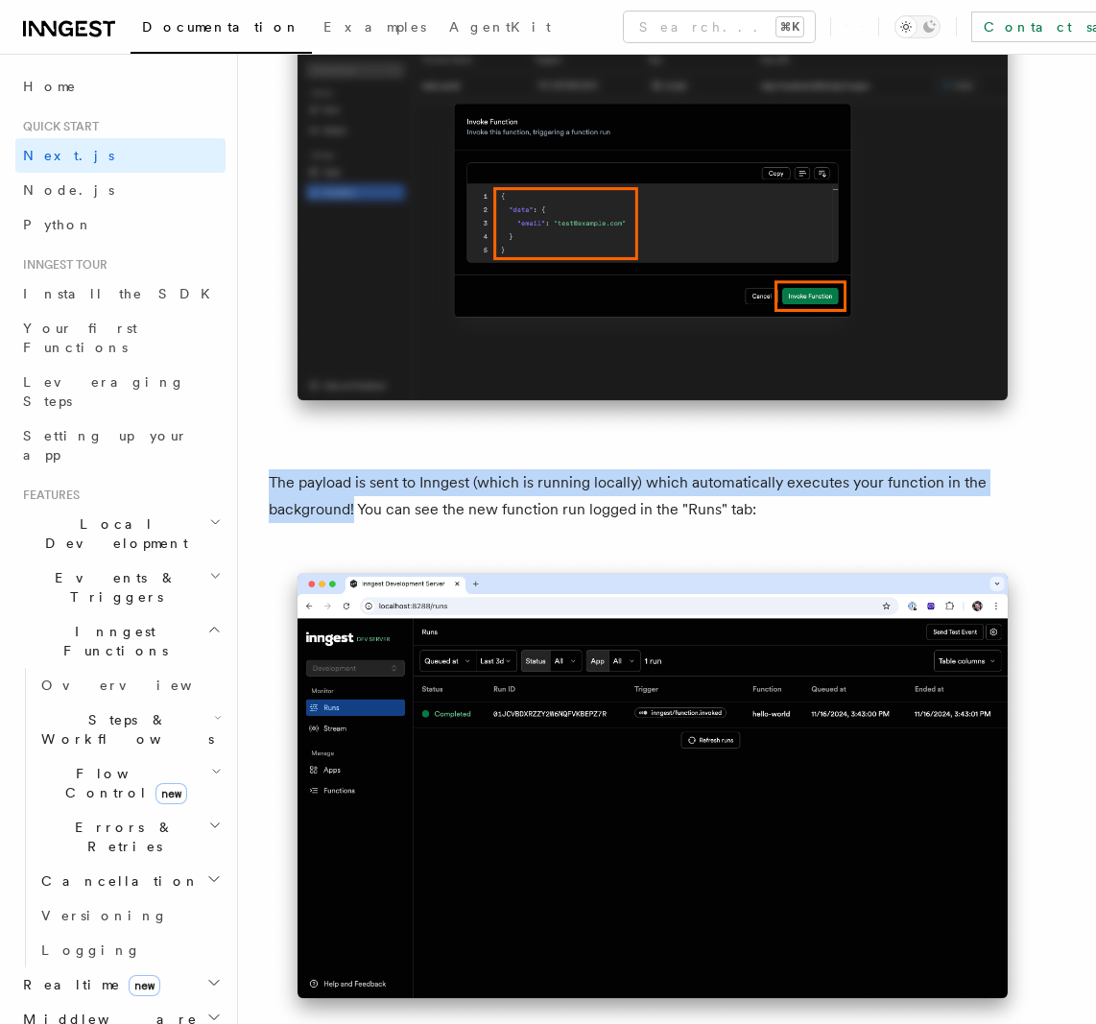
drag, startPoint x: 354, startPoint y: 514, endPoint x: 782, endPoint y: 508, distance: 428.0
click at [782, 508] on p "The payload is sent to Inngest (which is running locally) which automatically e…" at bounding box center [653, 496] width 768 height 54
click at [780, 509] on p "The payload is sent to Inngest (which is running locally) which automatically e…" at bounding box center [653, 496] width 768 height 54
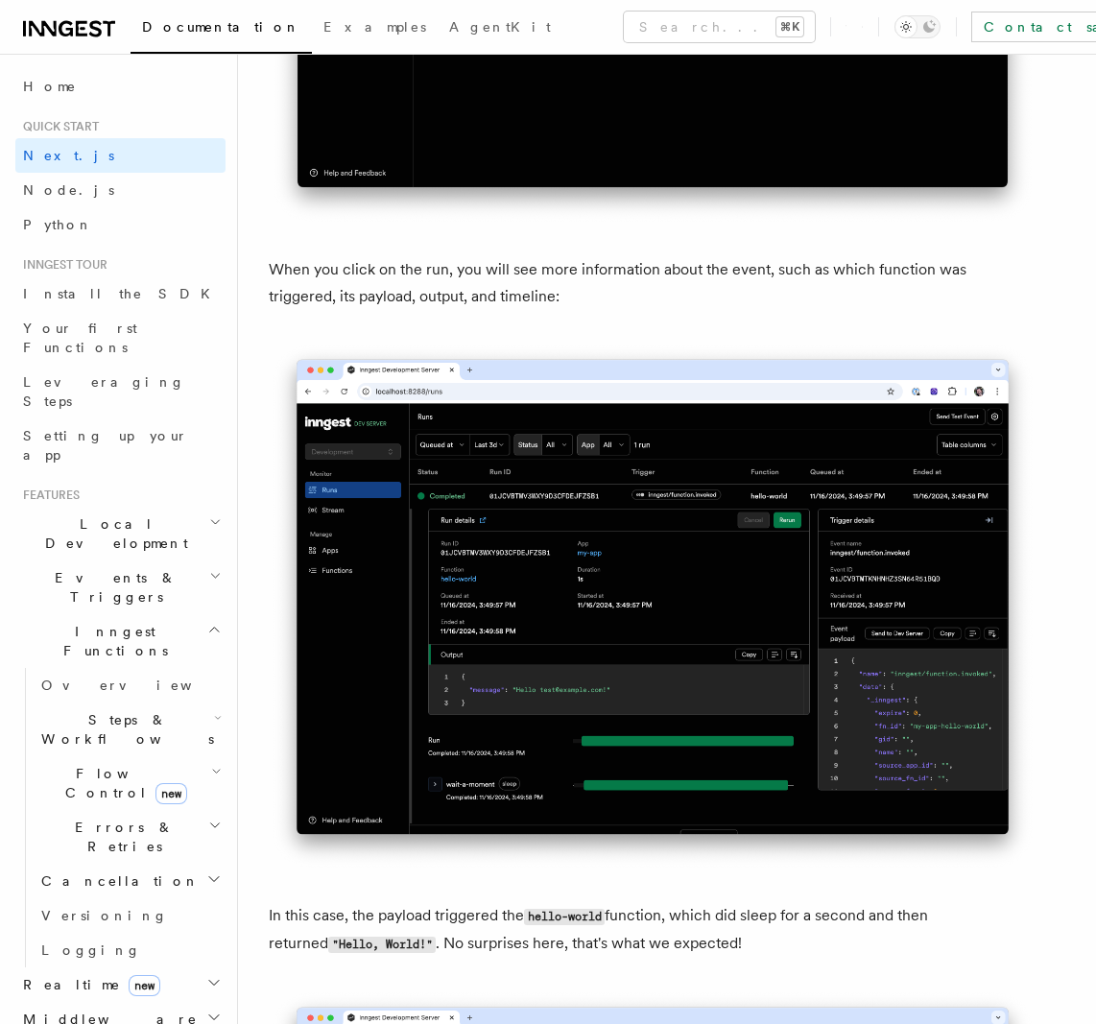
scroll to position [6960, 0]
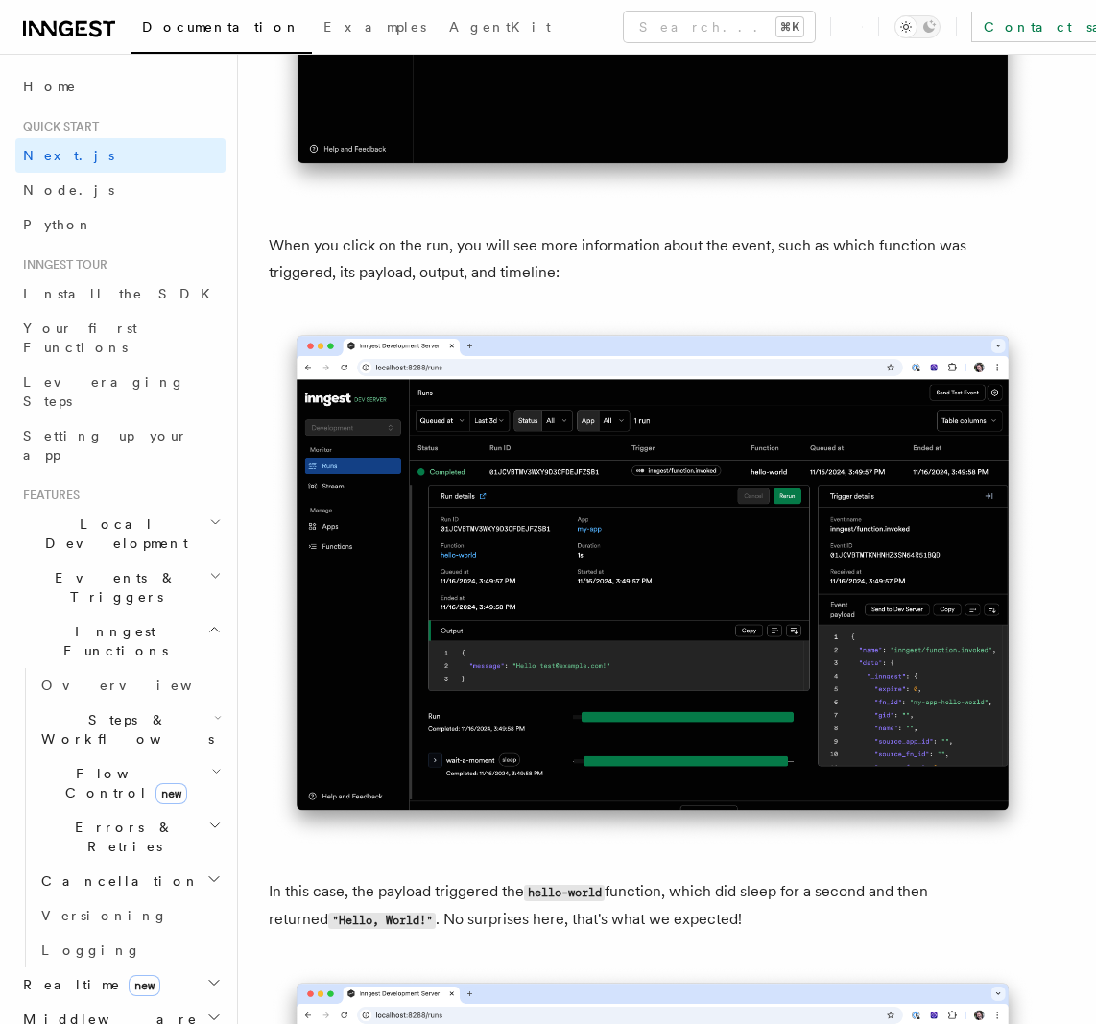
click at [412, 268] on p "When you click on the run, you will see more information about the event, such …" at bounding box center [653, 259] width 768 height 54
click at [541, 898] on code "hello-world" at bounding box center [564, 893] width 81 height 16
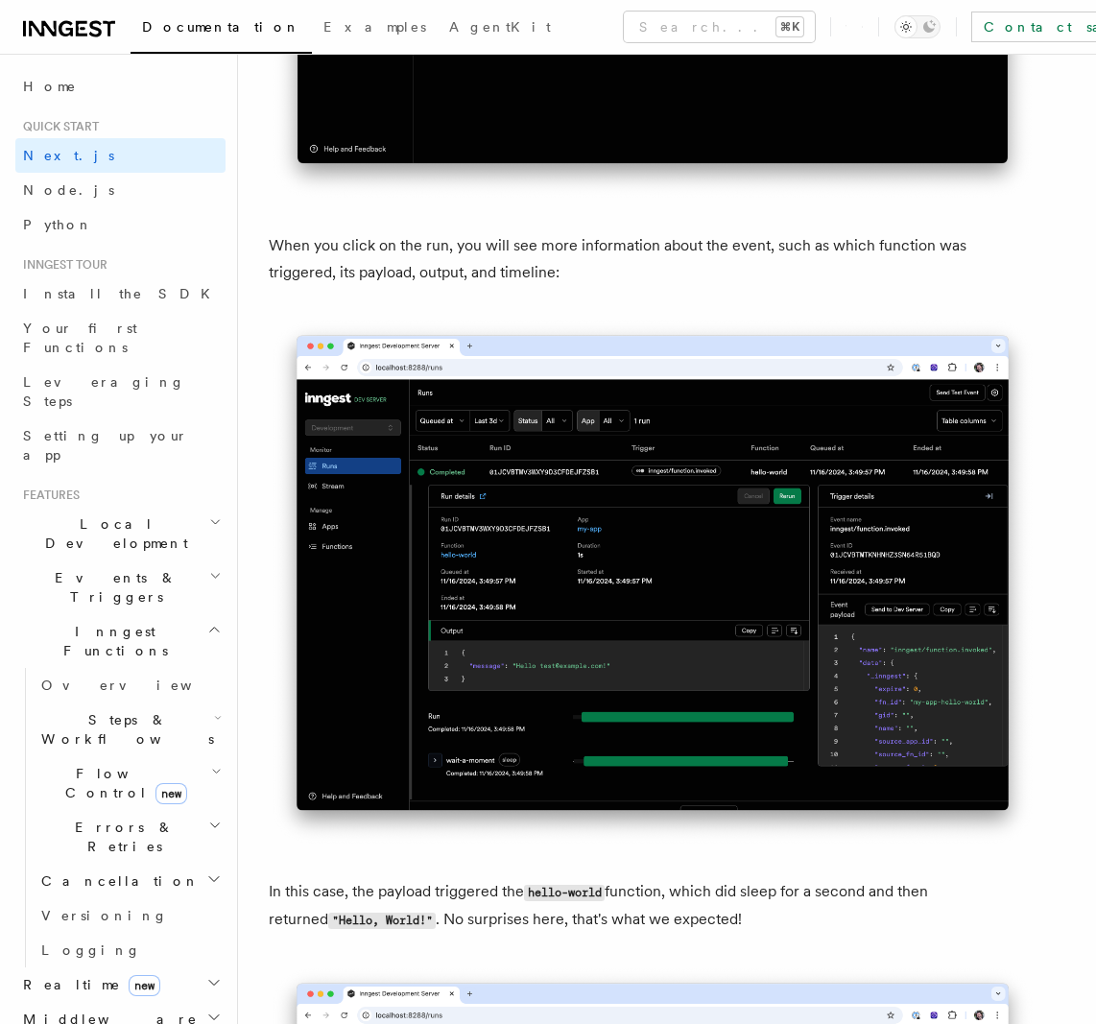
click at [541, 898] on code "hello-world" at bounding box center [564, 893] width 81 height 16
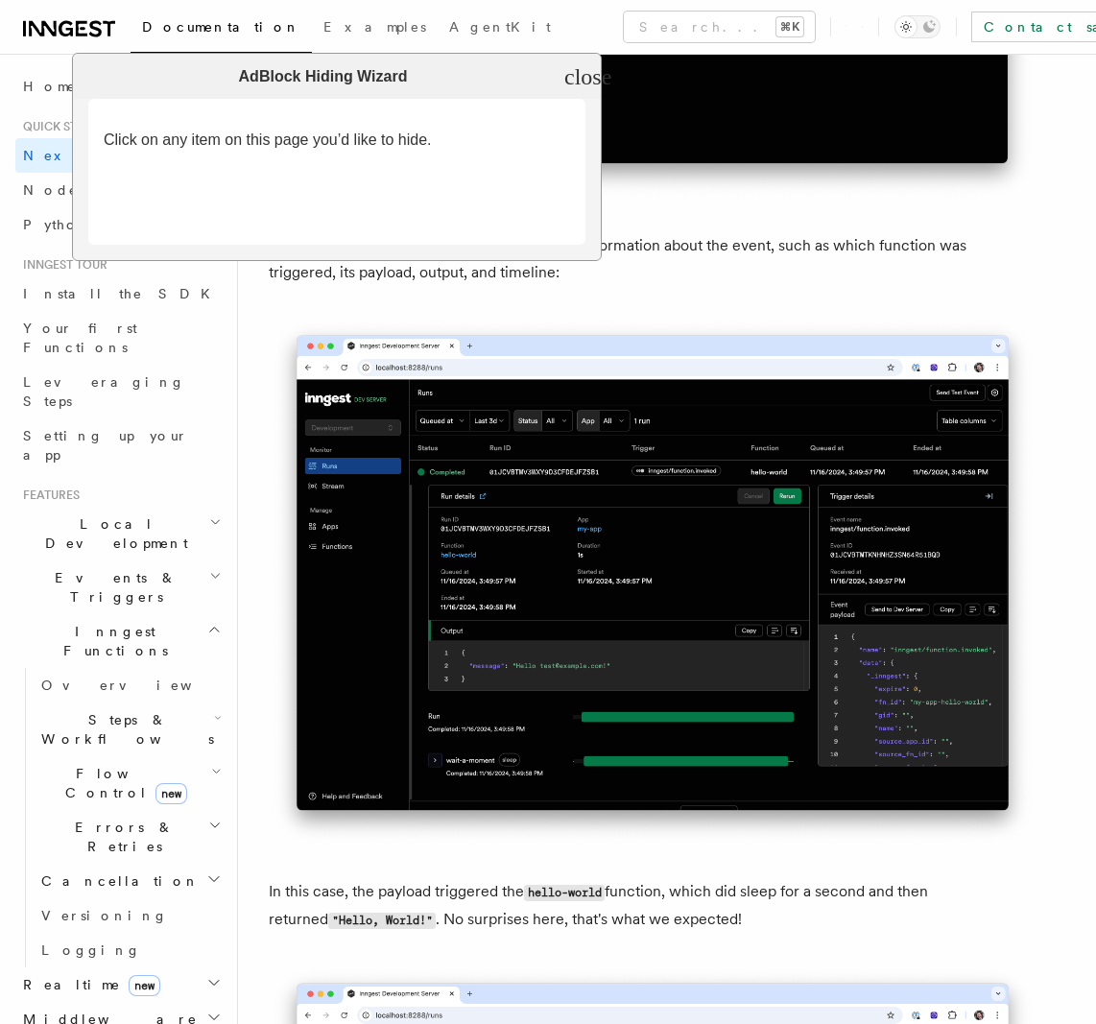
click at [585, 68] on icon "close" at bounding box center [587, 76] width 47 height 23
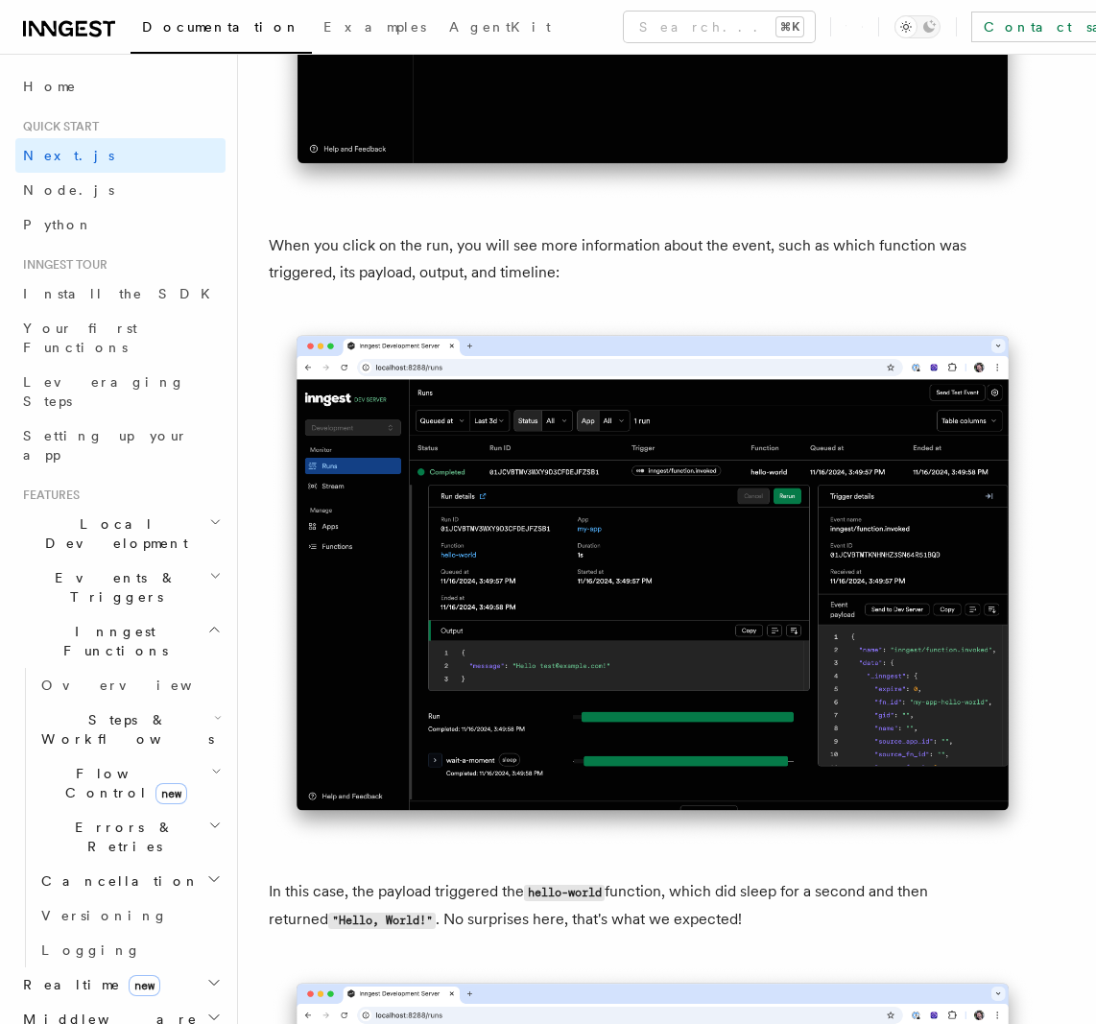
click at [424, 921] on p "In this case, the payload triggered the hello-world function, which did sleep f…" at bounding box center [653, 906] width 768 height 56
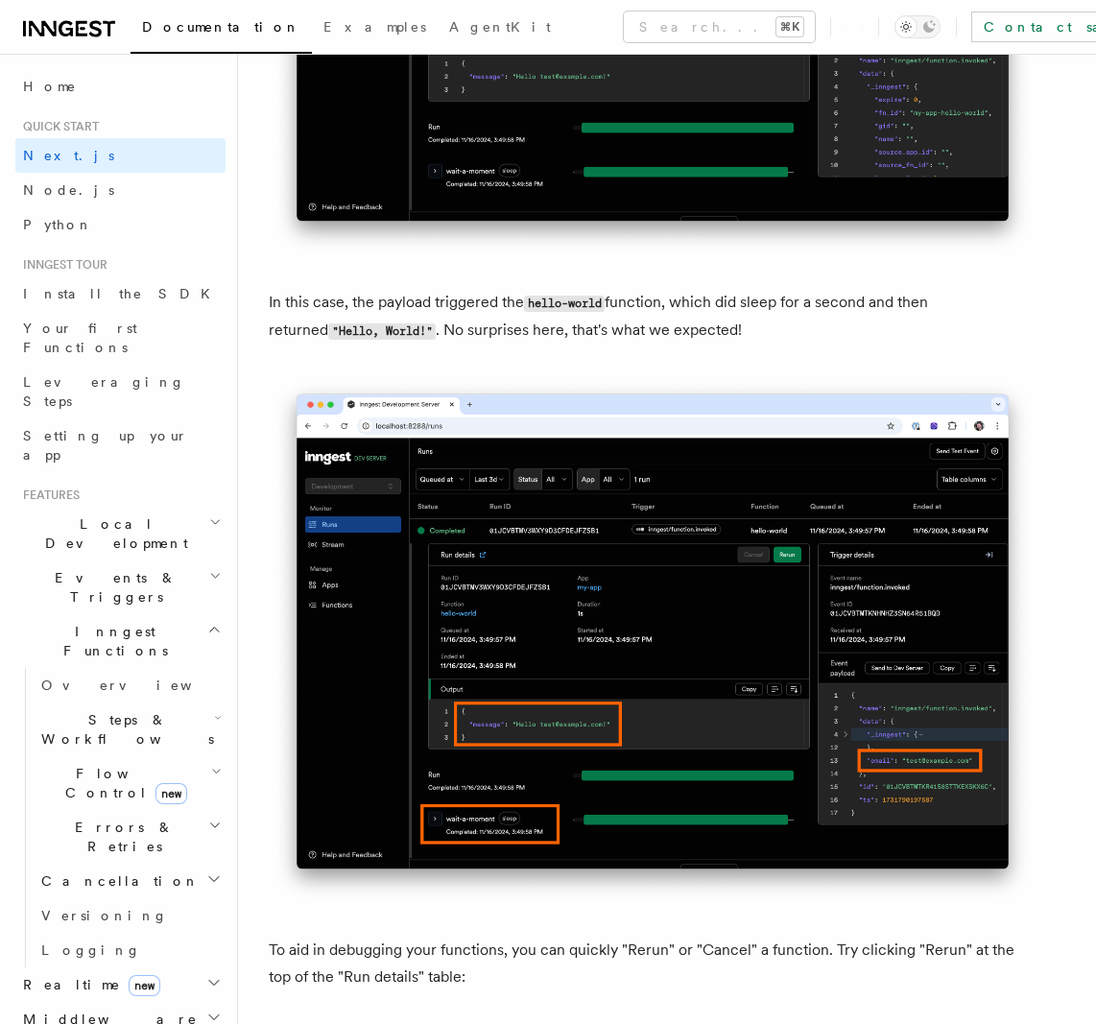
scroll to position [7560, 0]
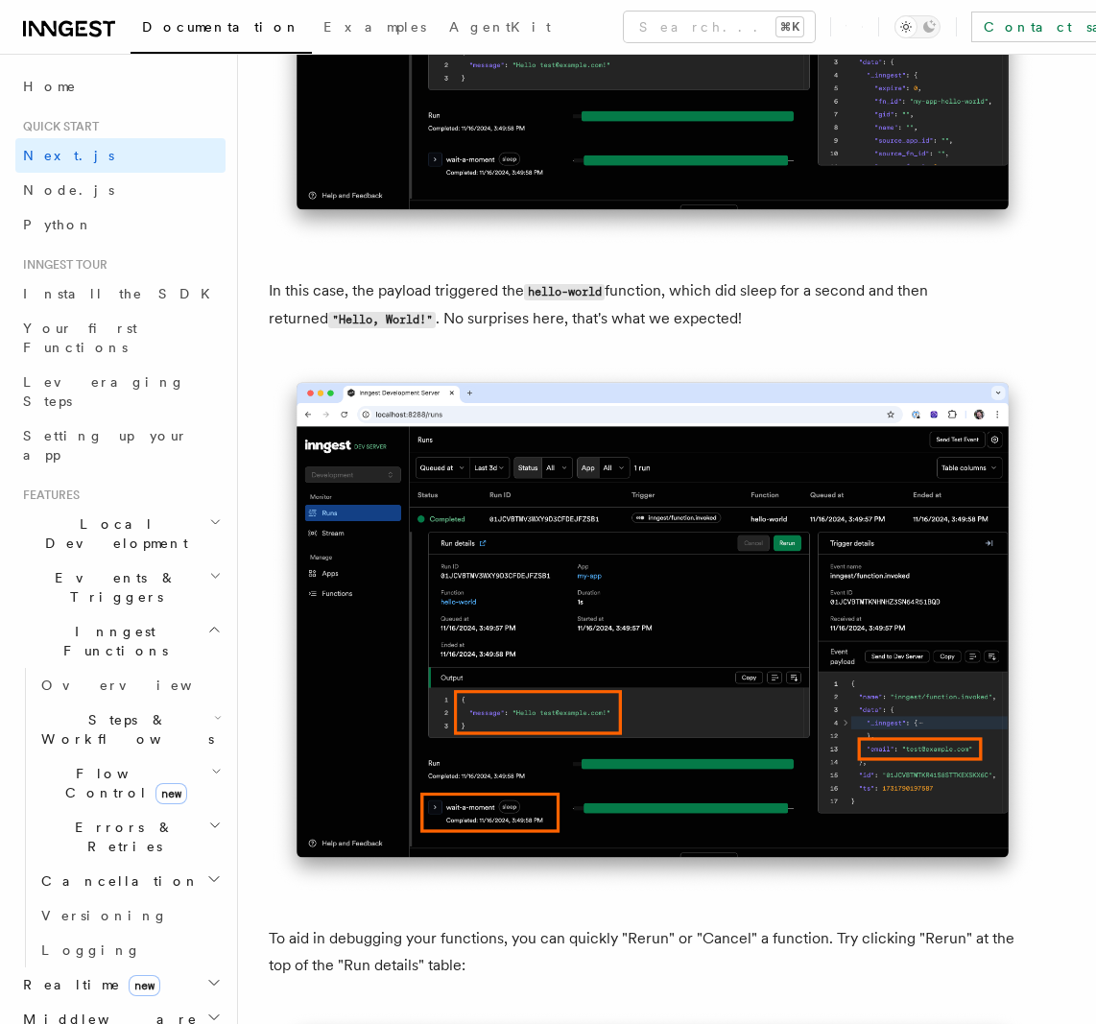
click at [486, 937] on p "To aid in debugging your functions, you can quickly "Rerun" or "Cancel" a funct…" at bounding box center [653, 952] width 768 height 54
click at [486, 938] on p "To aid in debugging your functions, you can quickly "Rerun" or "Cancel" a funct…" at bounding box center [653, 952] width 768 height 54
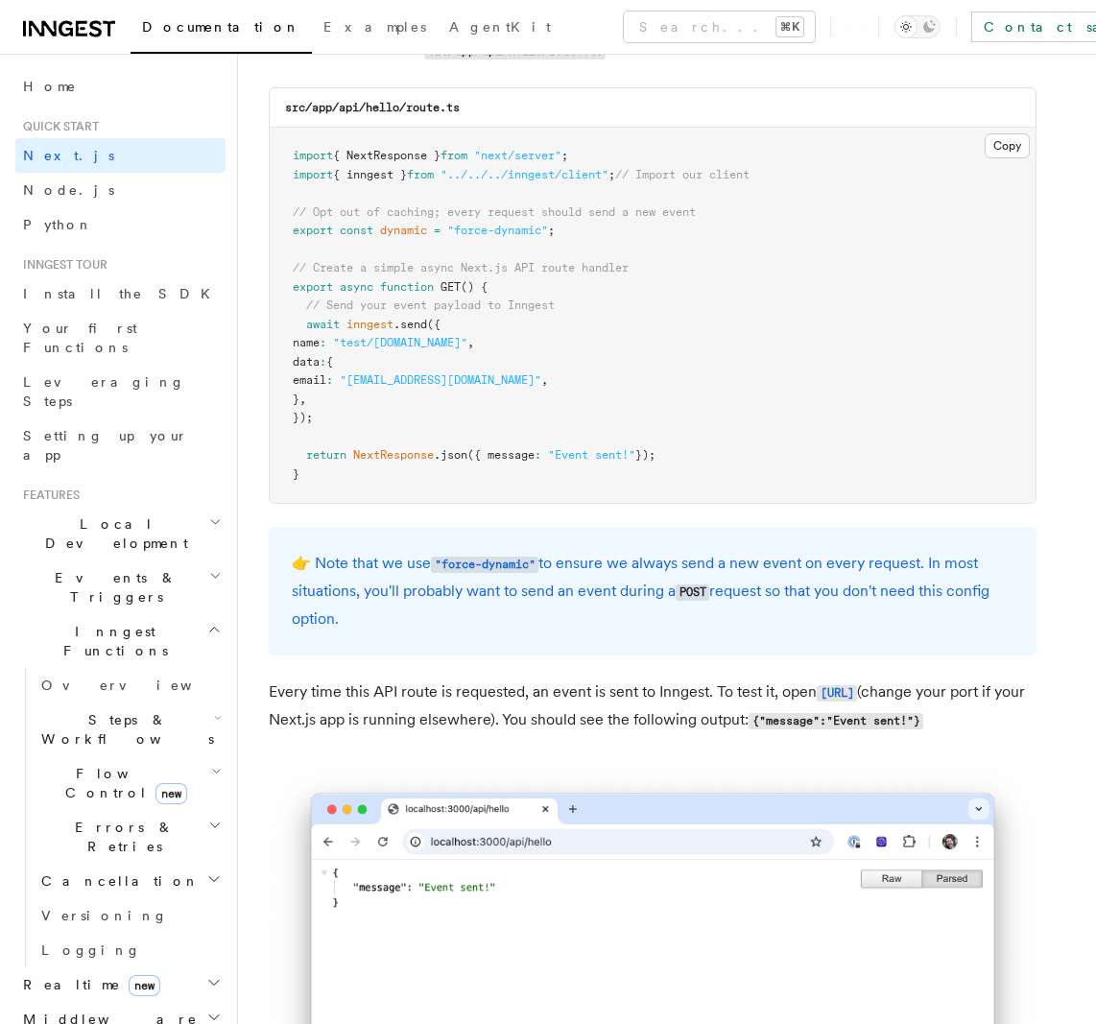
scroll to position [10125, 0]
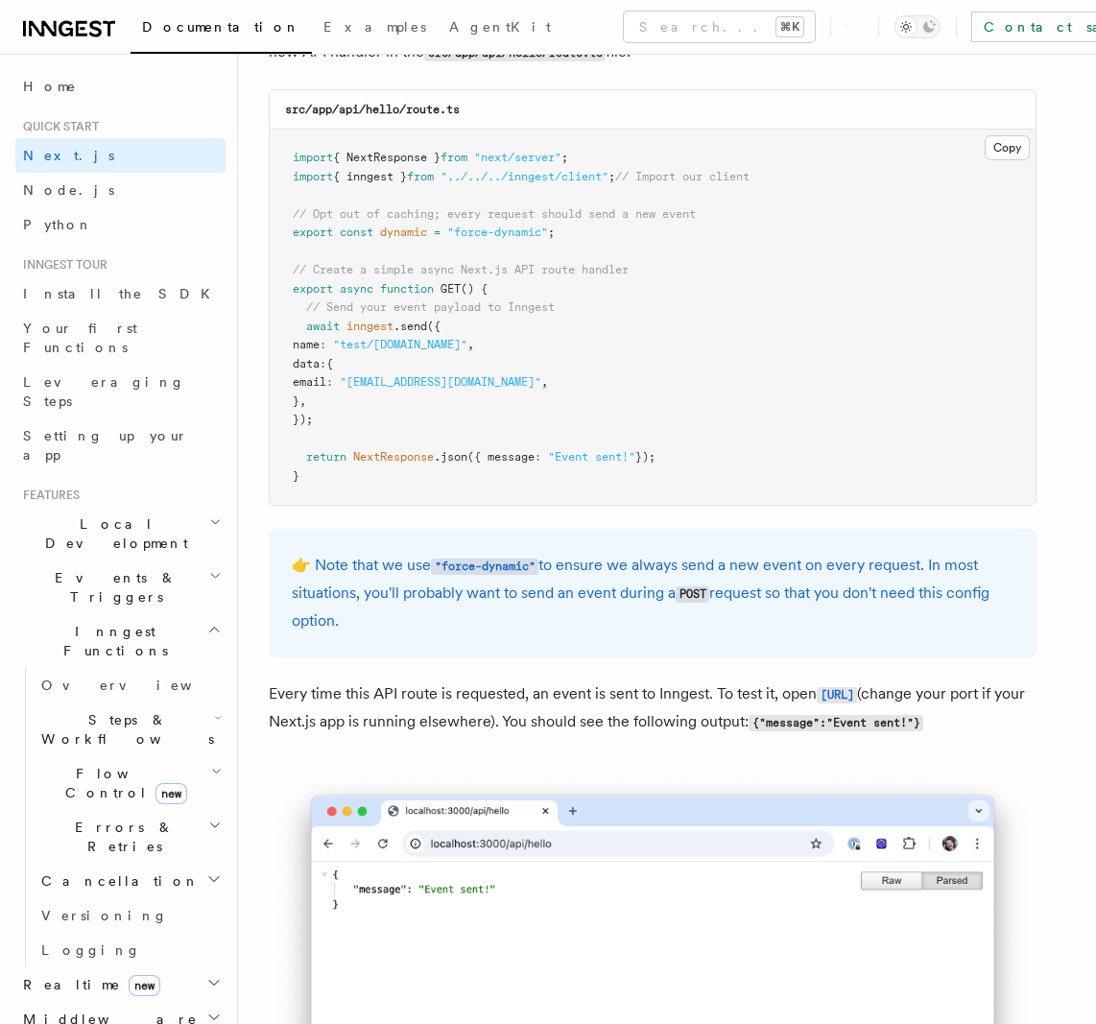
click at [354, 257] on pre "import { NextResponse } from "next/server" ; import { inngest } from "../../../…" at bounding box center [653, 317] width 766 height 375
click at [354, 107] on code "src/app/api/hello/route.ts" at bounding box center [372, 109] width 175 height 13
drag, startPoint x: 354, startPoint y: 107, endPoint x: 419, endPoint y: 111, distance: 65.4
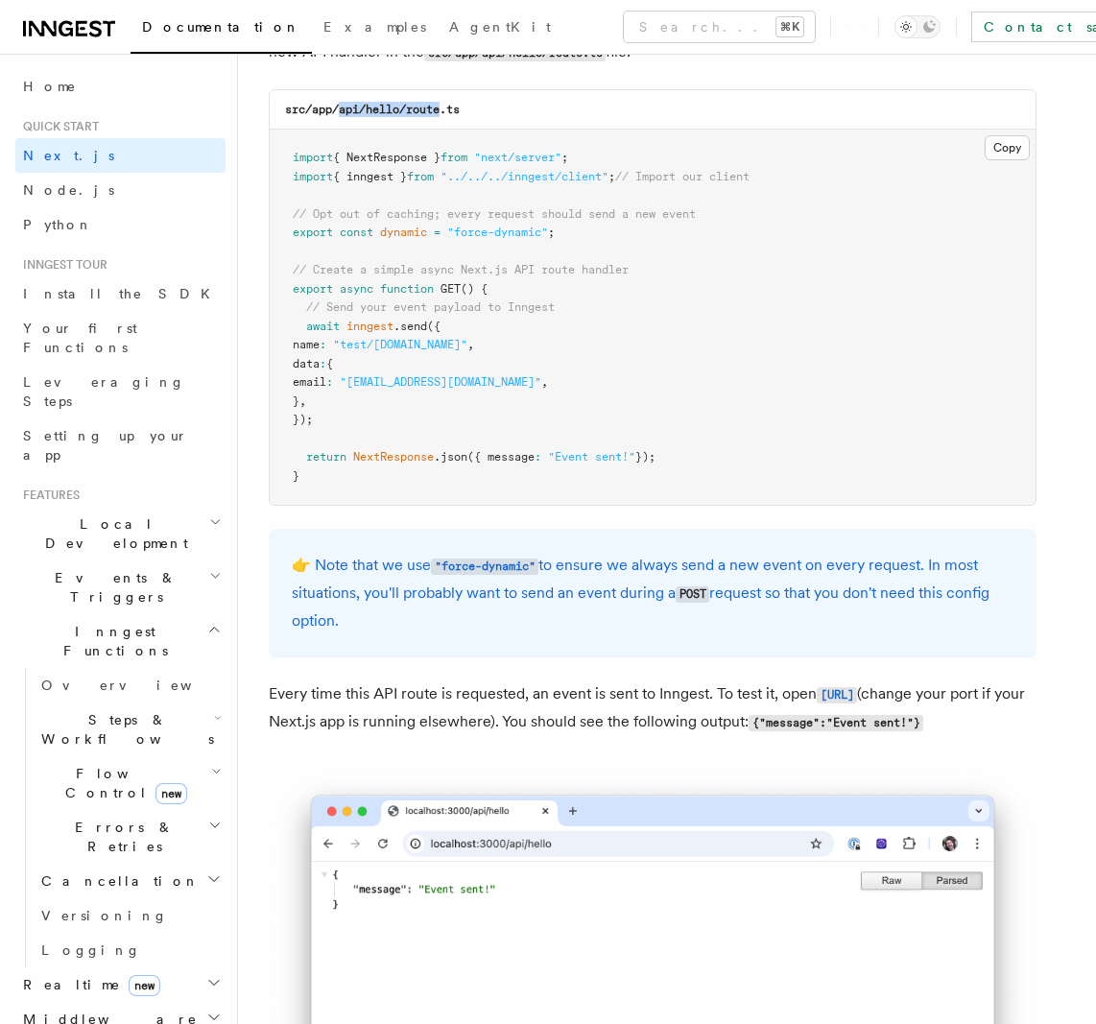
click at [418, 110] on code "src/app/api/hello/route.ts" at bounding box center [372, 109] width 175 height 13
click at [320, 329] on span "await" at bounding box center [323, 326] width 34 height 13
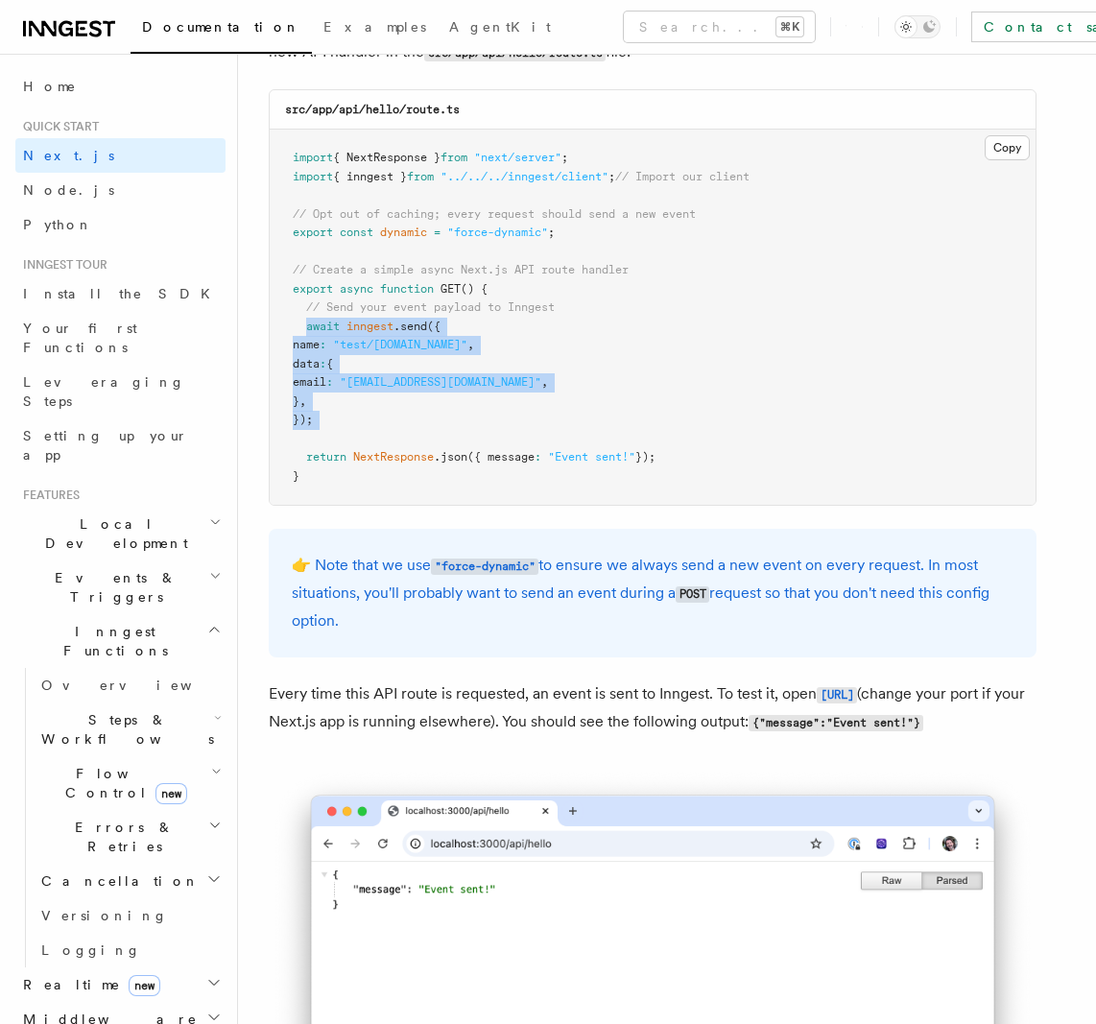
drag, startPoint x: 320, startPoint y: 328, endPoint x: 554, endPoint y: 433, distance: 255.6
click at [551, 431] on pre "import { NextResponse } from "next/server" ; import { inngest } from "../../../…" at bounding box center [653, 317] width 766 height 375
click at [559, 439] on pre "import { NextResponse } from "next/server" ; import { inngest } from "../../../…" at bounding box center [653, 317] width 766 height 375
drag, startPoint x: 482, startPoint y: 429, endPoint x: 482, endPoint y: 445, distance: 16.3
click at [482, 442] on pre "import { NextResponse } from "next/server" ; import { inngest } from "../../../…" at bounding box center [653, 317] width 766 height 375
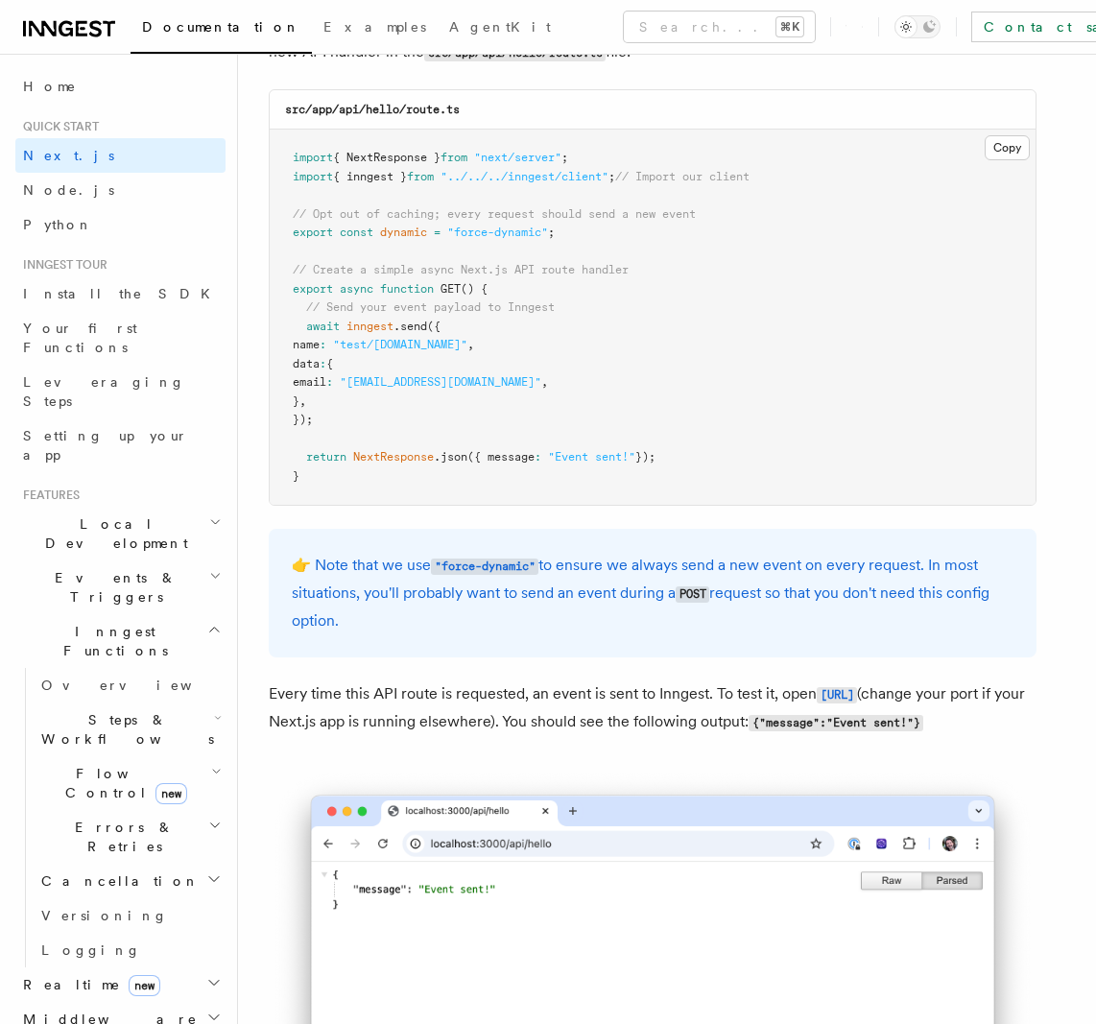
click at [480, 444] on pre "import { NextResponse } from "next/server" ; import { inngest } from "../../../…" at bounding box center [653, 317] width 766 height 375
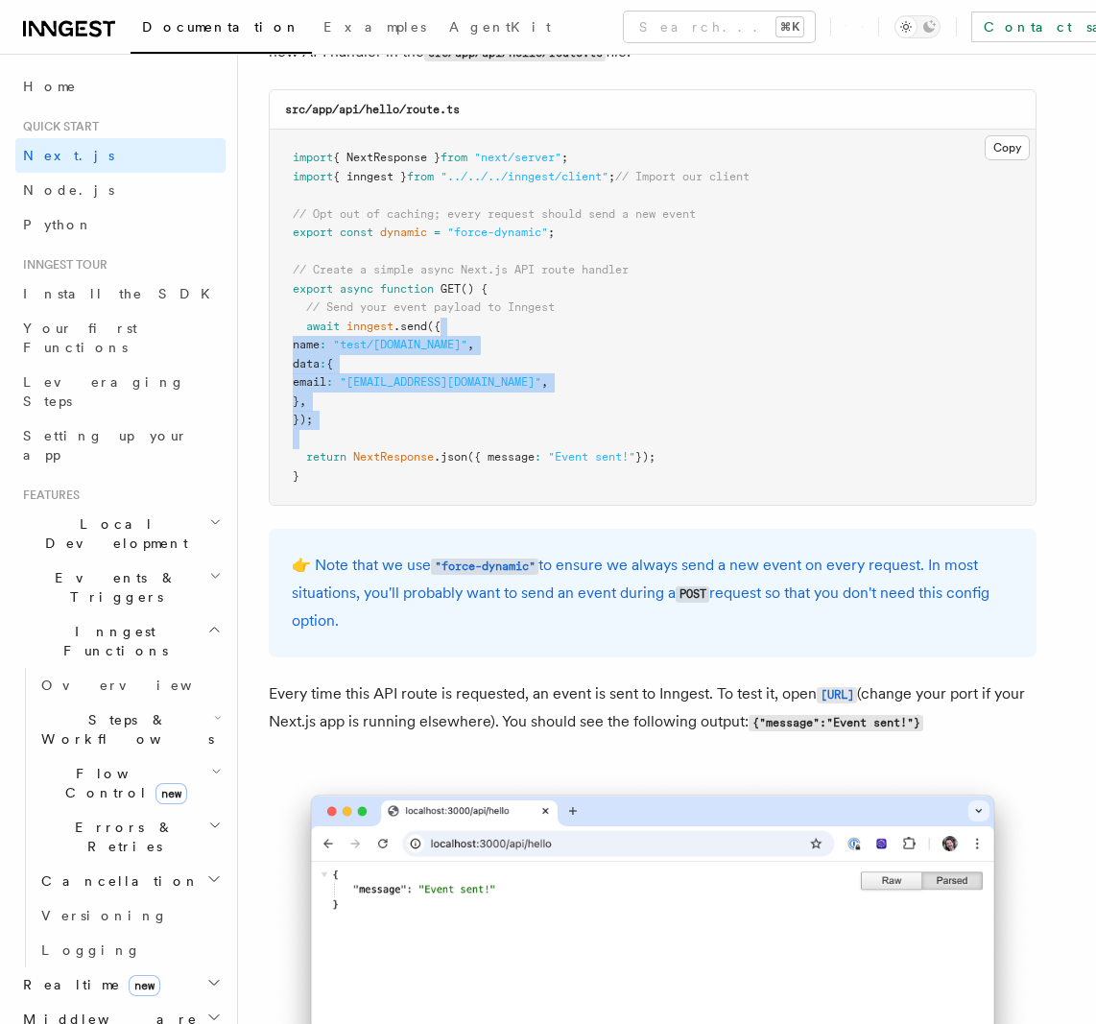
drag, startPoint x: 480, startPoint y: 444, endPoint x: 480, endPoint y: 308, distance: 136.3
click at [480, 308] on pre "import { NextResponse } from "next/server" ; import { inngest } from "../../../…" at bounding box center [653, 317] width 766 height 375
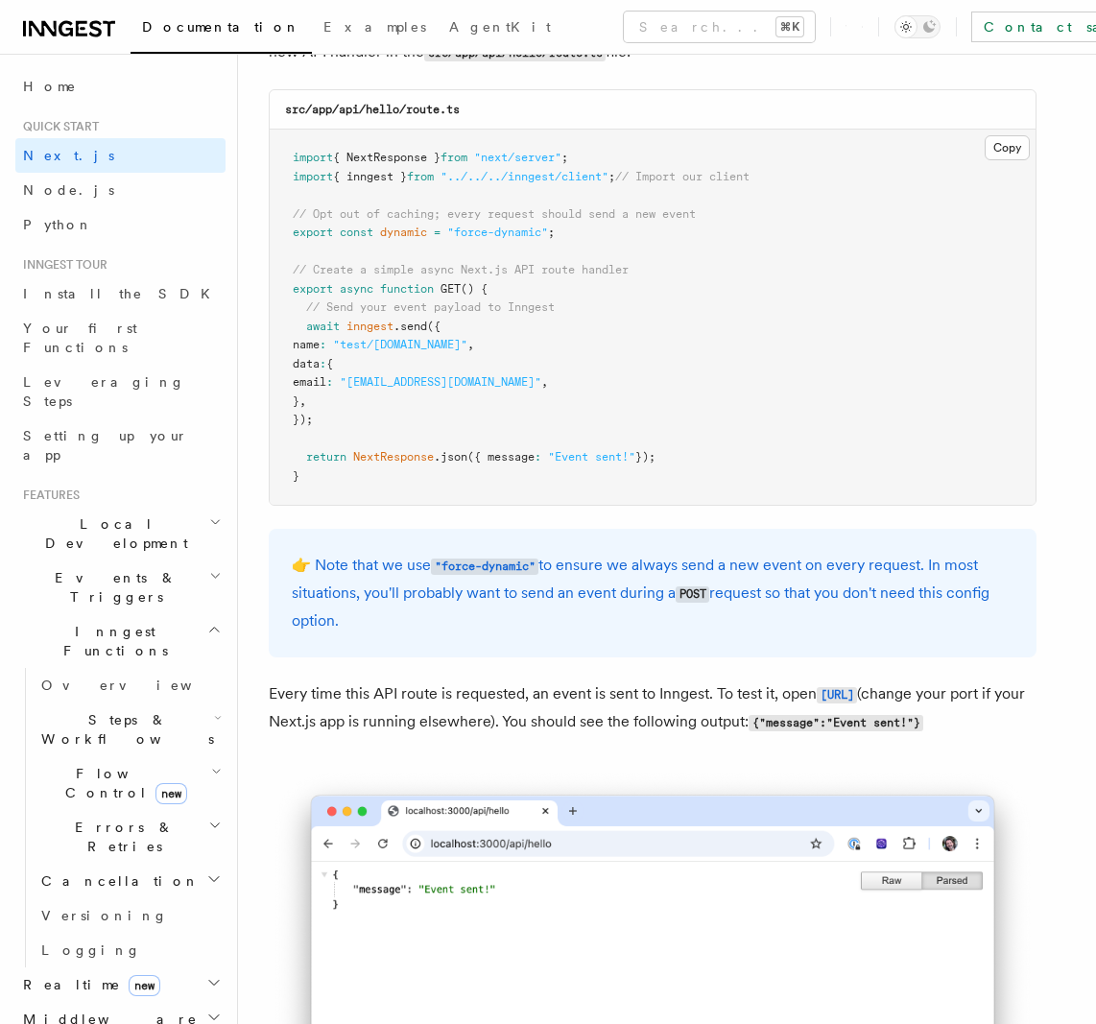
click at [481, 309] on span "// Send your event payload to Inngest" at bounding box center [430, 306] width 249 height 13
click at [482, 309] on span "// Send your event payload to Inngest" at bounding box center [430, 306] width 249 height 13
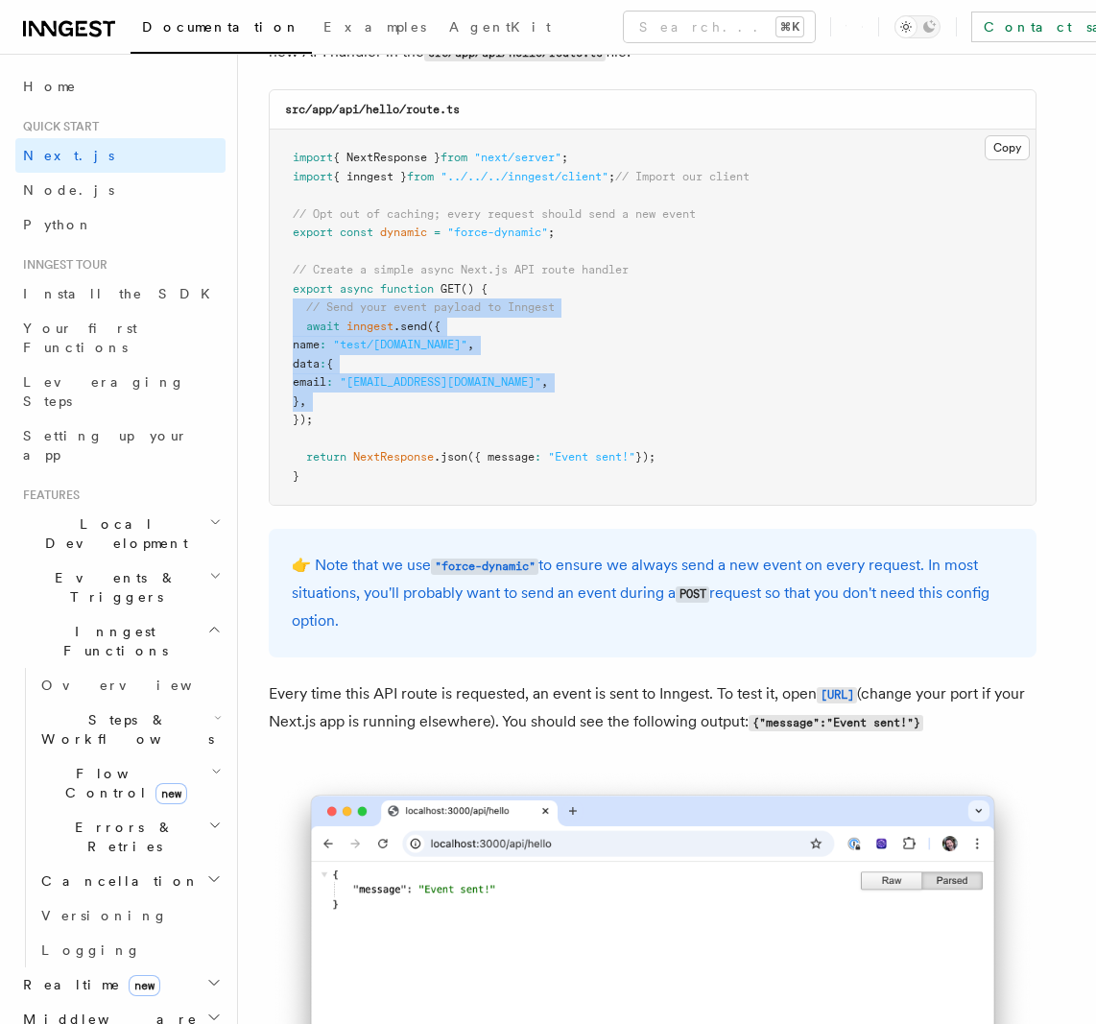
drag, startPoint x: 482, startPoint y: 309, endPoint x: 506, endPoint y: 411, distance: 104.5
click at [506, 410] on pre "import { NextResponse } from "next/server" ; import { inngest } from "../../../…" at bounding box center [653, 317] width 766 height 375
click at [506, 411] on pre "import { NextResponse } from "next/server" ; import { inngest } from "../../../…" at bounding box center [653, 317] width 766 height 375
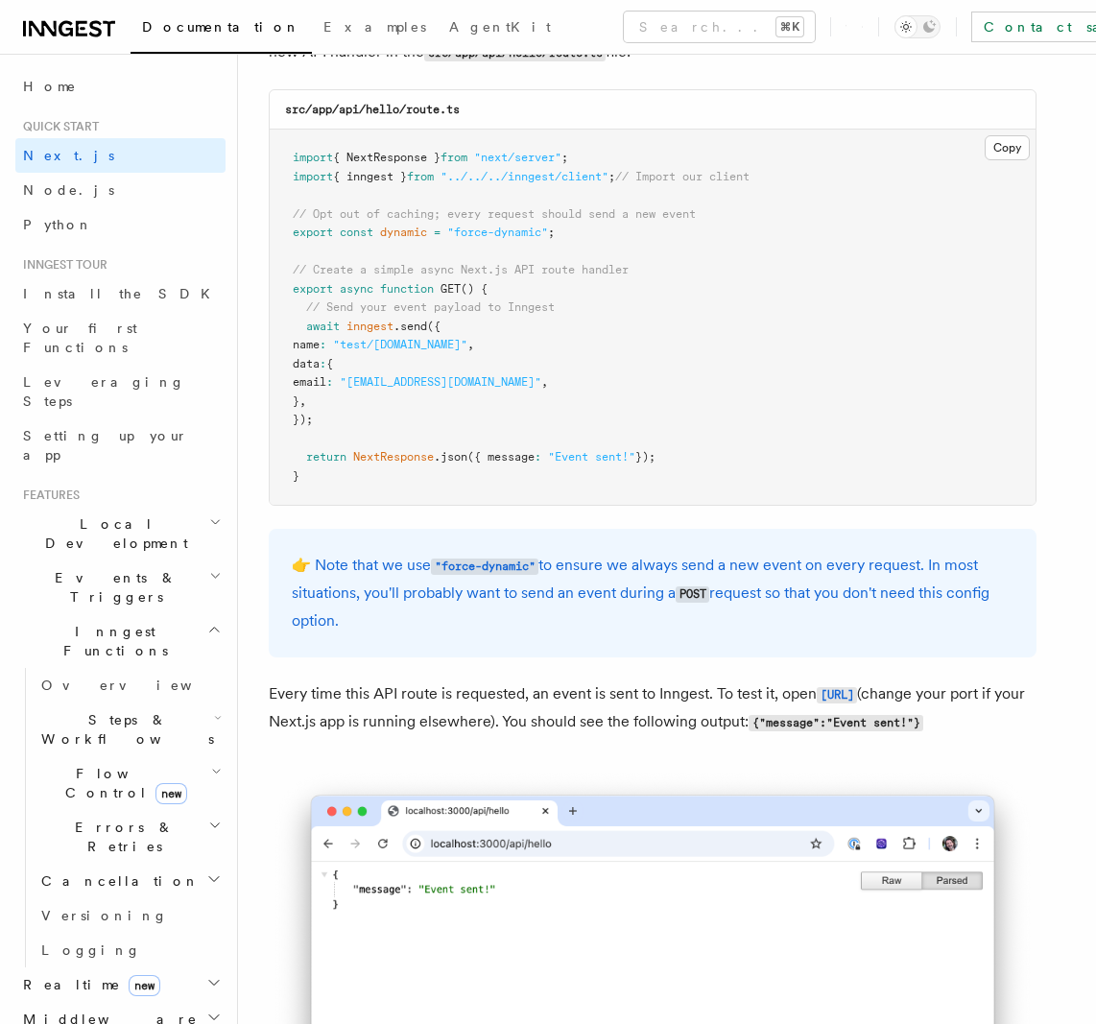
click at [505, 409] on pre "import { NextResponse } from "next/server" ; import { inngest } from "../../../…" at bounding box center [653, 317] width 766 height 375
drag, startPoint x: 505, startPoint y: 409, endPoint x: 509, endPoint y: 332, distance: 76.9
click at [509, 332] on pre "import { NextResponse } from "next/server" ; import { inngest } from "../../../…" at bounding box center [653, 317] width 766 height 375
click at [510, 332] on pre "import { NextResponse } from "next/server" ; import { inngest } from "../../../…" at bounding box center [653, 317] width 766 height 375
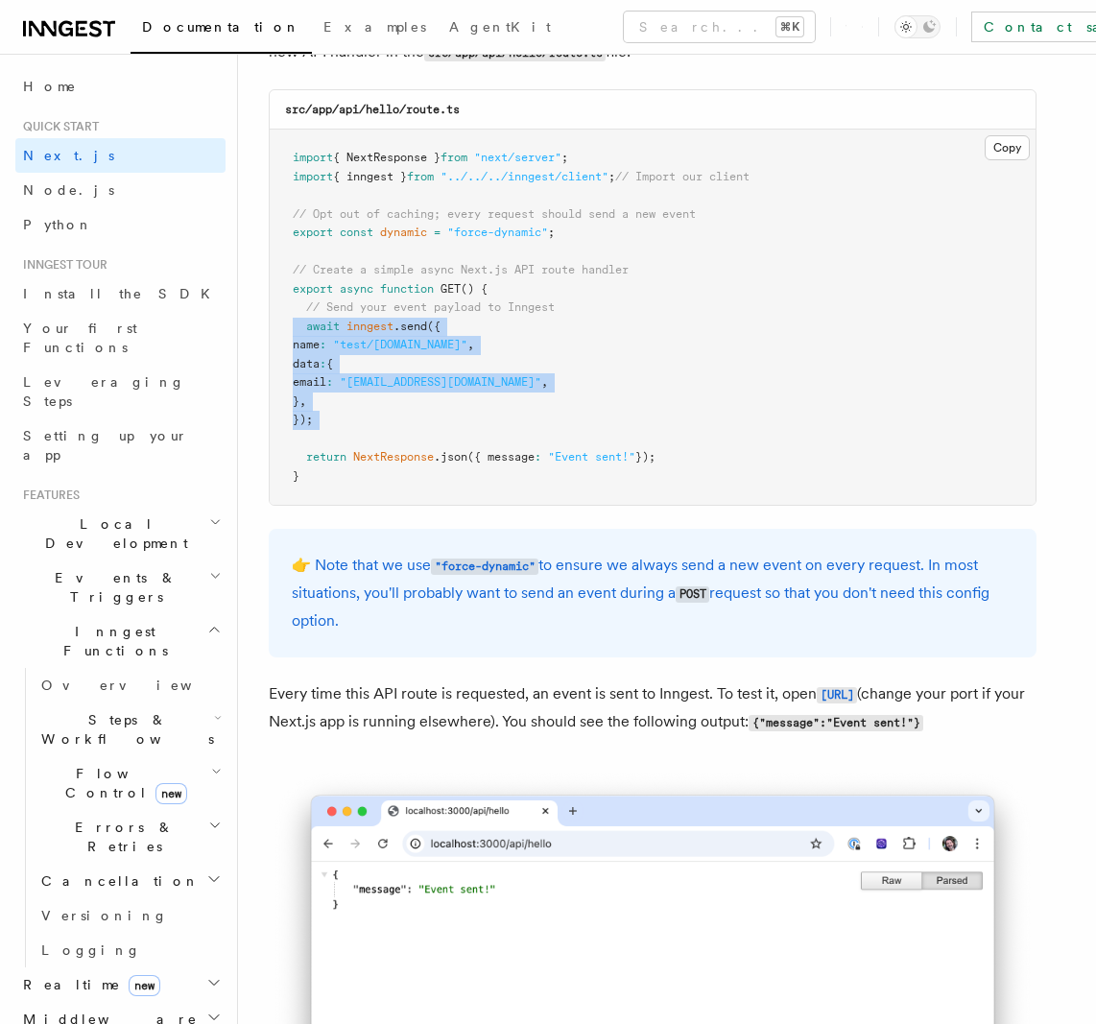
drag, startPoint x: 510, startPoint y: 332, endPoint x: 517, endPoint y: 413, distance: 80.9
click at [517, 413] on pre "import { NextResponse } from "next/server" ; import { inngest } from "../../../…" at bounding box center [653, 317] width 766 height 375
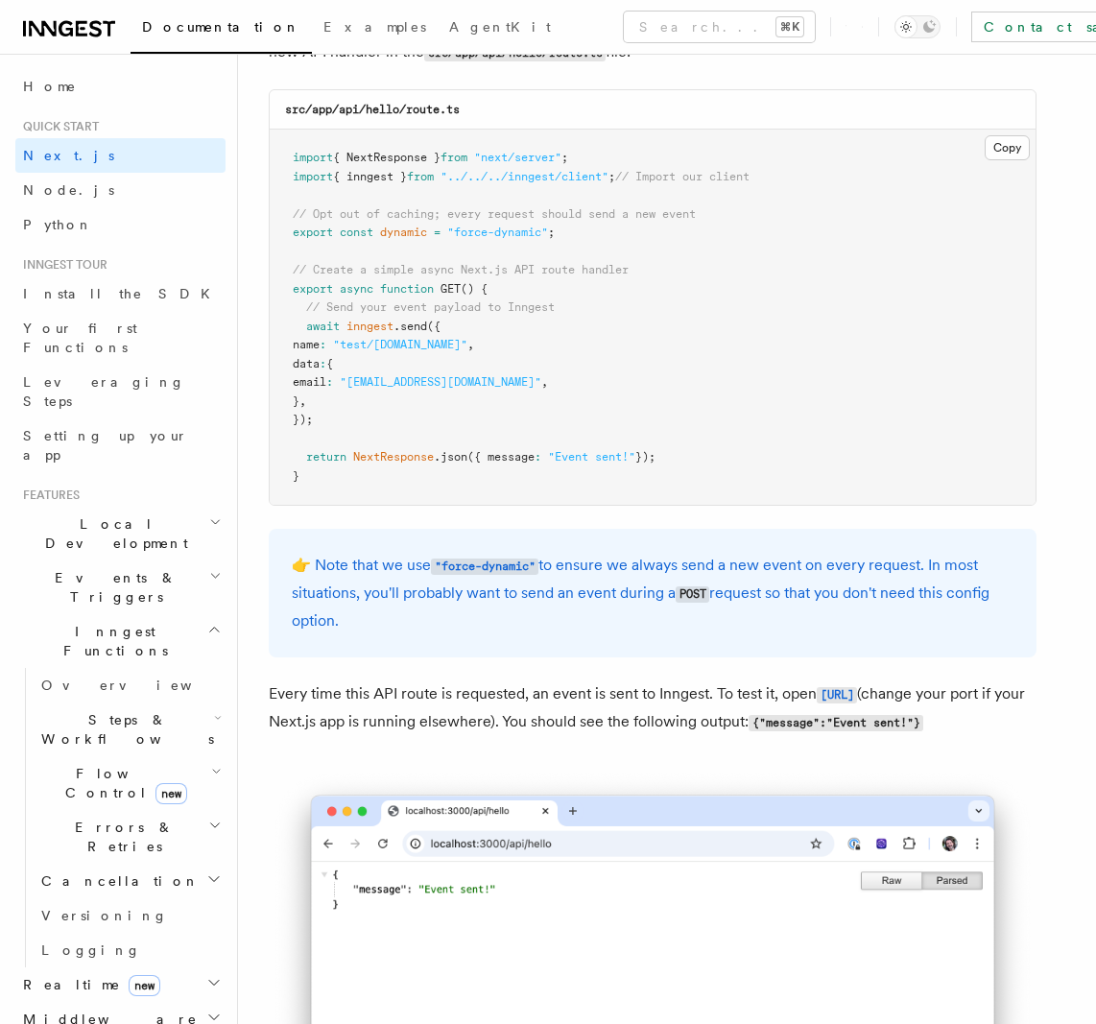
click at [403, 366] on pre "import { NextResponse } from "next/server" ; import { inngest } from "../../../…" at bounding box center [653, 317] width 766 height 375
drag, startPoint x: 403, startPoint y: 366, endPoint x: 413, endPoint y: 402, distance: 37.7
click at [413, 402] on pre "import { NextResponse } from "next/server" ; import { inngest } from "../../../…" at bounding box center [653, 317] width 766 height 375
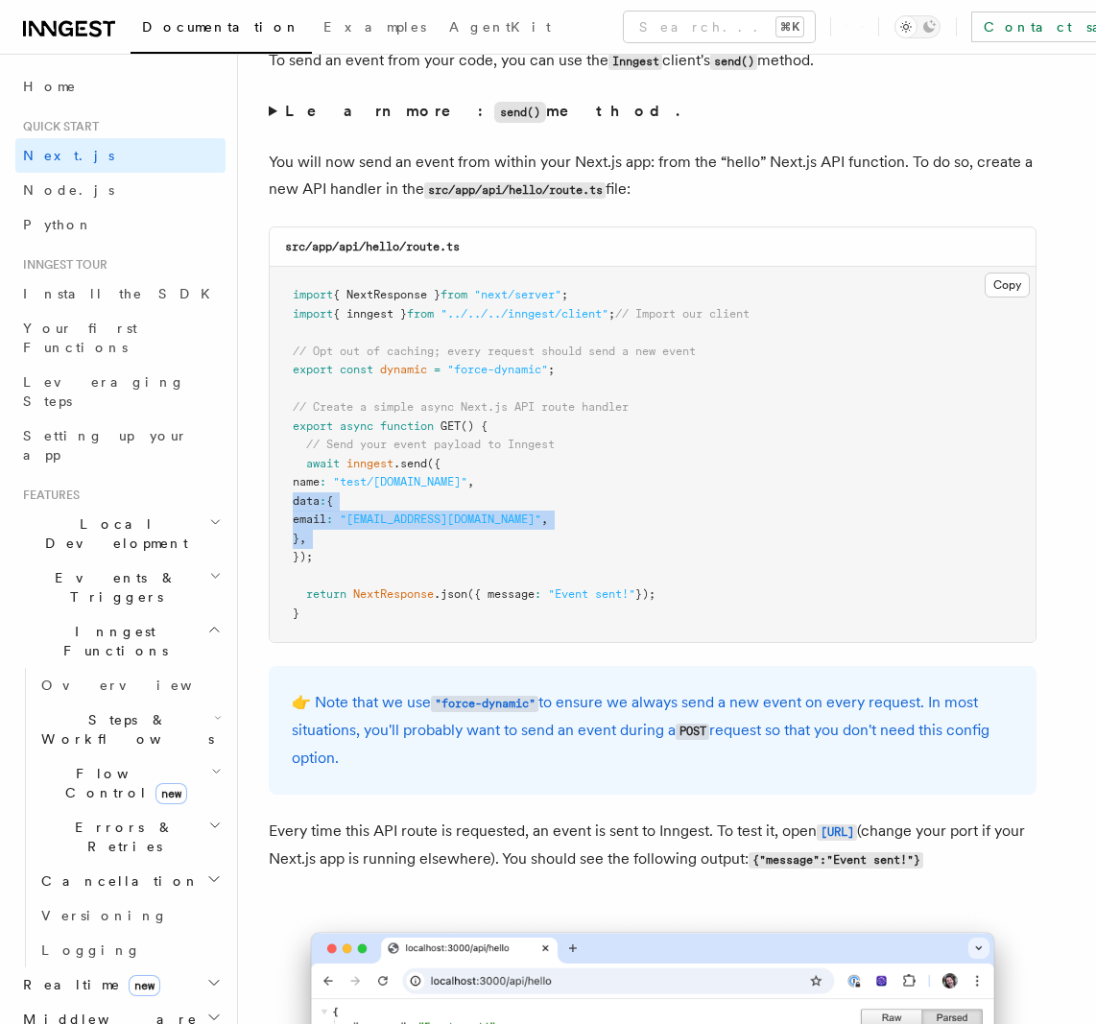
scroll to position [9987, 0]
click at [553, 352] on span "// Opt out of caching; every request should send a new event" at bounding box center [494, 351] width 403 height 13
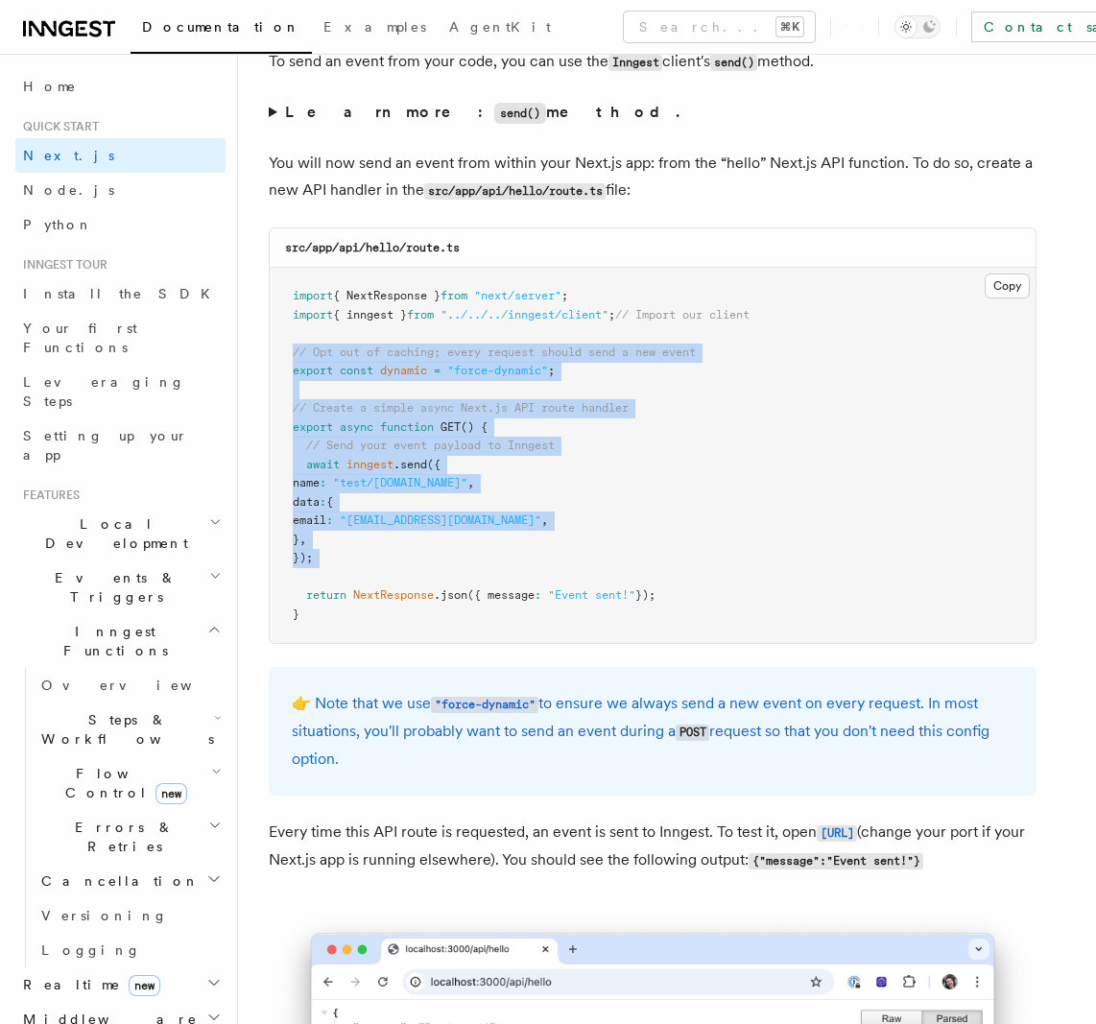
drag, startPoint x: 553, startPoint y: 352, endPoint x: 601, endPoint y: 555, distance: 208.1
click at [601, 555] on pre "import { NextResponse } from "next/server" ; import { inngest } from "../../../…" at bounding box center [653, 455] width 766 height 375
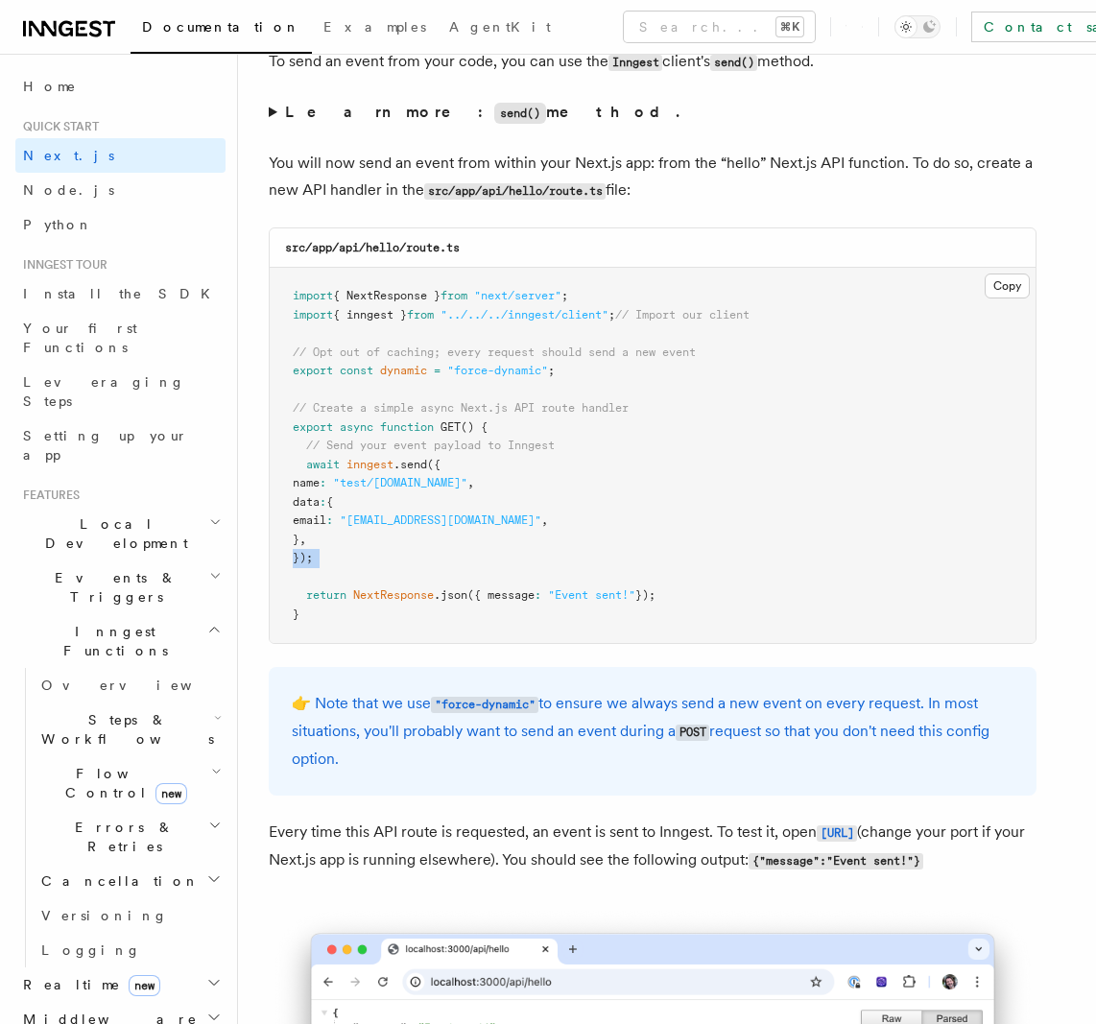
click at [601, 553] on pre "import { NextResponse } from "next/server" ; import { inngest } from "../../../…" at bounding box center [653, 455] width 766 height 375
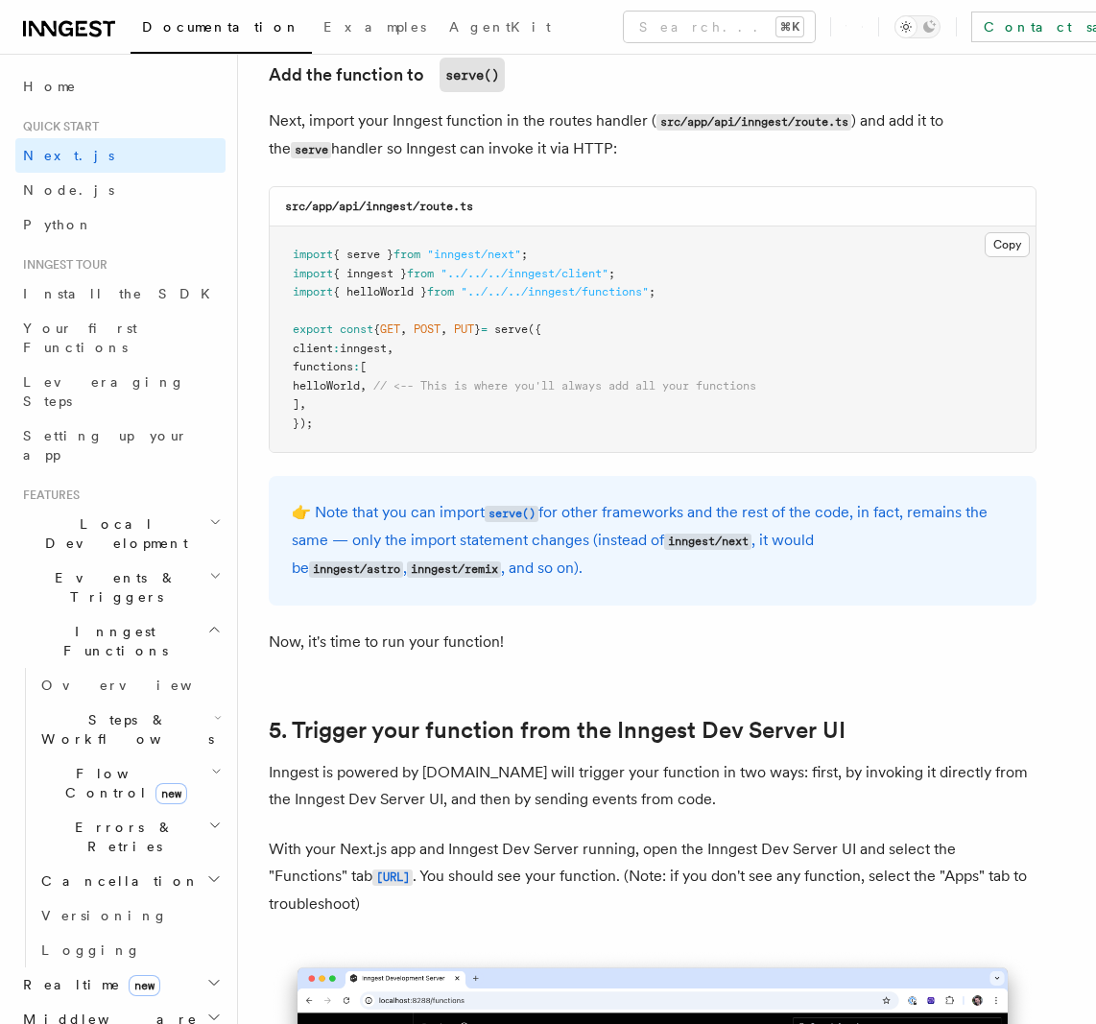
scroll to position [3807, 0]
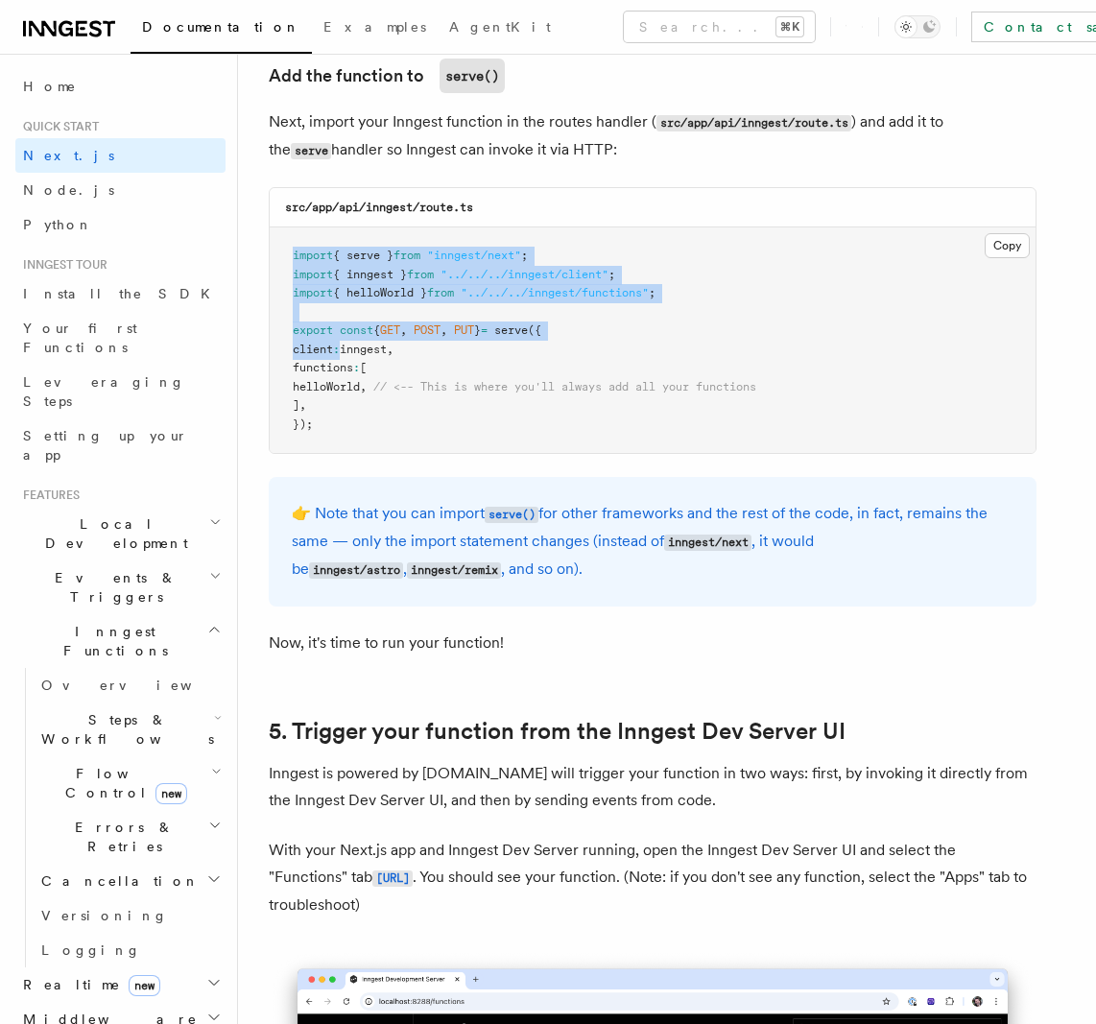
drag, startPoint x: 302, startPoint y: 238, endPoint x: 359, endPoint y: 374, distance: 147.5
click at [357, 351] on pre "import { serve } from "inngest/next" ; import { inngest } from "../../../innges…" at bounding box center [653, 339] width 766 height 225
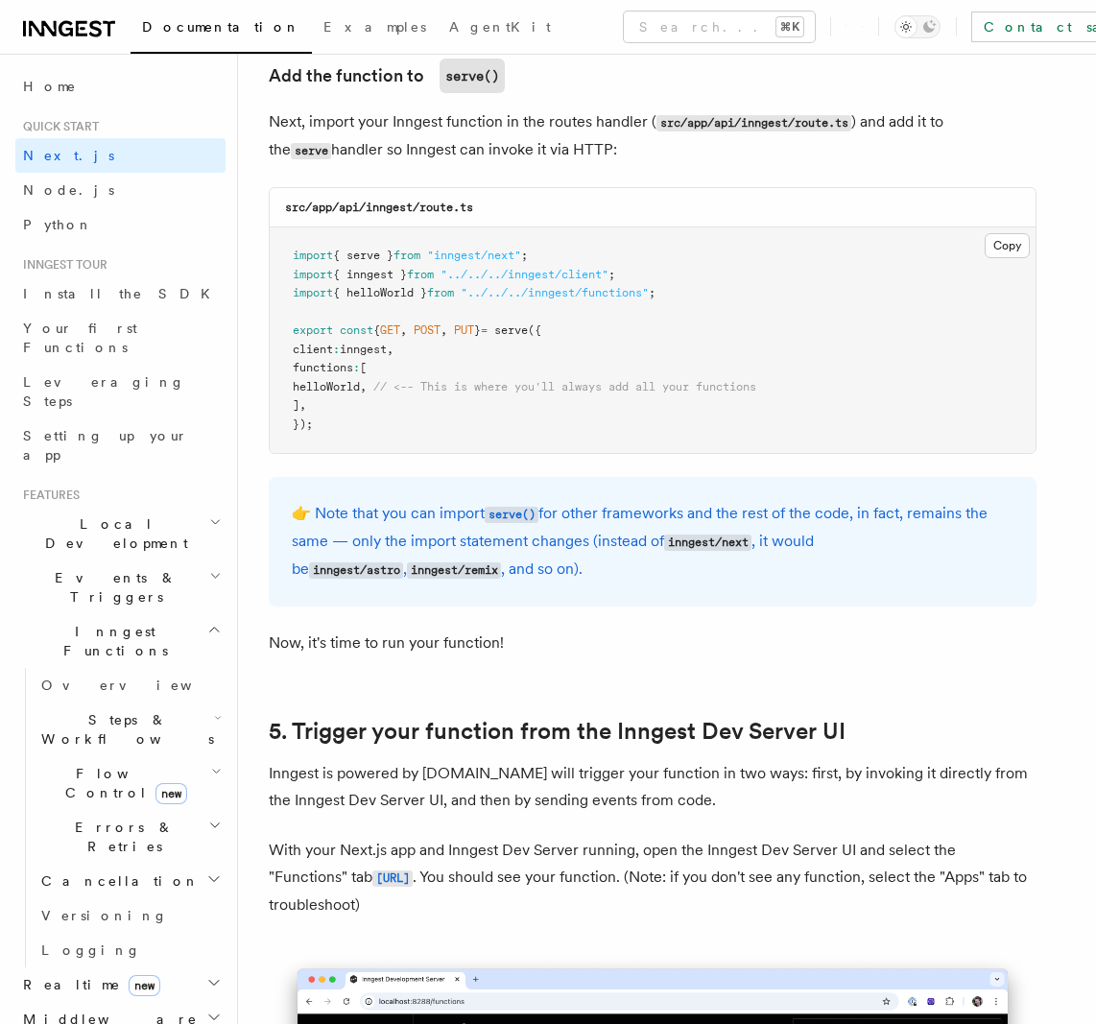
click at [362, 415] on pre "import { serve } from "inngest/next" ; import { inngest } from "../../../innges…" at bounding box center [653, 339] width 766 height 225
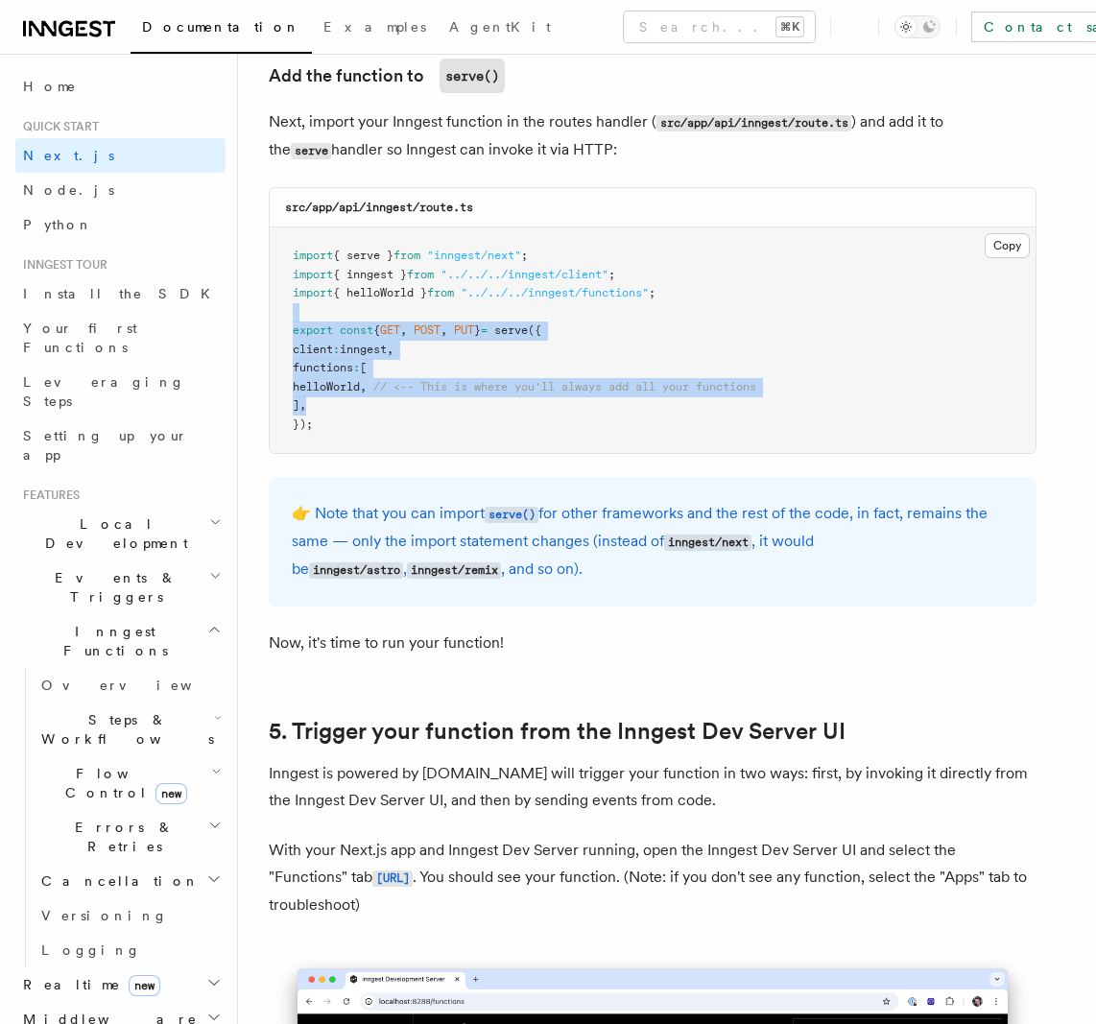
click at [316, 189] on div "src/app/api/inngest/route.ts Copy Copied import { serve } from "inngest/next" ;…" at bounding box center [653, 320] width 768 height 267
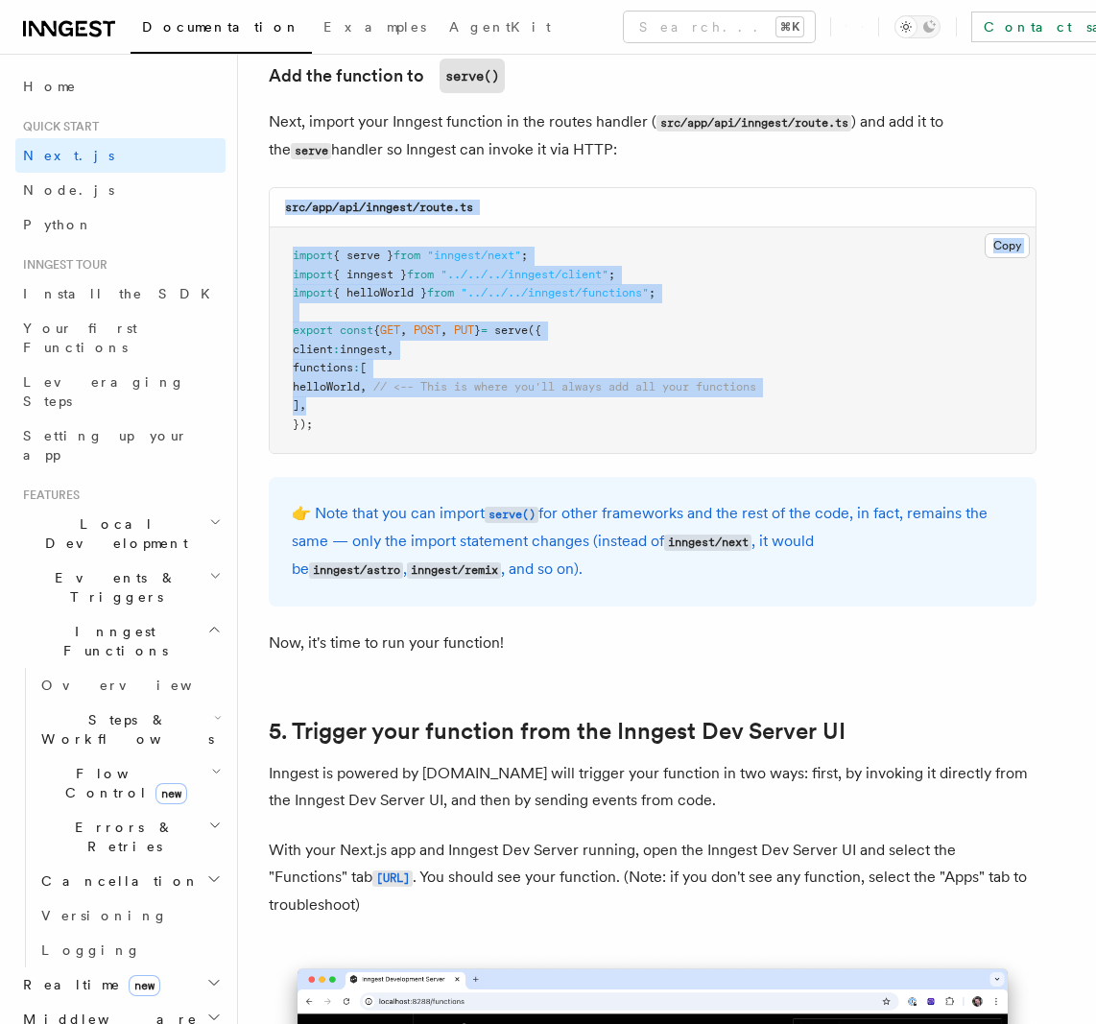
click at [336, 283] on pre "import { serve } from "inngest/next" ; import { inngest } from "../../../innges…" at bounding box center [653, 339] width 766 height 225
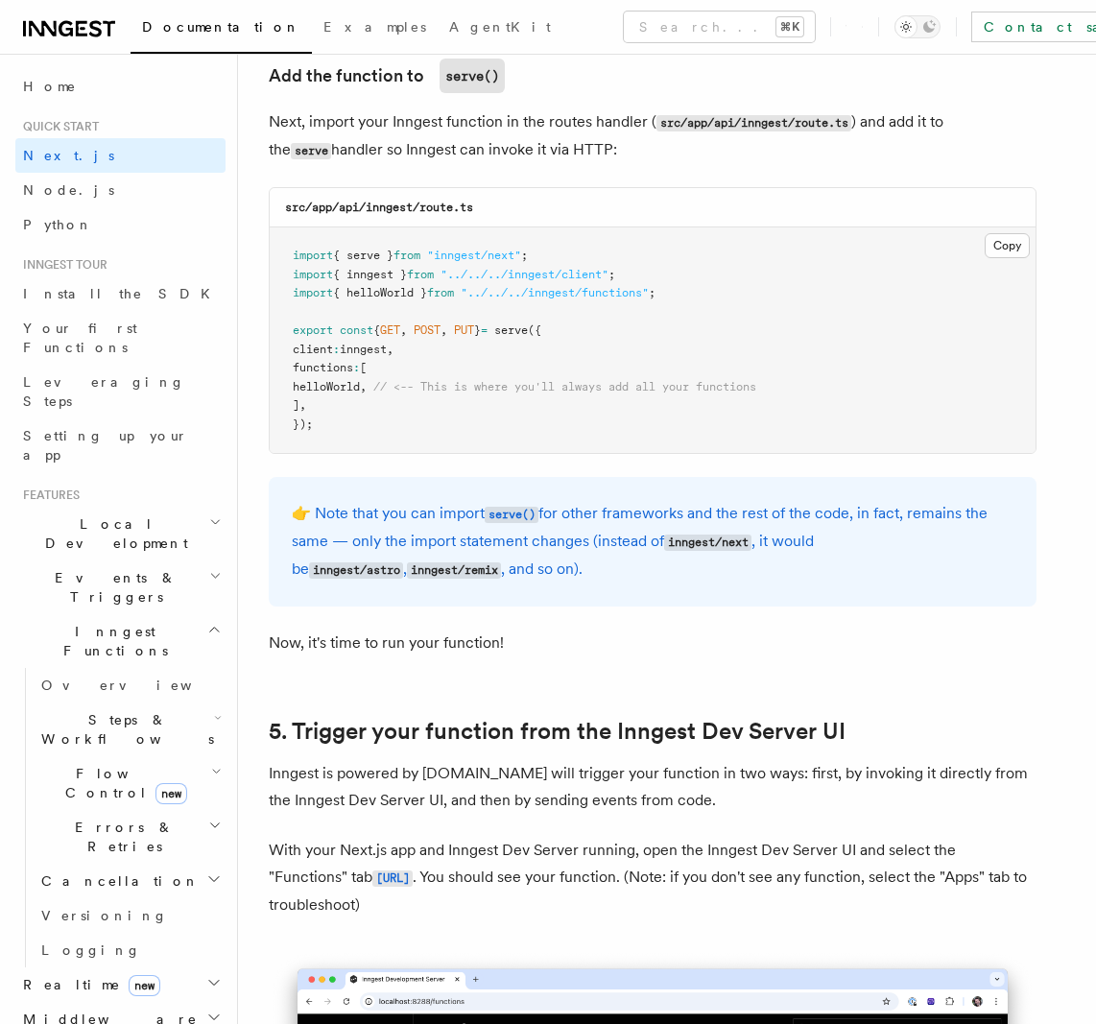
click at [349, 383] on span "helloWorld" at bounding box center [326, 386] width 67 height 13
click at [452, 293] on span "from" at bounding box center [440, 292] width 27 height 13
drag, startPoint x: 452, startPoint y: 293, endPoint x: 666, endPoint y: 285, distance: 214.1
click at [655, 286] on span "import { helloWorld } from "../../../inngest/functions" ;" at bounding box center [474, 292] width 363 height 13
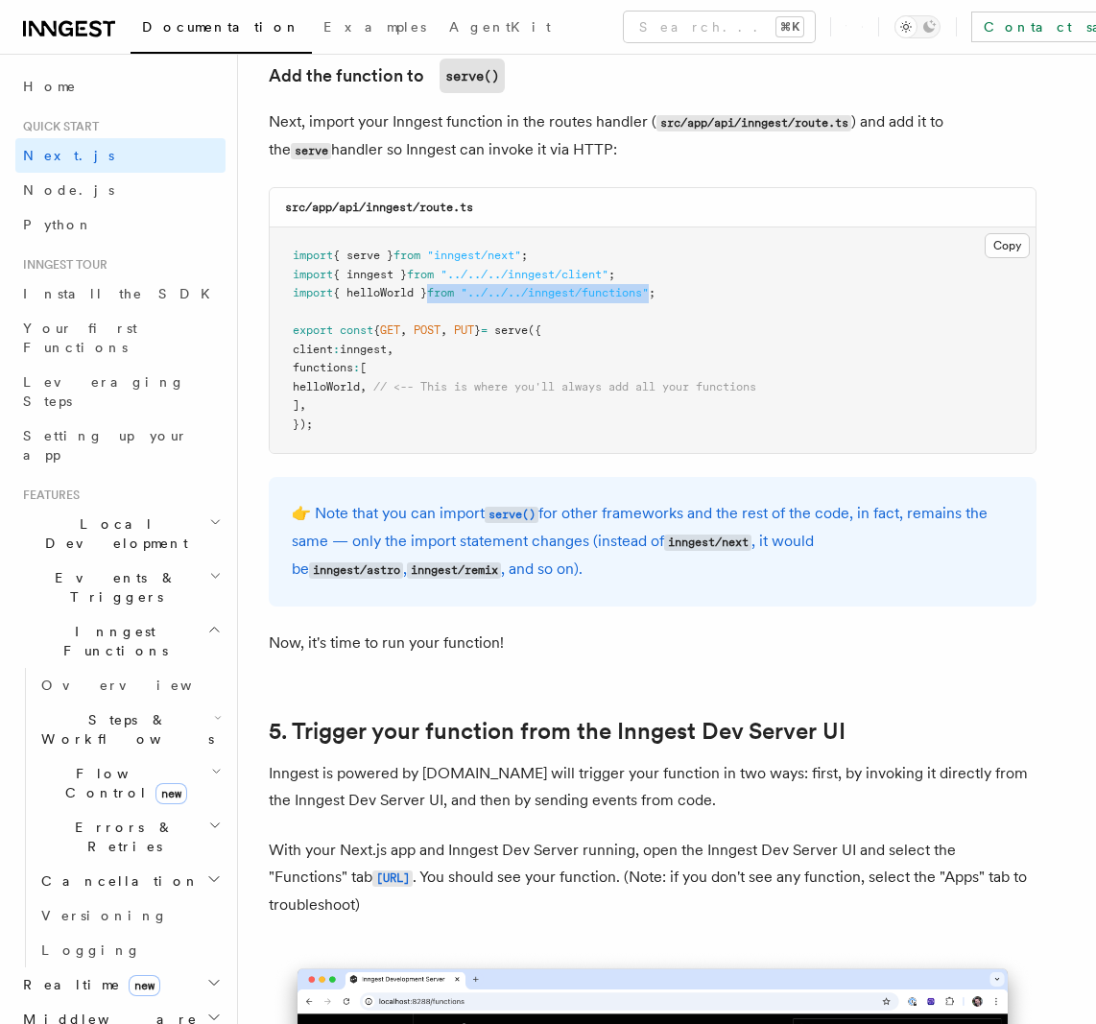
click at [649, 286] on span ""../../../inngest/functions"" at bounding box center [555, 292] width 188 height 13
drag, startPoint x: 666, startPoint y: 285, endPoint x: 391, endPoint y: 324, distance: 278.2
click at [394, 321] on code "import { serve } from "inngest/next" ; import { inngest } from "../../../innges…" at bounding box center [524, 340] width 463 height 182
click at [354, 402] on pre "import { serve } from "inngest/next" ; import { inngest } from "../../../innges…" at bounding box center [653, 339] width 766 height 225
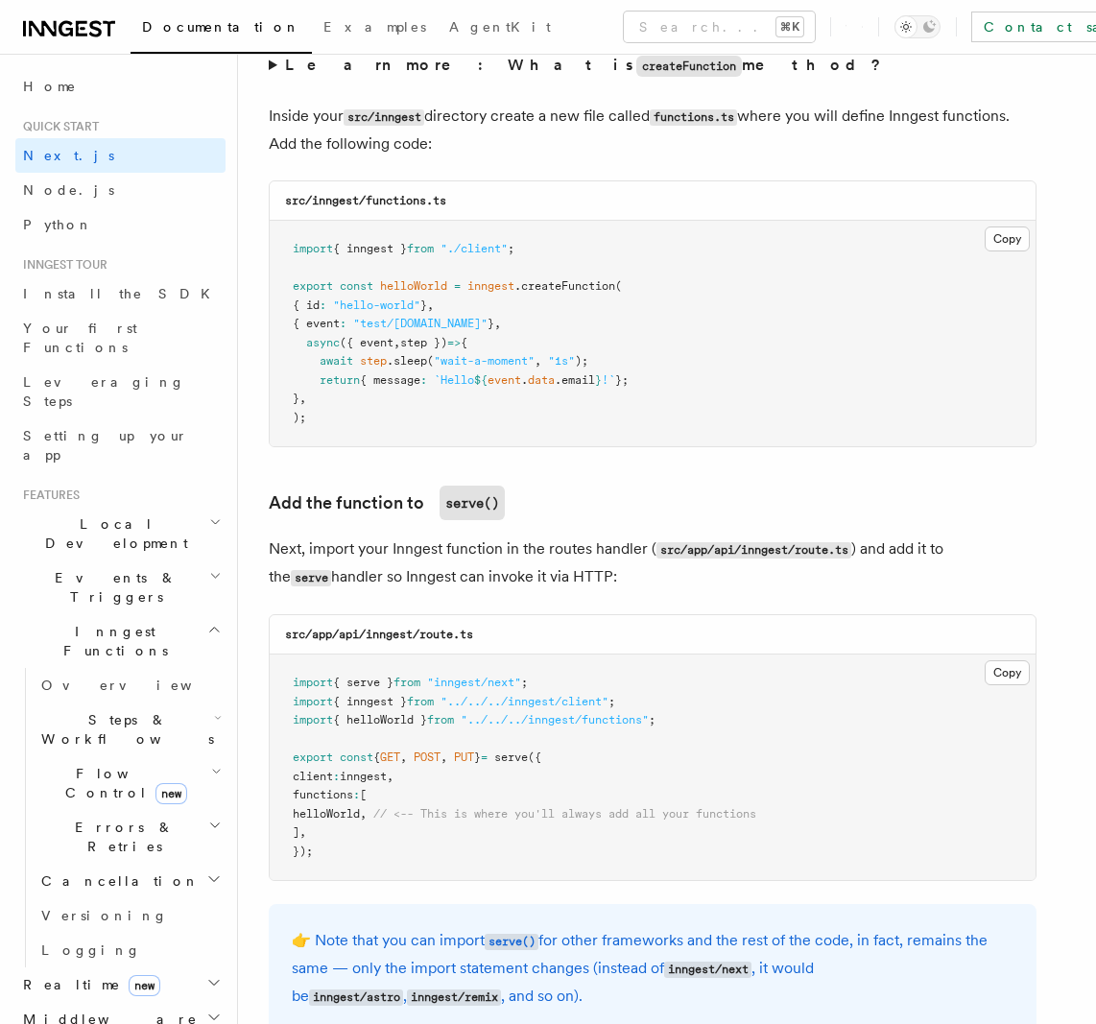
scroll to position [3292, 0]
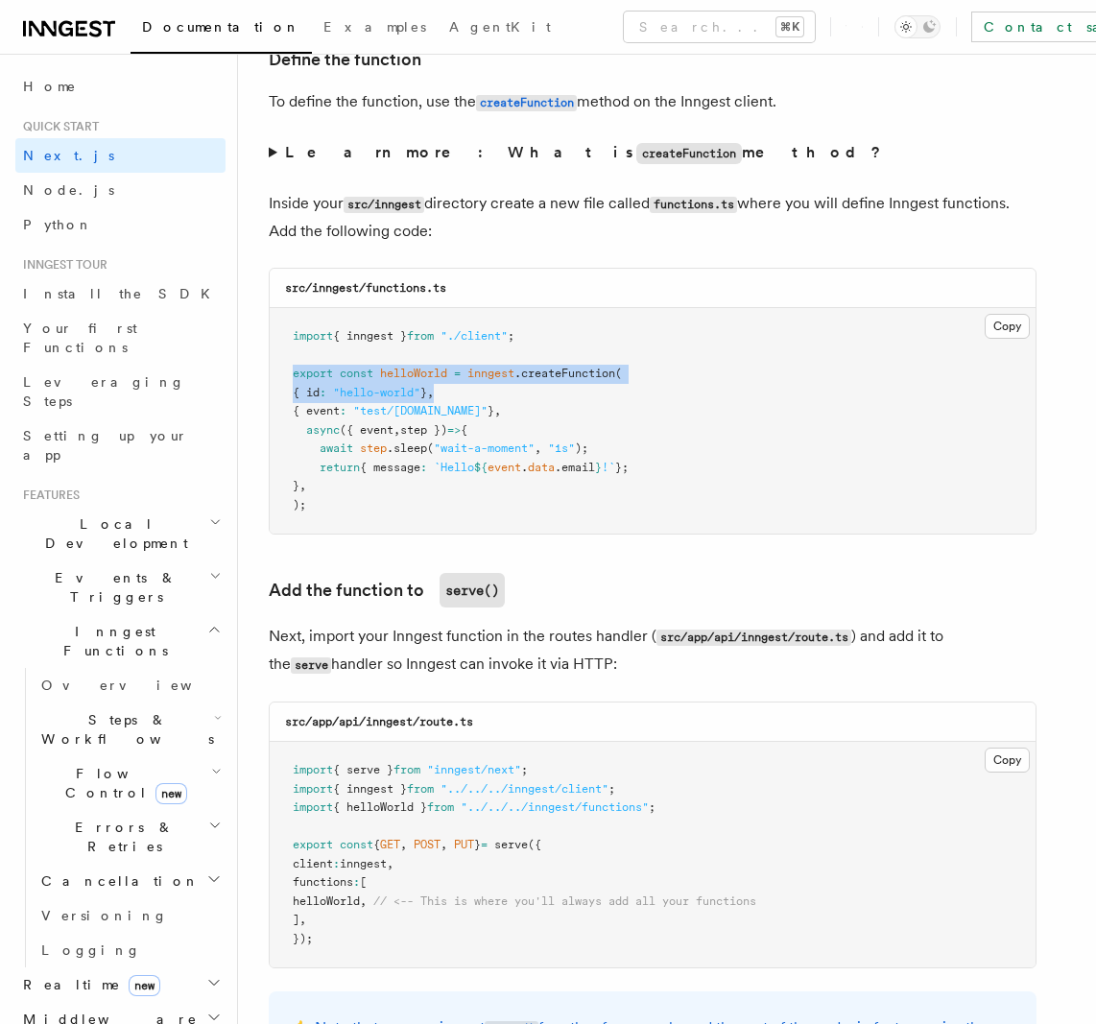
drag, startPoint x: 291, startPoint y: 381, endPoint x: 533, endPoint y: 388, distance: 241.9
click at [533, 388] on pre "import { inngest } from "./client" ; export const helloWorld = inngest .createF…" at bounding box center [653, 420] width 766 height 225
click at [488, 375] on span "inngest" at bounding box center [490, 373] width 47 height 13
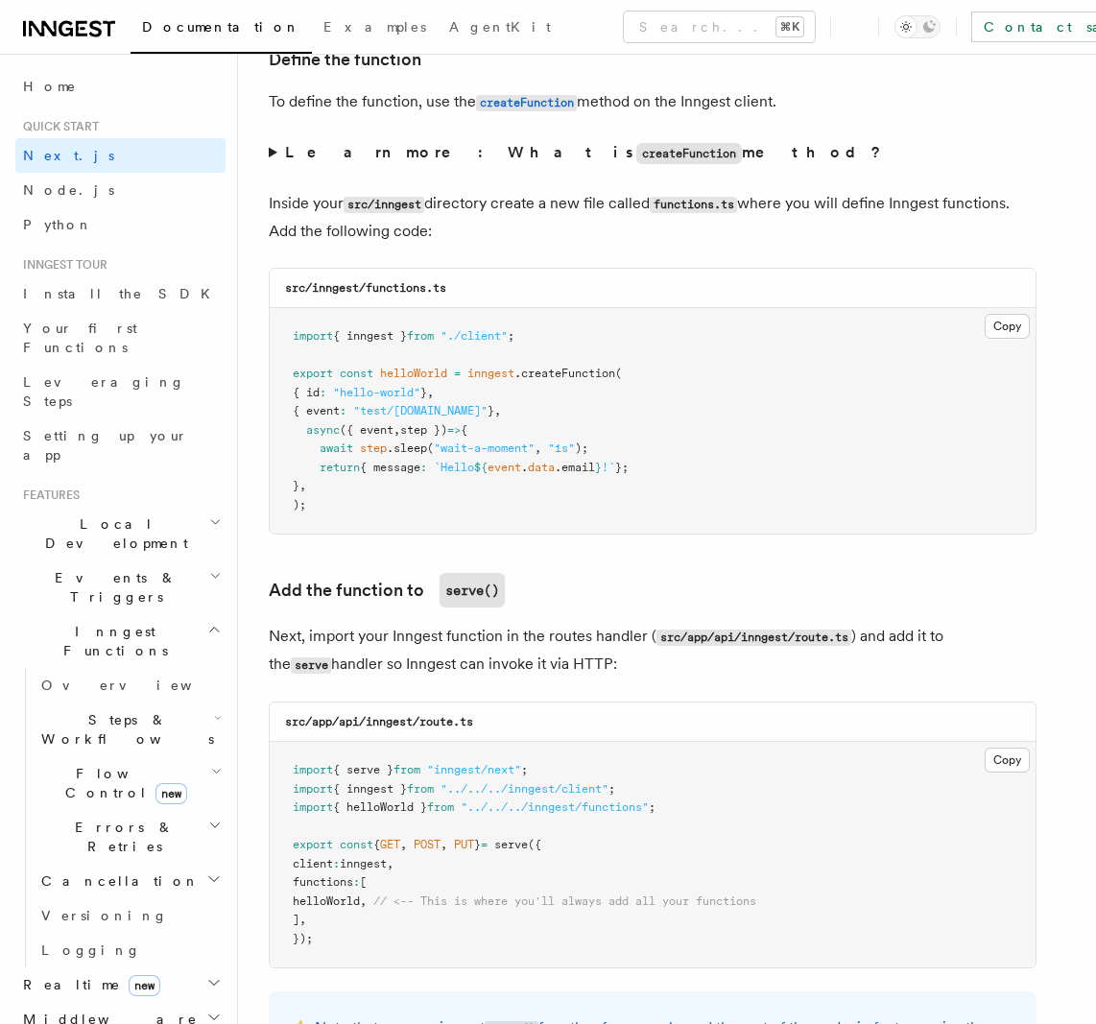
click at [570, 362] on pre "import { inngest } from "./client" ; export const helloWorld = inngest .createF…" at bounding box center [653, 420] width 766 height 225
click at [581, 368] on span ".createFunction" at bounding box center [564, 373] width 101 height 13
click at [582, 368] on span ".createFunction" at bounding box center [564, 373] width 101 height 13
click at [583, 368] on span ".createFunction" at bounding box center [564, 373] width 101 height 13
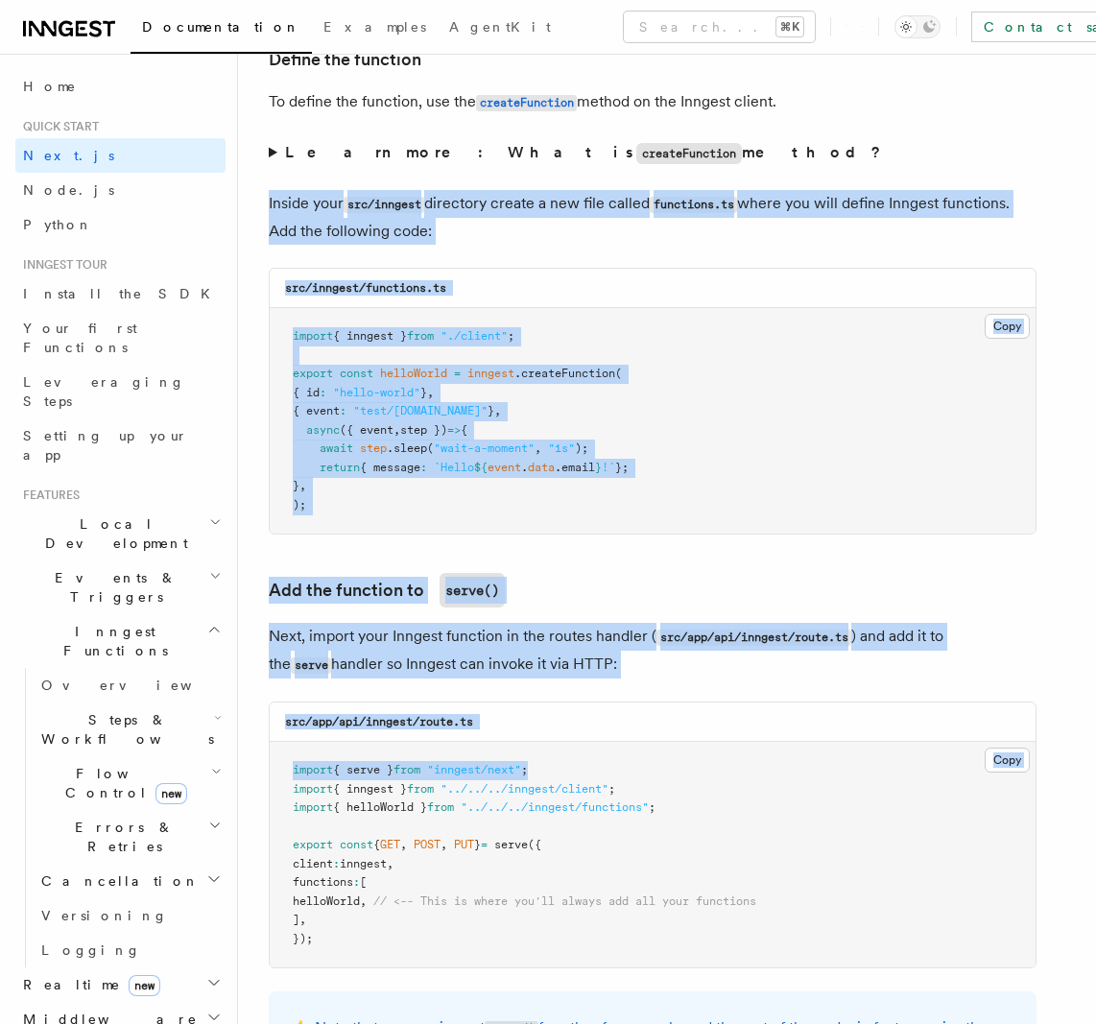
drag, startPoint x: 615, startPoint y: 230, endPoint x: 698, endPoint y: 765, distance: 540.8
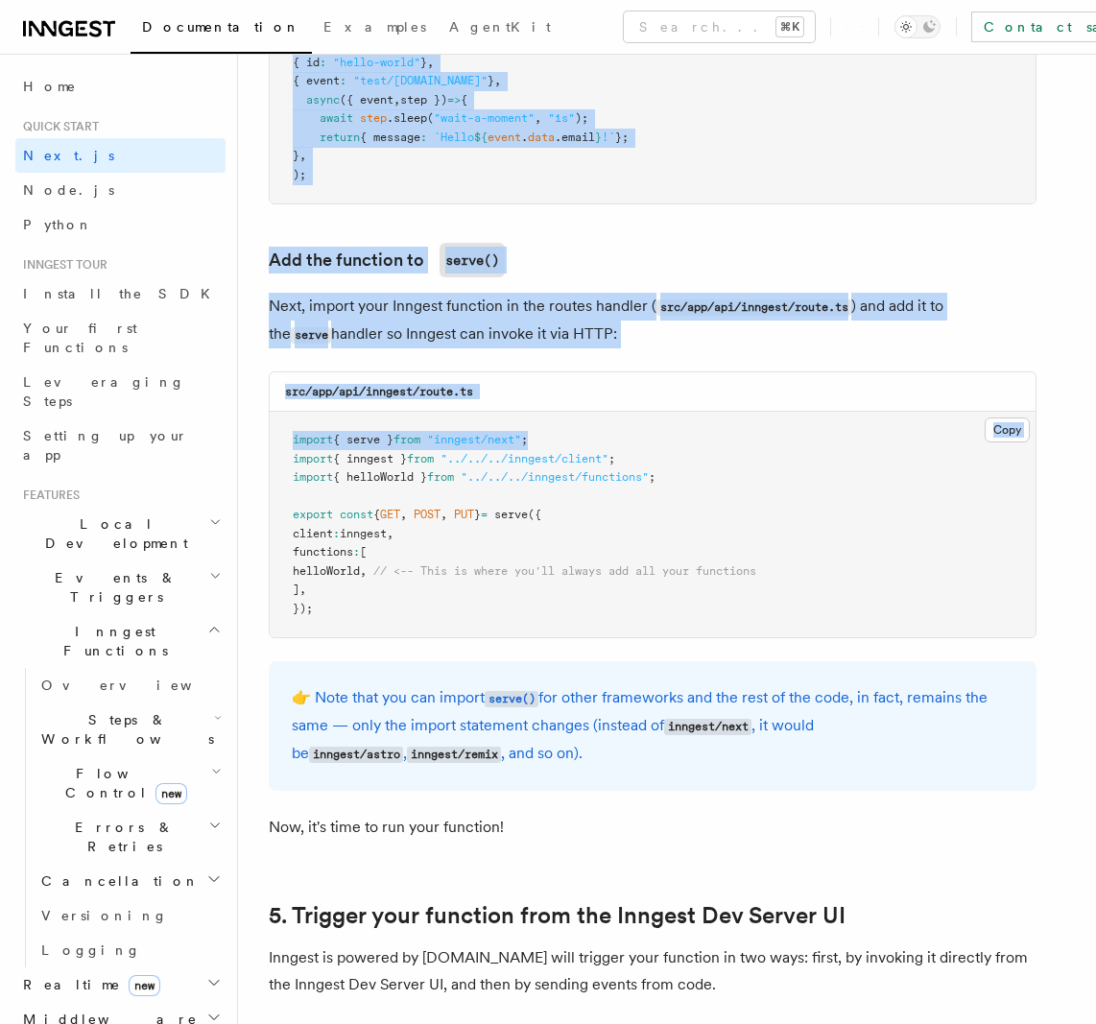
scroll to position [3621, 0]
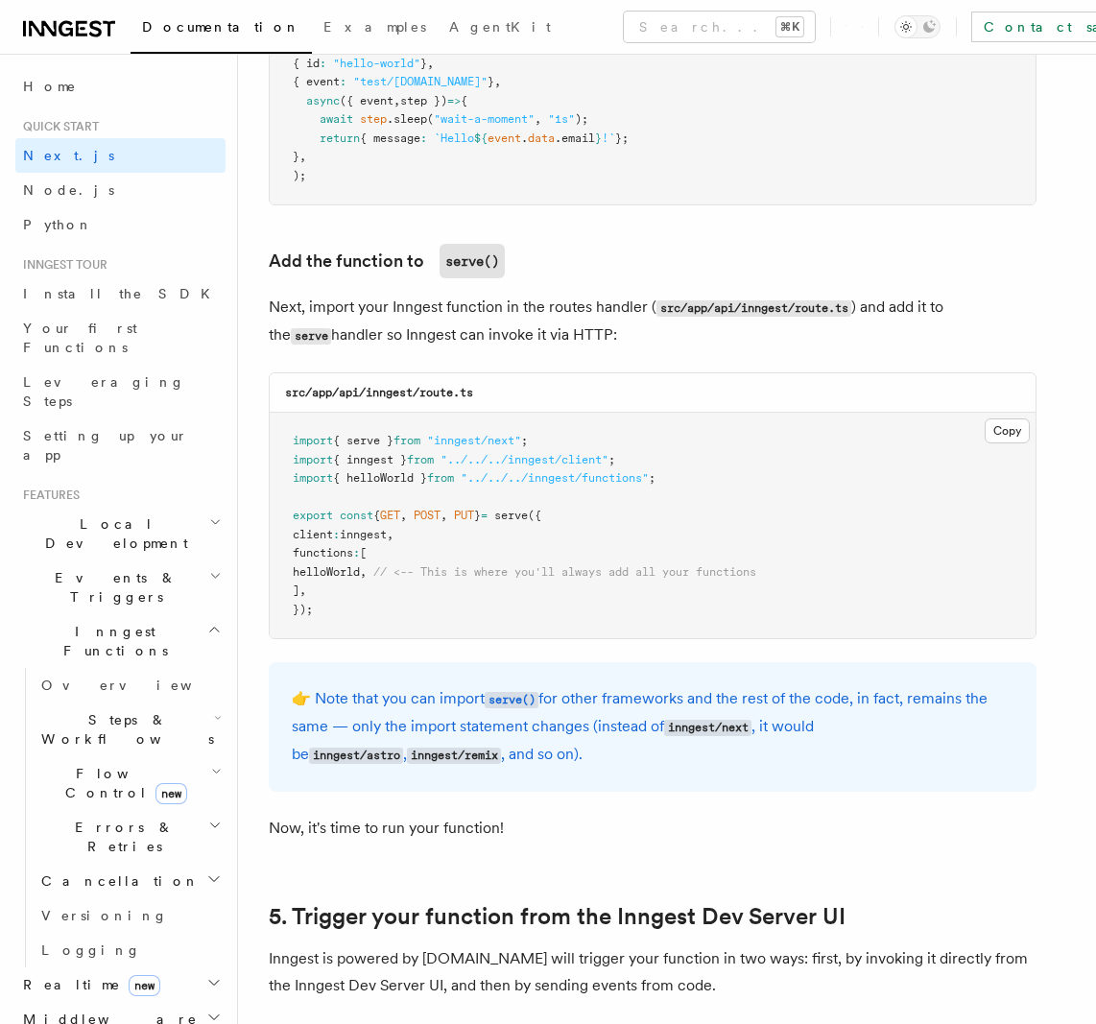
click at [360, 577] on span "helloWorld" at bounding box center [326, 571] width 67 height 13
click at [378, 578] on pre "import { serve } from "inngest/next" ; import { inngest } from "../../../innges…" at bounding box center [653, 525] width 766 height 225
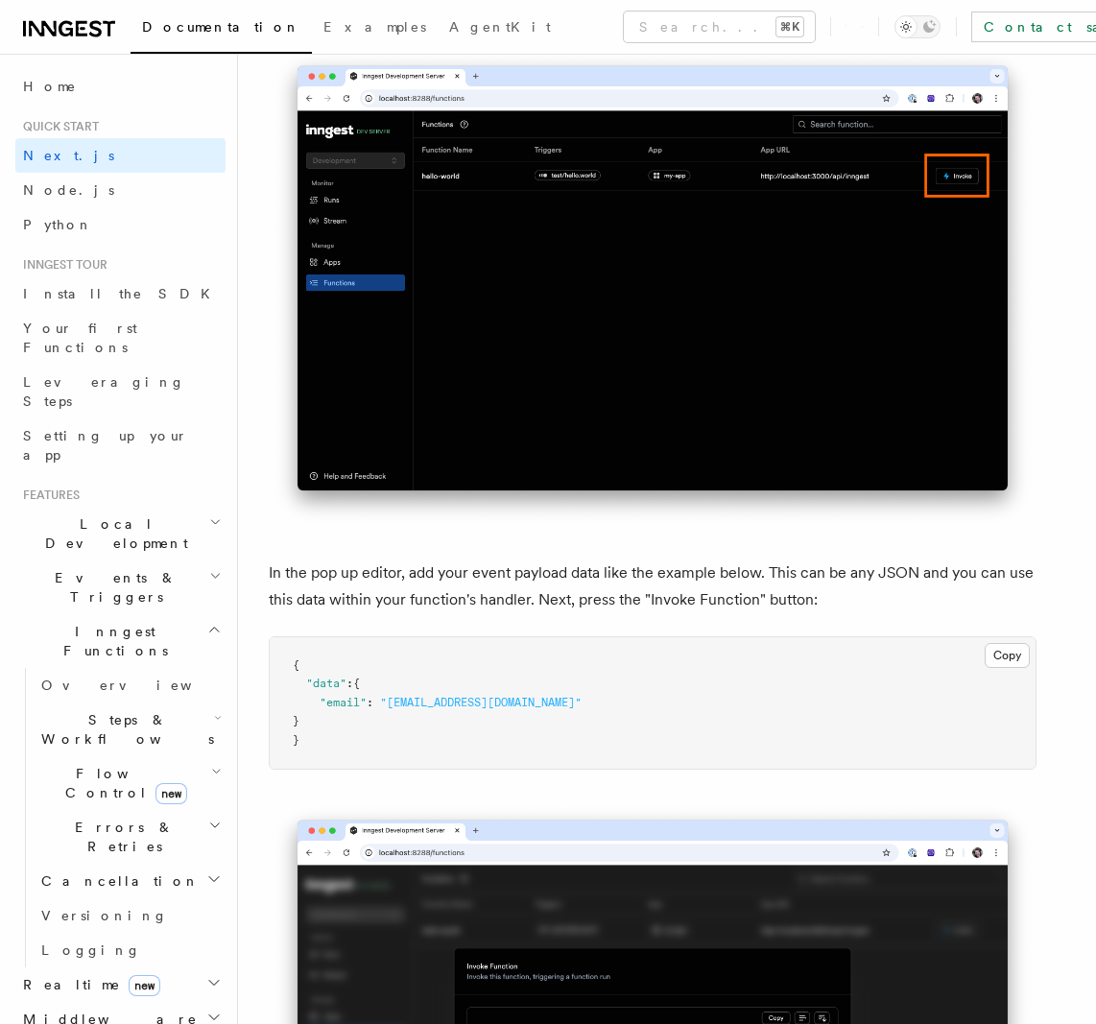
scroll to position [5538, 0]
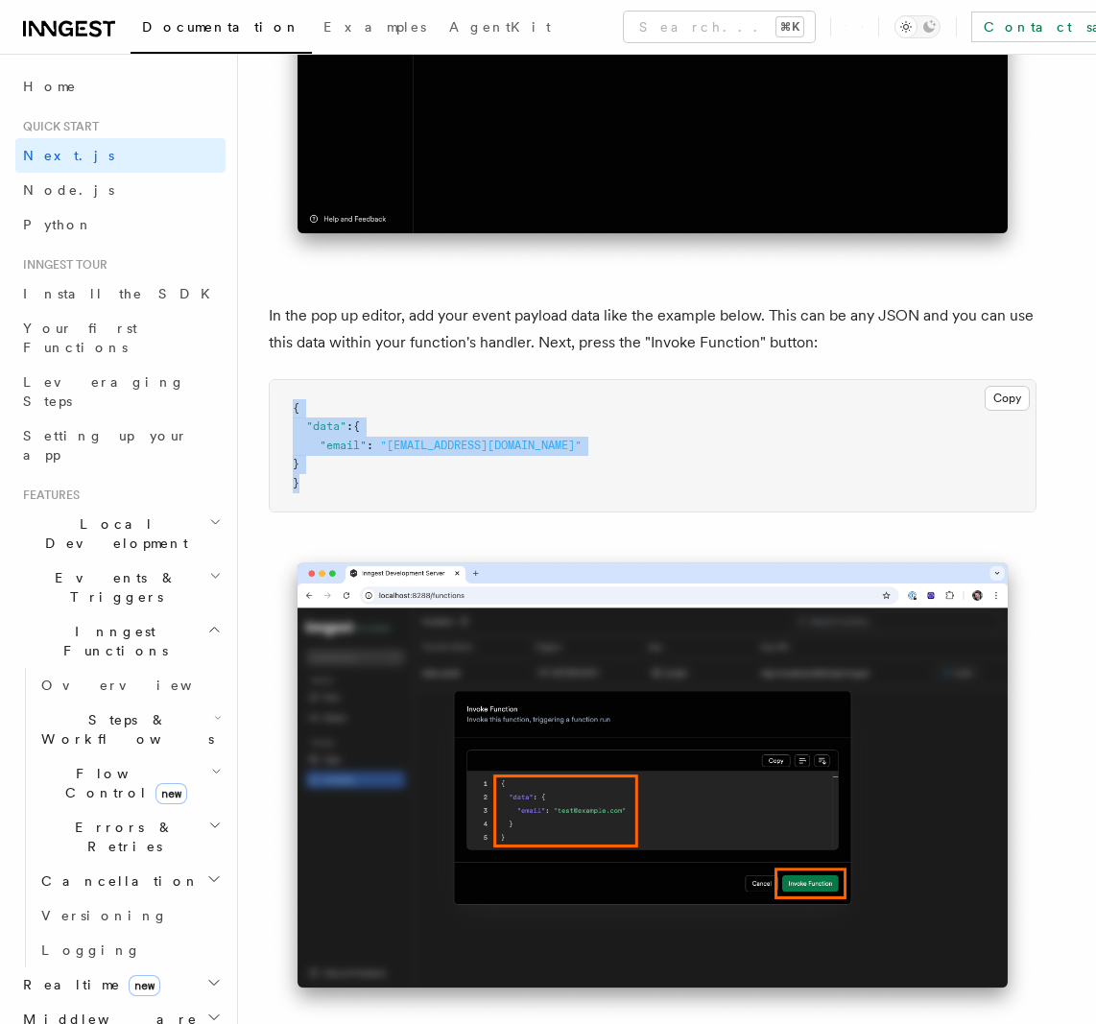
drag, startPoint x: 343, startPoint y: 406, endPoint x: 452, endPoint y: 494, distance: 140.6
click at [451, 494] on pre "{ "data" : { "email" : "[EMAIL_ADDRESS][DOMAIN_NAME]" } }" at bounding box center [653, 446] width 766 height 132
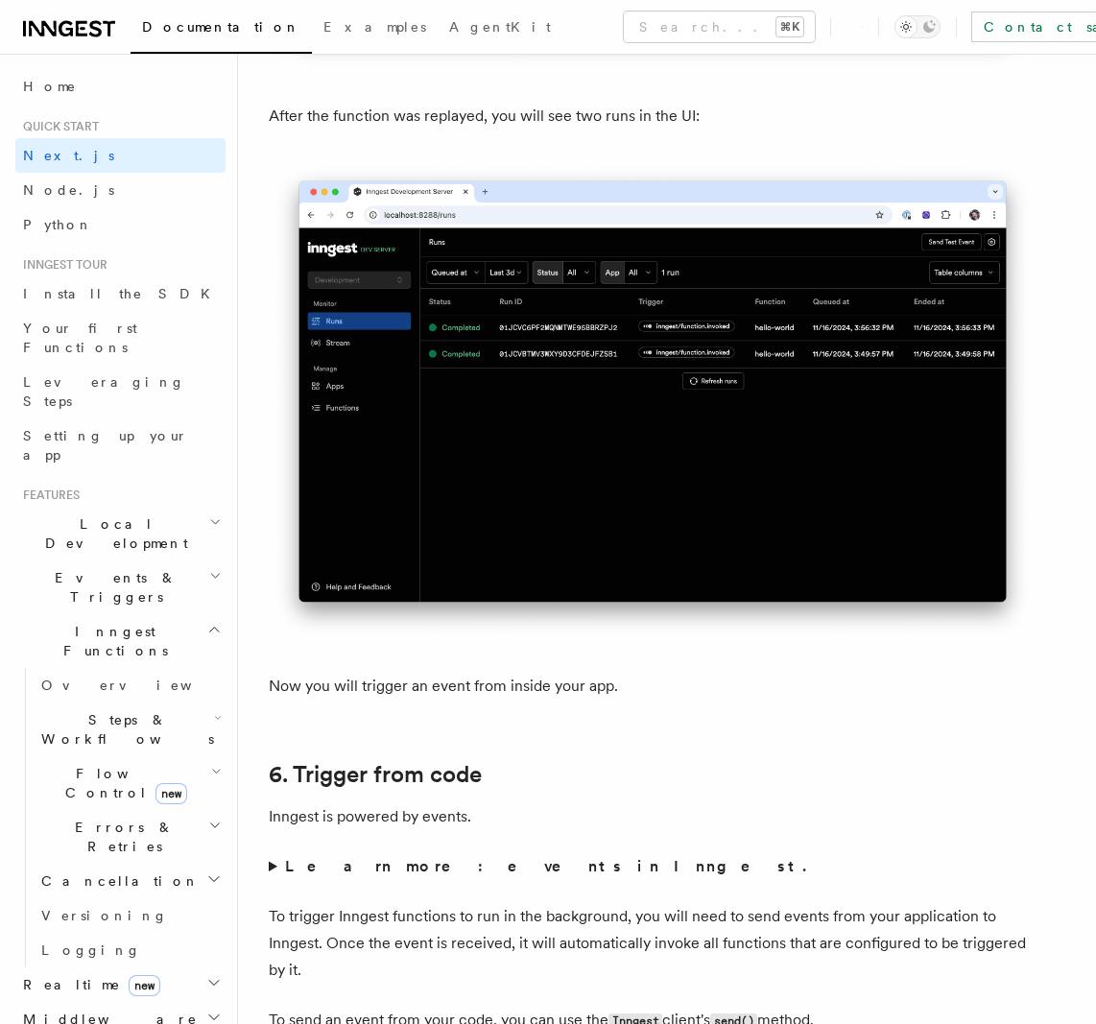
scroll to position [9260, 0]
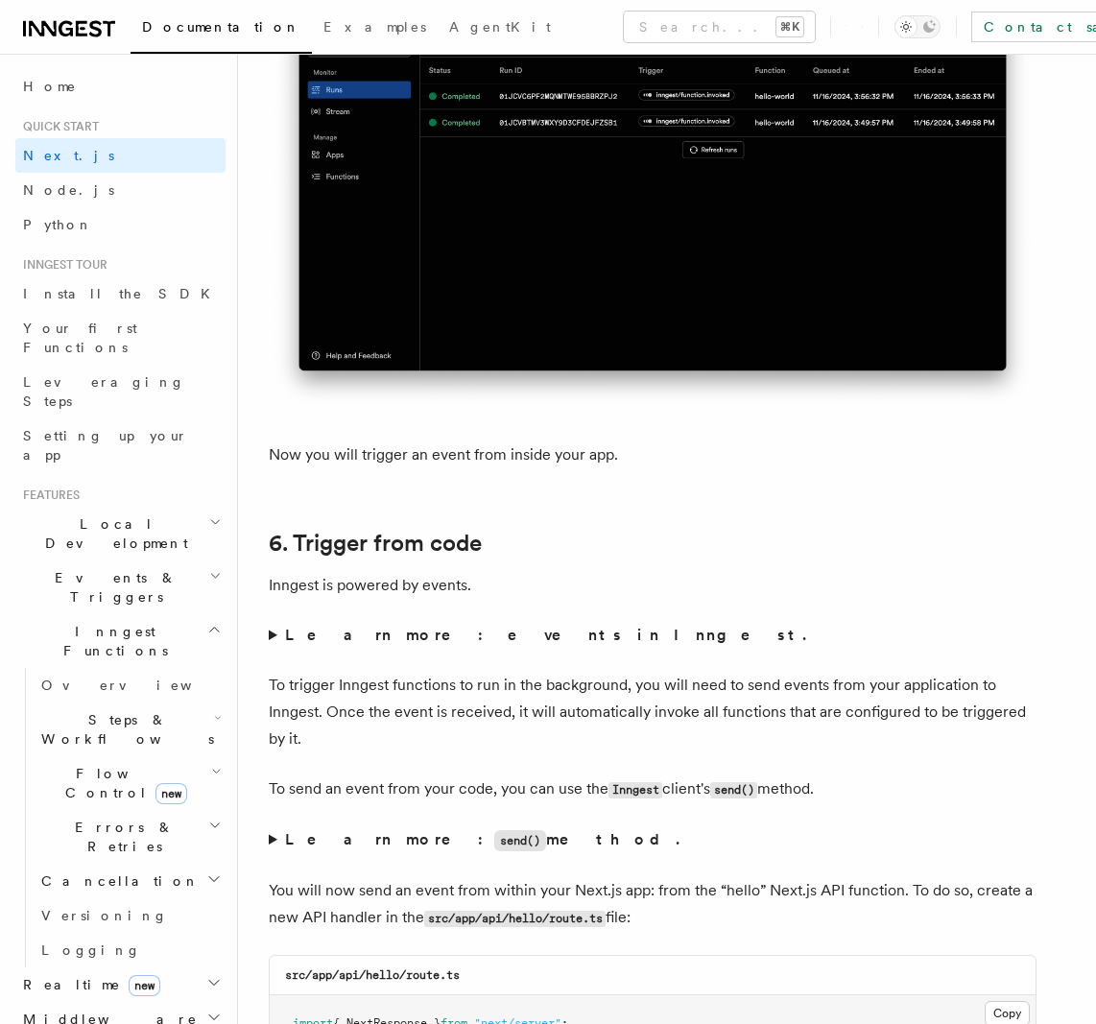
click at [270, 635] on summary "Learn more: events in Inngest." at bounding box center [653, 635] width 768 height 27
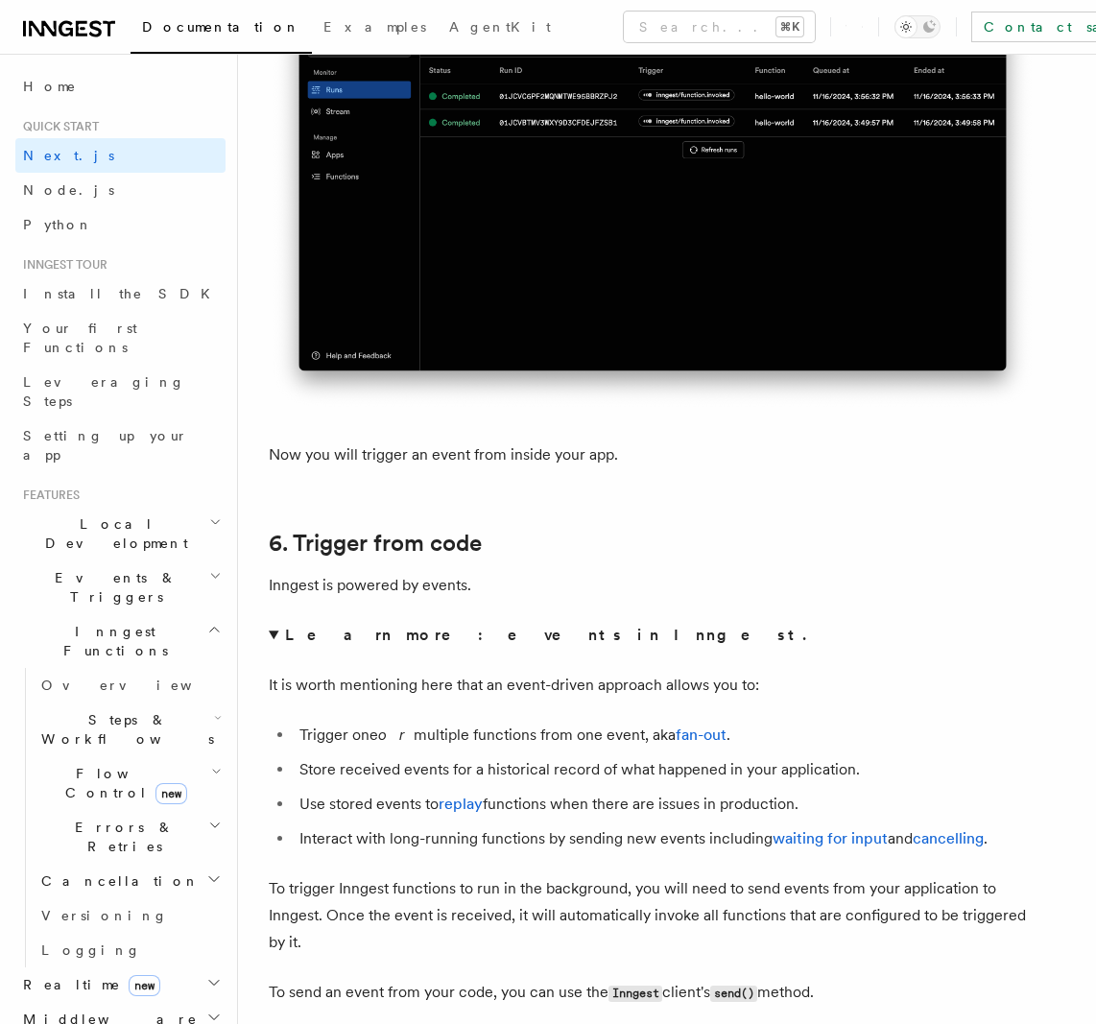
click at [273, 635] on summary "Learn more: events in Inngest." at bounding box center [653, 635] width 768 height 27
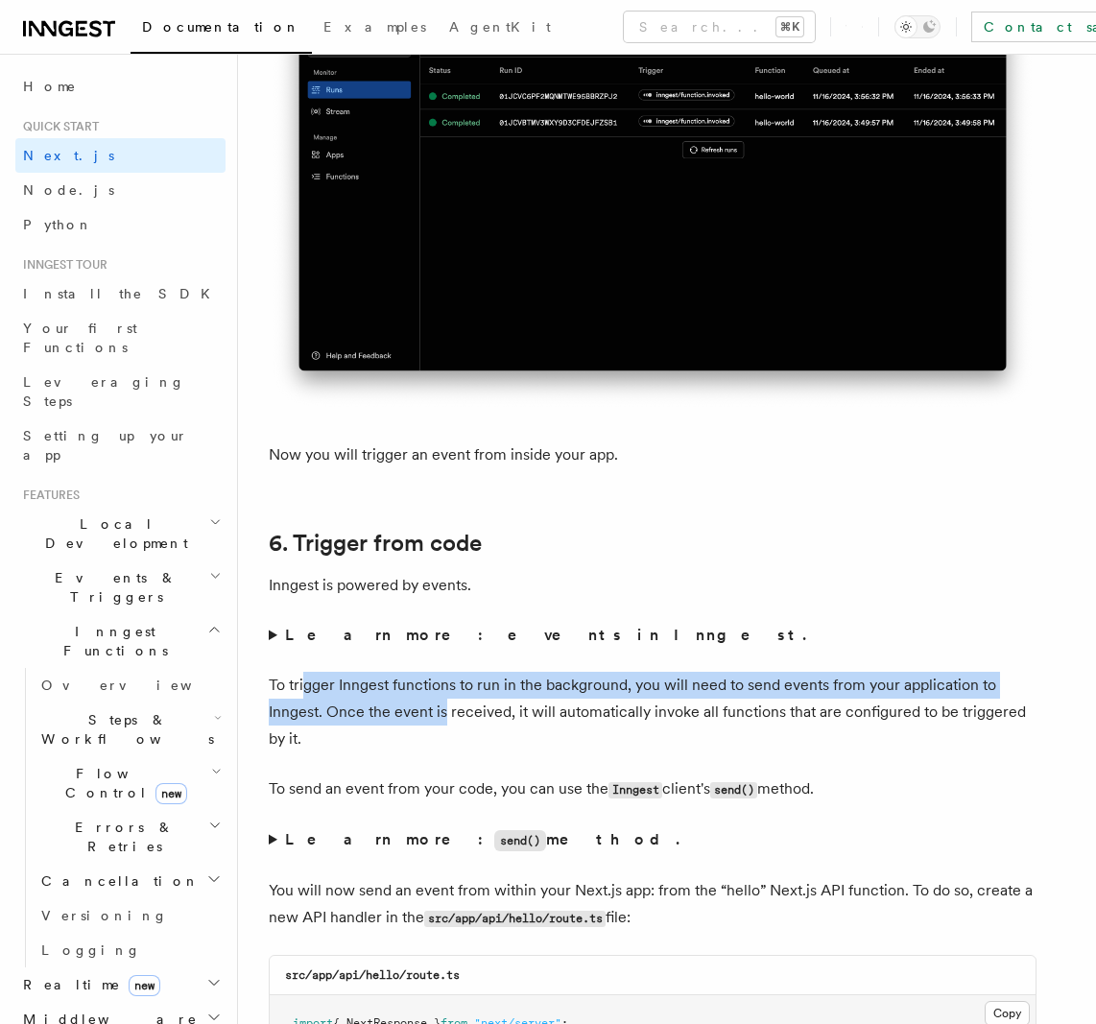
drag, startPoint x: 312, startPoint y: 683, endPoint x: 517, endPoint y: 735, distance: 211.8
click at [506, 736] on p "To trigger Inngest functions to run in the background, you will need to send ev…" at bounding box center [653, 712] width 768 height 81
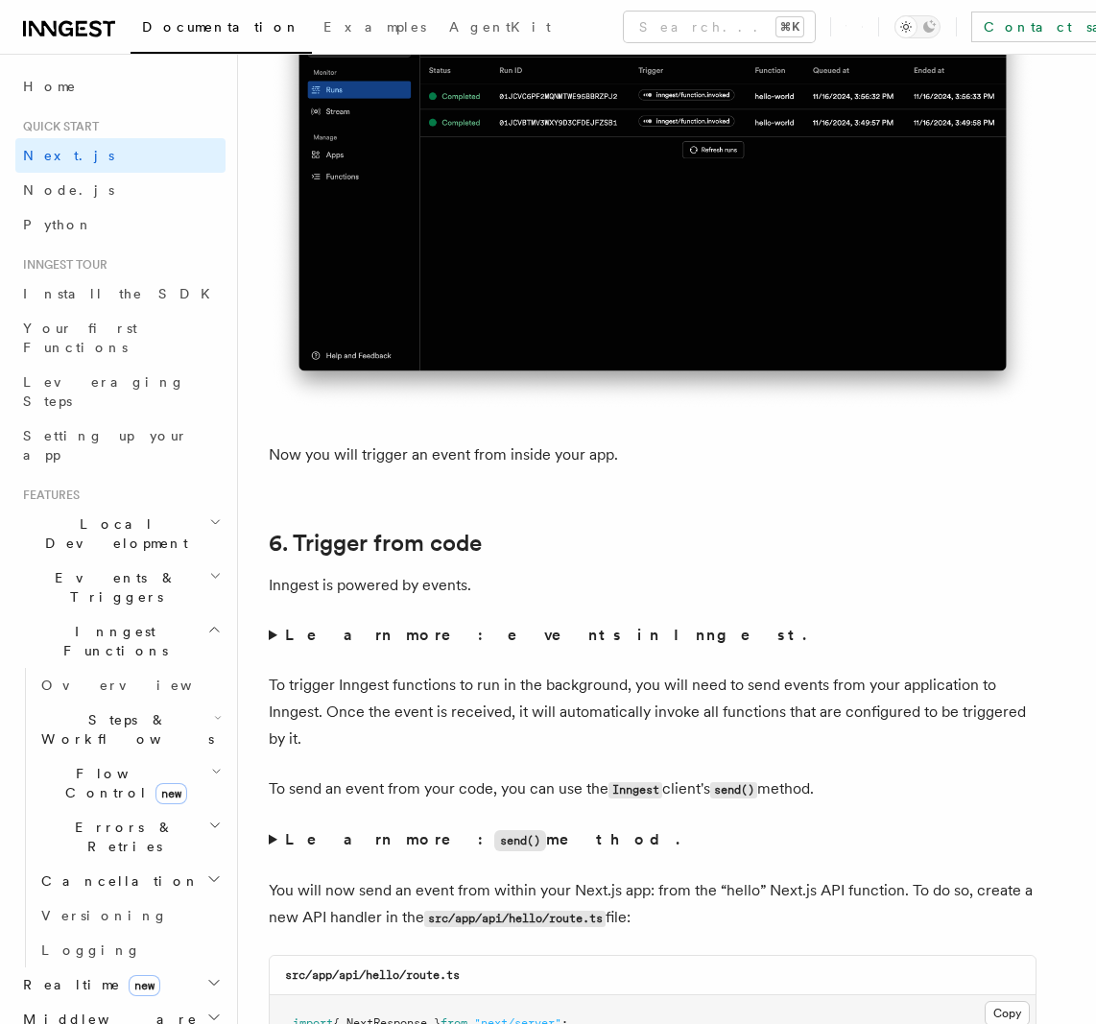
click at [523, 735] on p "To trigger Inngest functions to run in the background, you will need to send ev…" at bounding box center [653, 712] width 768 height 81
drag, startPoint x: 633, startPoint y: 682, endPoint x: 772, endPoint y: 679, distance: 139.2
click at [745, 682] on p "To trigger Inngest functions to run in the background, you will need to send ev…" at bounding box center [653, 712] width 768 height 81
drag, startPoint x: 834, startPoint y: 688, endPoint x: 1035, endPoint y: 694, distance: 201.6
click at [1023, 693] on p "To trigger Inngest functions to run in the background, you will need to send ev…" at bounding box center [653, 712] width 768 height 81
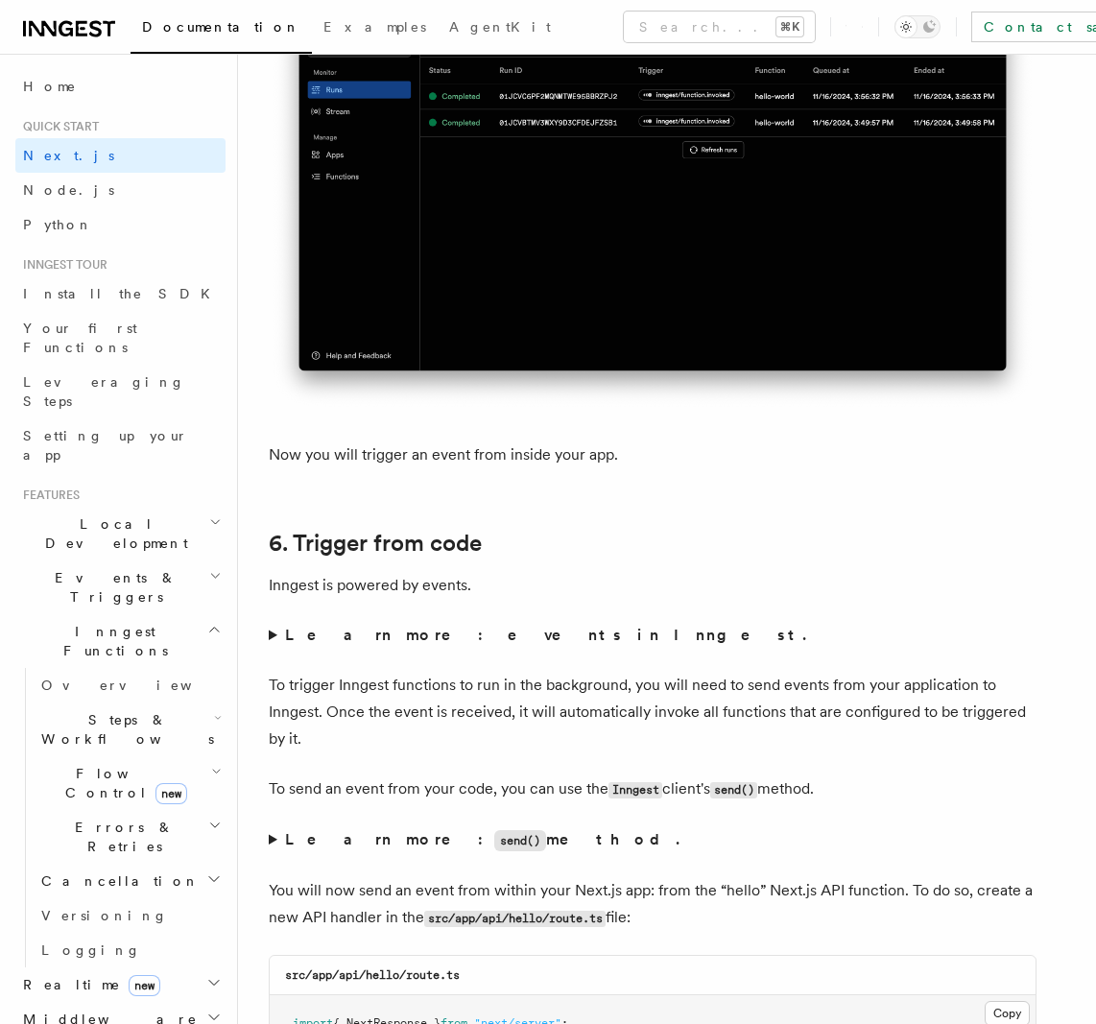
click at [279, 685] on p "To trigger Inngest functions to run in the background, you will need to send ev…" at bounding box center [653, 712] width 768 height 81
drag, startPoint x: 278, startPoint y: 685, endPoint x: 503, endPoint y: 690, distance: 224.6
click at [489, 689] on p "To trigger Inngest functions to run in the background, you will need to send ev…" at bounding box center [653, 712] width 768 height 81
click at [510, 693] on p "To trigger Inngest functions to run in the background, you will need to send ev…" at bounding box center [653, 712] width 768 height 81
click at [529, 681] on p "To trigger Inngest functions to run in the background, you will need to send ev…" at bounding box center [653, 712] width 768 height 81
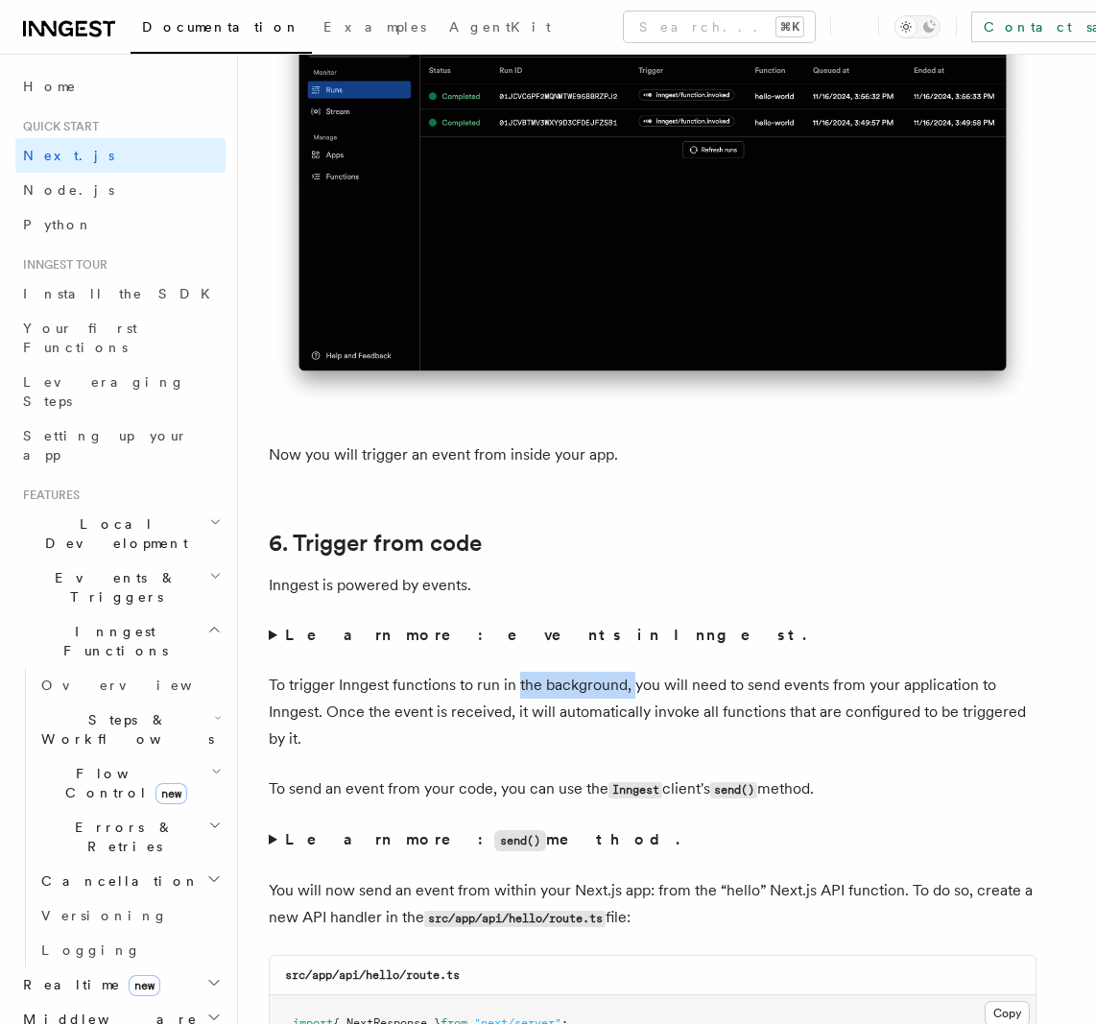
drag, startPoint x: 529, startPoint y: 680, endPoint x: 648, endPoint y: 681, distance: 119.0
click at [648, 681] on p "To trigger Inngest functions to run in the background, you will need to send ev…" at bounding box center [653, 712] width 768 height 81
click at [428, 690] on p "To trigger Inngest functions to run in the background, you will need to send ev…" at bounding box center [653, 712] width 768 height 81
drag, startPoint x: 428, startPoint y: 690, endPoint x: 625, endPoint y: 686, distance: 196.7
click at [623, 686] on p "To trigger Inngest functions to run in the background, you will need to send ev…" at bounding box center [653, 712] width 768 height 81
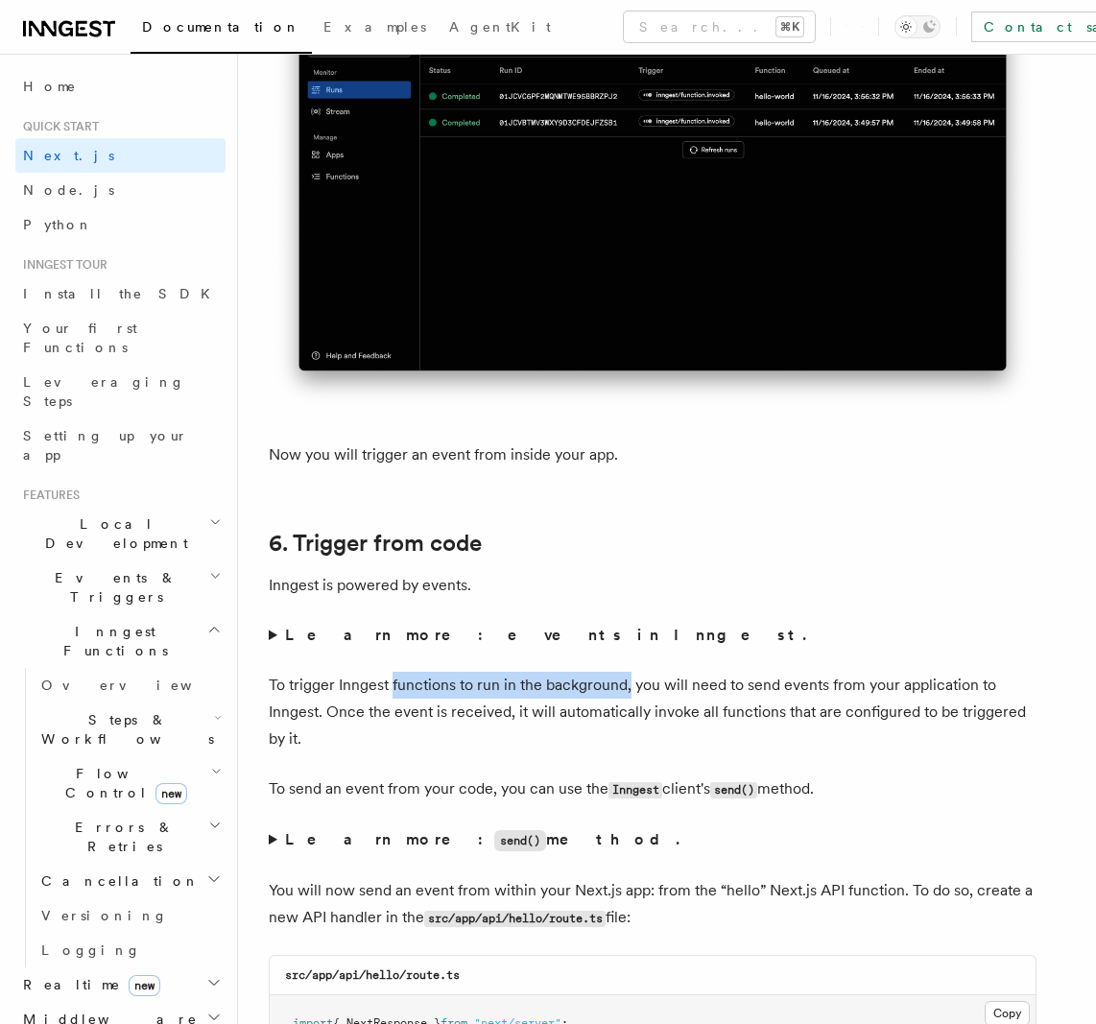
click at [625, 686] on p "To trigger Inngest functions to run in the background, you will need to send ev…" at bounding box center [653, 712] width 768 height 81
click at [587, 687] on p "To trigger Inngest functions to run in the background, you will need to send ev…" at bounding box center [653, 712] width 768 height 81
click at [584, 688] on p "To trigger Inngest functions to run in the background, you will need to send ev…" at bounding box center [653, 712] width 768 height 81
drag, startPoint x: 584, startPoint y: 688, endPoint x: 804, endPoint y: 674, distance: 220.2
click at [804, 674] on p "To trigger Inngest functions to run in the background, you will need to send ev…" at bounding box center [653, 712] width 768 height 81
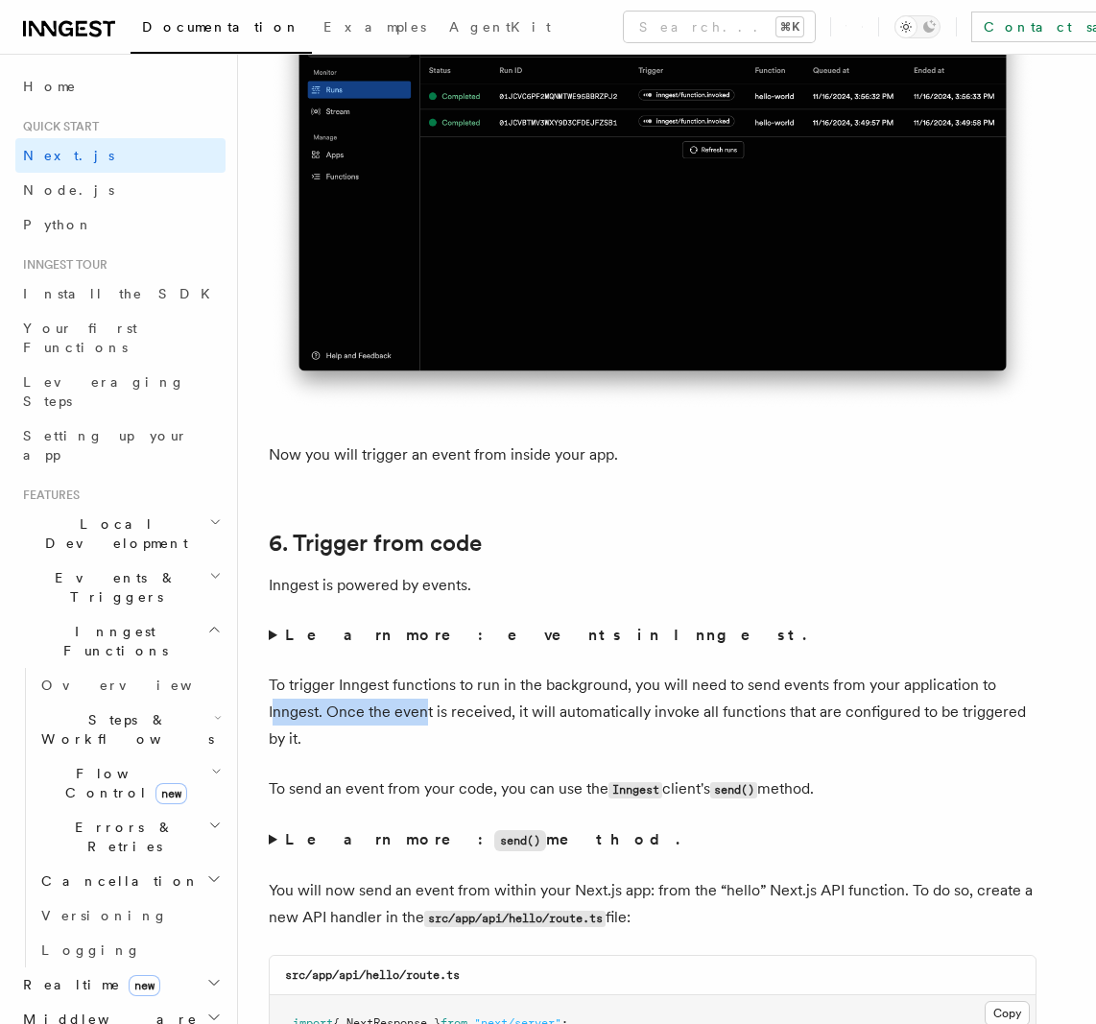
drag, startPoint x: 322, startPoint y: 710, endPoint x: 498, endPoint y: 733, distance: 177.1
click at [455, 716] on p "To trigger Inngest functions to run in the background, you will need to send ev…" at bounding box center [653, 712] width 768 height 81
click at [501, 732] on p "To trigger Inngest functions to run in the background, you will need to send ev…" at bounding box center [653, 712] width 768 height 81
click at [502, 731] on p "To trigger Inngest functions to run in the background, you will need to send ev…" at bounding box center [653, 712] width 768 height 81
click at [502, 732] on p "To trigger Inngest functions to run in the background, you will need to send ev…" at bounding box center [653, 712] width 768 height 81
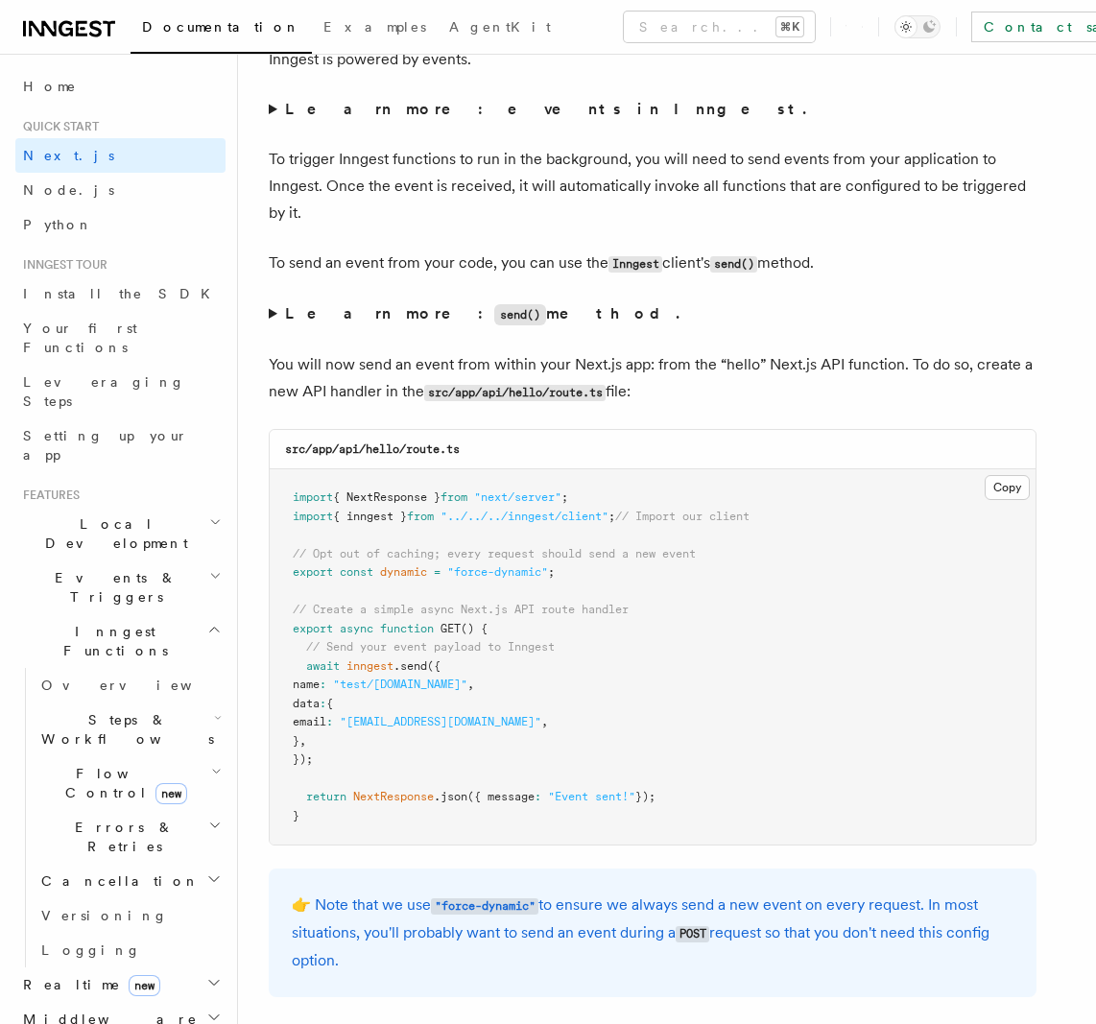
scroll to position [9792, 0]
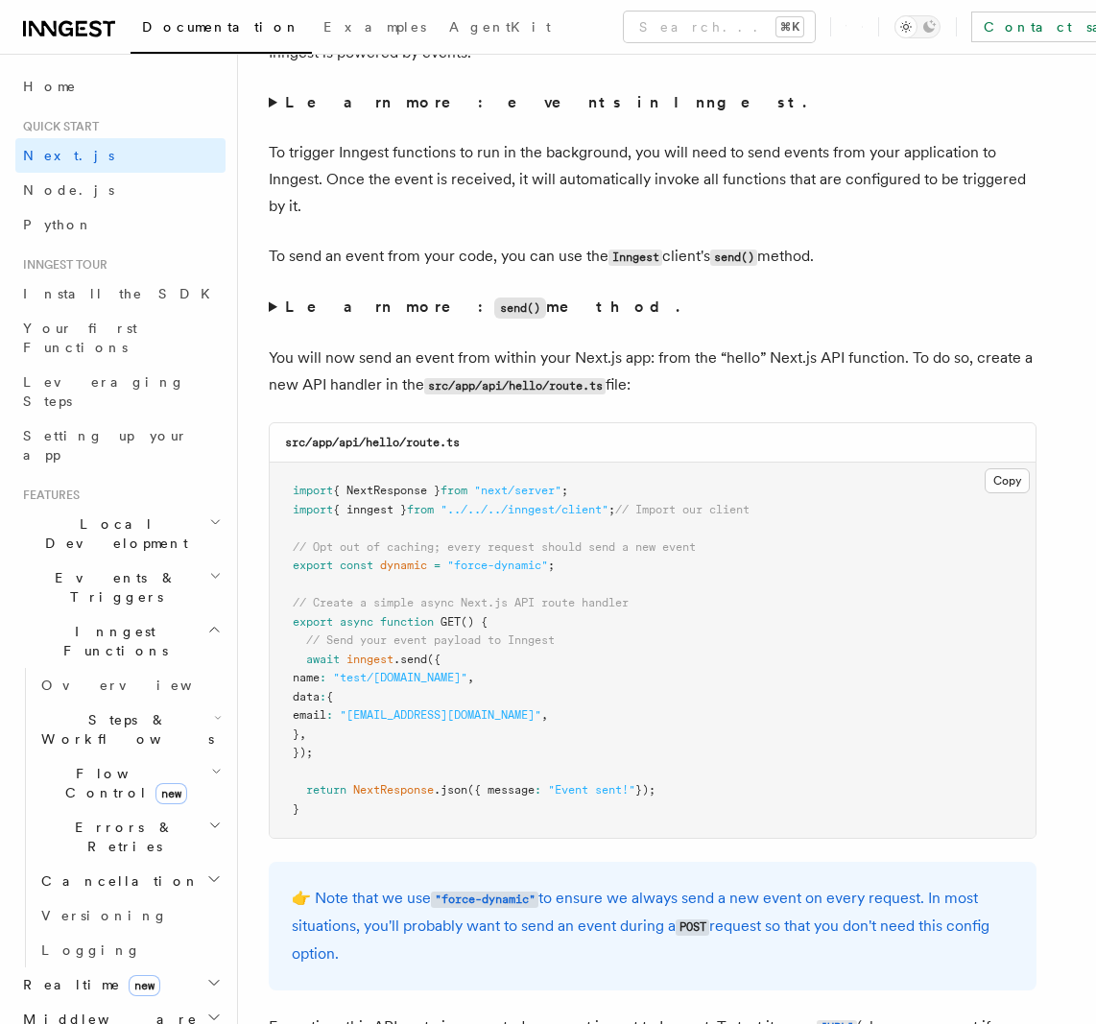
click at [326, 677] on span ":" at bounding box center [323, 677] width 7 height 13
drag, startPoint x: 353, startPoint y: 677, endPoint x: 387, endPoint y: 676, distance: 33.6
click at [386, 676] on span "name : "test/[DOMAIN_NAME]" ," at bounding box center [383, 677] width 181 height 13
click at [389, 676] on span ""test/[DOMAIN_NAME]"" at bounding box center [400, 677] width 134 height 13
drag, startPoint x: 389, startPoint y: 676, endPoint x: 462, endPoint y: 675, distance: 73.0
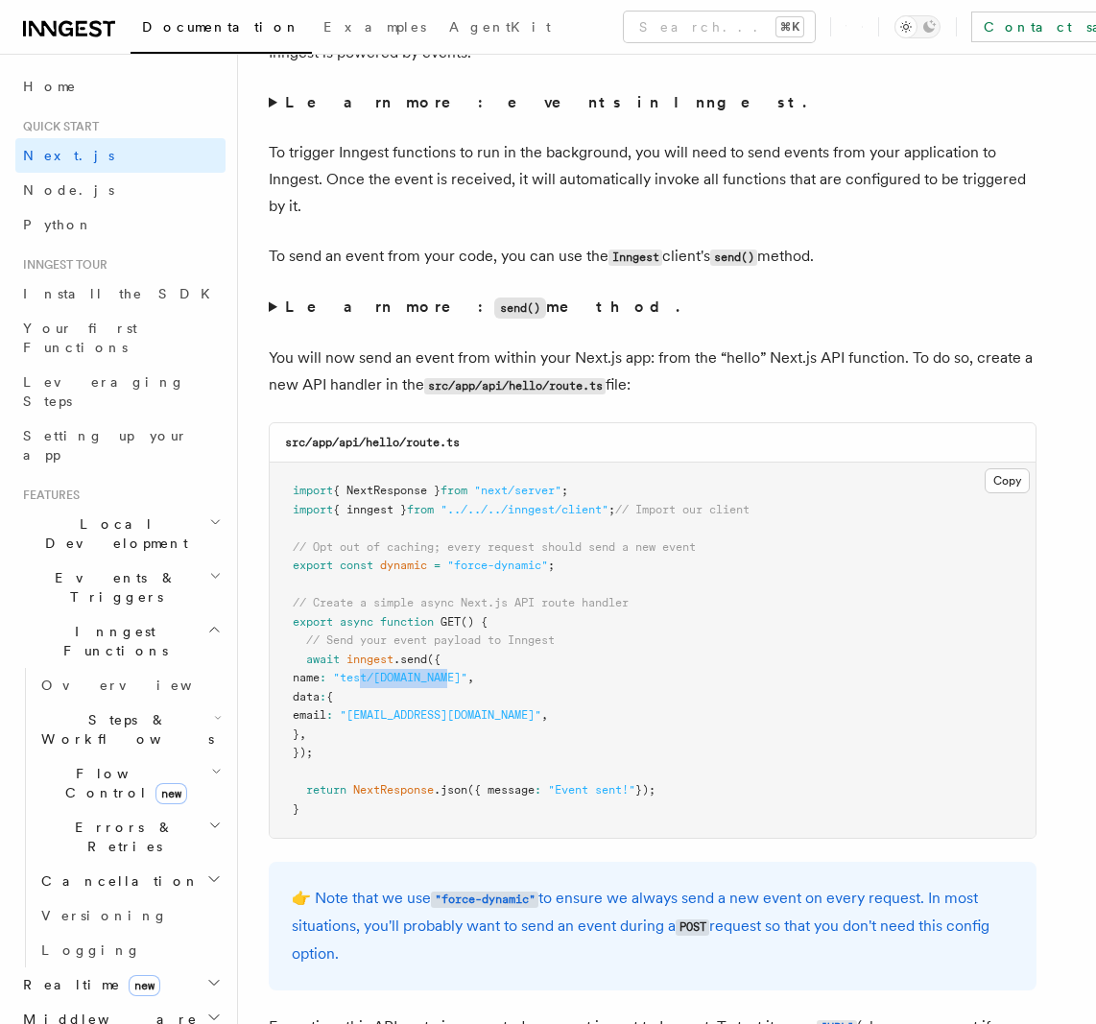
click at [462, 675] on span ""test/[DOMAIN_NAME]"" at bounding box center [400, 677] width 134 height 13
drag, startPoint x: 493, startPoint y: 675, endPoint x: 368, endPoint y: 674, distance: 125.7
click at [368, 674] on pre "import { NextResponse } from "next/server" ; import { inngest } from "../../../…" at bounding box center [653, 649] width 766 height 375
click at [368, 674] on span ""test/[DOMAIN_NAME]"" at bounding box center [400, 677] width 134 height 13
drag, startPoint x: 368, startPoint y: 674, endPoint x: 459, endPoint y: 672, distance: 91.2
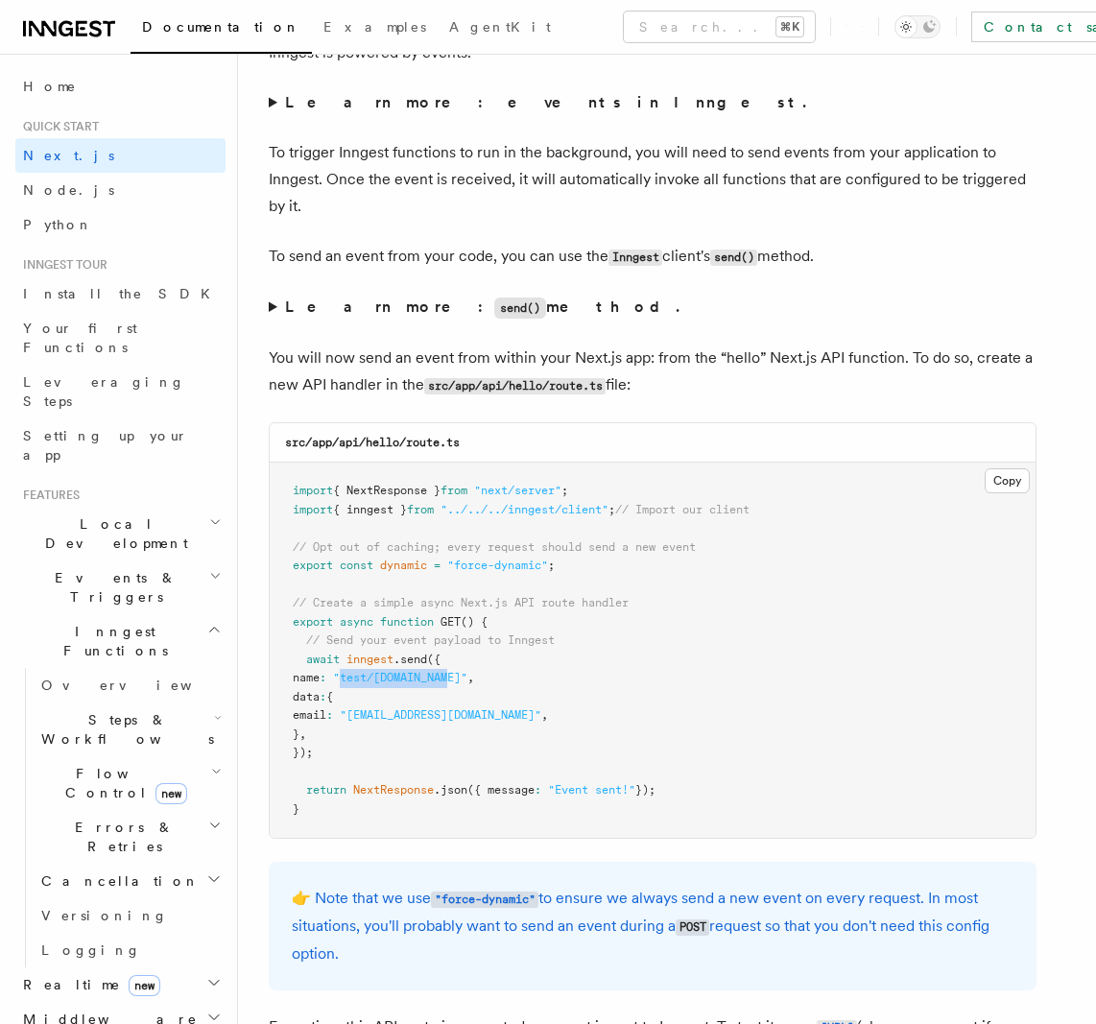
click at [459, 672] on span ""test/[DOMAIN_NAME]"" at bounding box center [400, 677] width 134 height 13
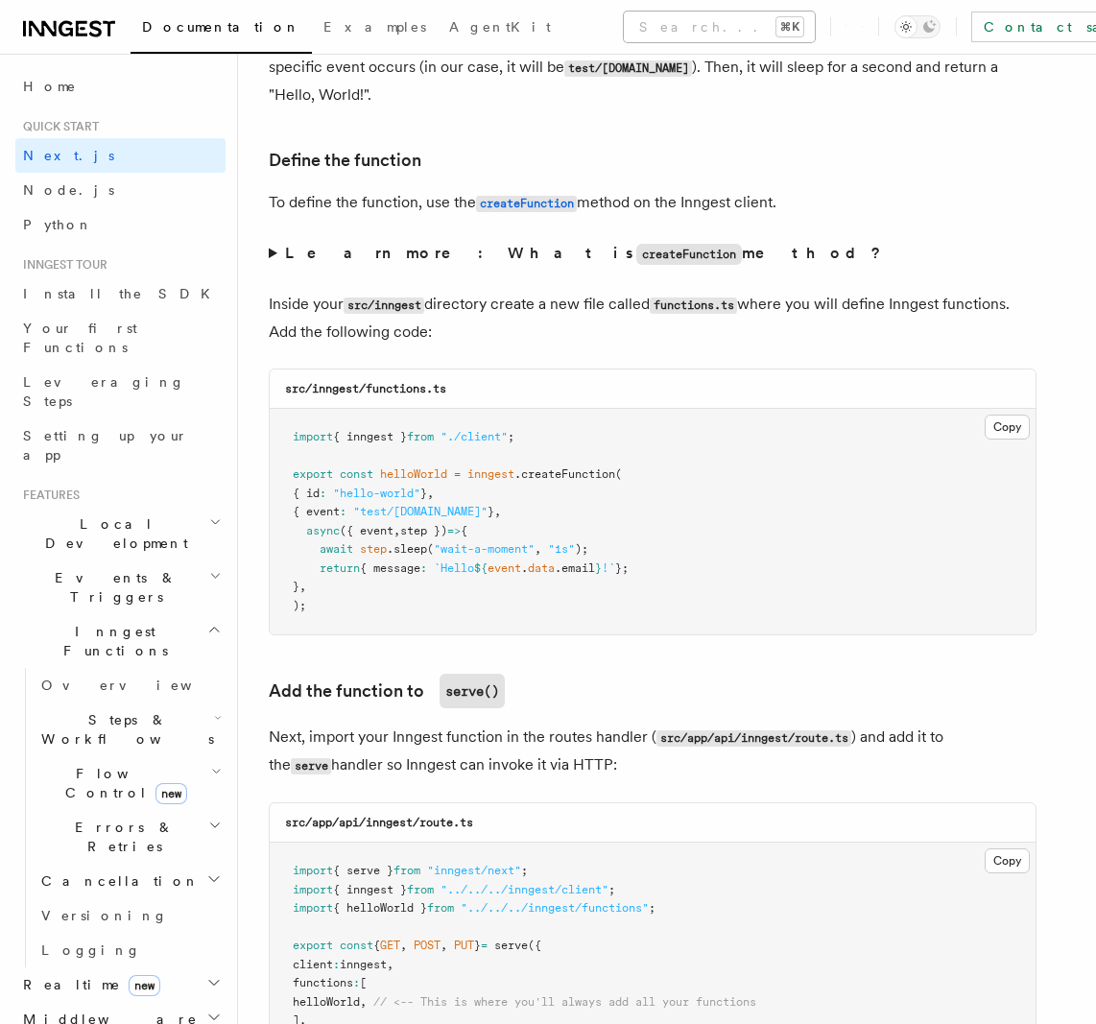
scroll to position [9957, 0]
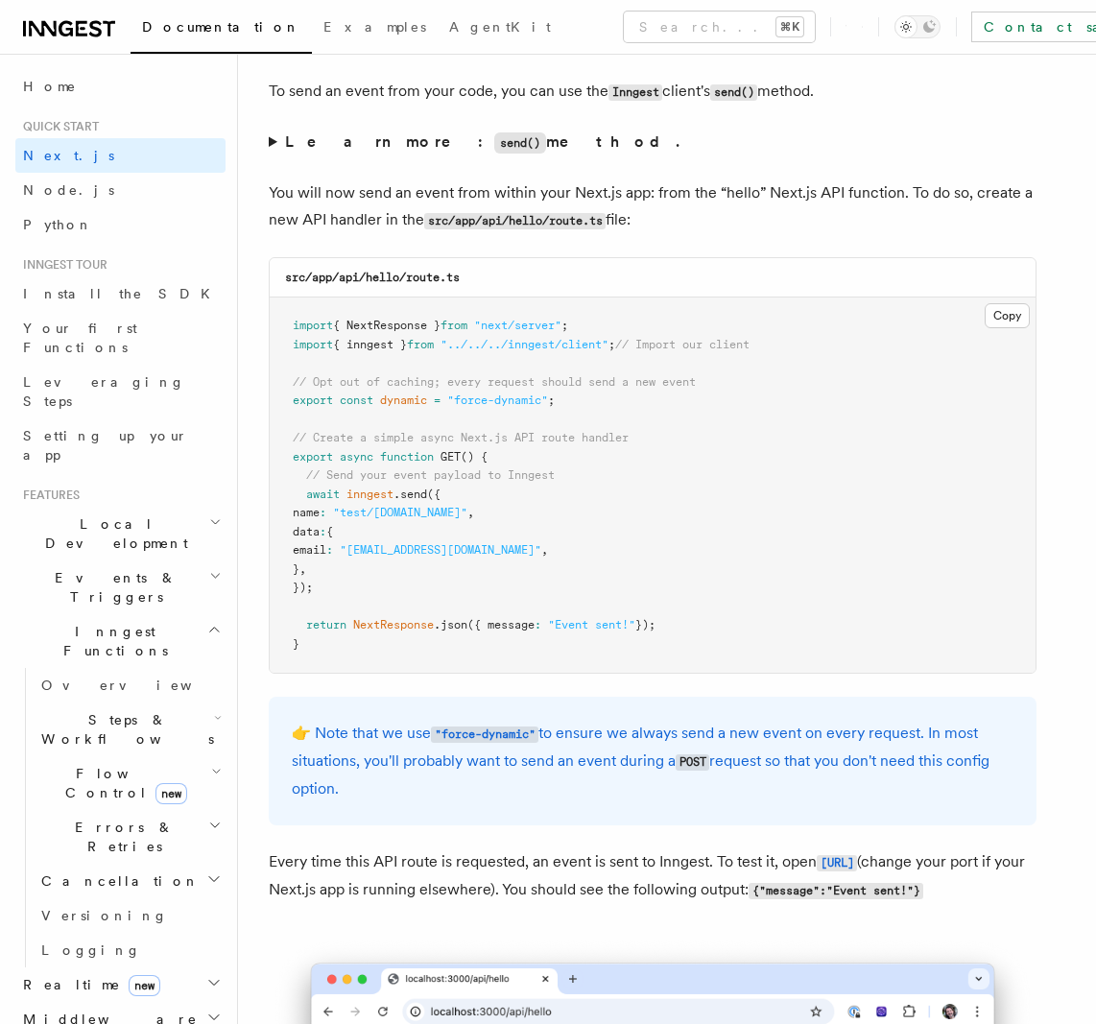
click at [403, 495] on span ".send" at bounding box center [410, 493] width 34 height 13
drag, startPoint x: 345, startPoint y: 507, endPoint x: 408, endPoint y: 589, distance: 103.4
click at [408, 589] on pre "import { NextResponse } from "next/server" ; import { inngest } from "../../../…" at bounding box center [653, 484] width 766 height 375
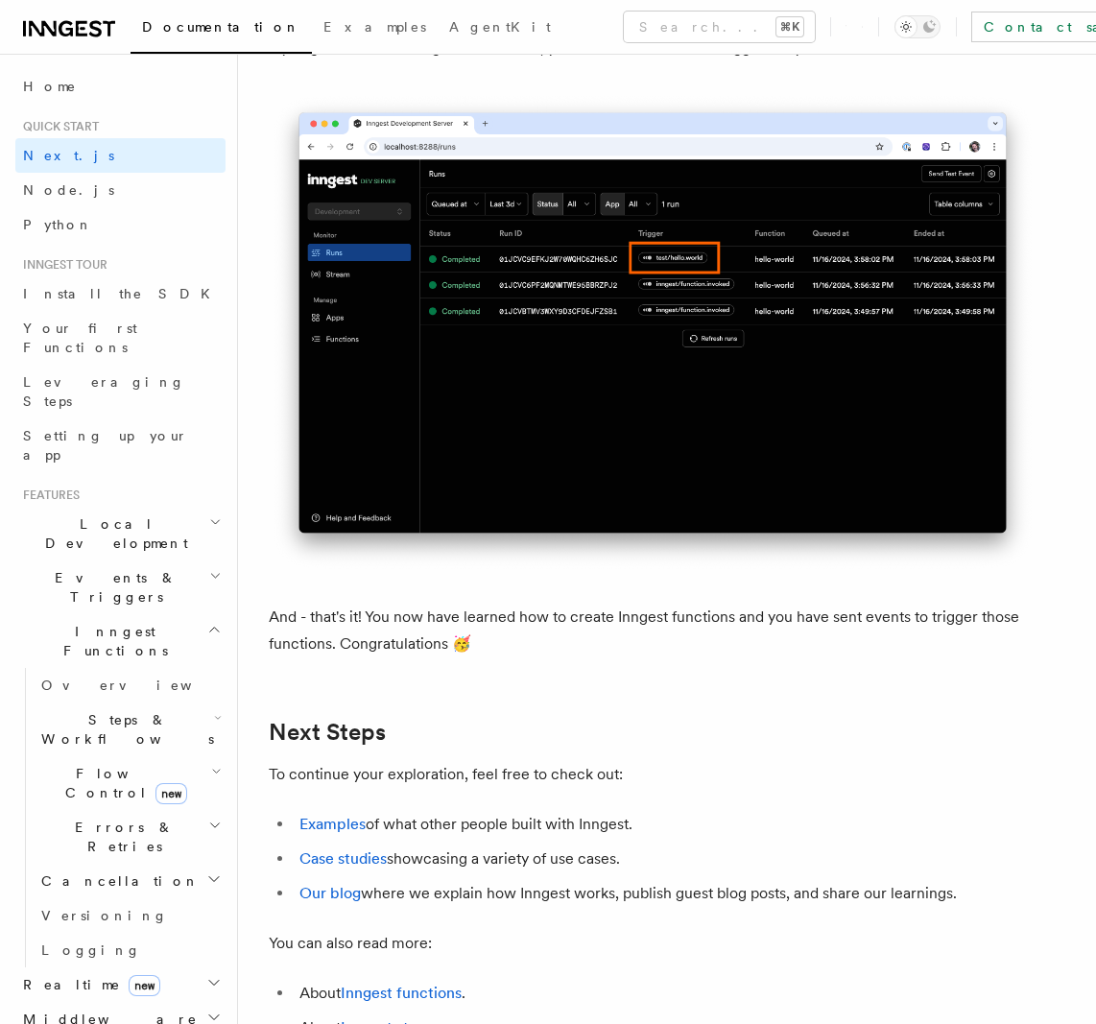
scroll to position [11373, 0]
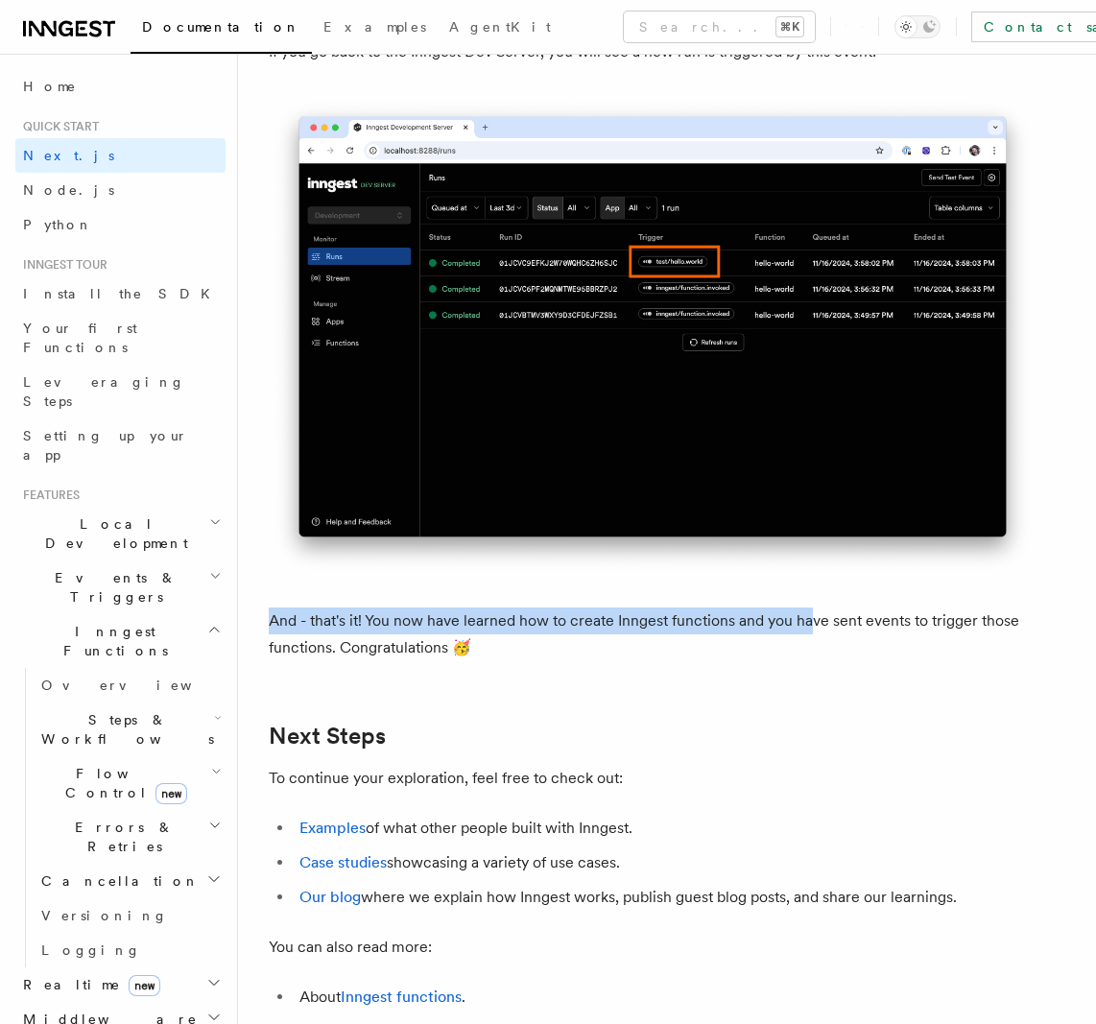
drag, startPoint x: 656, startPoint y: 631, endPoint x: 821, endPoint y: 650, distance: 166.0
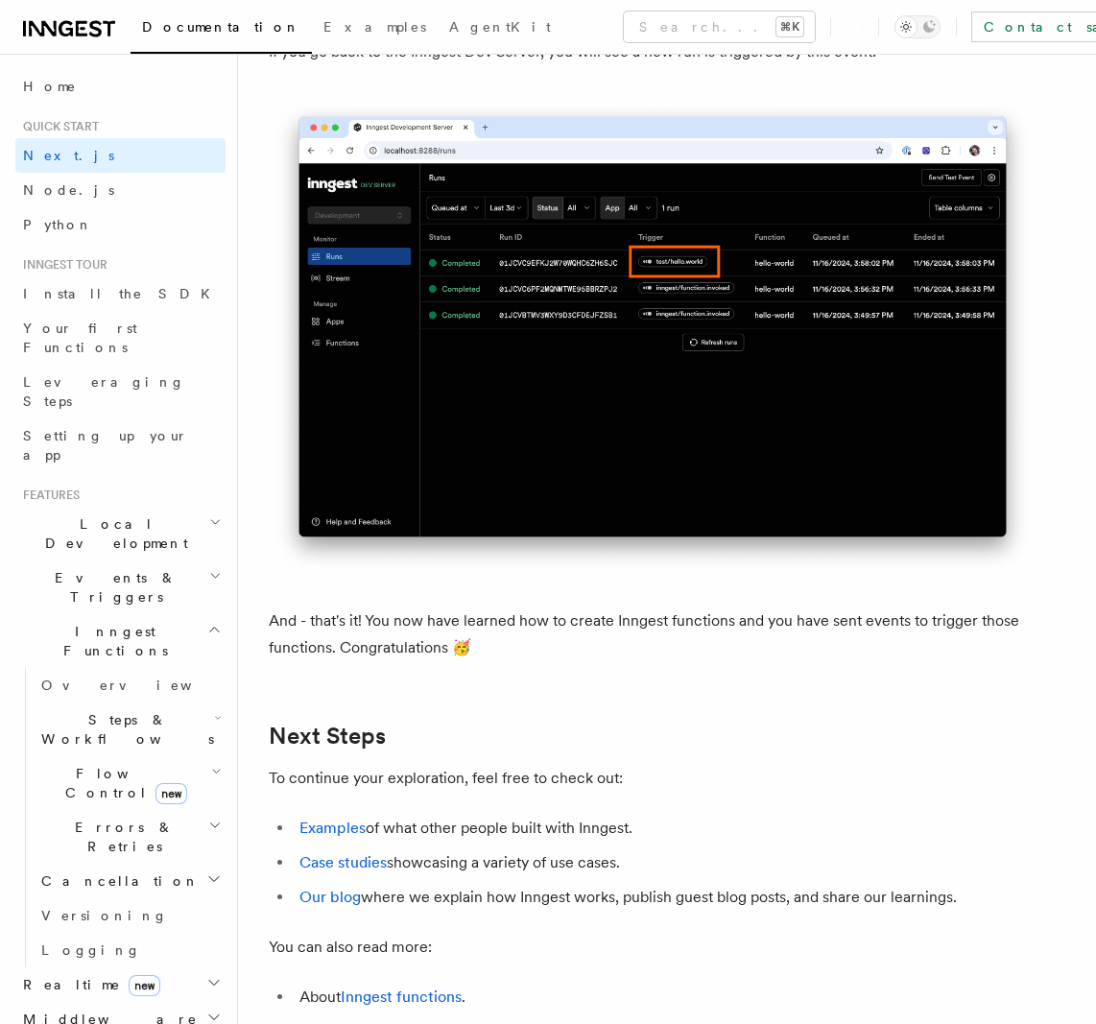
click at [823, 650] on p "And - that's it! You now have learned how to create Inngest functions and you h…" at bounding box center [653, 634] width 768 height 54
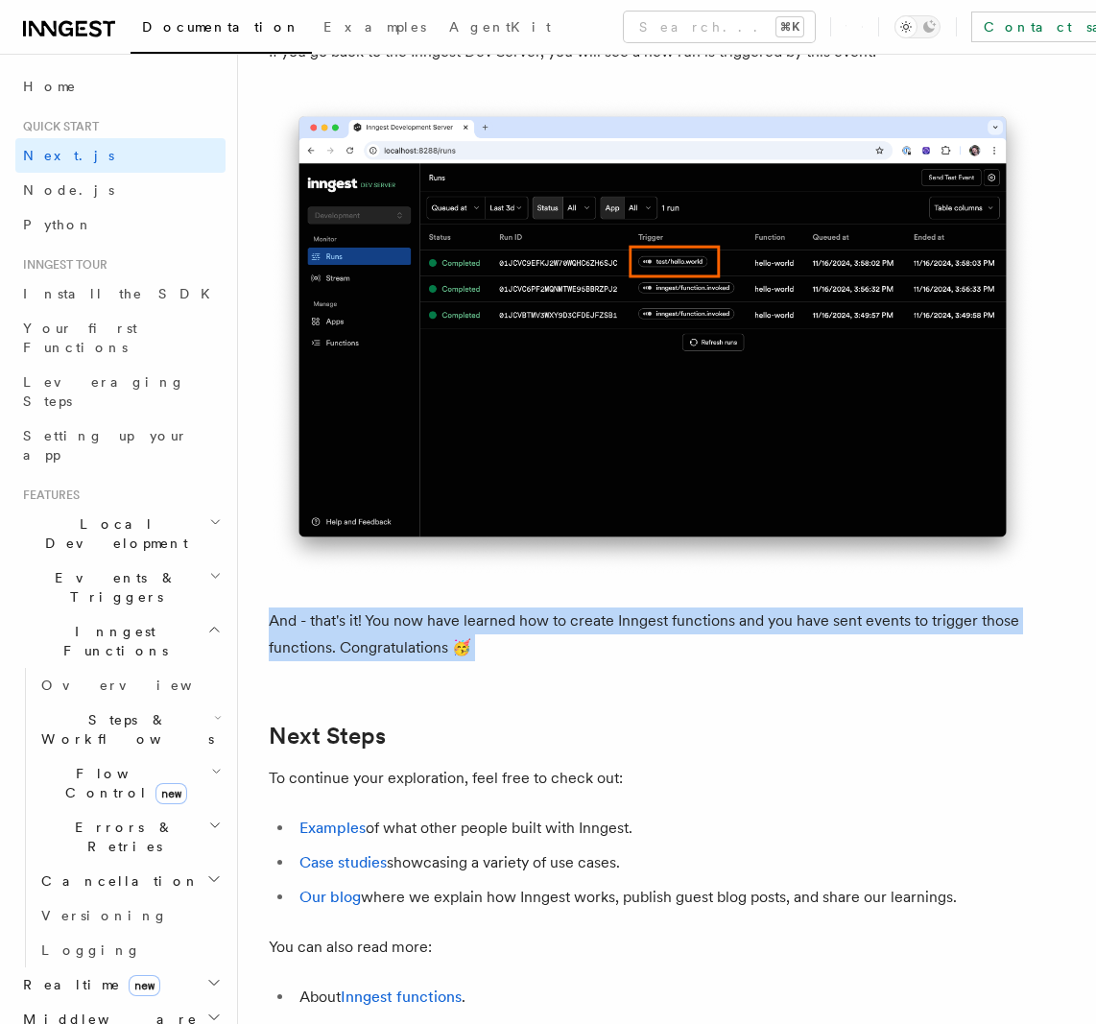
click at [823, 650] on p "And - that's it! You now have learned how to create Inngest functions and you h…" at bounding box center [653, 634] width 768 height 54
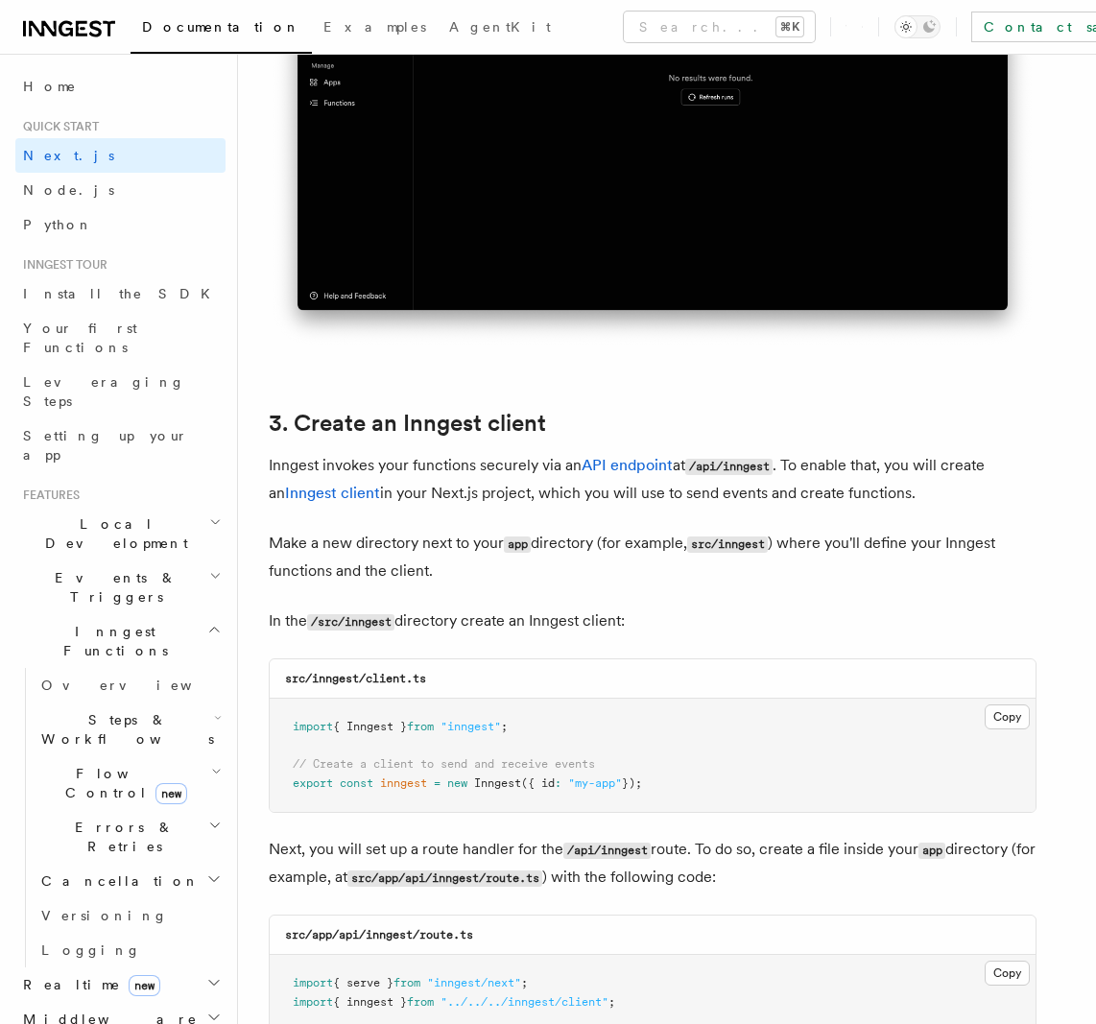
scroll to position [2021, 0]
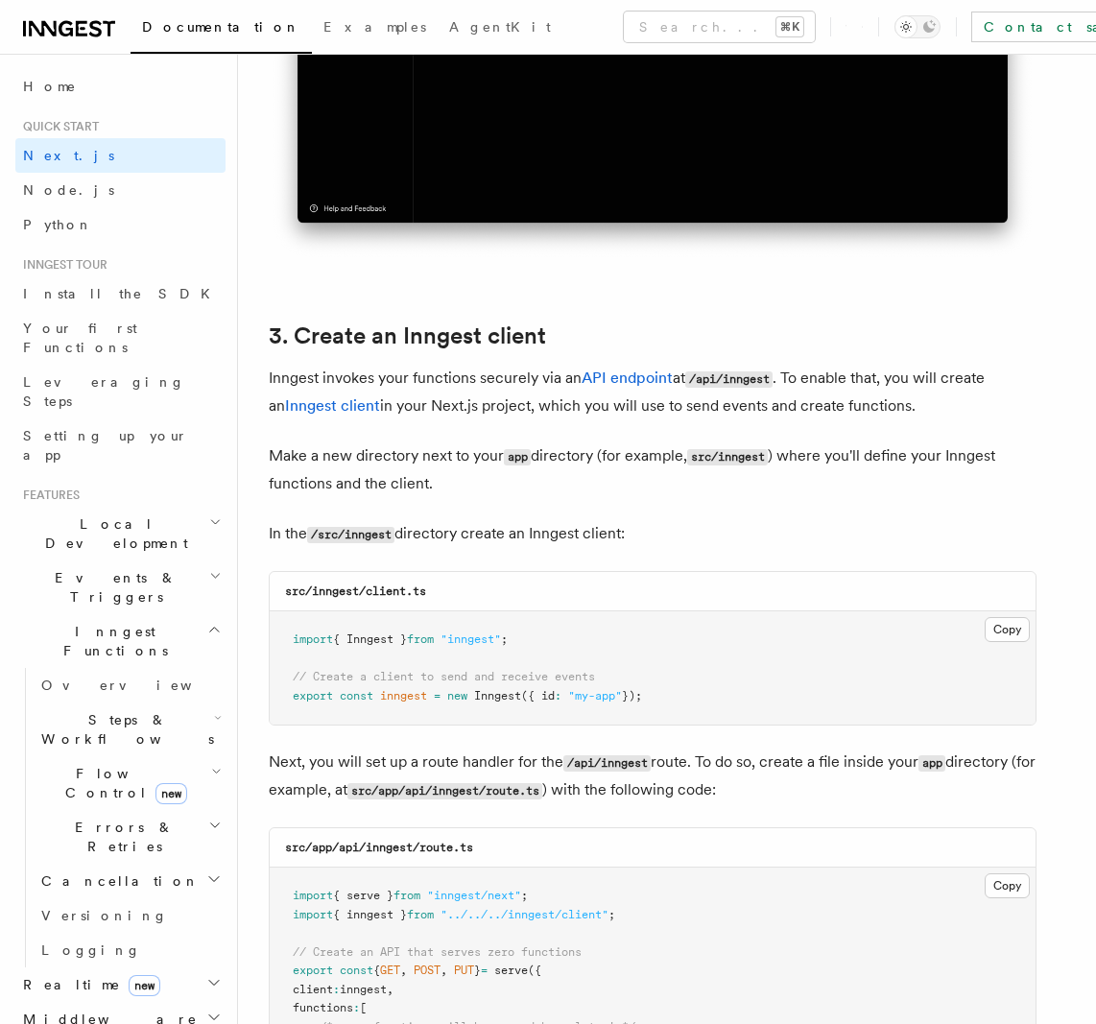
click at [561, 706] on pre "import { Inngest } from "inngest" ; // Create a client to send and receive even…" at bounding box center [653, 667] width 766 height 113
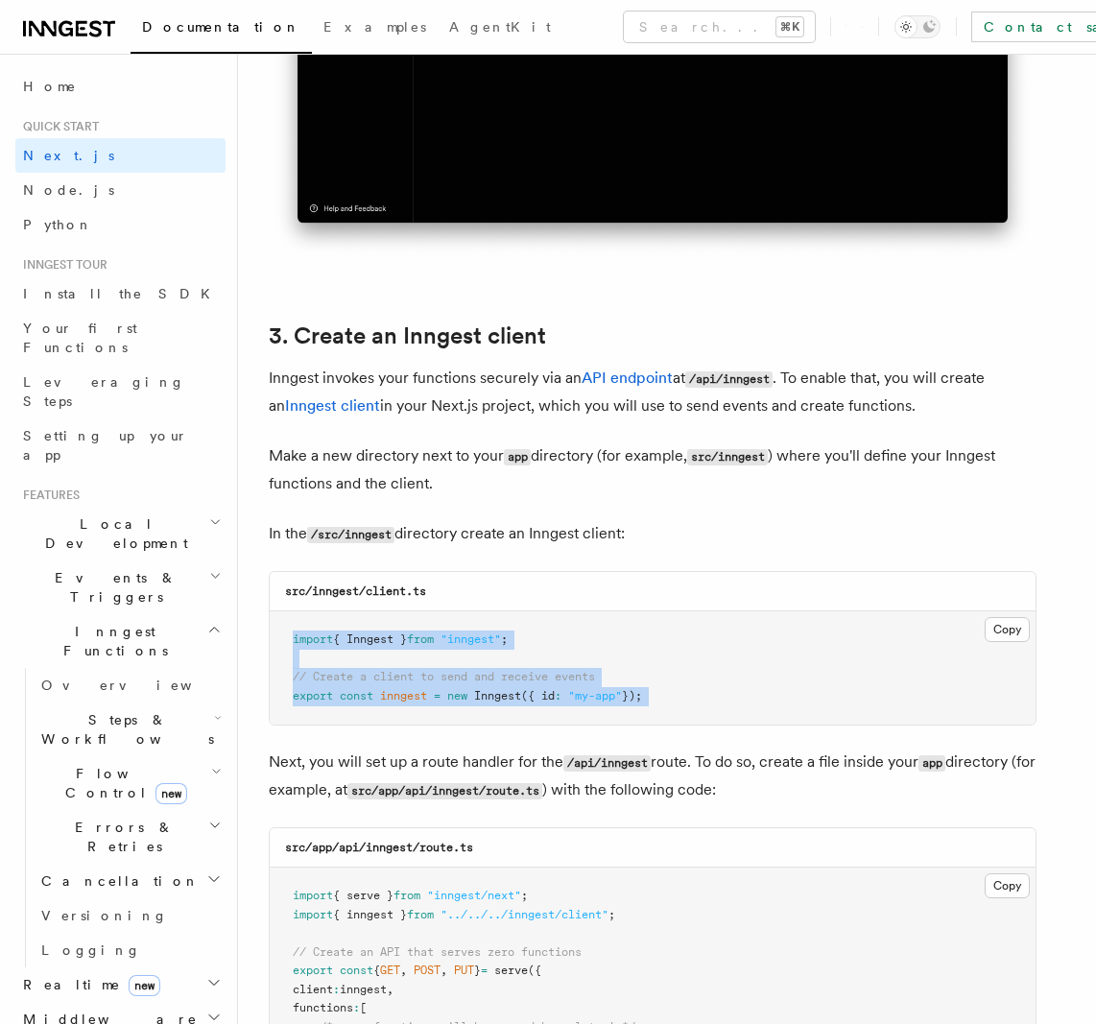
drag, startPoint x: 561, startPoint y: 706, endPoint x: 570, endPoint y: 642, distance: 64.9
click at [569, 642] on pre "import { Inngest } from "inngest" ; // Create a client to send and receive even…" at bounding box center [653, 667] width 766 height 113
copy code "import { Inngest } from "inngest" ; // Create a client to send and receive even…"
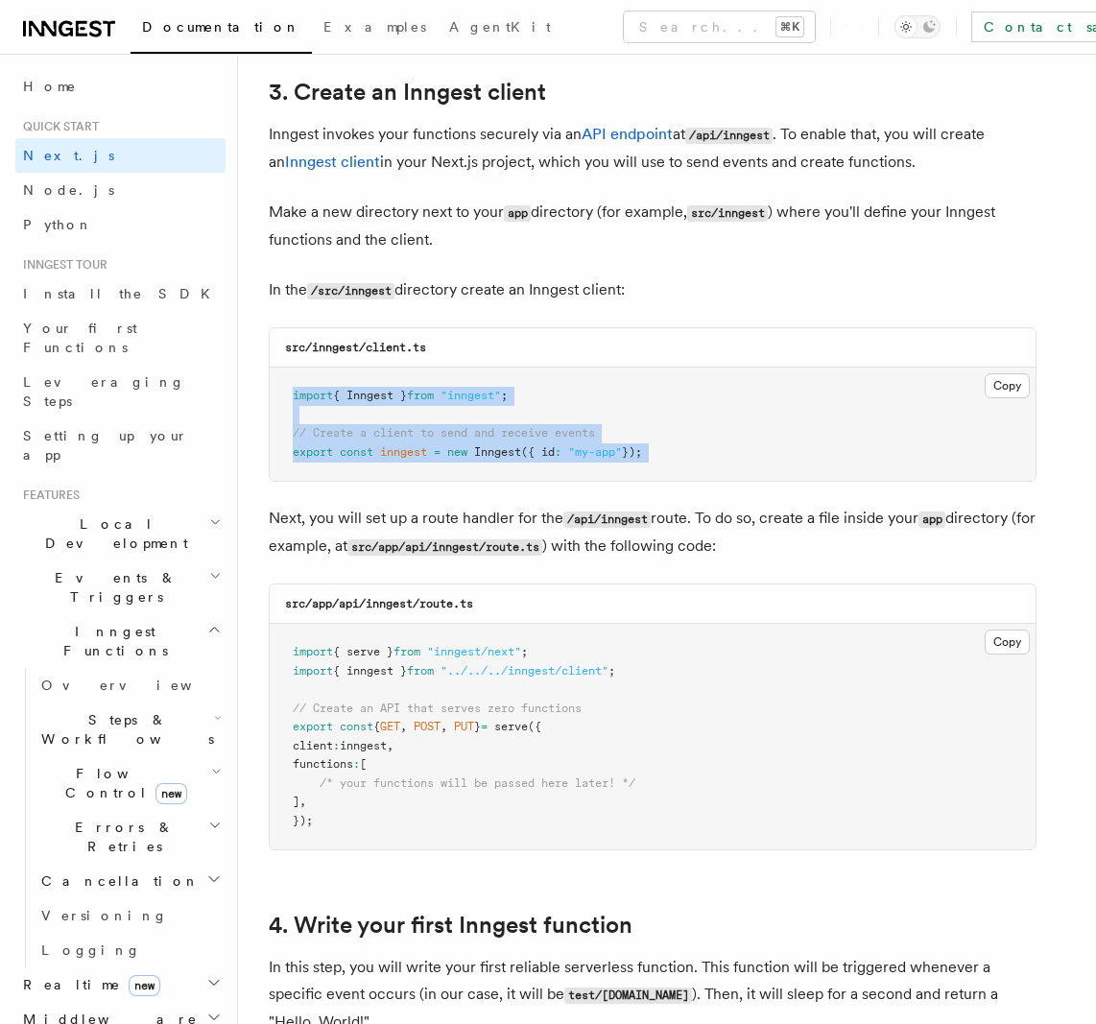
scroll to position [2439, 0]
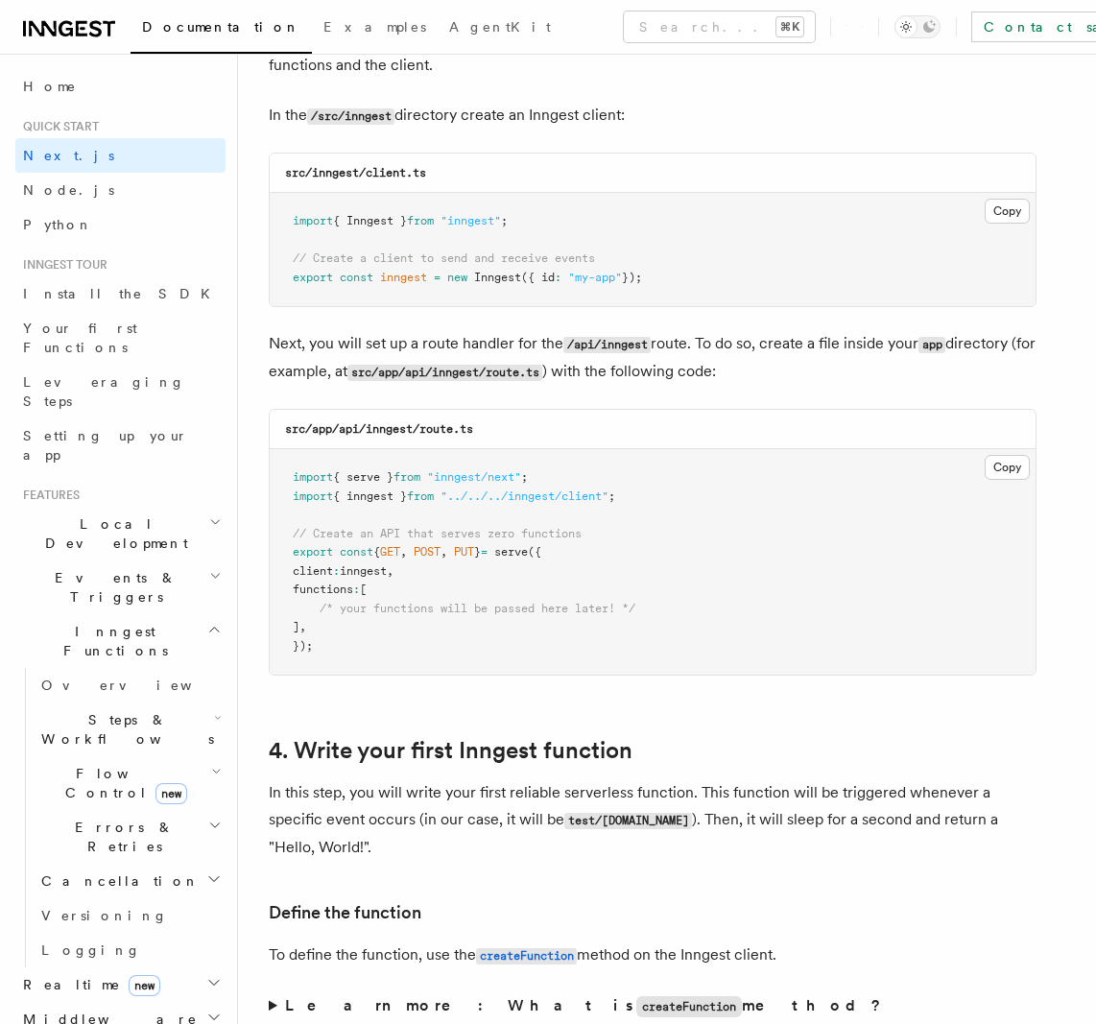
click at [456, 615] on pre "import { serve } from "inngest/next" ; import { inngest } from "../../../innges…" at bounding box center [653, 561] width 766 height 225
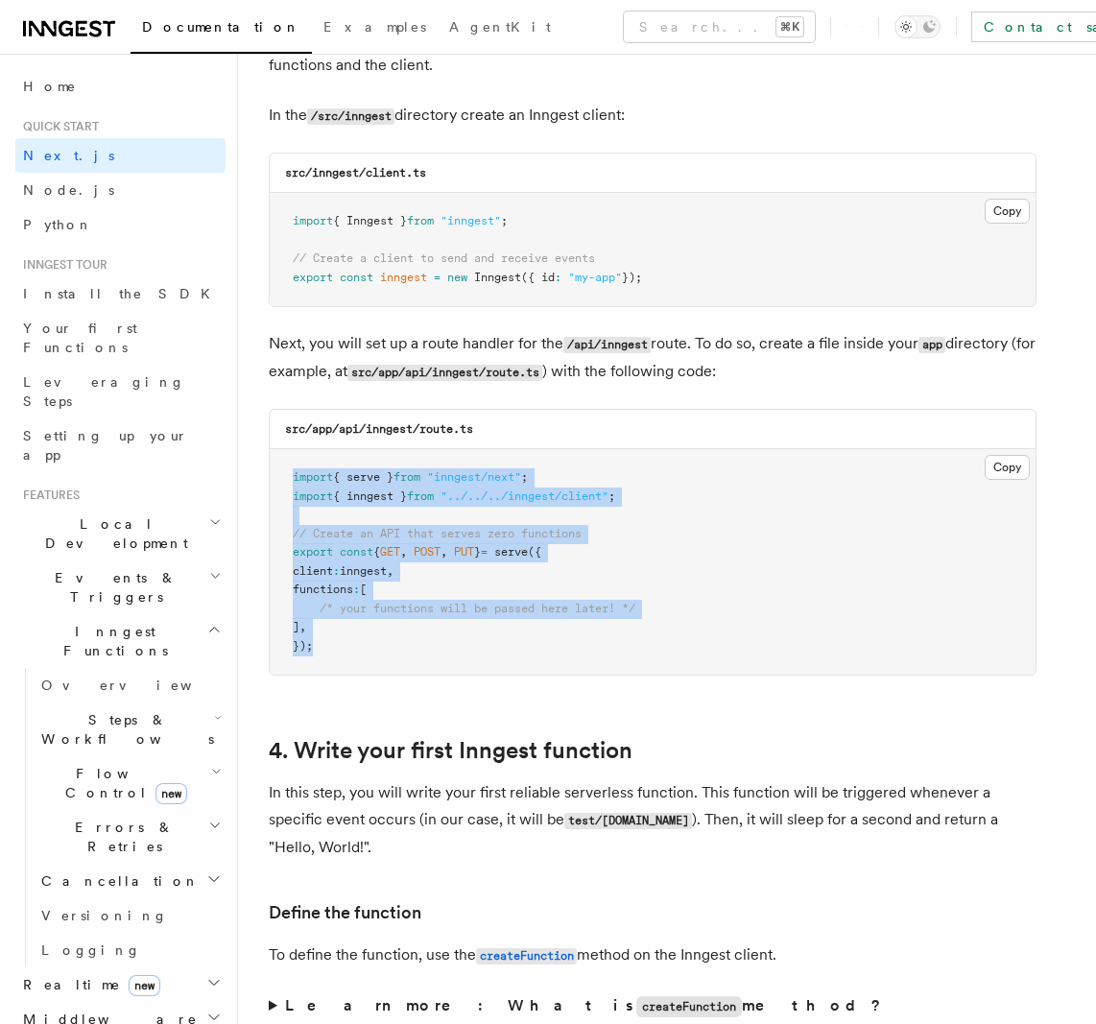
drag, startPoint x: 456, startPoint y: 641, endPoint x: 303, endPoint y: 502, distance: 206.5
click at [291, 464] on pre "import { serve } from "inngest/next" ; import { inngest } from "../../../innges…" at bounding box center [653, 561] width 766 height 225
copy code "import { serve } from "inngest/next" ; import { inngest } from "../../../innges…"
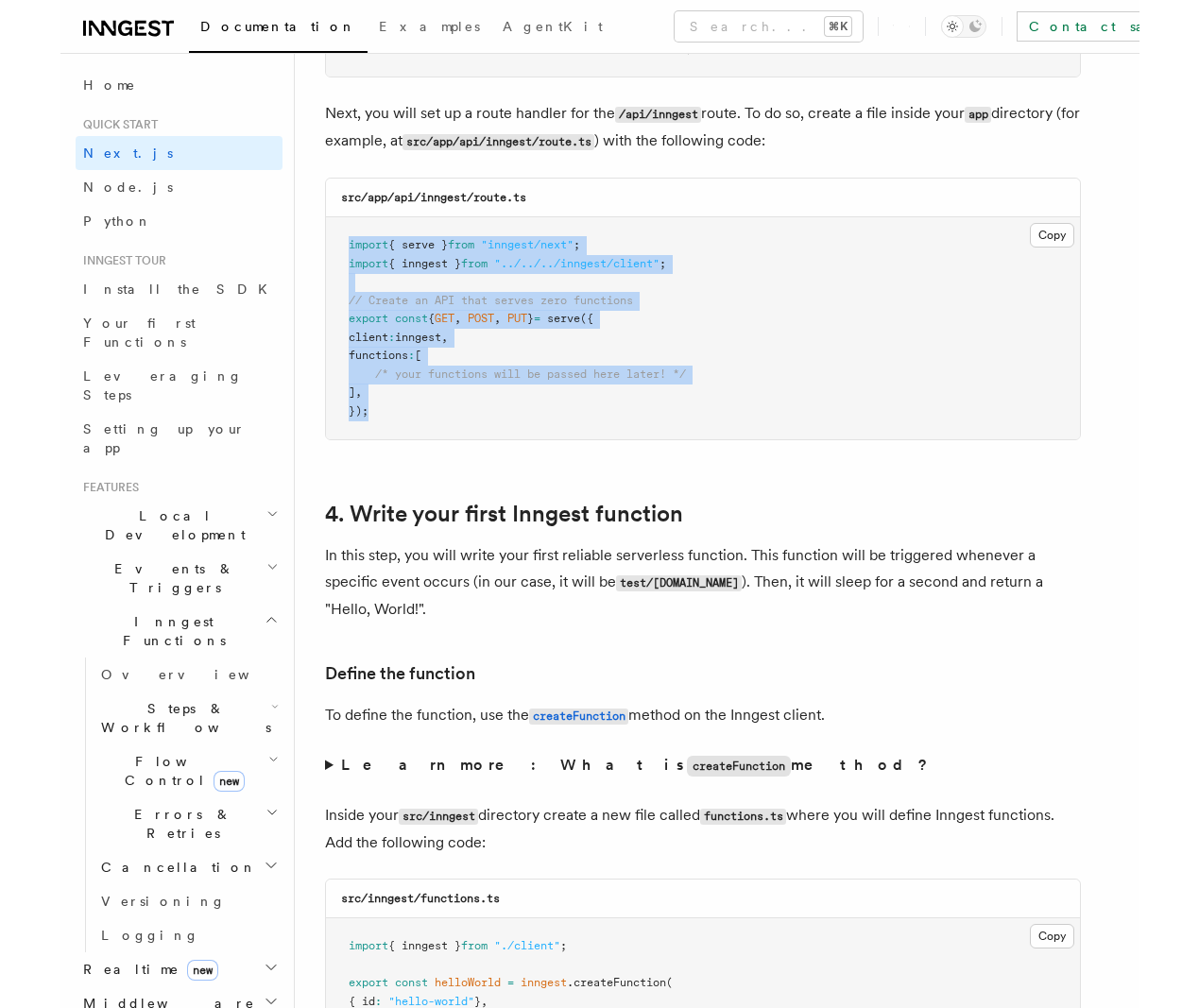
scroll to position [2952, 0]
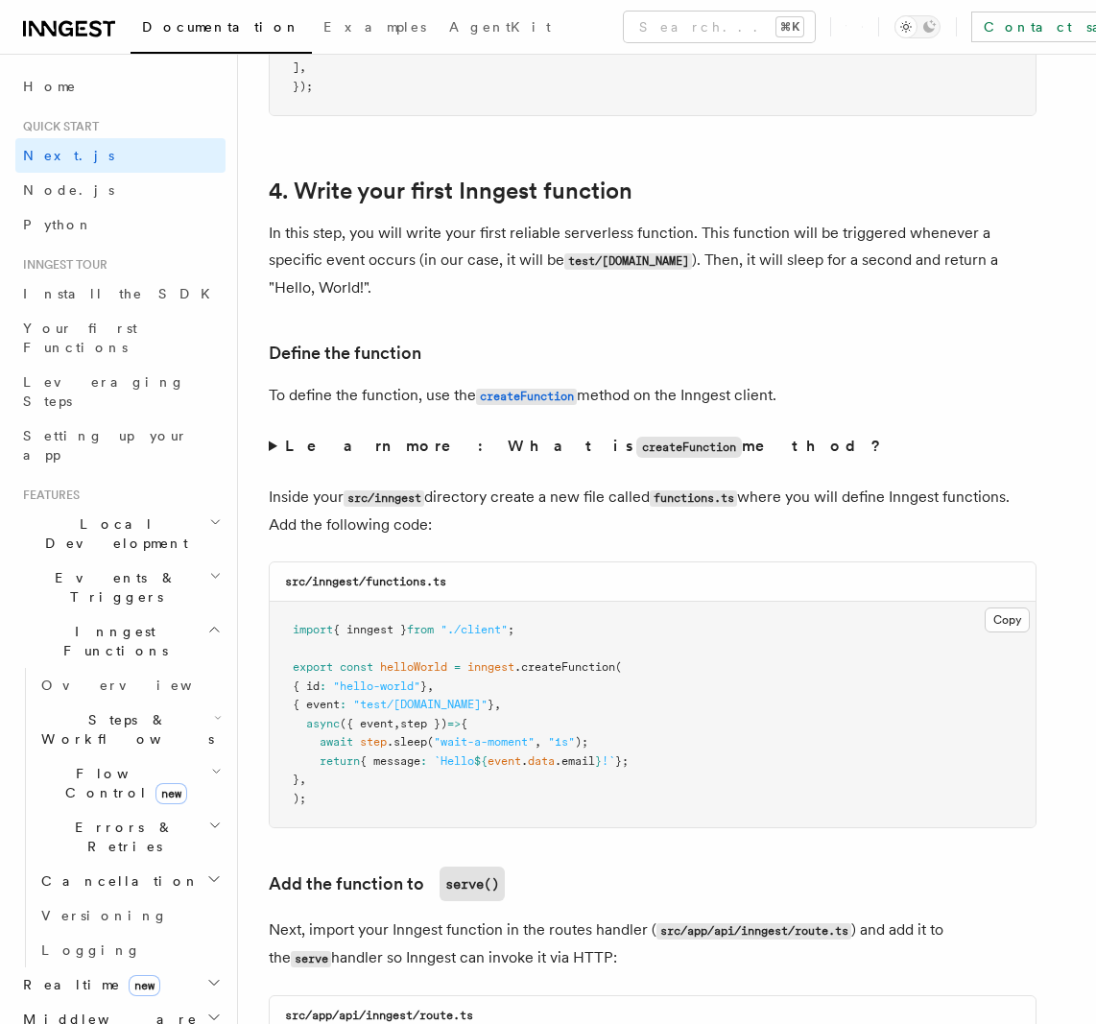
click at [414, 791] on pre "import { inngest } from "./client" ; export const helloWorld = inngest .createF…" at bounding box center [653, 714] width 766 height 225
click at [415, 794] on pre "import { inngest } from "./client" ; export const helloWorld = inngest .createF…" at bounding box center [653, 714] width 766 height 225
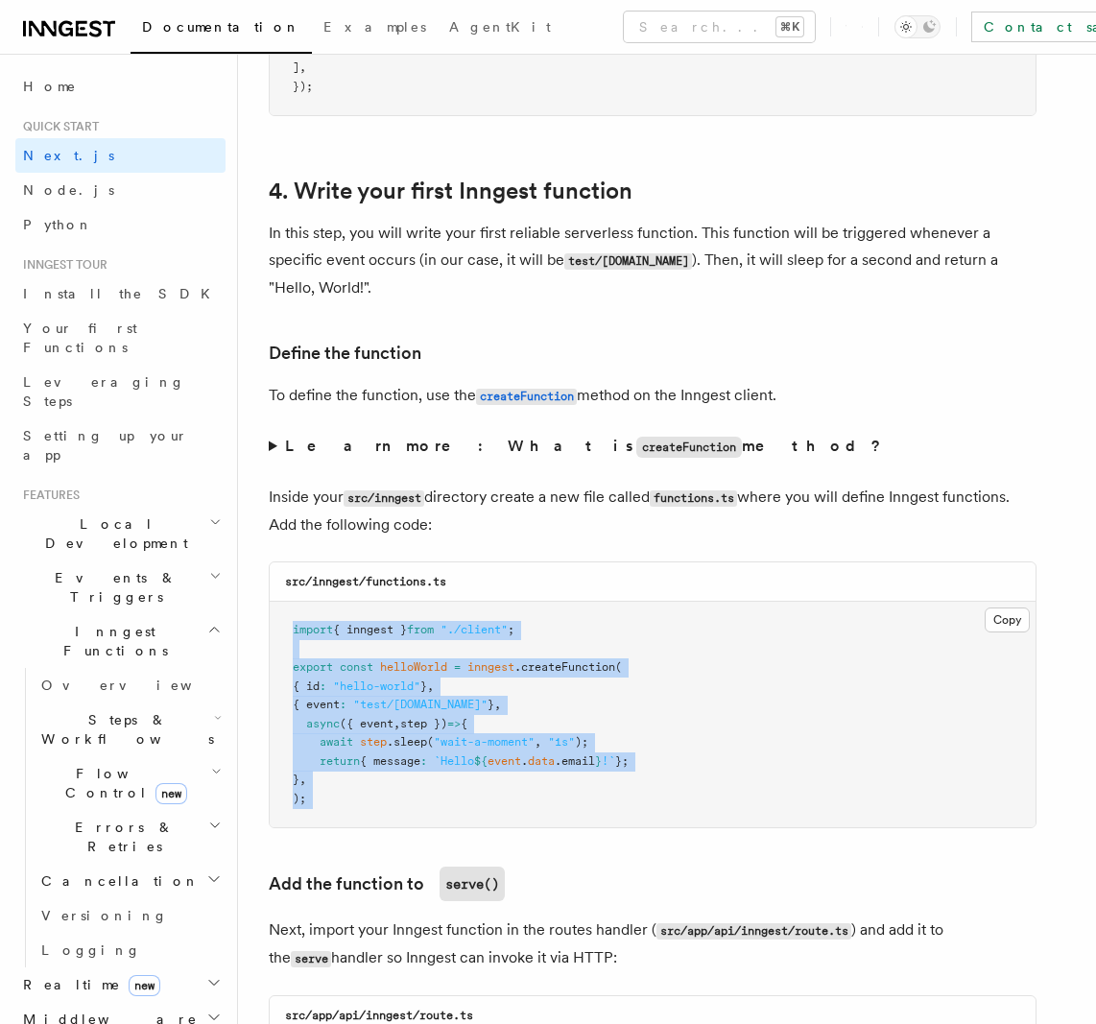
drag, startPoint x: 415, startPoint y: 794, endPoint x: 290, endPoint y: 632, distance: 203.8
click at [291, 631] on pre "import { inngest } from "./client" ; export const helloWorld = inngest .createF…" at bounding box center [653, 714] width 766 height 225
